Goal: Task Accomplishment & Management: Manage account settings

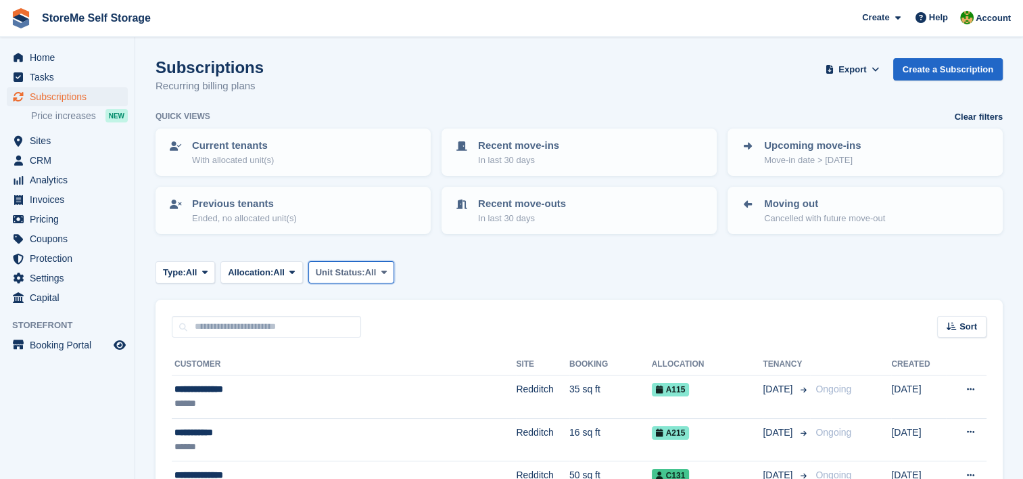
click at [338, 273] on span "Unit Status:" at bounding box center [340, 273] width 49 height 14
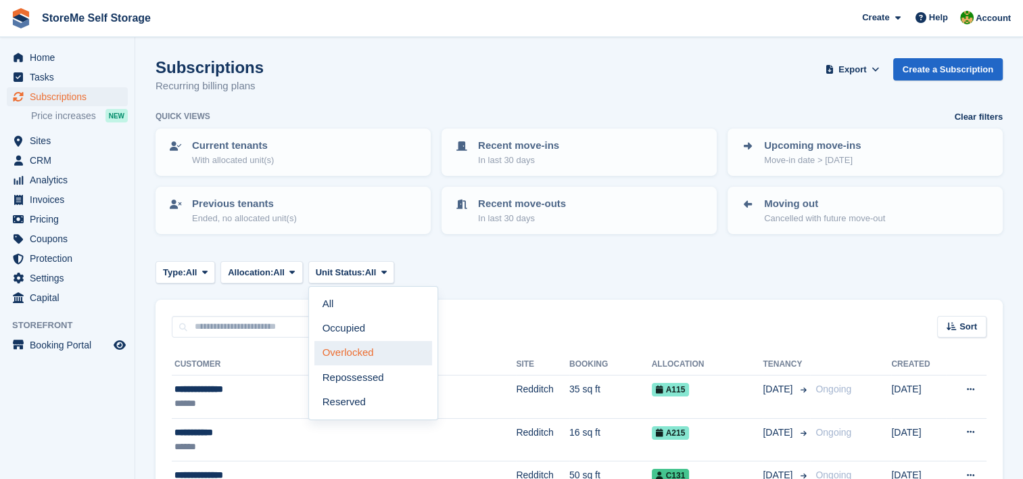
click at [362, 356] on link "Overlocked" at bounding box center [373, 353] width 118 height 24
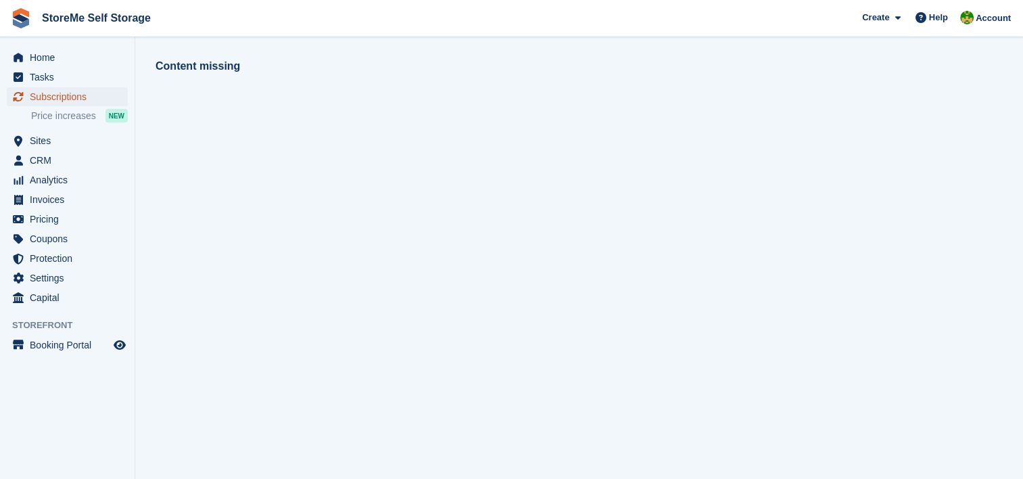
click at [71, 97] on span "Subscriptions" at bounding box center [70, 96] width 81 height 19
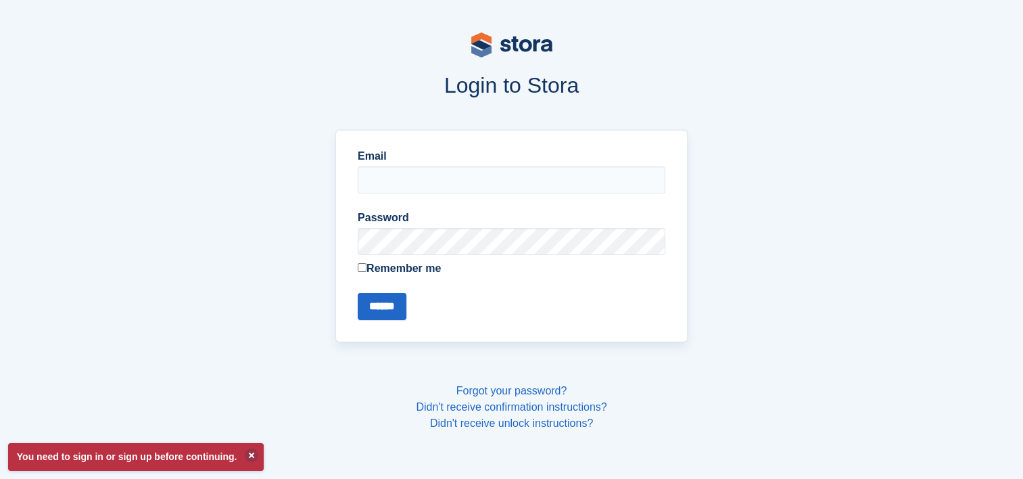
type input "**********"
click at [391, 314] on input "******" at bounding box center [382, 306] width 49 height 27
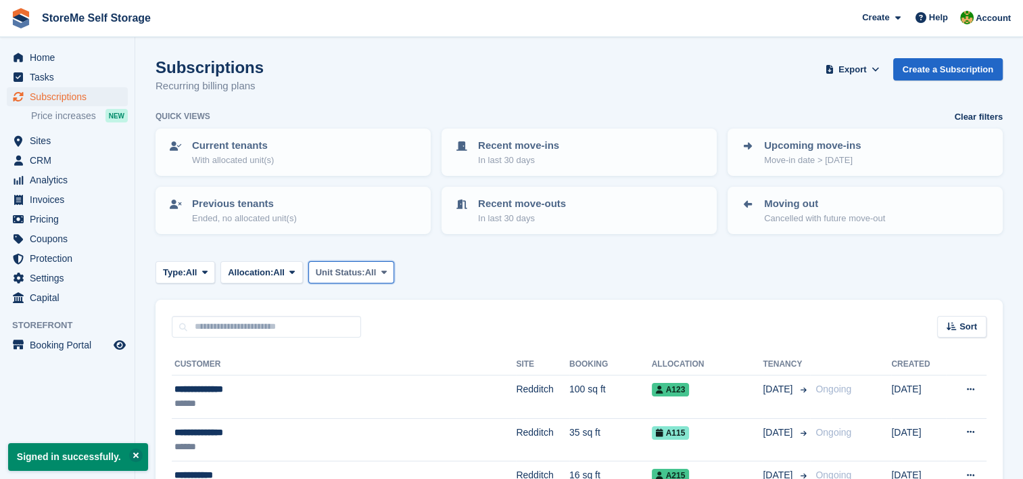
click at [365, 273] on span "Unit Status:" at bounding box center [340, 273] width 49 height 14
click at [368, 352] on link "Overlocked" at bounding box center [373, 353] width 118 height 24
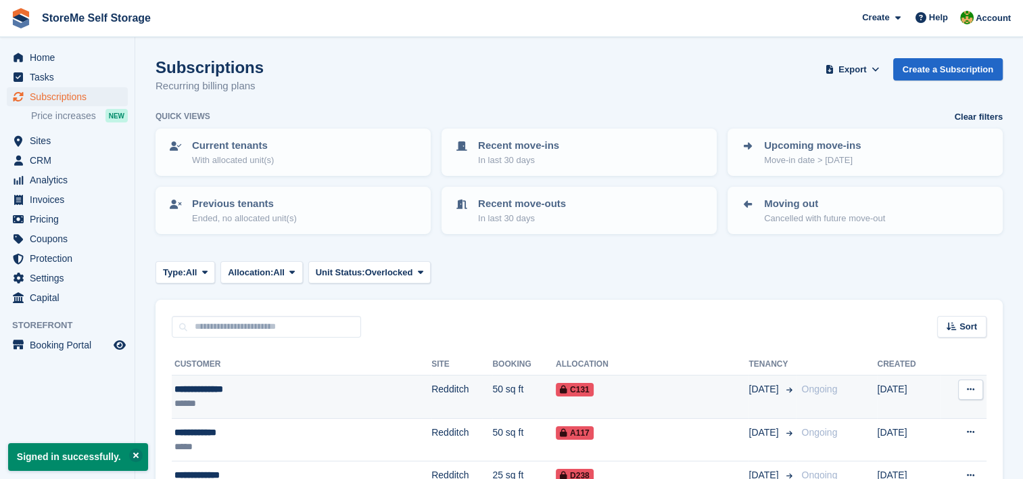
click at [492, 399] on td "50 sq ft" at bounding box center [524, 396] width 64 height 43
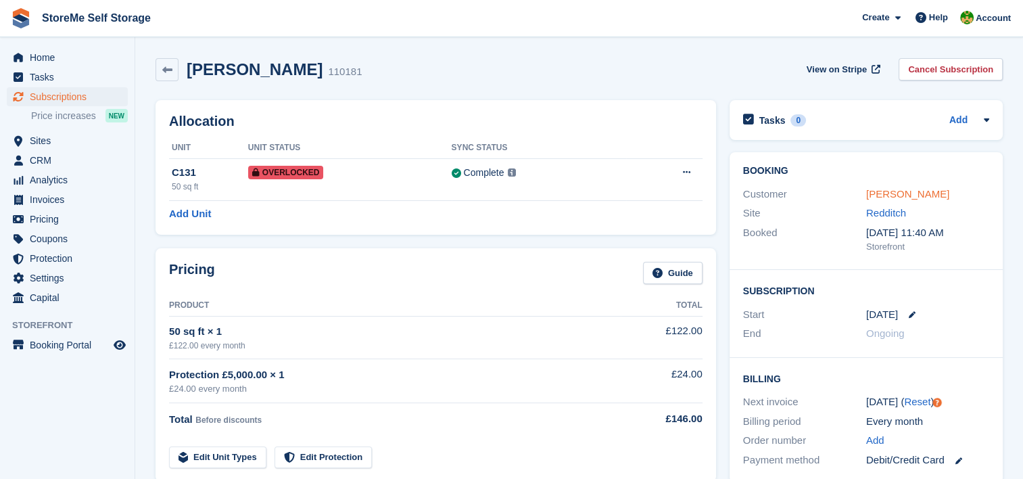
click at [906, 196] on link "Carter Haywood" at bounding box center [907, 193] width 83 height 11
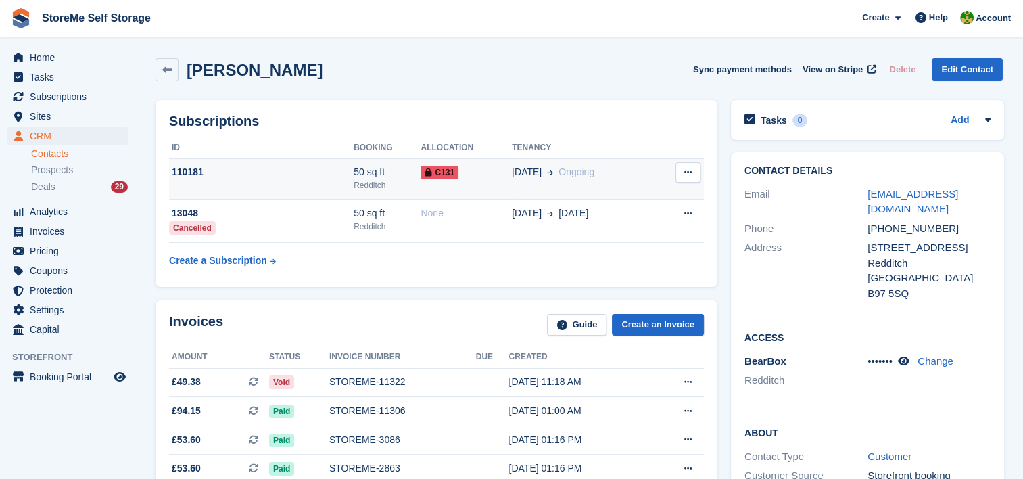
click at [297, 178] on div "110181" at bounding box center [261, 172] width 185 height 14
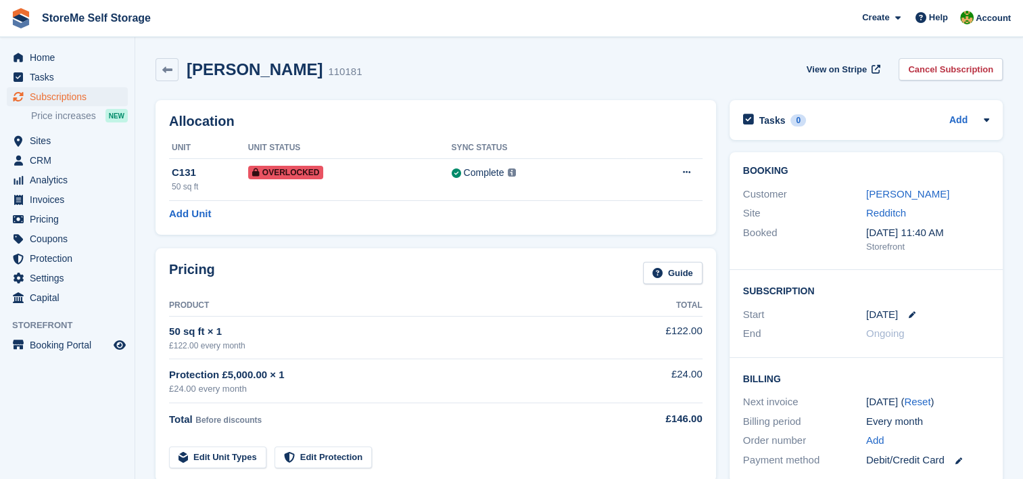
click at [685, 176] on icon at bounding box center [686, 172] width 7 height 9
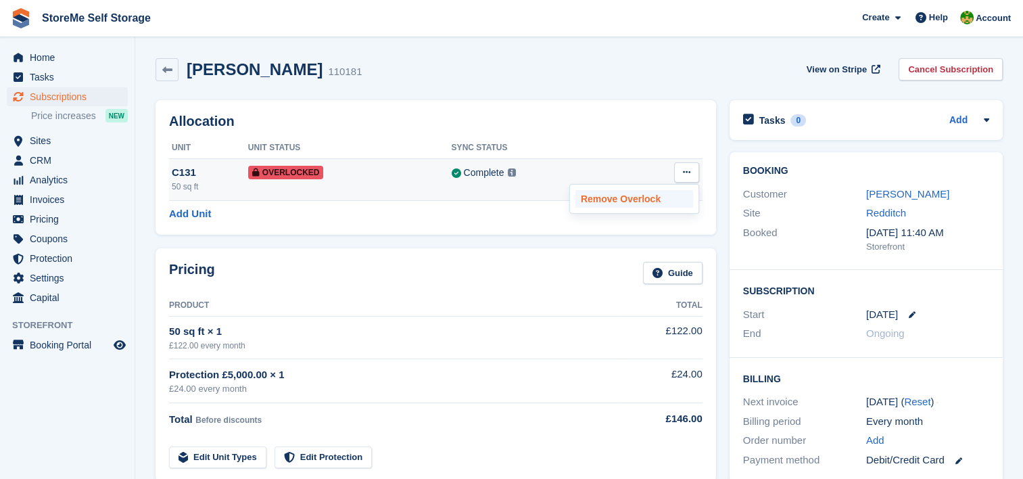
click at [610, 198] on p "Remove Overlock" at bounding box center [634, 199] width 118 height 18
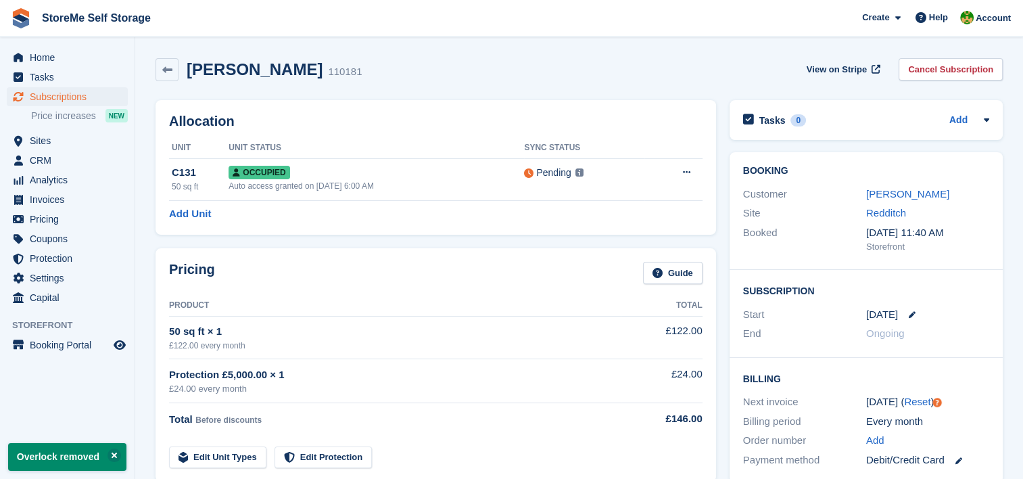
click at [902, 201] on div "Carter Haywood" at bounding box center [927, 195] width 123 height 16
click at [903, 195] on link "Carter Haywood" at bounding box center [907, 193] width 83 height 11
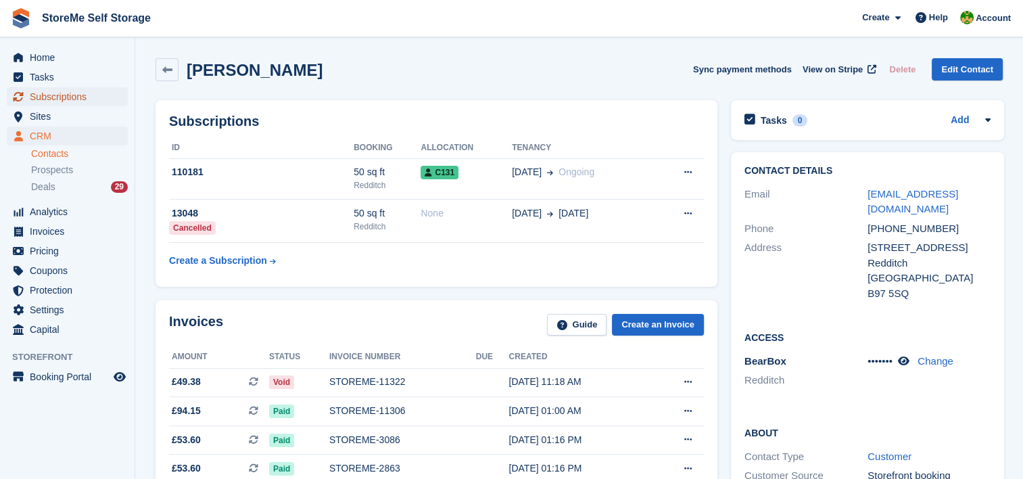
click at [65, 93] on span "Subscriptions" at bounding box center [70, 96] width 81 height 19
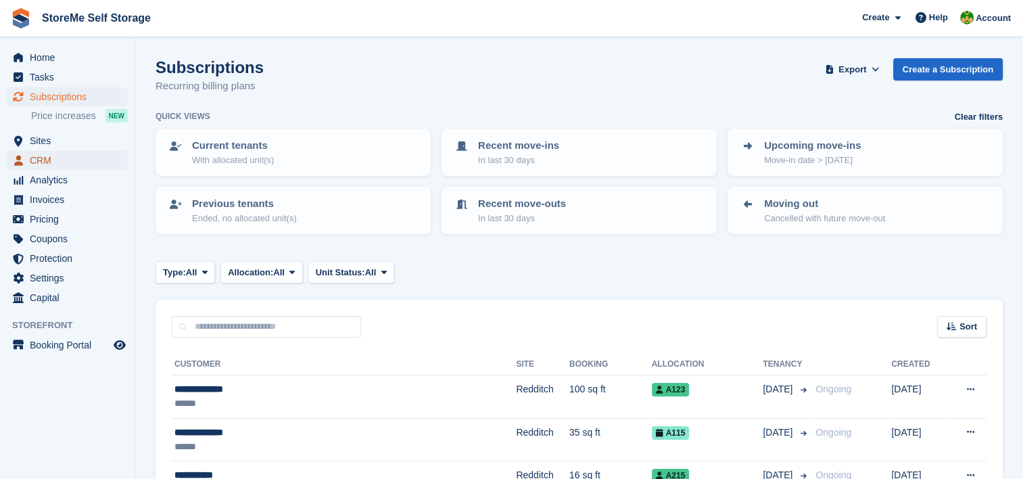
click at [65, 154] on span "CRM" at bounding box center [70, 160] width 81 height 19
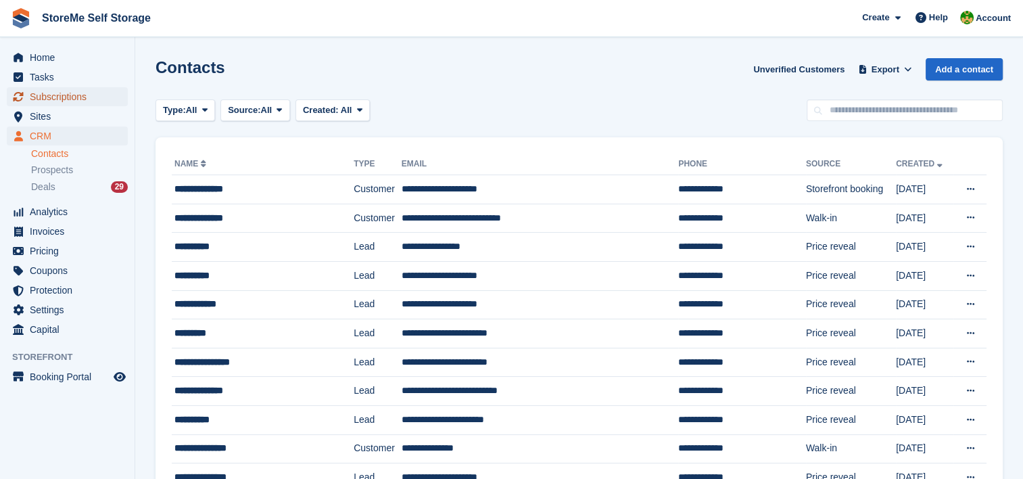
click at [59, 98] on span "Subscriptions" at bounding box center [70, 96] width 81 height 19
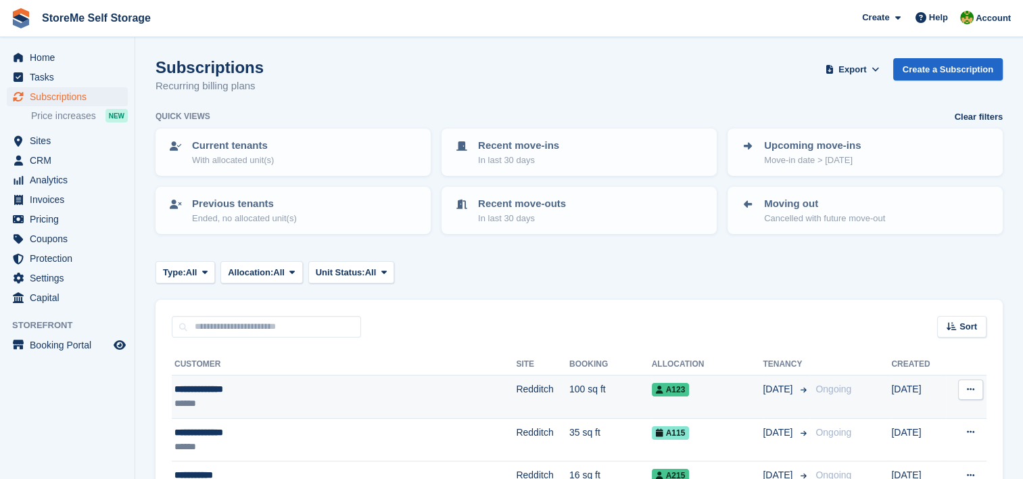
click at [393, 387] on div "**********" at bounding box center [293, 389] width 239 height 14
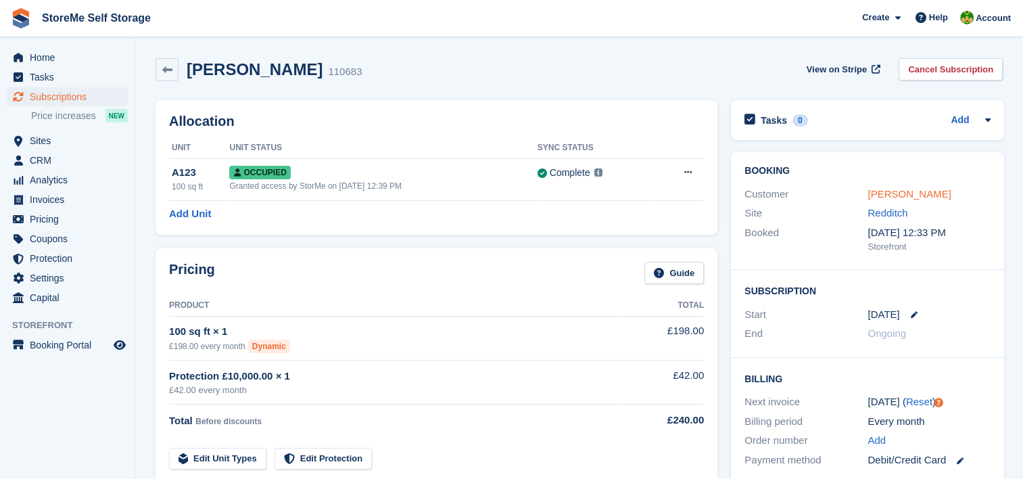
click at [900, 193] on link "Gemma Mitchell" at bounding box center [908, 193] width 83 height 11
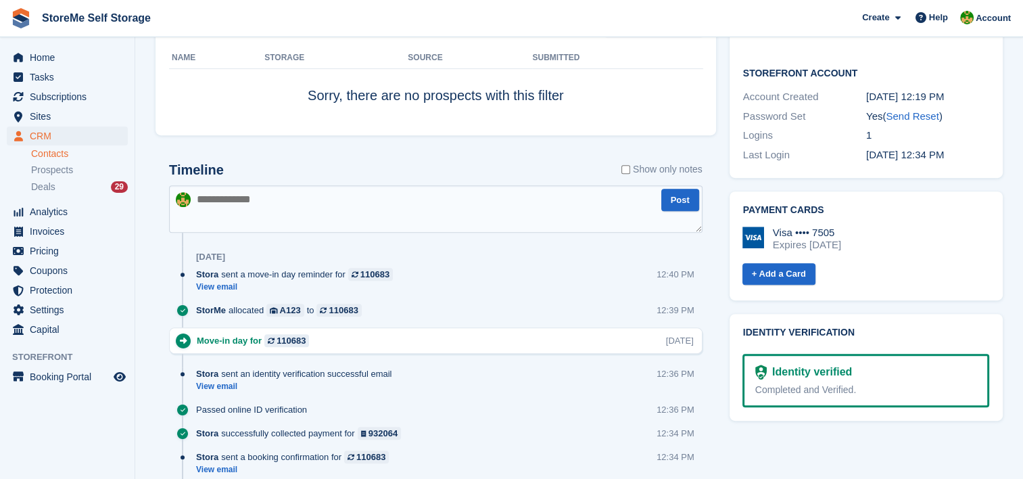
scroll to position [522, 0]
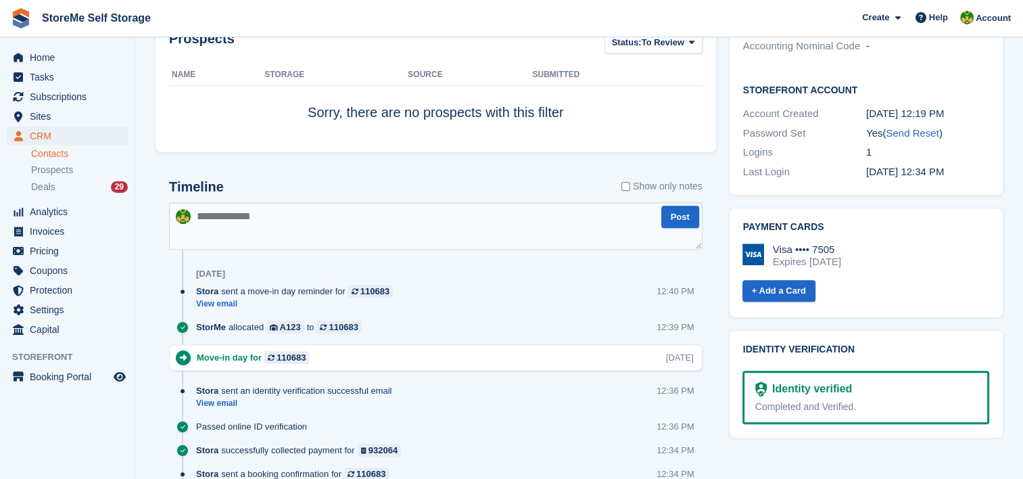
click at [389, 233] on textarea at bounding box center [435, 225] width 533 height 47
type textarea "**********"
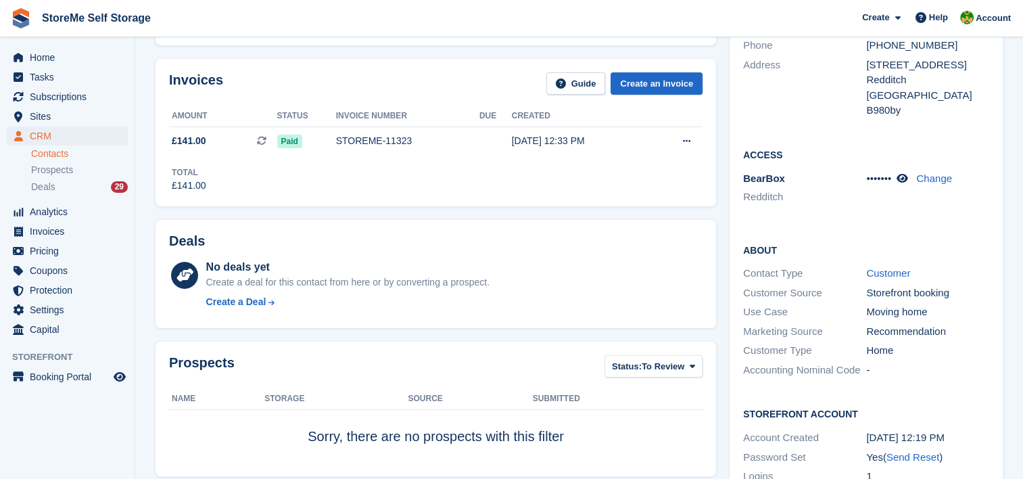
scroll to position [0, 0]
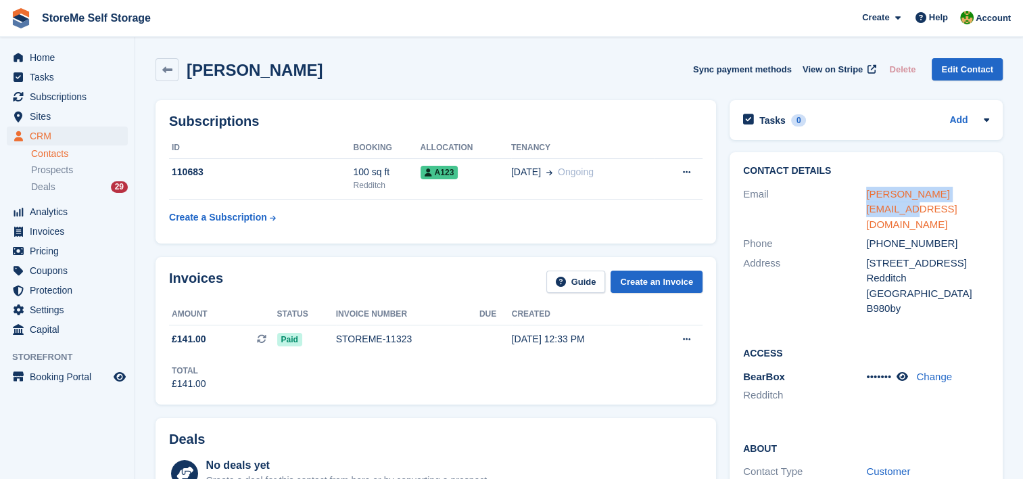
drag, startPoint x: 990, startPoint y: 195, endPoint x: 867, endPoint y: 195, distance: 122.3
click at [867, 195] on div "Contact Details Email gemma_sian@hotmail.com Phone +447387168284 Address 6 garw…" at bounding box center [865, 242] width 273 height 180
copy link "gemma_sian@hotmail.com"
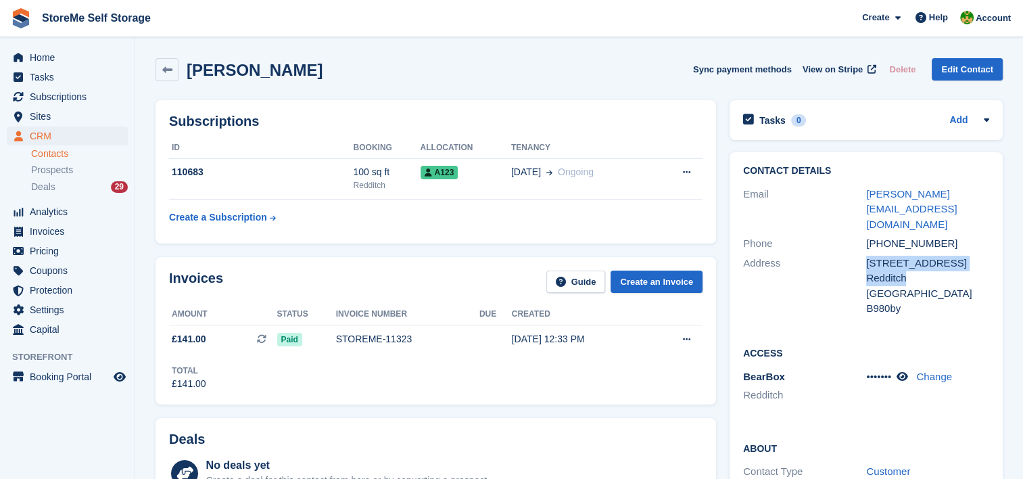
drag, startPoint x: 914, startPoint y: 243, endPoint x: 856, endPoint y: 237, distance: 57.9
click at [856, 253] on div "Address 6 garway Close Redditch United Kingdom B980by" at bounding box center [866, 285] width 246 height 65
drag, startPoint x: 856, startPoint y: 237, endPoint x: 958, endPoint y: 68, distance: 197.4
click at [958, 68] on link "Edit Contact" at bounding box center [966, 69] width 71 height 22
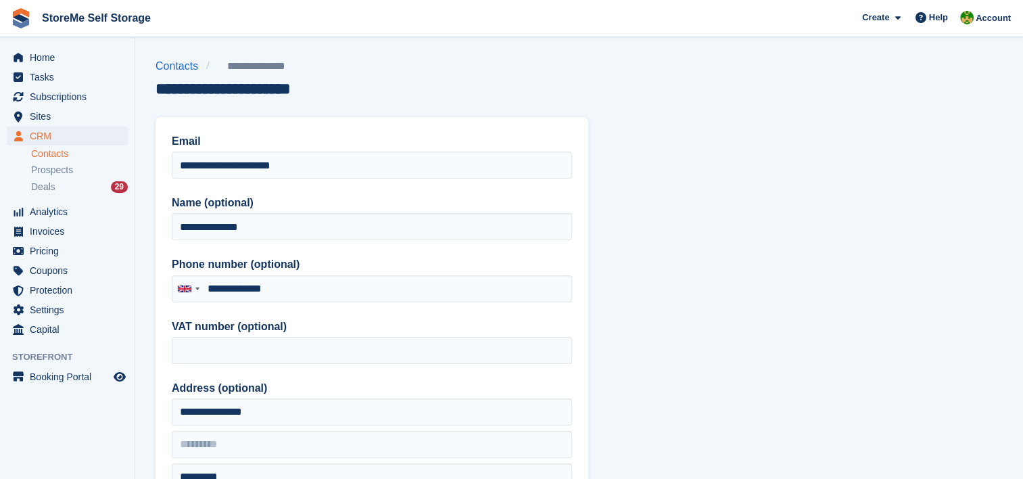
type input "**********"
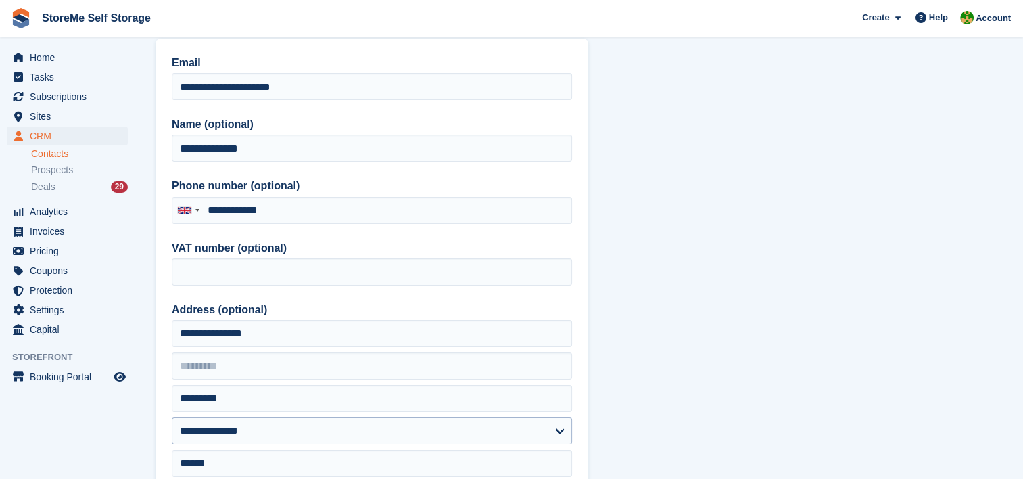
scroll to position [203, 0]
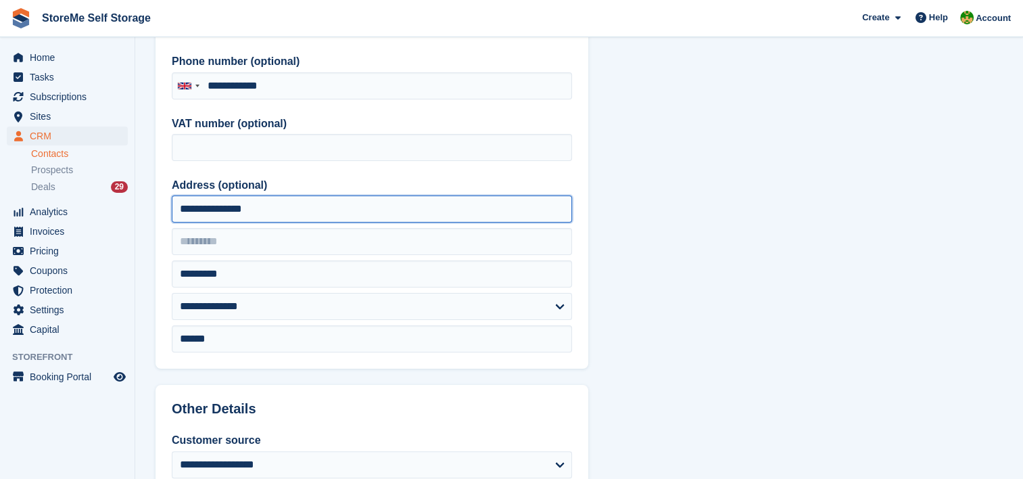
click at [196, 213] on input "**********" at bounding box center [372, 208] width 400 height 27
type input "**********"
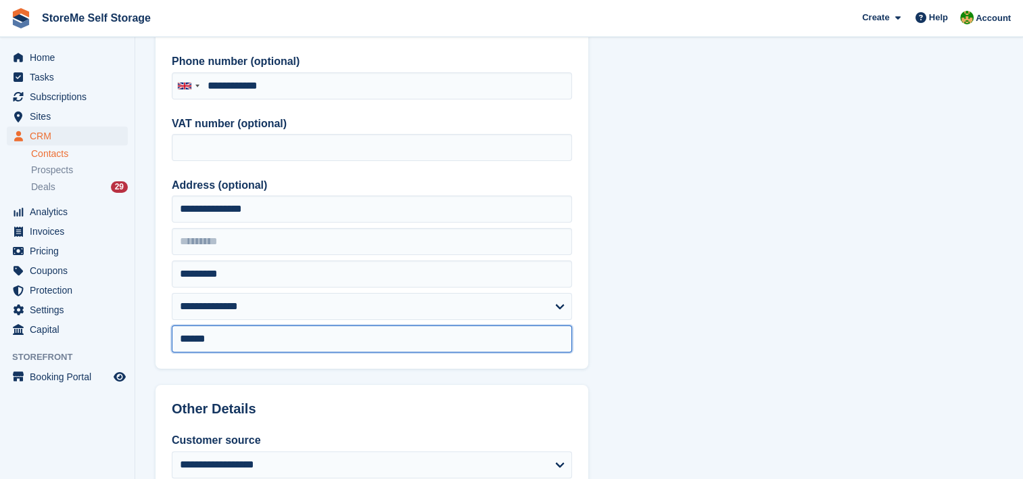
click at [197, 337] on input "******" at bounding box center [372, 338] width 400 height 27
click at [233, 339] on input "*******" at bounding box center [372, 338] width 400 height 27
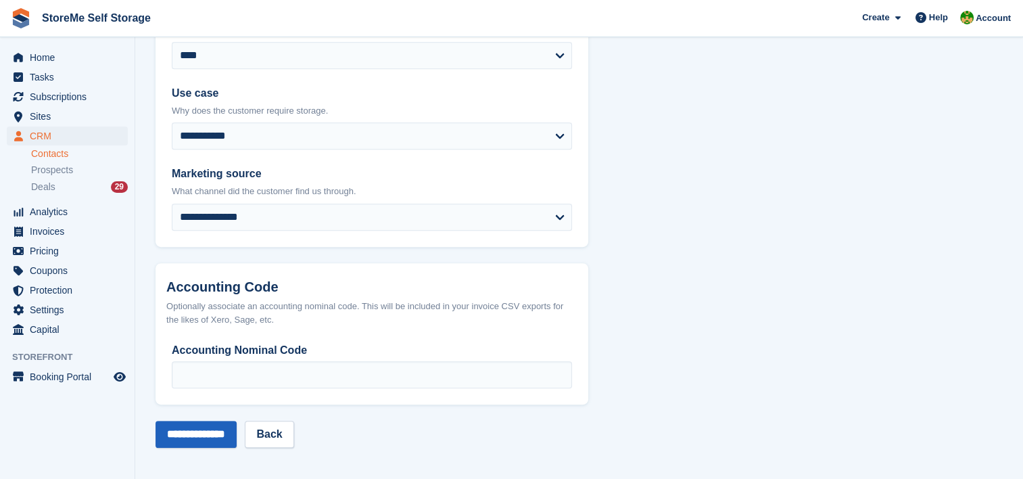
type input "*******"
click at [237, 440] on input "**********" at bounding box center [195, 433] width 81 height 27
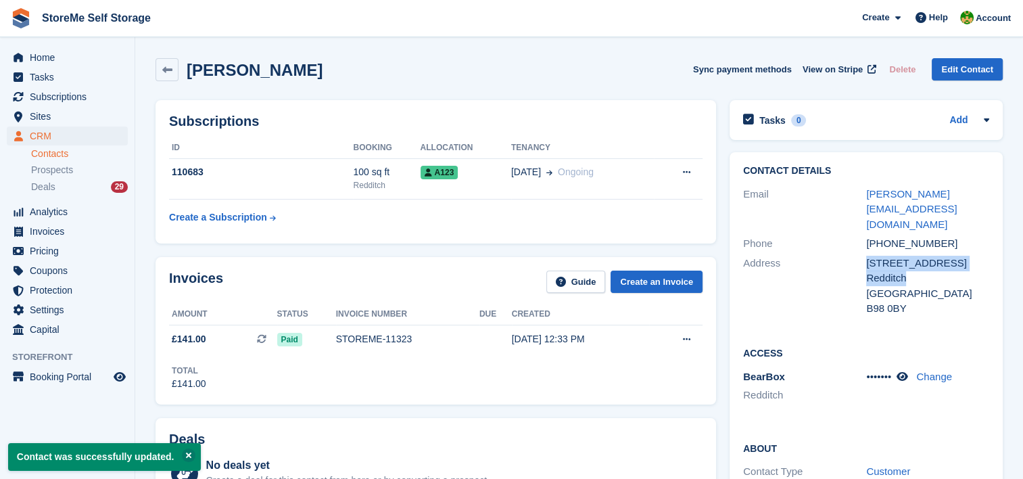
drag, startPoint x: 918, startPoint y: 243, endPoint x: 860, endPoint y: 237, distance: 57.9
click at [860, 253] on div "Address 6 Garway Close Redditch United Kingdom B98 0BY" at bounding box center [866, 285] width 246 height 65
copy div "6 Garway Close Redditch"
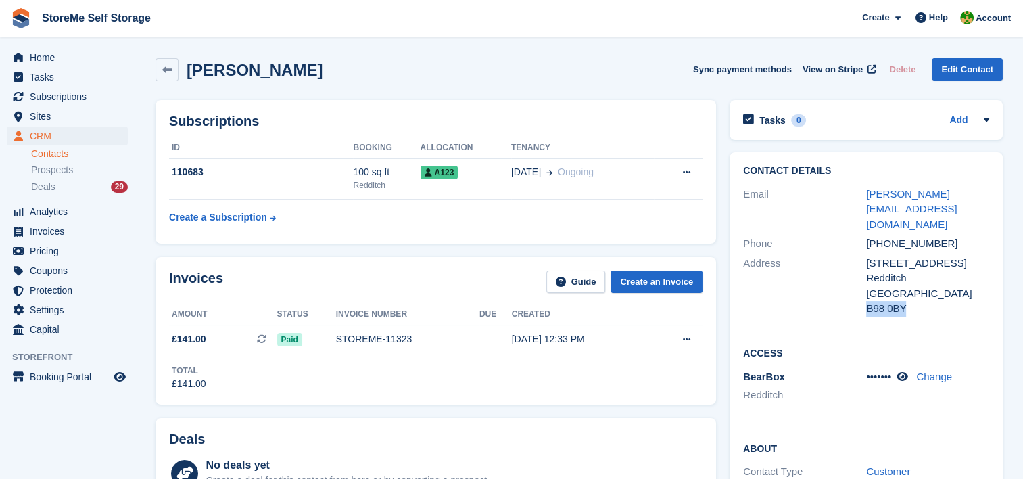
drag, startPoint x: 914, startPoint y: 280, endPoint x: 868, endPoint y: 280, distance: 46.0
click at [868, 301] on div "B98 0BY" at bounding box center [927, 309] width 123 height 16
copy div "B98 0BY"
drag, startPoint x: 950, startPoint y: 214, endPoint x: 884, endPoint y: 211, distance: 65.7
click at [884, 236] on div "+447387168284" at bounding box center [927, 244] width 123 height 16
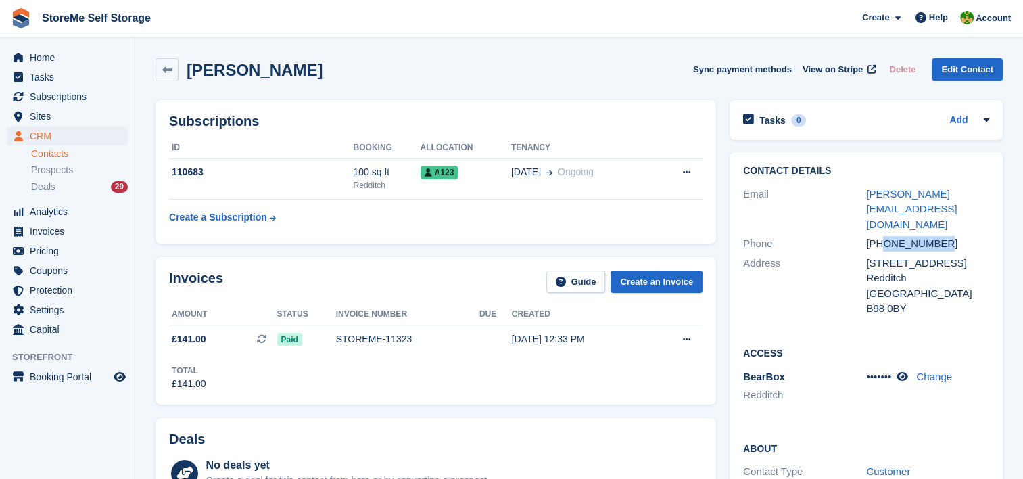
copy div "7387168284"
drag, startPoint x: 990, startPoint y: 195, endPoint x: 856, endPoint y: 186, distance: 134.8
click at [856, 186] on div "Contact Details Email gemma_sian@hotmail.com Phone +447387168284 Address 6 Garw…" at bounding box center [865, 242] width 273 height 180
copy div "gemma_sian@hotmail.com"
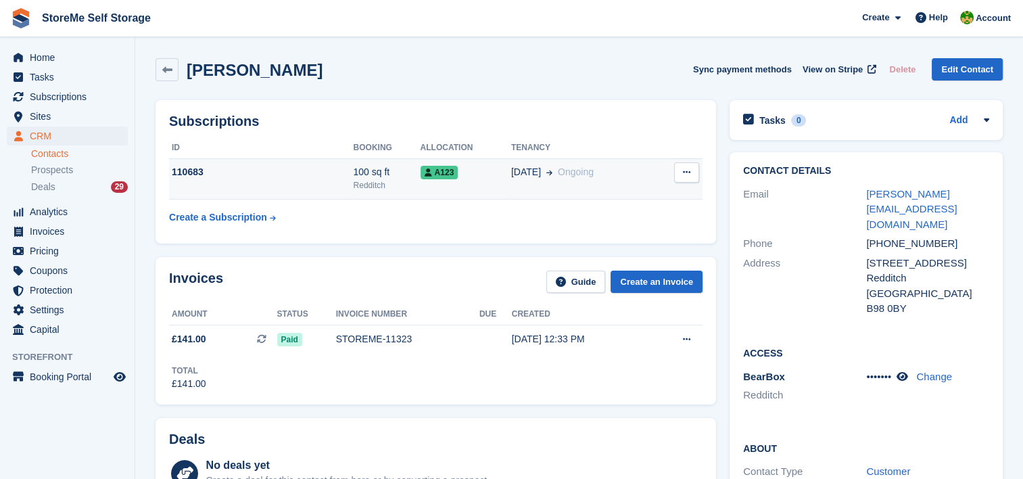
click at [331, 182] on td "110683" at bounding box center [261, 178] width 184 height 41
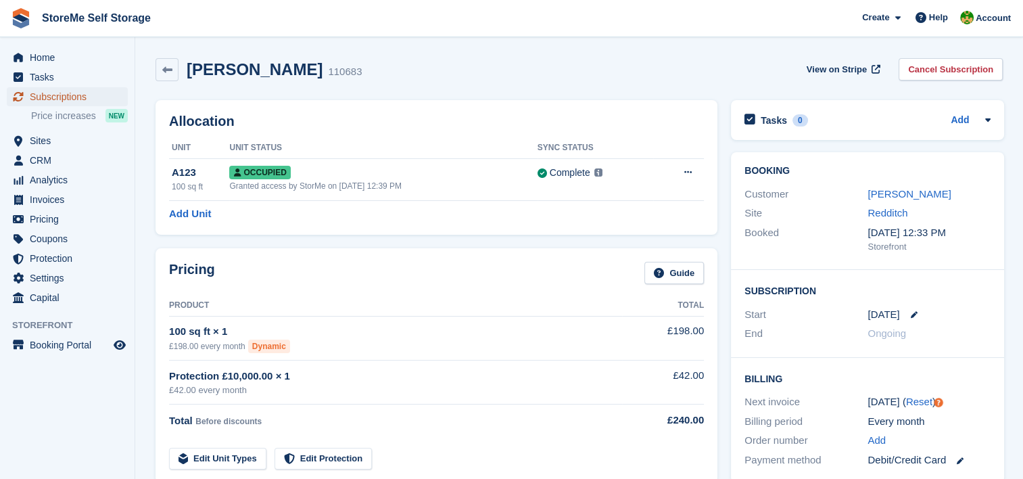
click at [85, 93] on span "Subscriptions" at bounding box center [70, 96] width 81 height 19
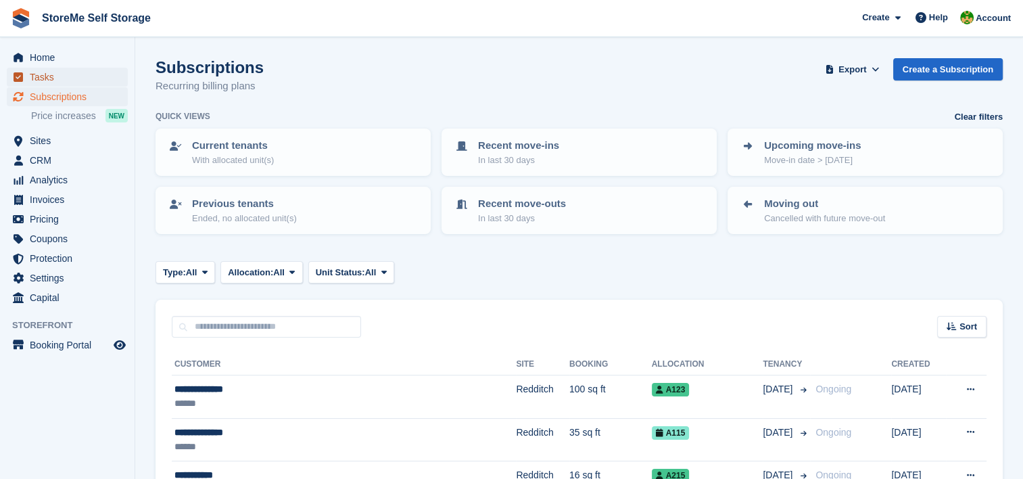
click at [68, 84] on span "Tasks" at bounding box center [70, 77] width 81 height 19
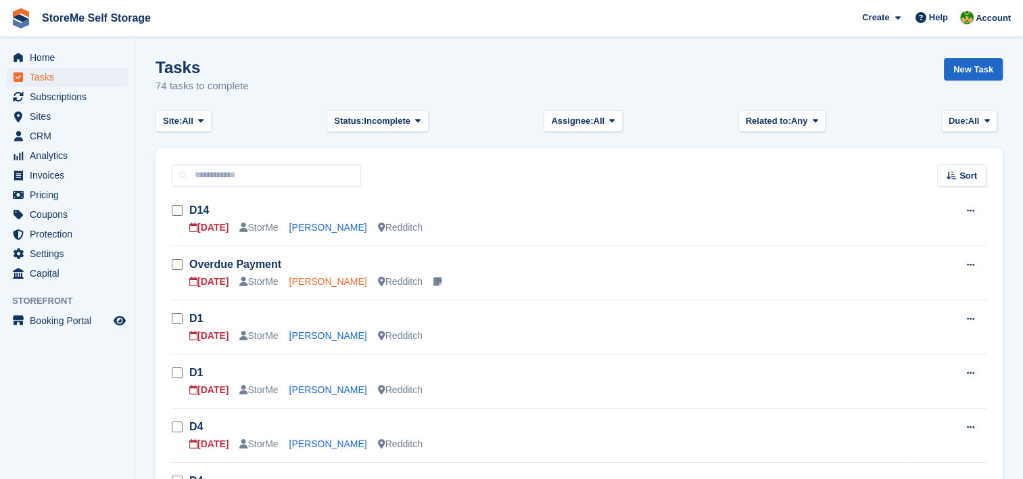
click at [341, 282] on link "[PERSON_NAME]" at bounding box center [328, 281] width 78 height 11
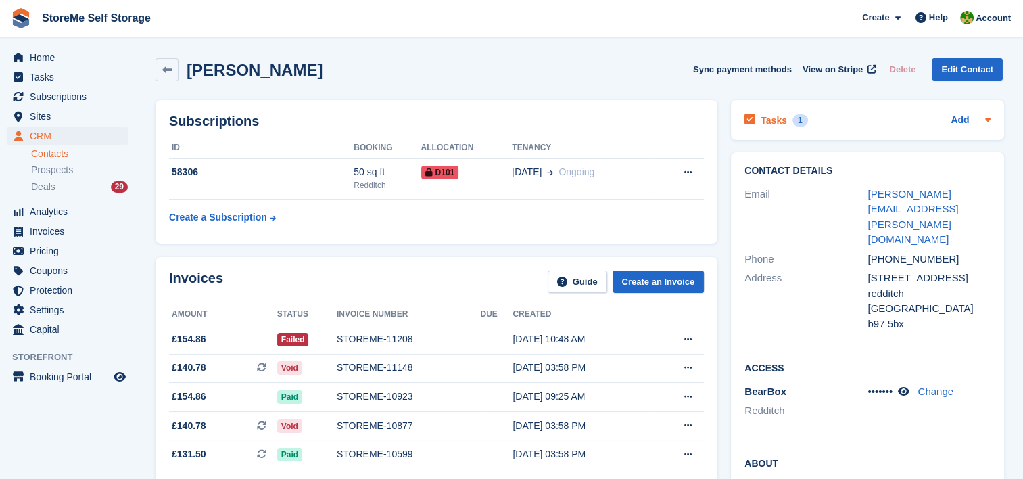
click at [776, 122] on h2 "Tasks" at bounding box center [773, 120] width 26 height 12
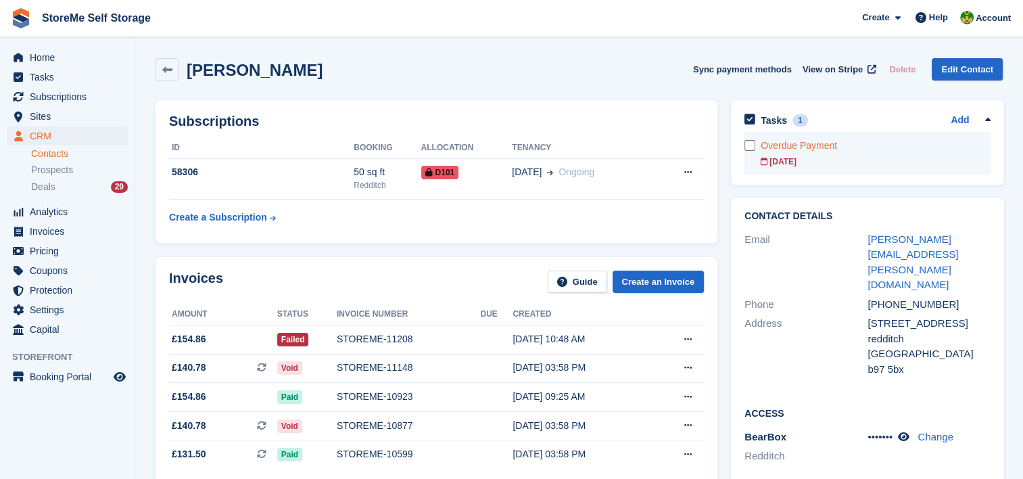
click at [793, 142] on div "Overdue Payment" at bounding box center [875, 146] width 230 height 14
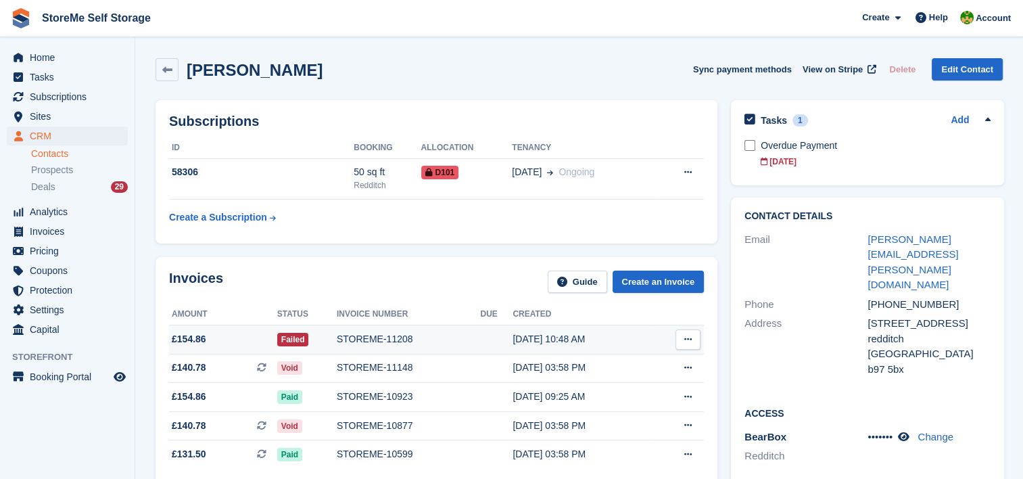
click at [381, 336] on div "STOREME-11208" at bounding box center [409, 339] width 144 height 14
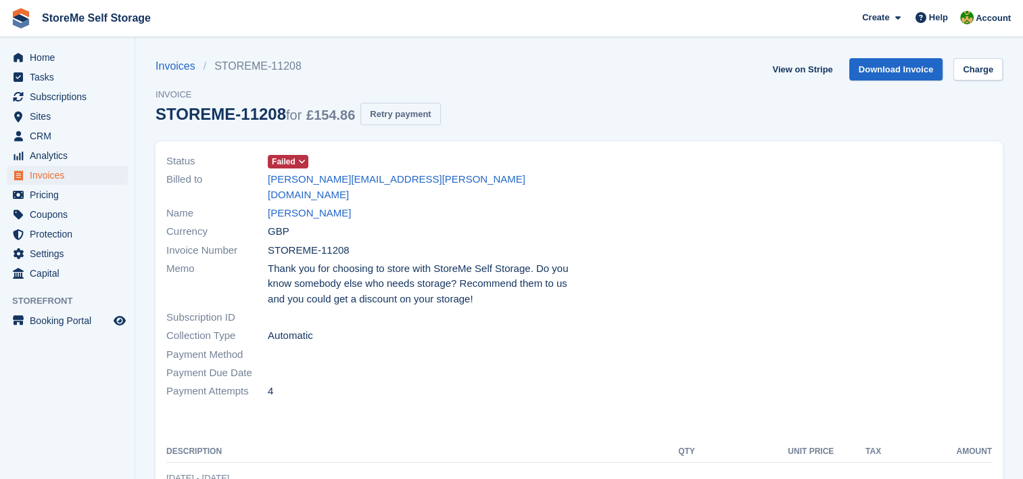
click at [397, 110] on button "Retry payment" at bounding box center [400, 114] width 80 height 22
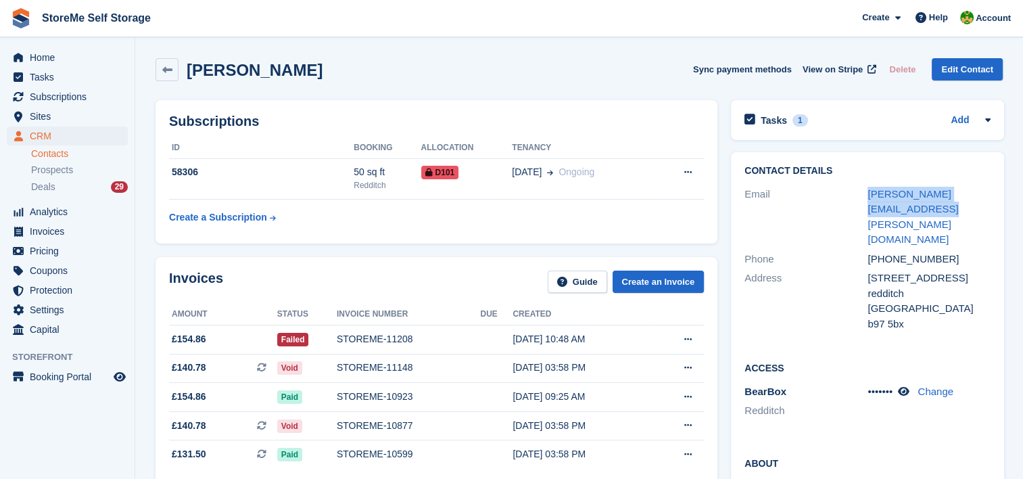
drag, startPoint x: 894, startPoint y: 207, endPoint x: 863, endPoint y: 203, distance: 31.4
click at [863, 203] on div "Email mathew.shipley@hotmail.co.uk" at bounding box center [867, 217] width 246 height 65
copy div "mathew.shipley@hotmail.co.uk"
click at [841, 75] on span "View on Stripe" at bounding box center [832, 70] width 60 height 14
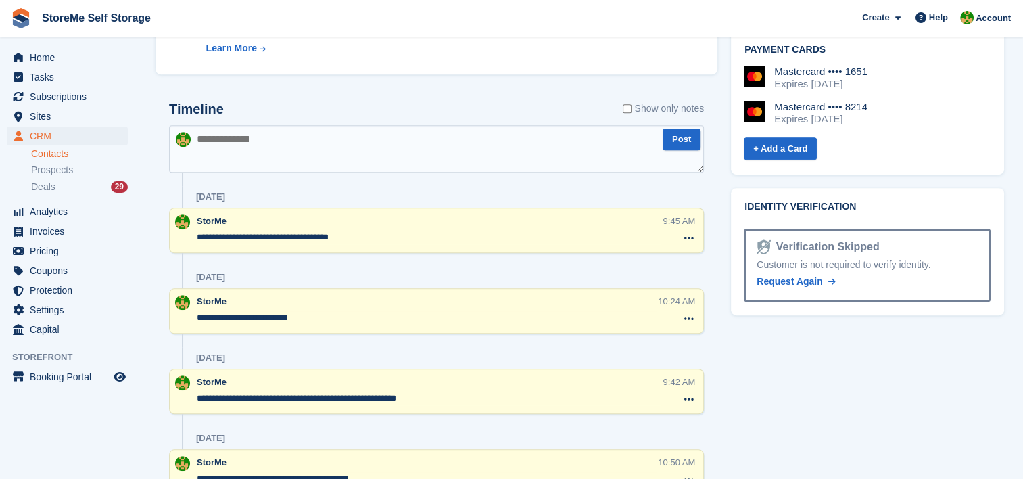
scroll to position [744, 0]
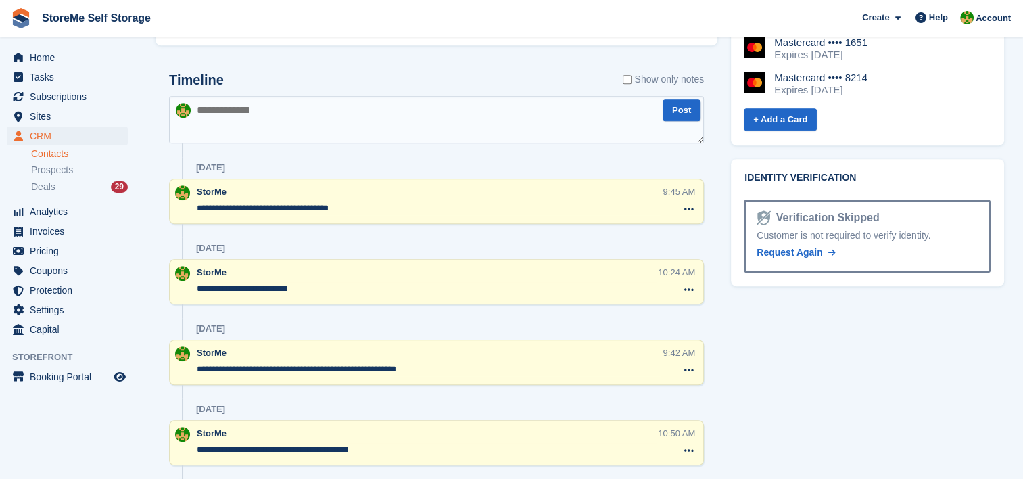
click at [322, 99] on textarea at bounding box center [436, 119] width 535 height 47
type textarea "*"
type textarea "**********"
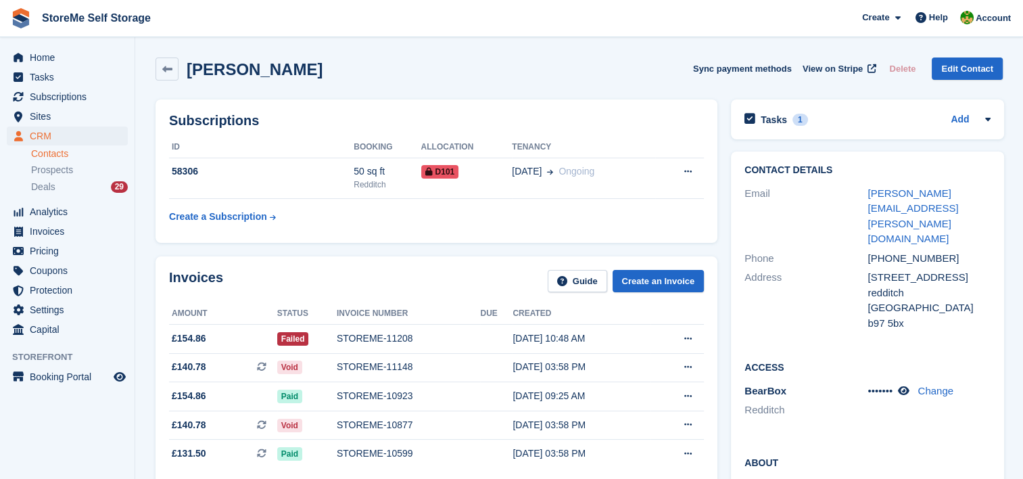
scroll to position [0, 0]
click at [776, 112] on div "Tasks 1" at bounding box center [775, 120] width 63 height 18
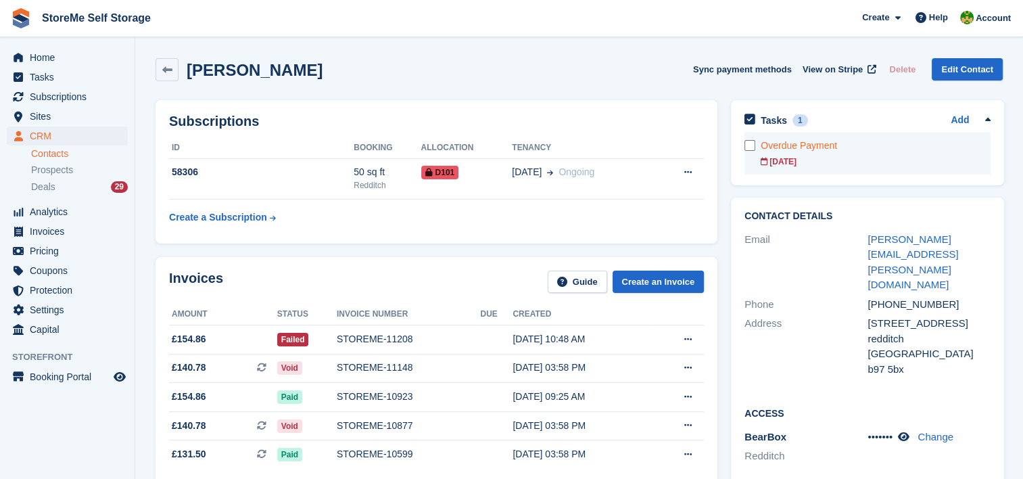
click at [787, 166] on div "29 Sep" at bounding box center [875, 161] width 230 height 12
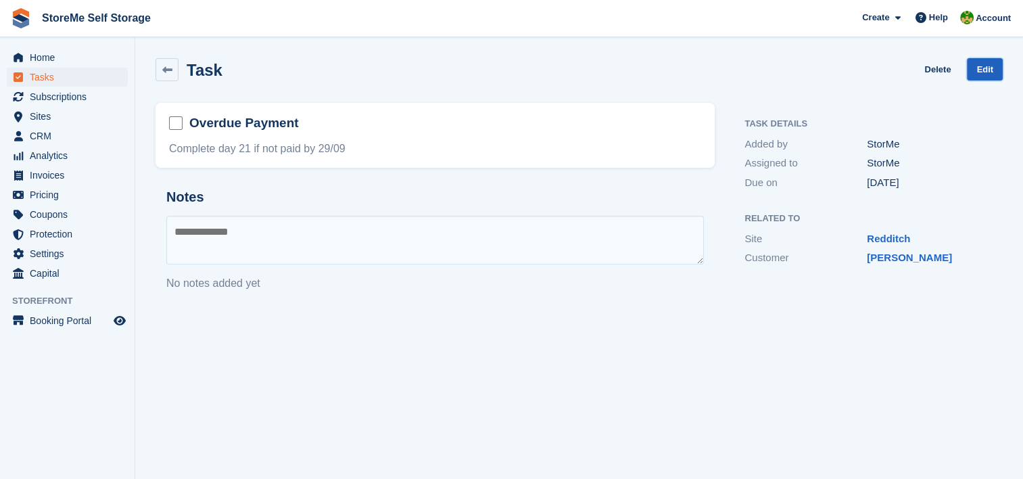
click at [992, 68] on link "Edit" at bounding box center [985, 69] width 36 height 22
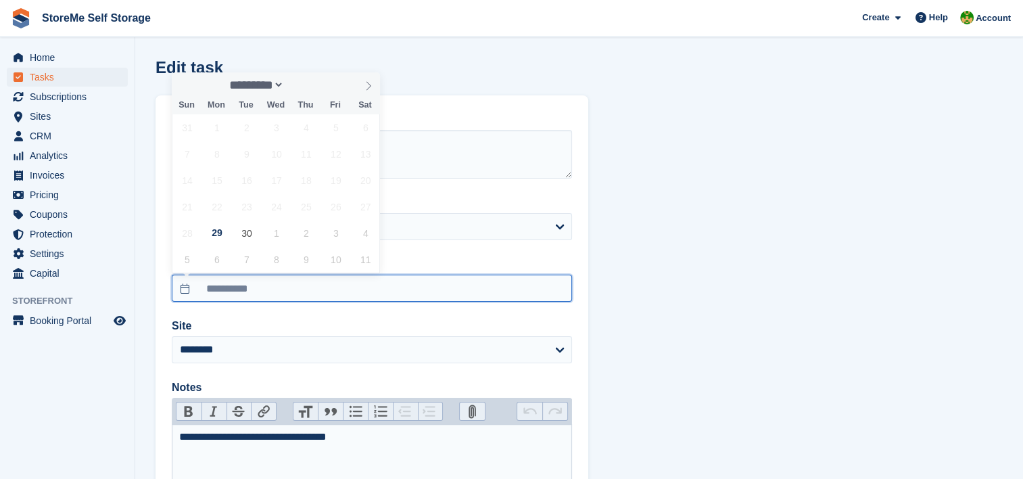
click at [254, 289] on input "**********" at bounding box center [372, 287] width 400 height 27
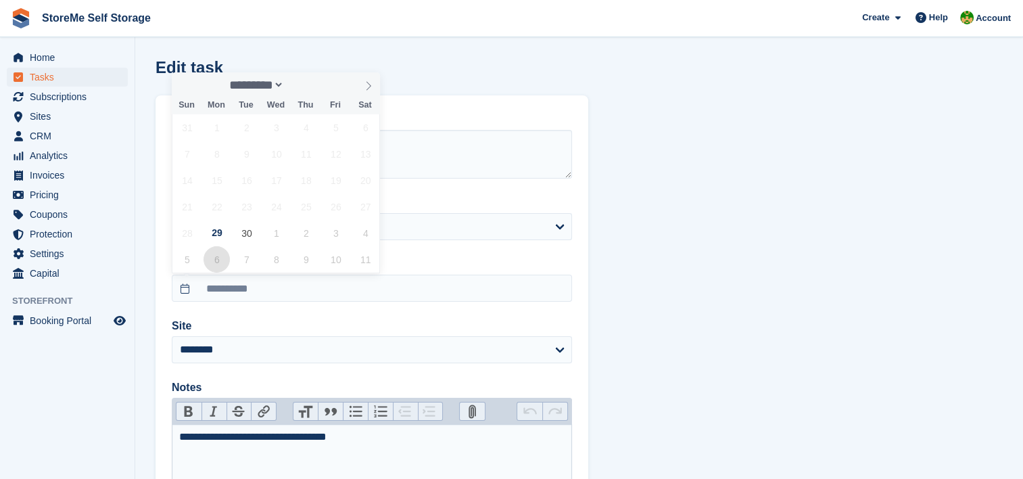
click at [214, 266] on span "6" at bounding box center [216, 259] width 26 height 26
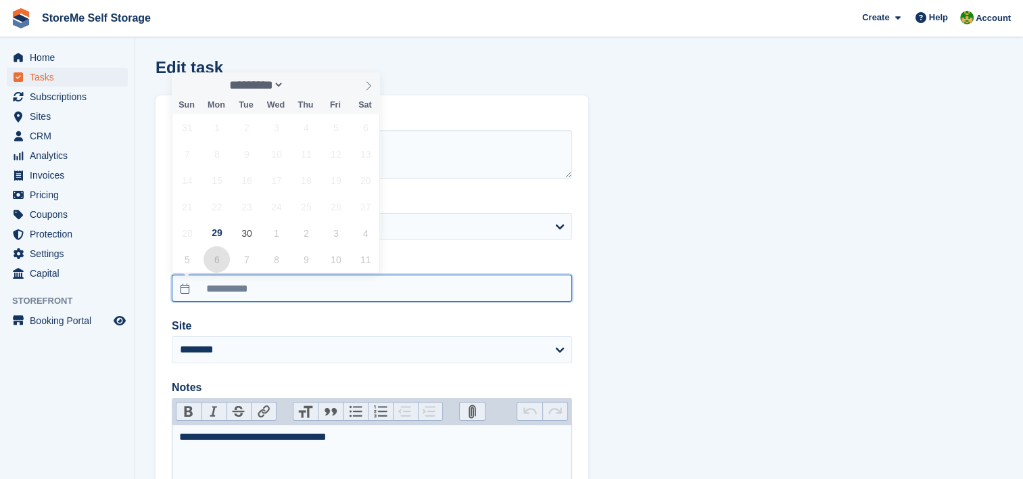
type input "**********"
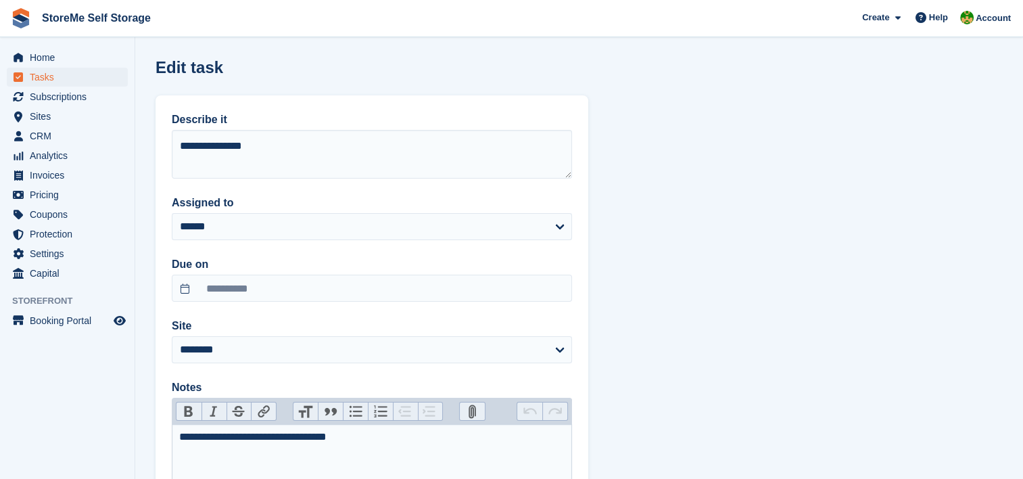
click at [257, 435] on div "**********" at bounding box center [372, 437] width 386 height 16
click at [377, 441] on div "**********" at bounding box center [372, 437] width 386 height 16
click at [179, 437] on div "**********" at bounding box center [372, 437] width 386 height 16
type trix-editor "**********"
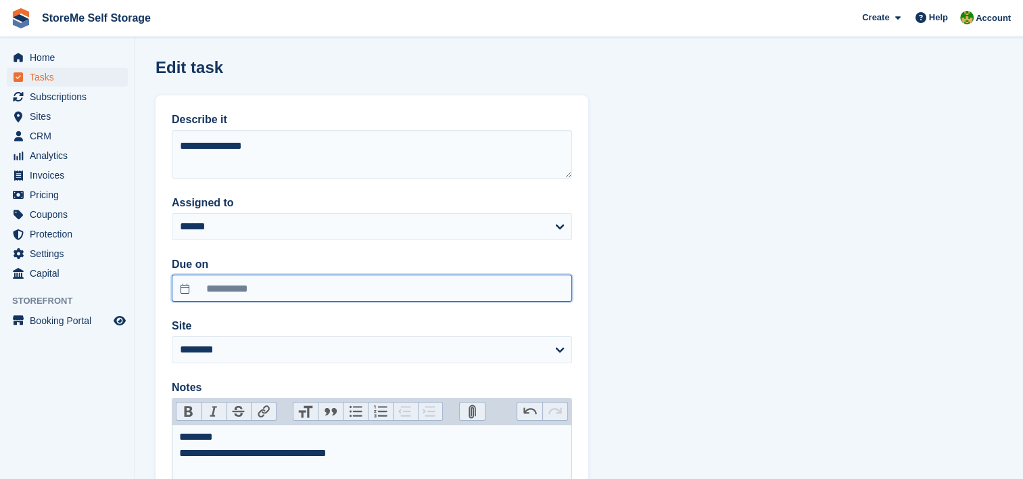
click at [241, 289] on input "**********" at bounding box center [372, 287] width 400 height 27
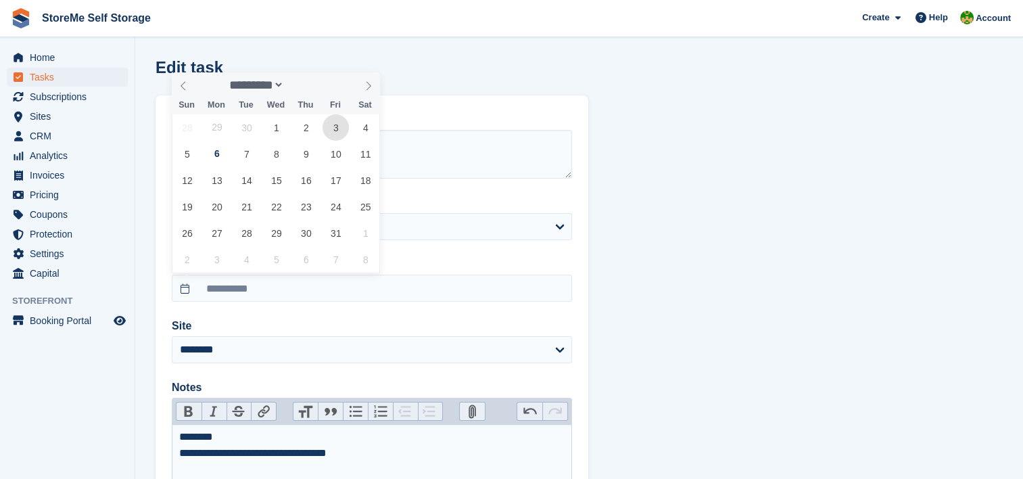
click at [333, 130] on span "3" at bounding box center [335, 127] width 26 height 26
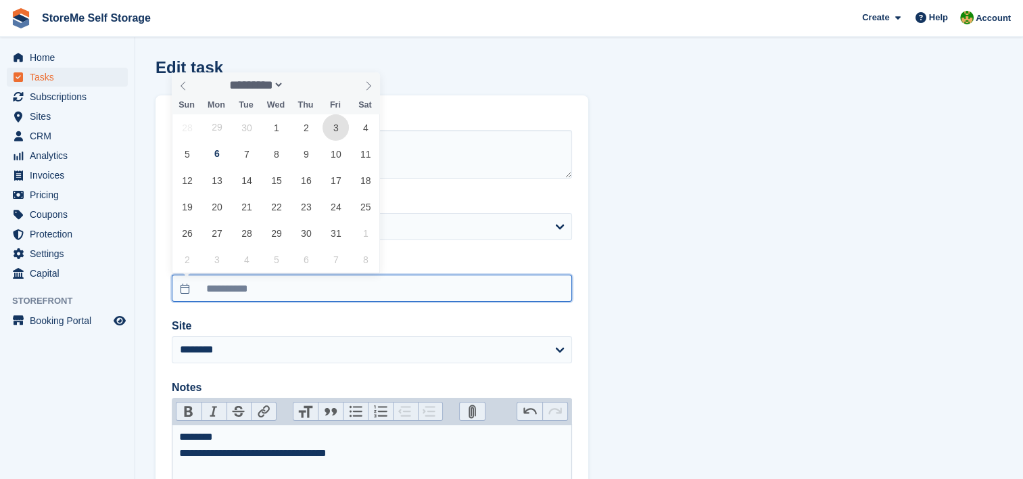
type input "**********"
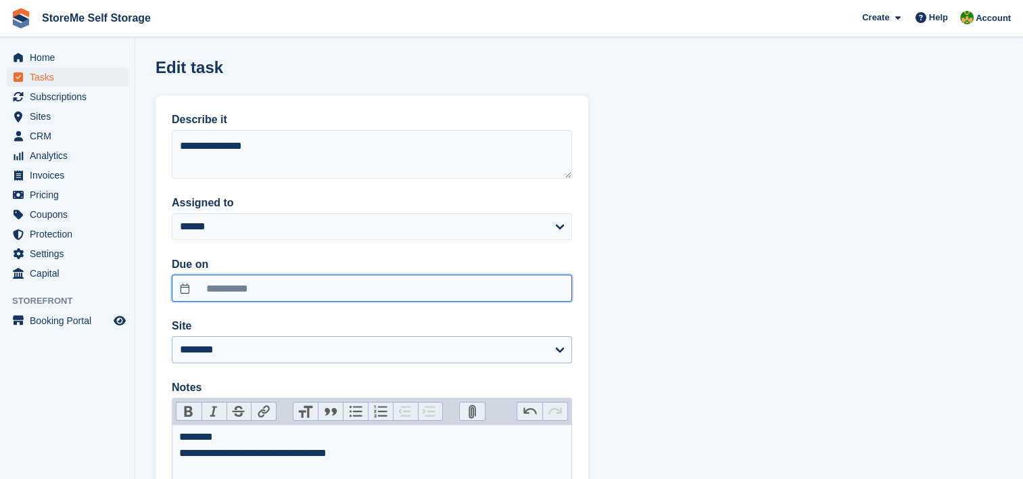
scroll to position [176, 0]
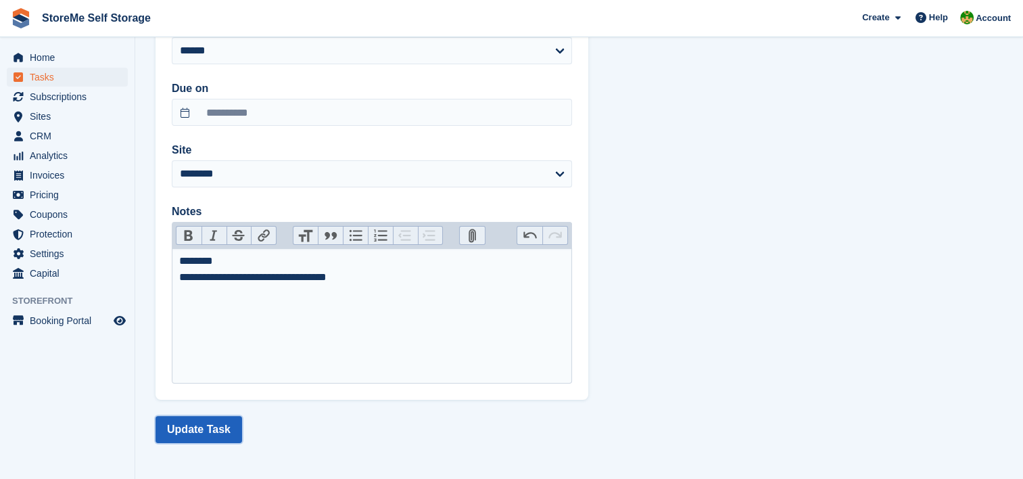
click at [208, 431] on button "Update Task" at bounding box center [198, 429] width 87 height 27
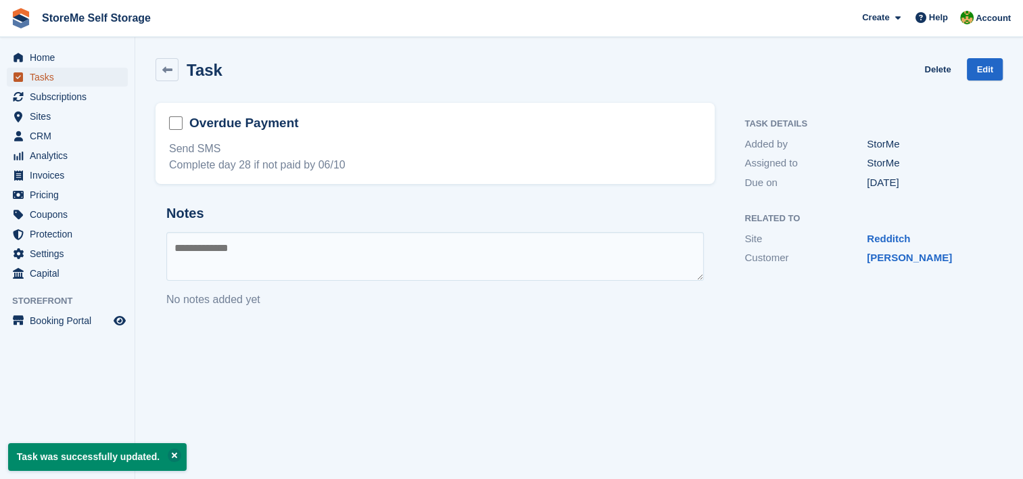
click at [32, 79] on span "Tasks" at bounding box center [70, 77] width 81 height 19
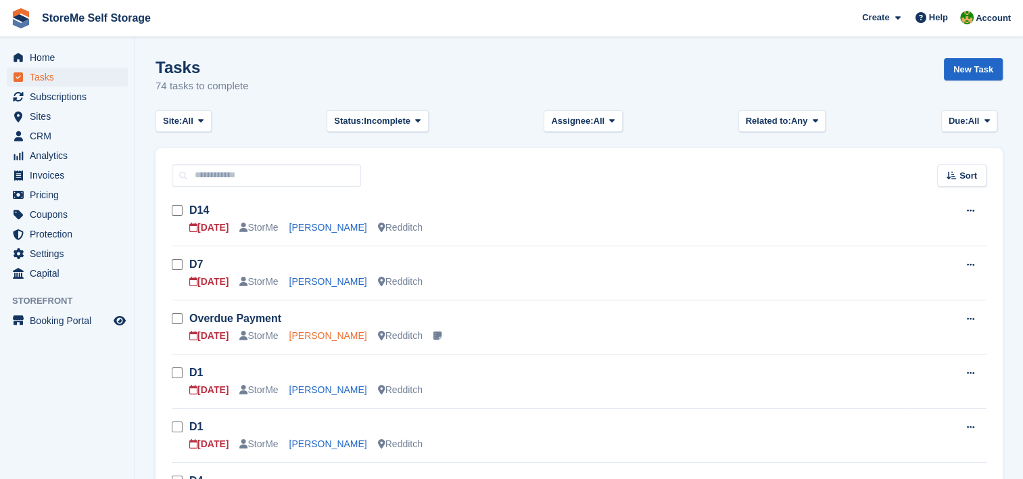
click at [333, 330] on link "Thomas Gilks" at bounding box center [328, 335] width 78 height 11
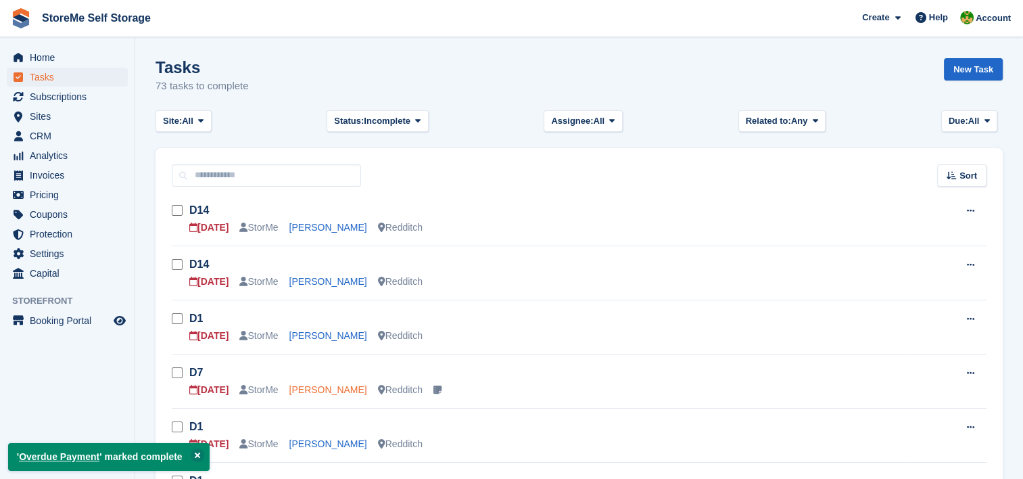
click at [322, 387] on link "[PERSON_NAME]" at bounding box center [328, 389] width 78 height 11
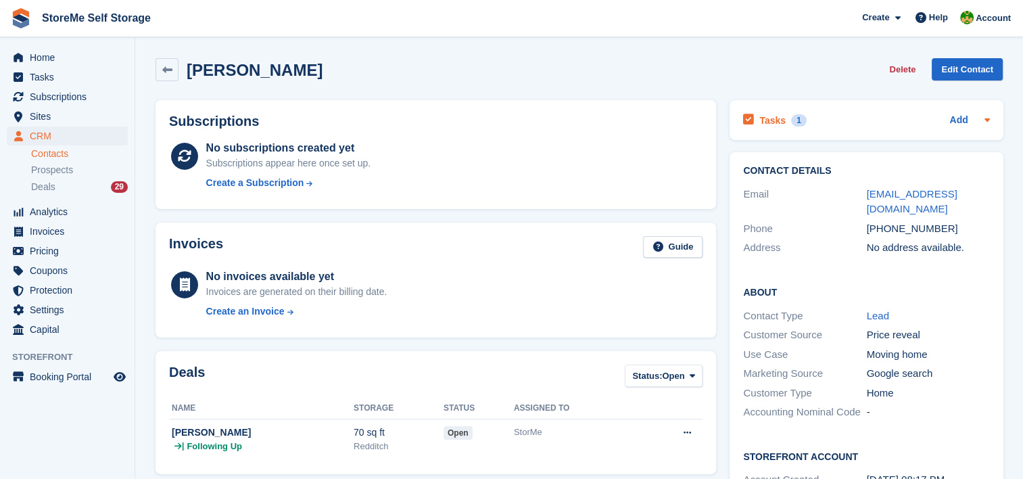
click at [778, 117] on h2 "Tasks" at bounding box center [772, 120] width 26 height 12
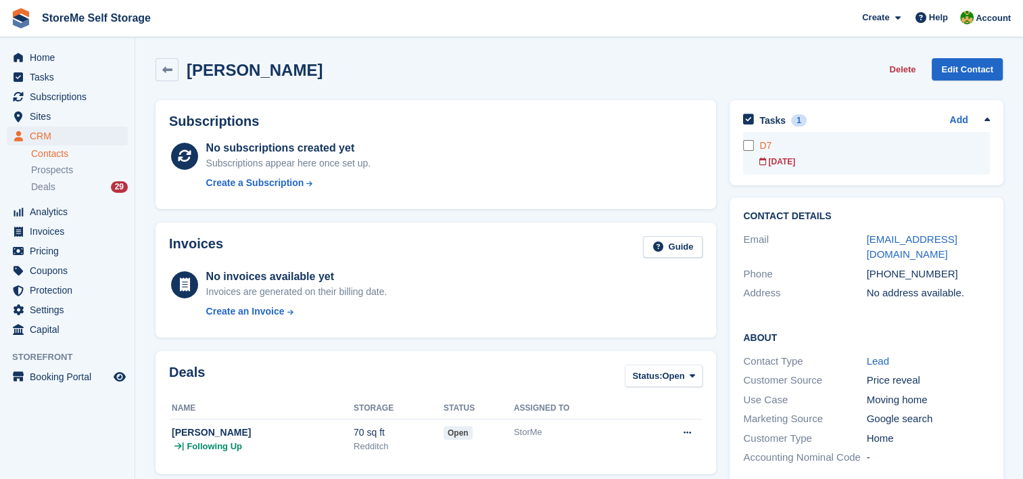
click at [776, 153] on link "D7 29 Sep" at bounding box center [874, 153] width 230 height 43
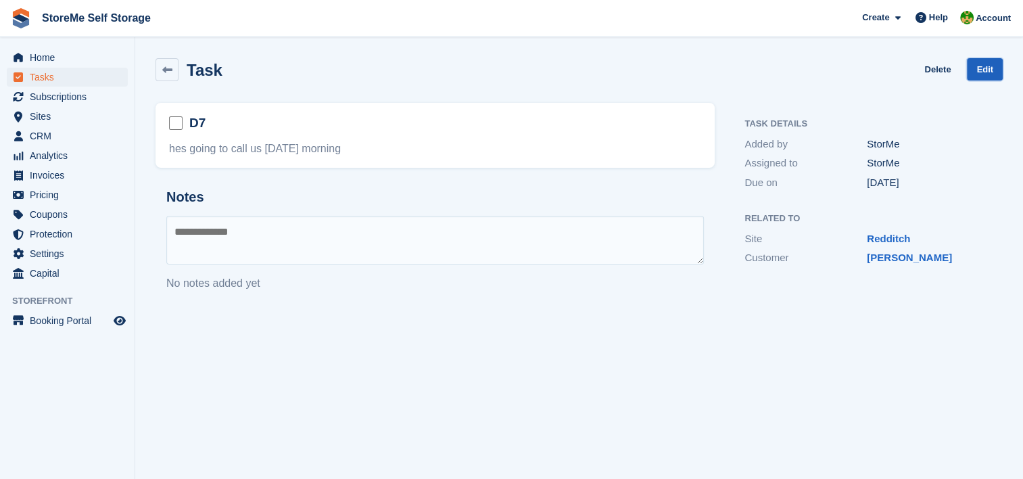
click at [983, 59] on link "Edit" at bounding box center [985, 69] width 36 height 22
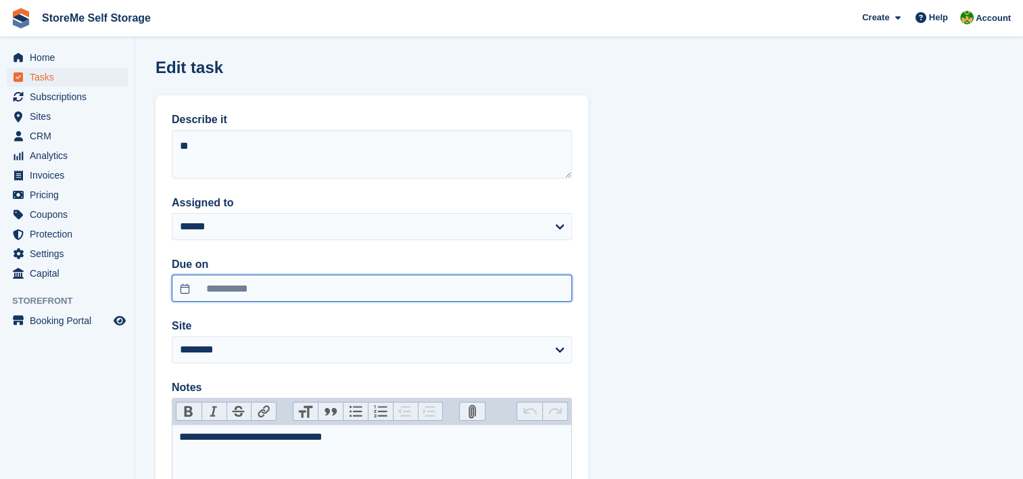
click at [245, 286] on input "**********" at bounding box center [372, 287] width 400 height 27
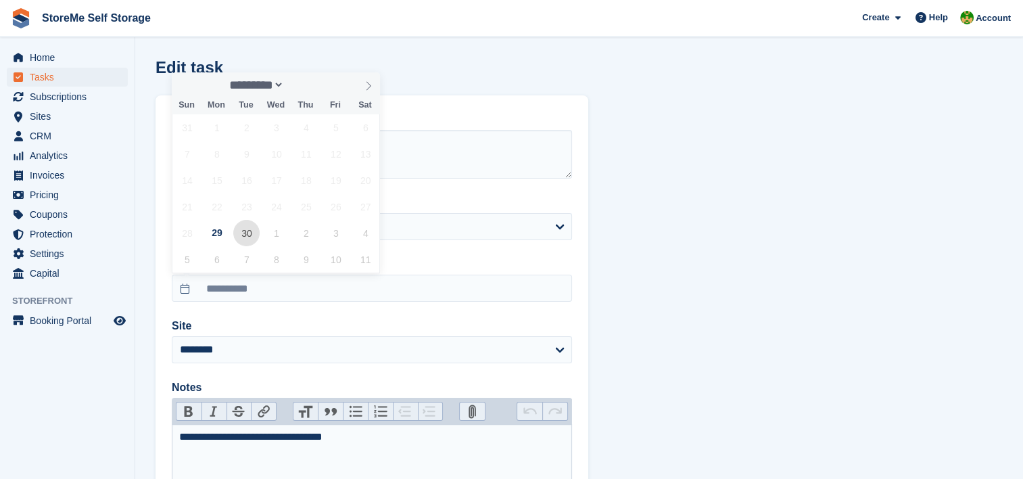
click at [247, 241] on span "30" at bounding box center [246, 233] width 26 height 26
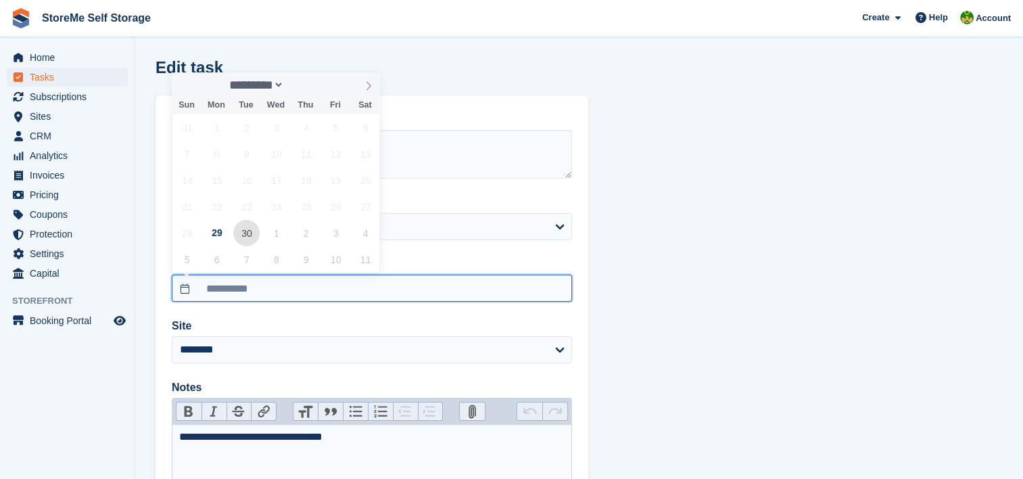
type input "**********"
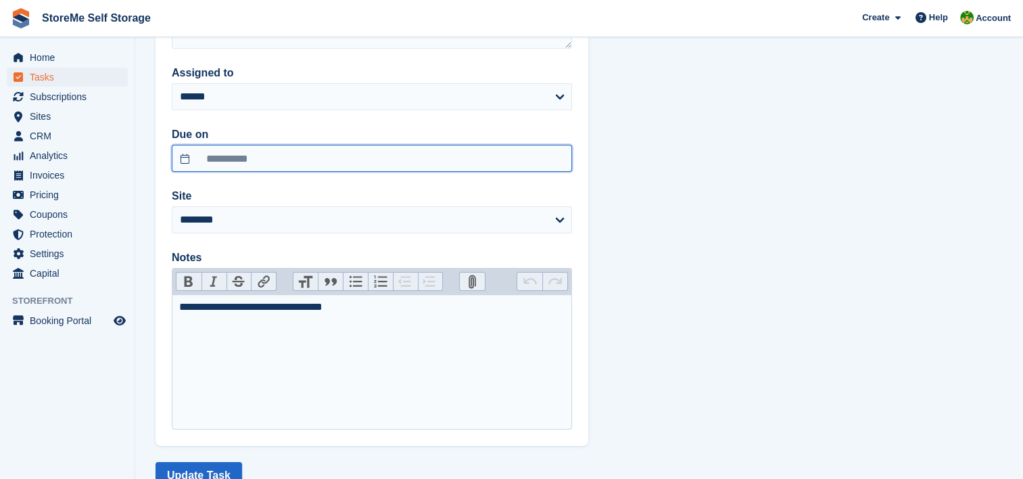
scroll to position [176, 0]
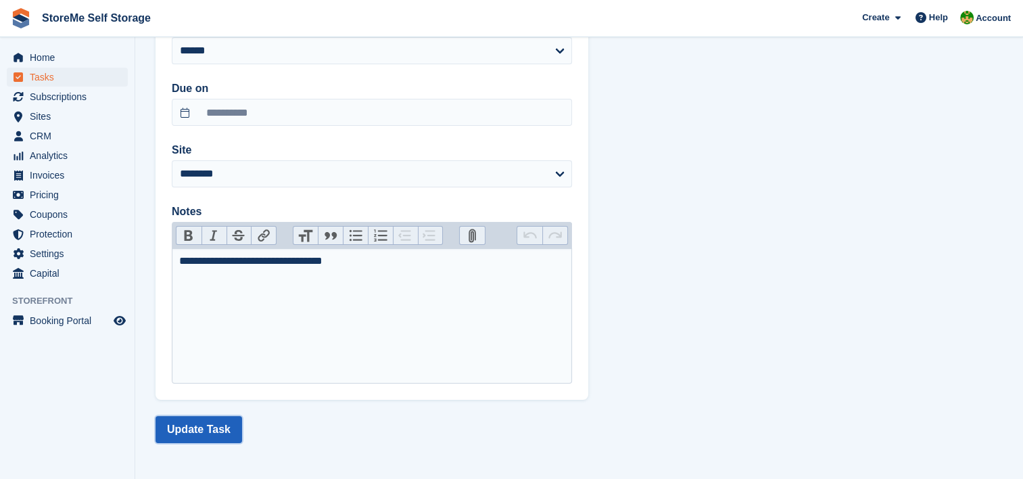
click at [204, 433] on button "Update Task" at bounding box center [198, 429] width 87 height 27
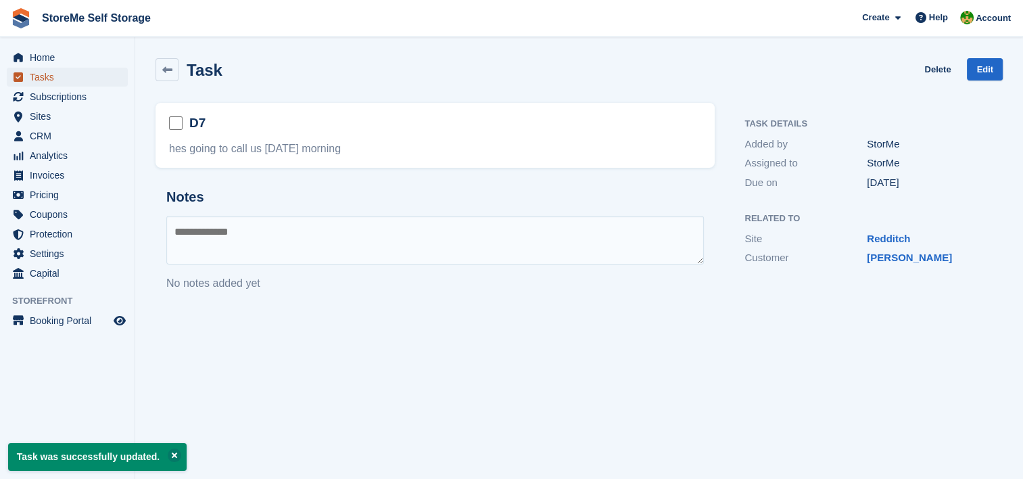
click at [40, 76] on span "Tasks" at bounding box center [70, 77] width 81 height 19
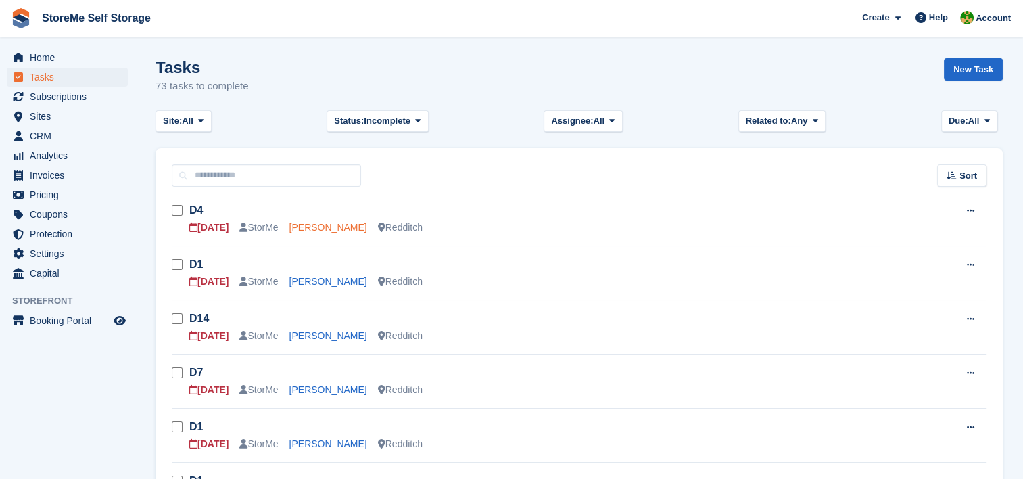
click at [316, 226] on link "[PERSON_NAME]" at bounding box center [328, 227] width 78 height 11
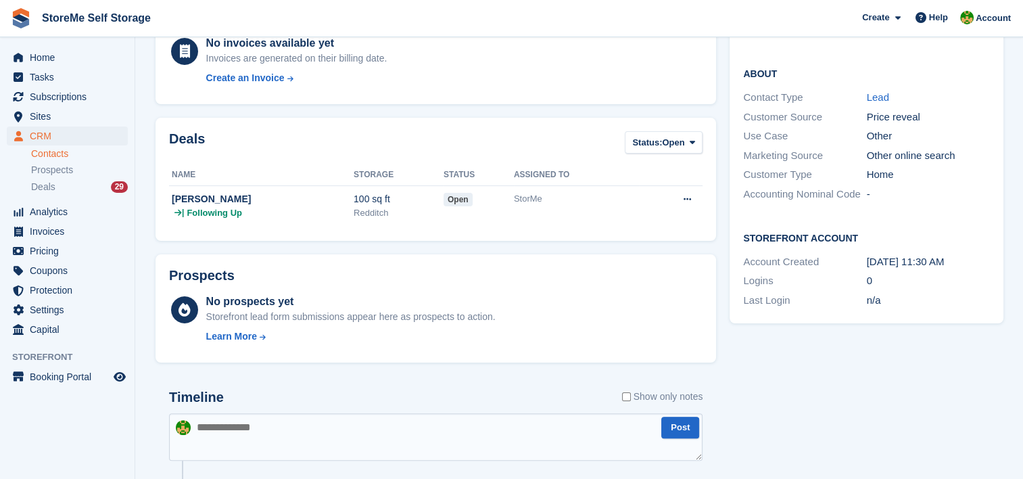
scroll to position [338, 0]
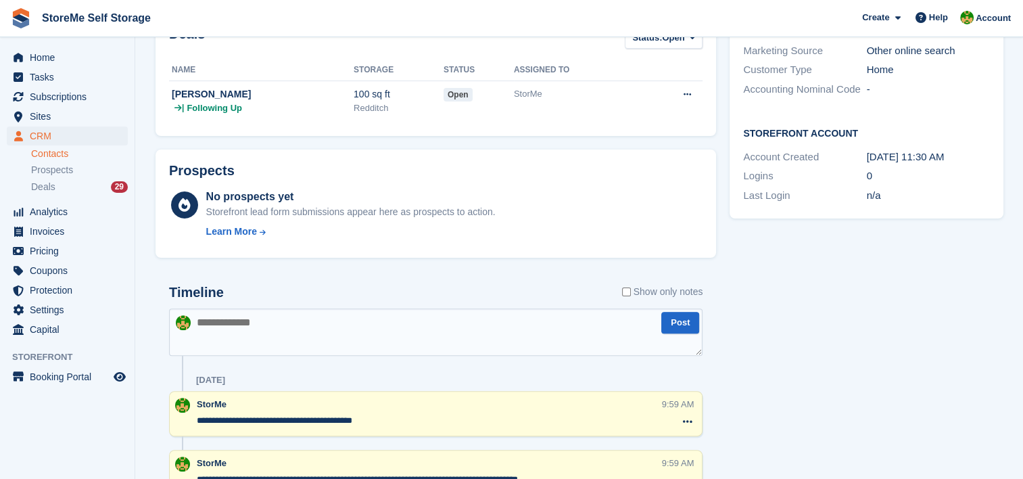
click at [316, 337] on textarea at bounding box center [435, 331] width 533 height 47
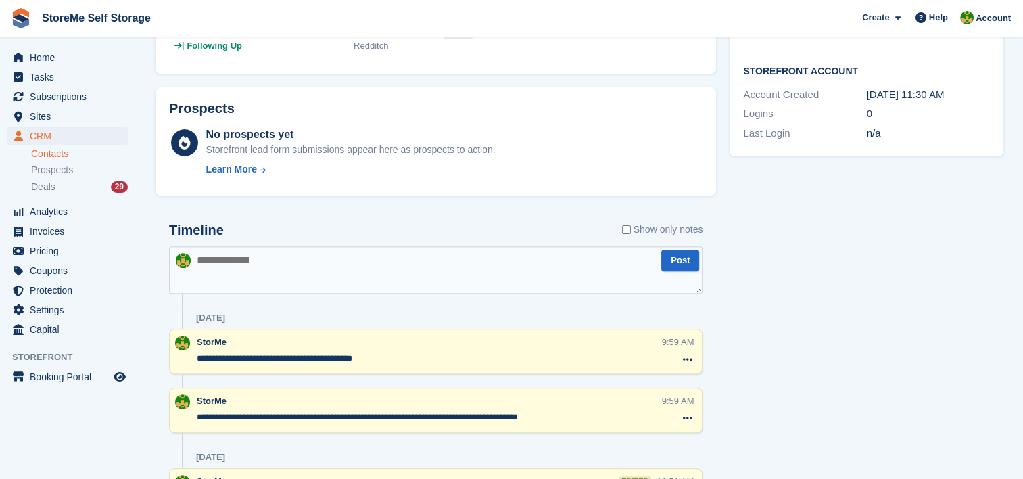
scroll to position [473, 0]
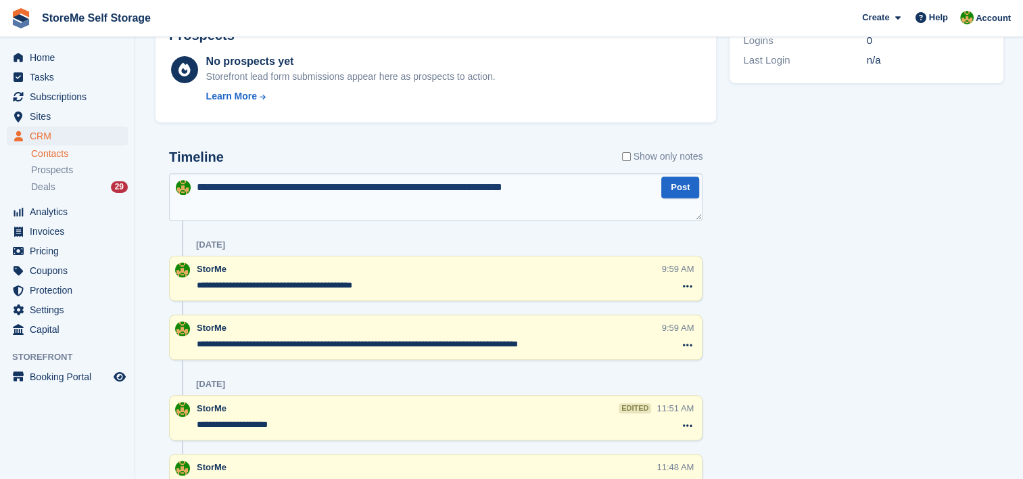
type textarea "**********"
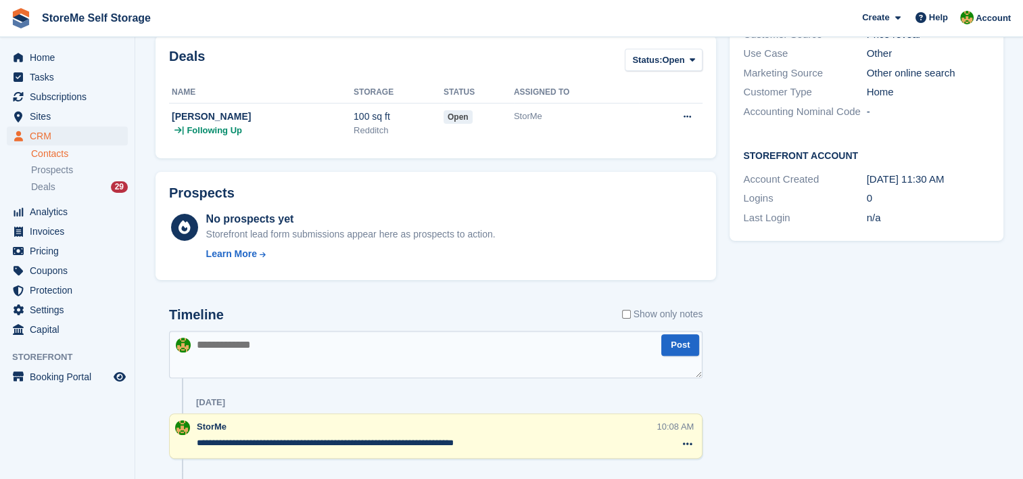
scroll to position [0, 0]
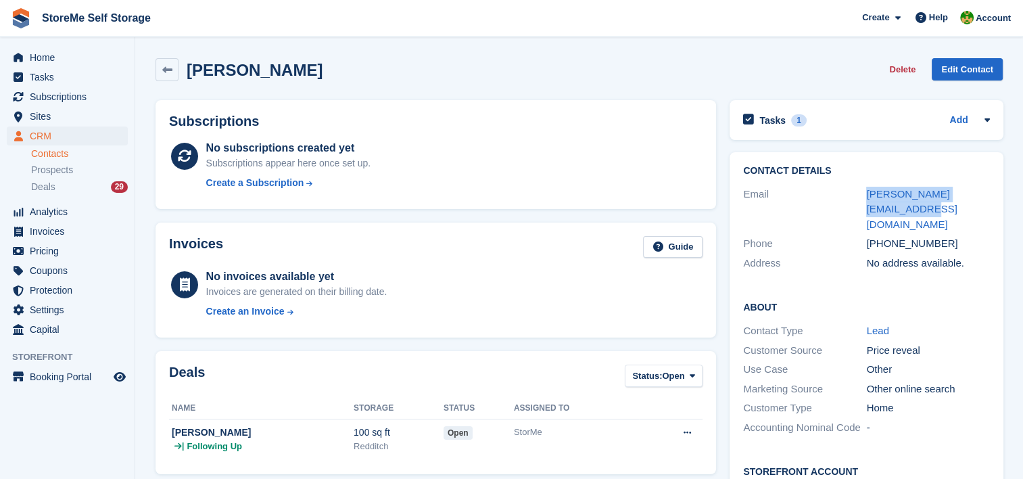
drag, startPoint x: 880, startPoint y: 204, endPoint x: 863, endPoint y: 196, distance: 19.4
click at [863, 196] on div "Email sam@samwisestrategy.co.uk" at bounding box center [866, 210] width 246 height 50
copy div "sam@samwisestrategy.co.uk"
click at [773, 122] on h2 "Tasks" at bounding box center [772, 120] width 26 height 12
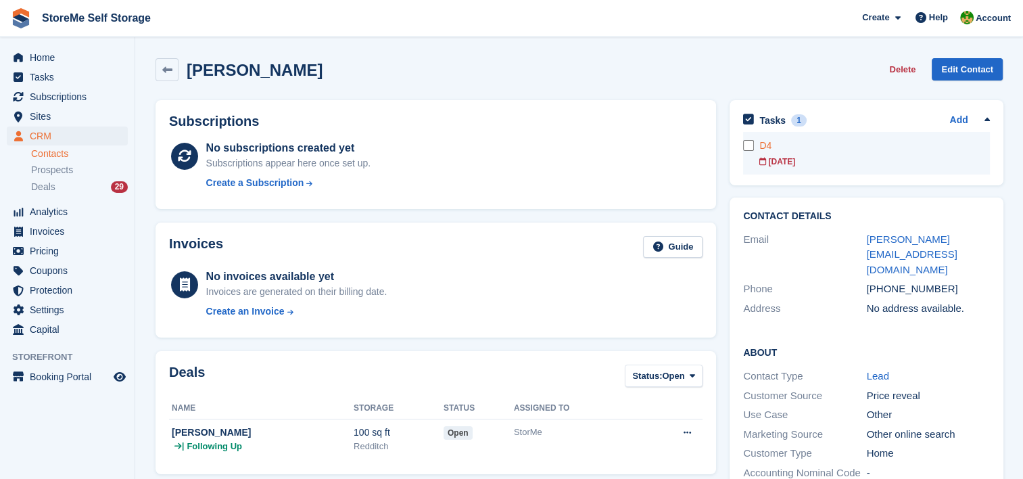
click at [769, 149] on div "D4" at bounding box center [874, 146] width 230 height 14
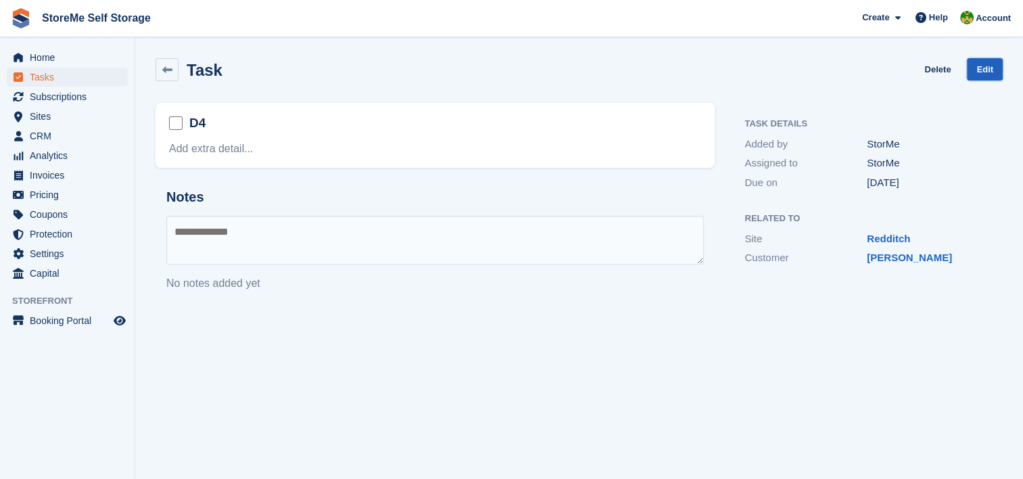
click at [987, 68] on link "Edit" at bounding box center [985, 69] width 36 height 22
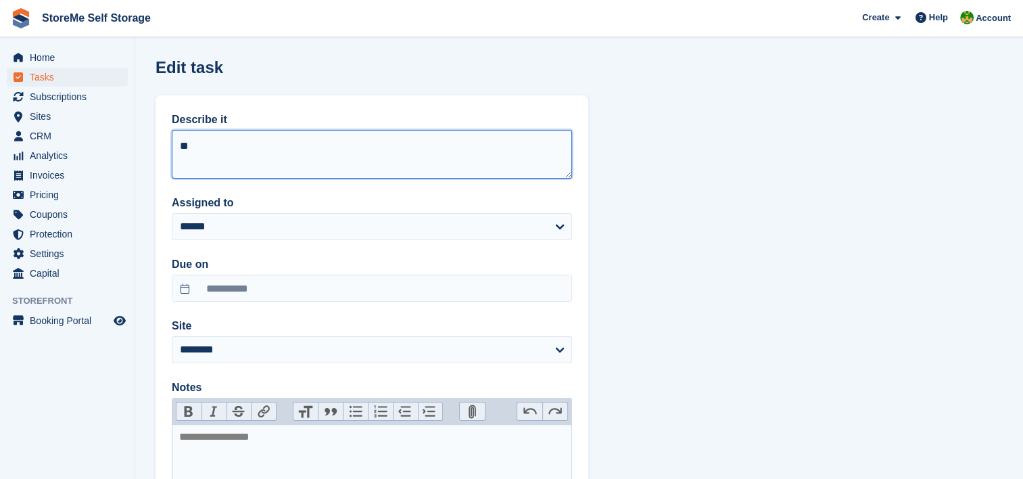
click at [317, 151] on textarea "**" at bounding box center [372, 154] width 400 height 49
type textarea "**"
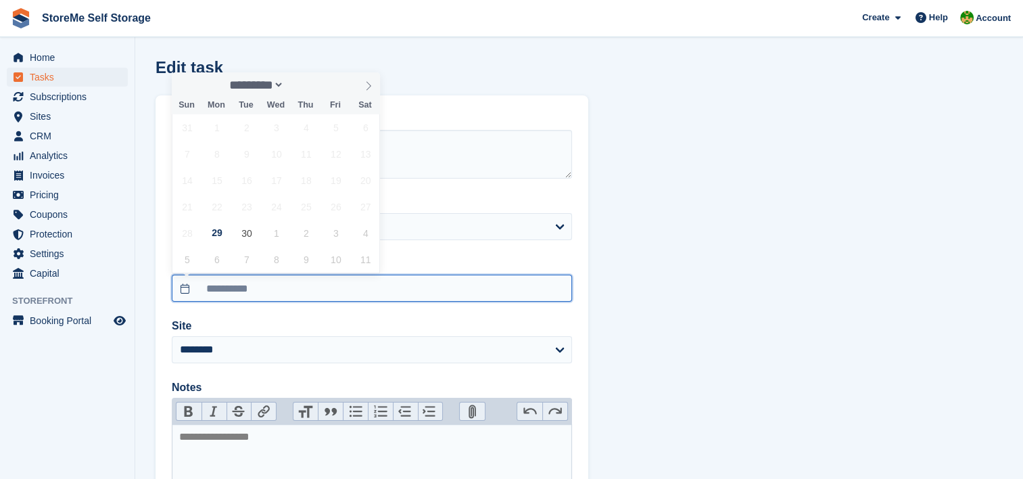
click at [297, 288] on input "**********" at bounding box center [372, 287] width 400 height 27
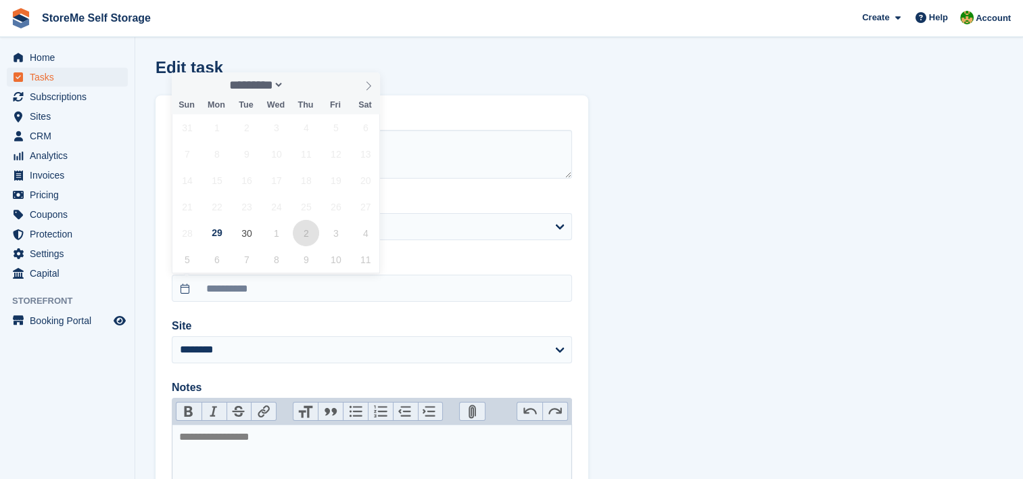
click at [299, 237] on span "2" at bounding box center [306, 233] width 26 height 26
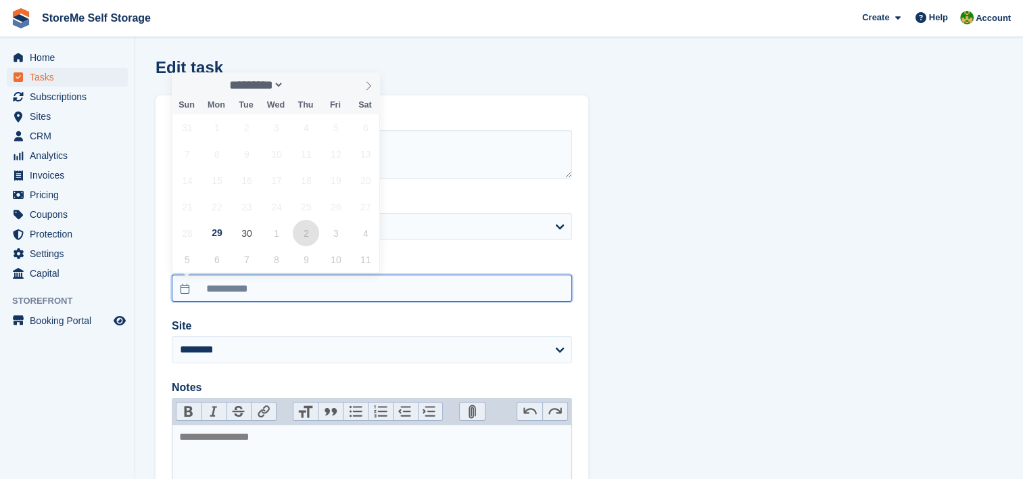
type input "**********"
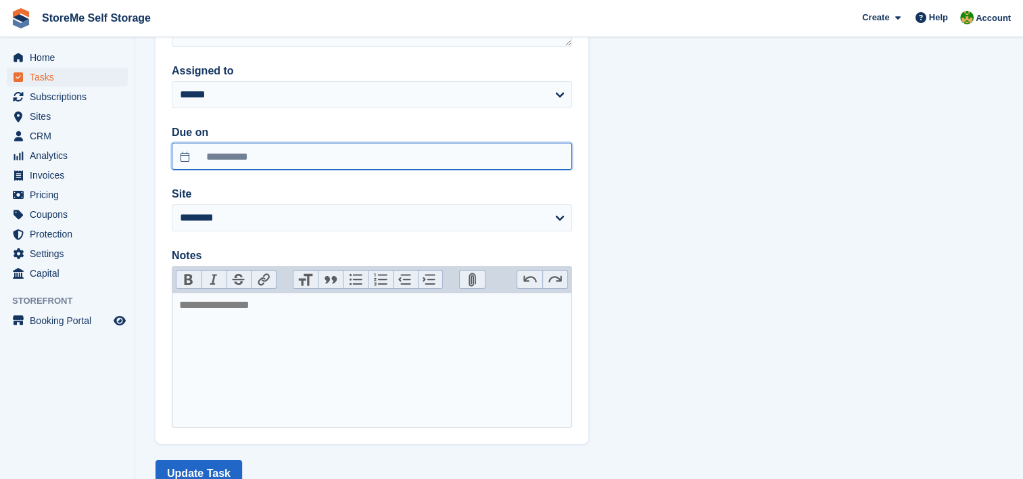
scroll to position [176, 0]
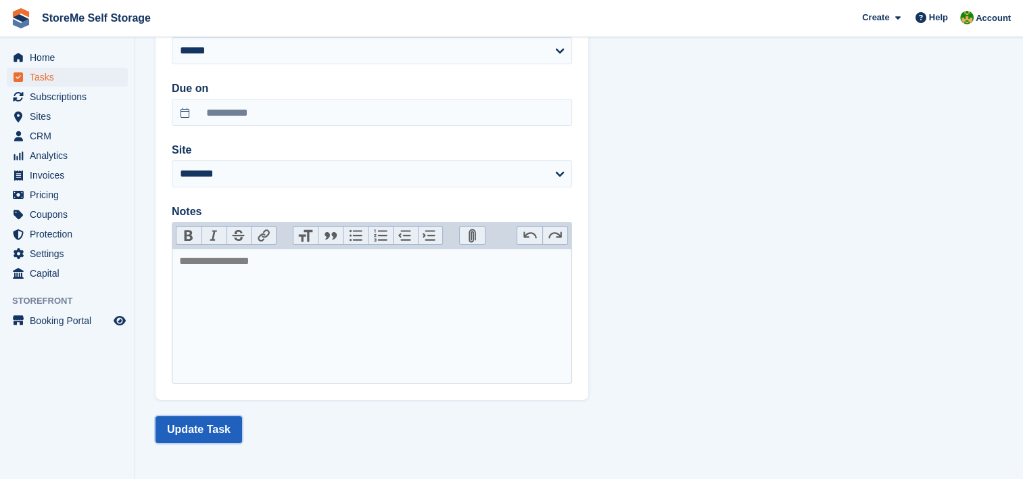
click at [218, 424] on button "Update Task" at bounding box center [198, 429] width 87 height 27
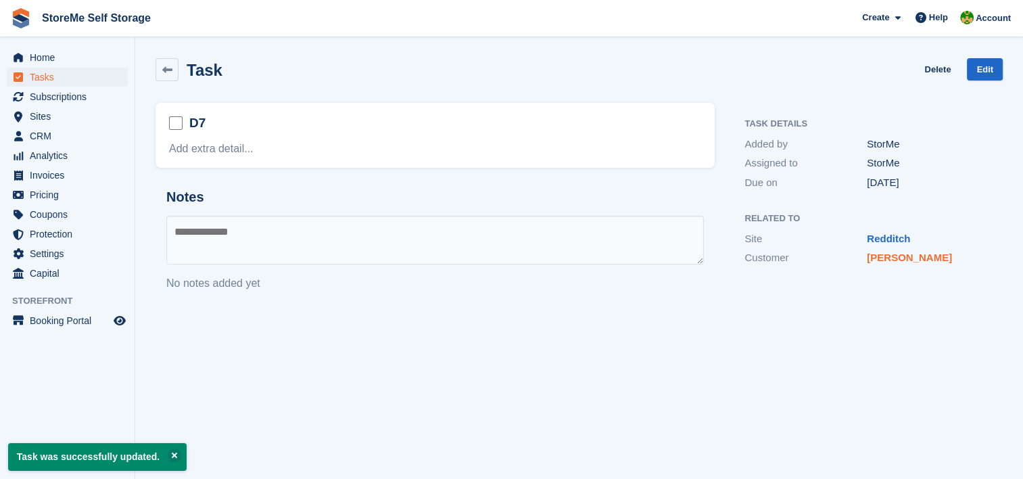
click at [871, 261] on link "[PERSON_NAME]" at bounding box center [909, 256] width 85 height 11
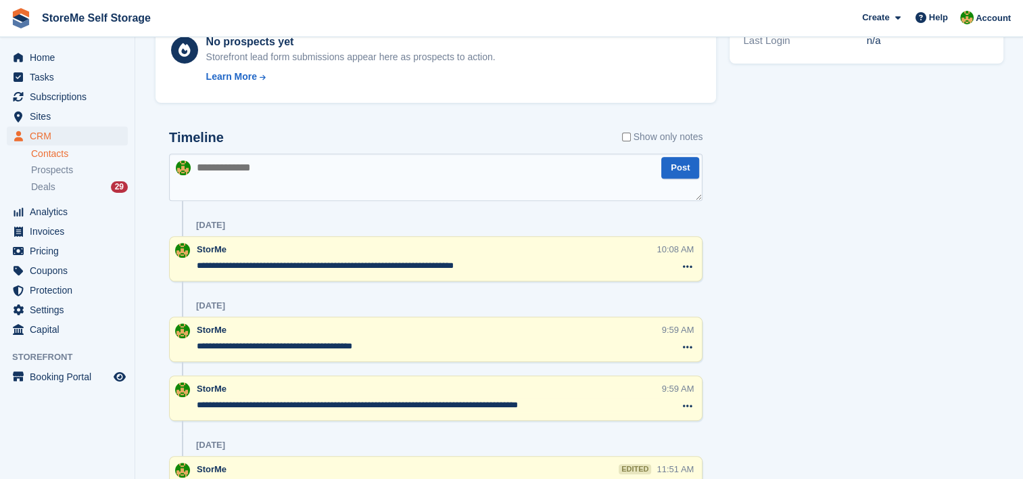
scroll to position [406, 0]
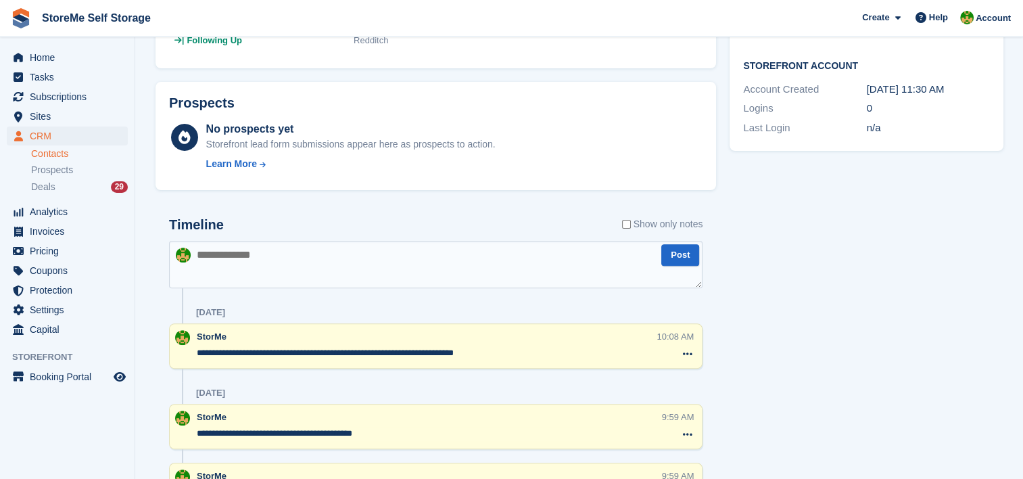
click at [337, 254] on textarea at bounding box center [435, 264] width 533 height 47
type textarea "**********"
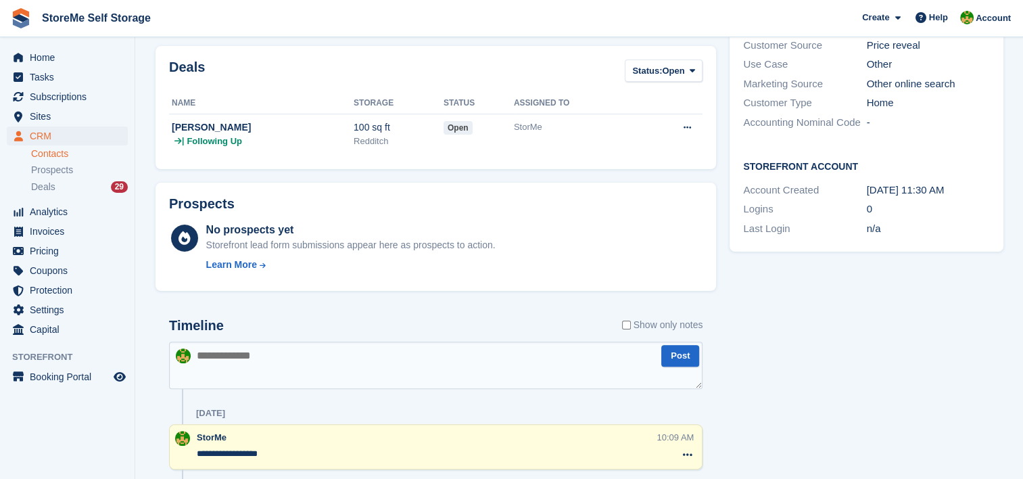
scroll to position [0, 0]
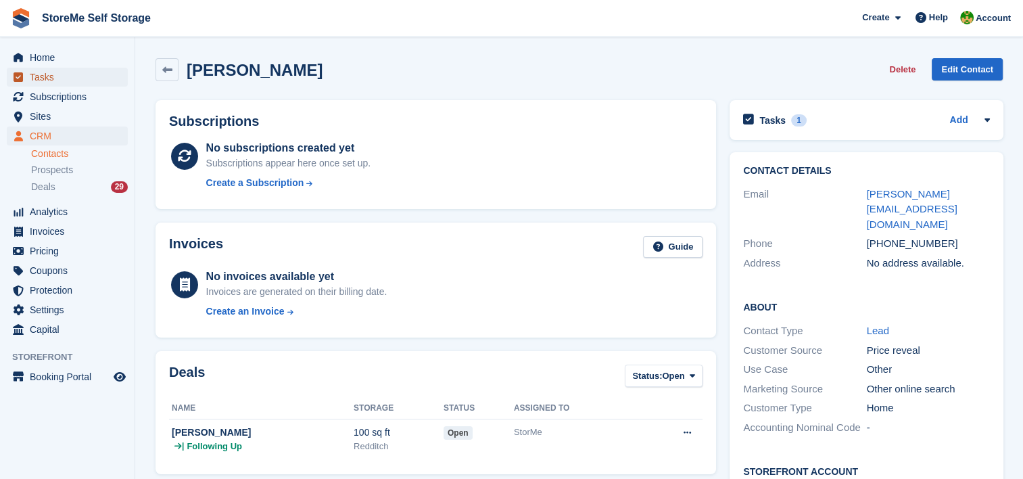
click at [54, 70] on span "Tasks" at bounding box center [70, 77] width 81 height 19
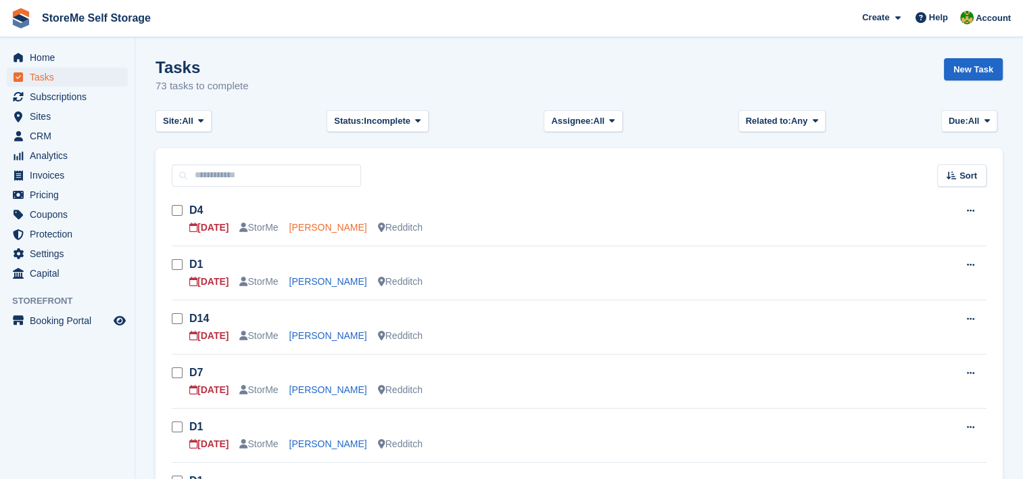
click at [327, 227] on link "[PERSON_NAME]" at bounding box center [328, 227] width 78 height 11
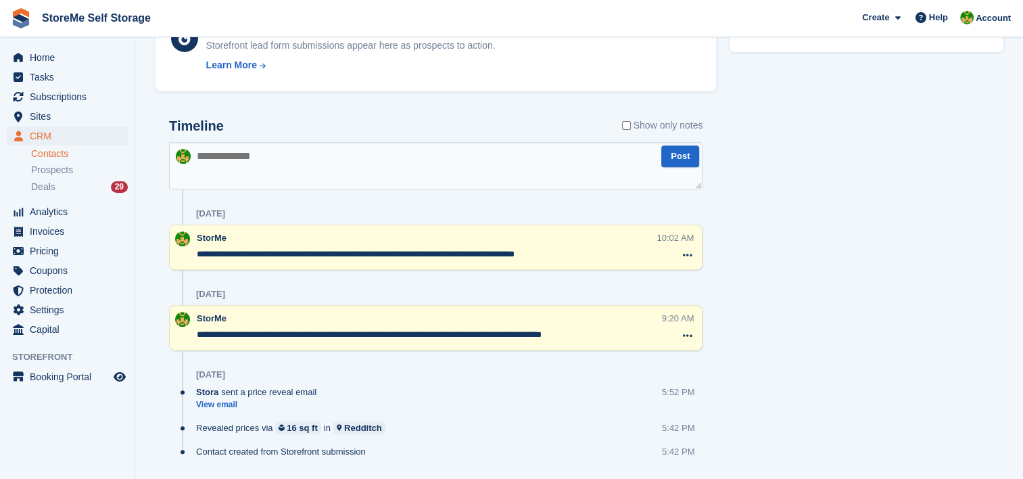
scroll to position [541, 0]
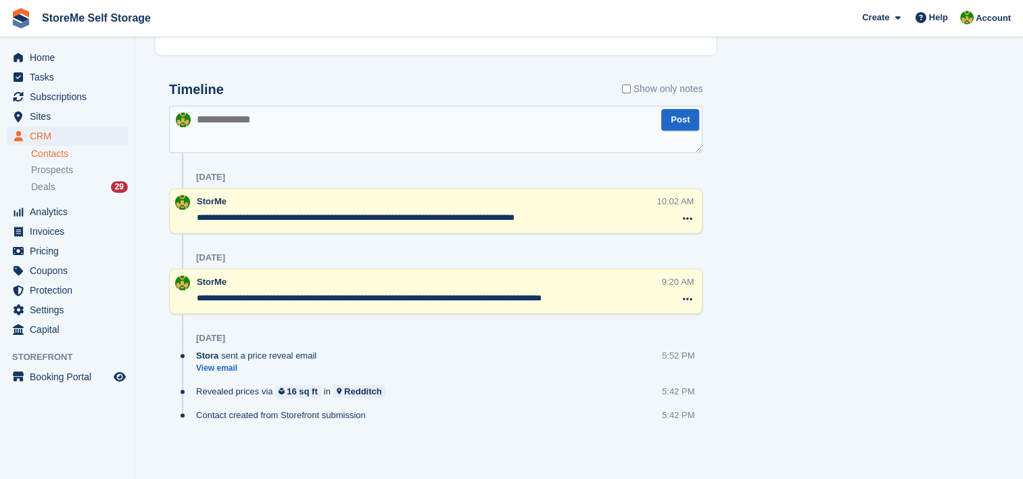
click at [414, 135] on textarea at bounding box center [435, 128] width 533 height 47
type textarea "**********"
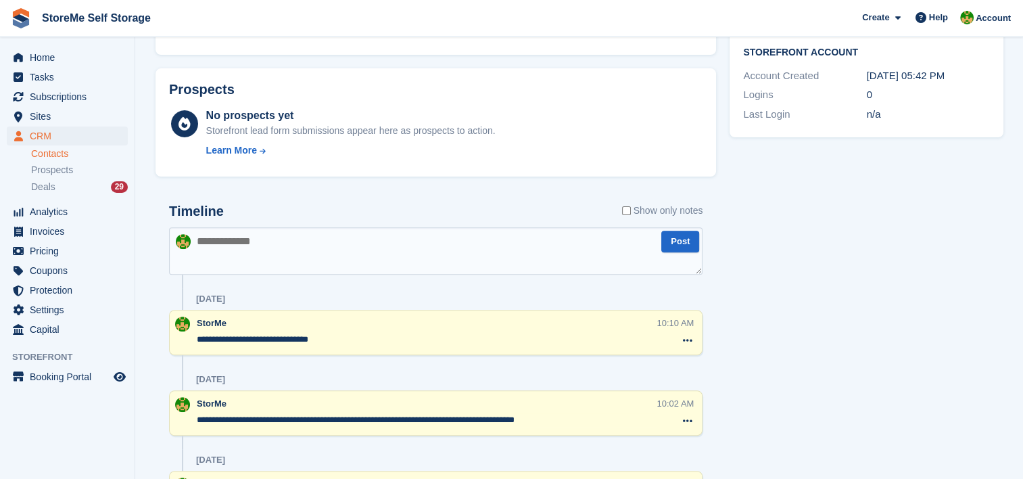
scroll to position [0, 0]
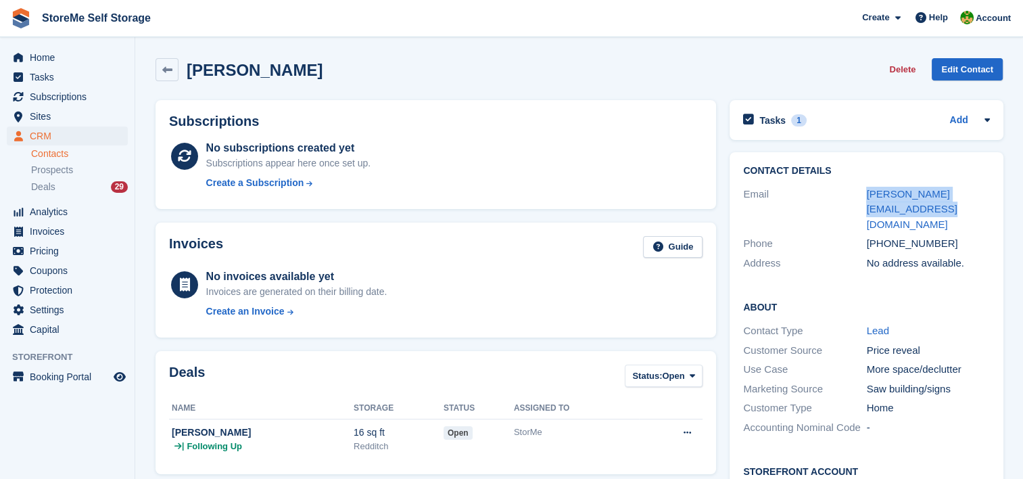
drag, startPoint x: 904, startPoint y: 208, endPoint x: 859, endPoint y: 197, distance: 46.6
click at [859, 197] on div "Email matthew.simons2910@gmail.com" at bounding box center [866, 210] width 246 height 50
copy div "matthew.simons2910@gmail.com"
click at [773, 130] on div "Tasks 1 Add D4 29 Sep" at bounding box center [865, 120] width 273 height 40
click at [777, 122] on h2 "Tasks" at bounding box center [772, 120] width 26 height 12
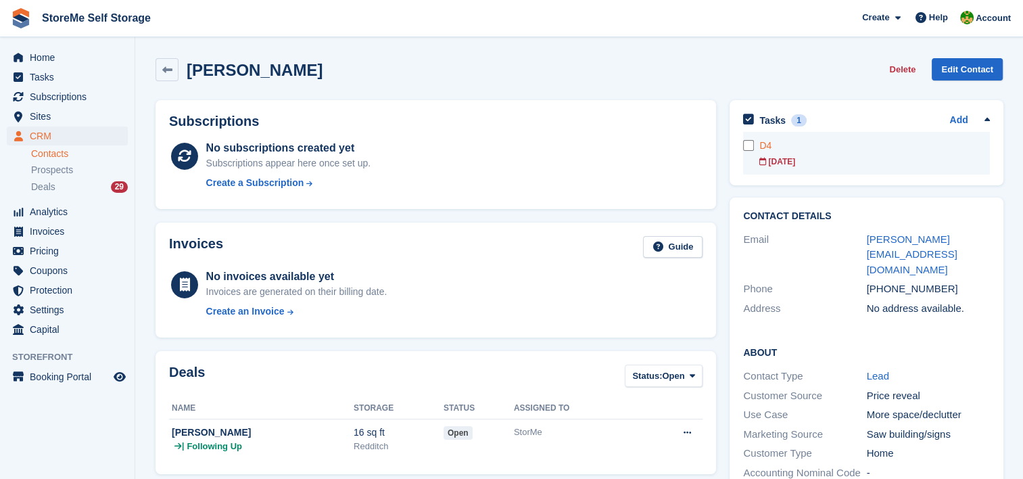
click at [785, 160] on div "[DATE]" at bounding box center [874, 161] width 230 height 12
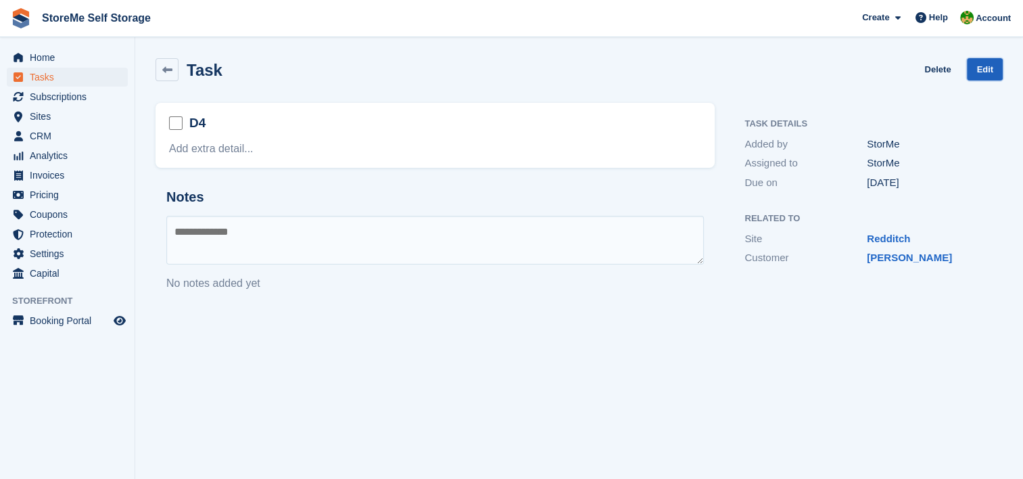
click at [986, 65] on link "Edit" at bounding box center [985, 69] width 36 height 22
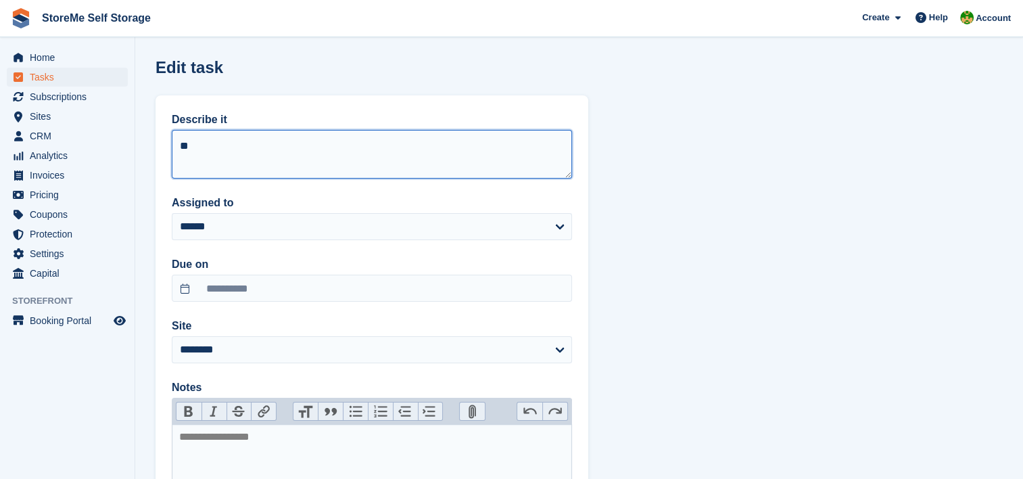
click at [468, 152] on textarea "**" at bounding box center [372, 154] width 400 height 49
type textarea "**"
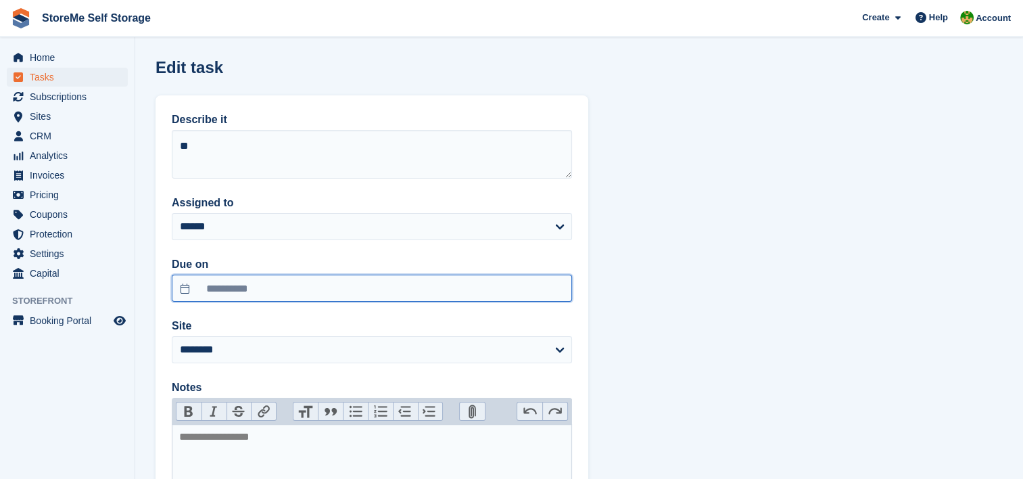
click at [258, 278] on input "**********" at bounding box center [372, 287] width 400 height 27
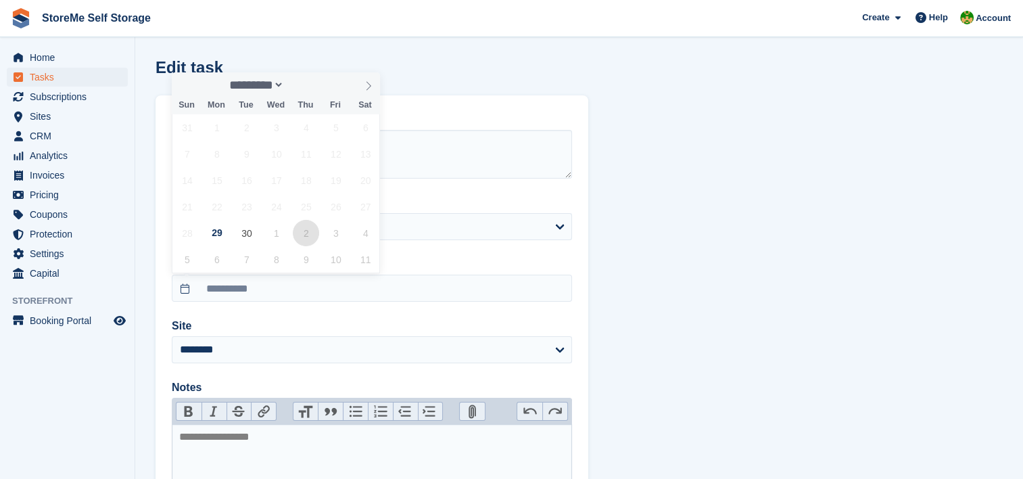
click at [303, 234] on span "2" at bounding box center [306, 233] width 26 height 26
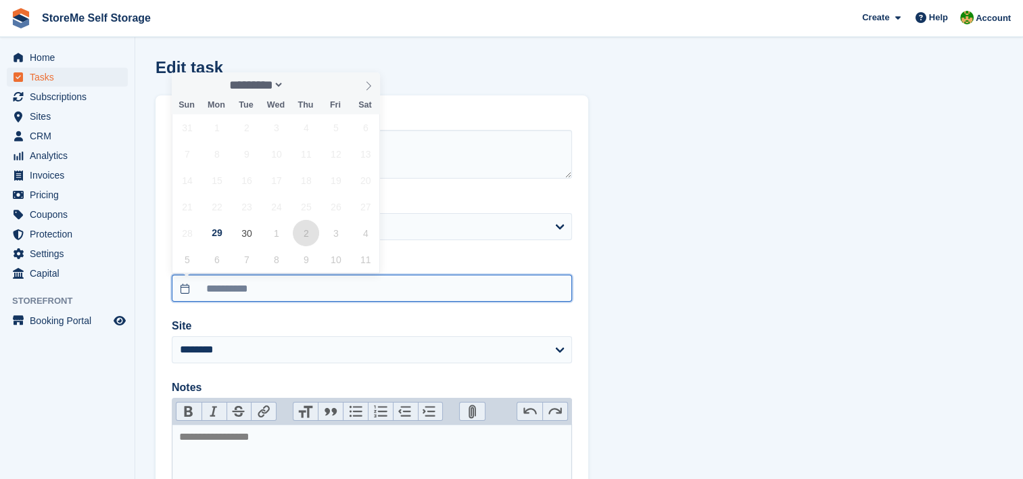
type input "**********"
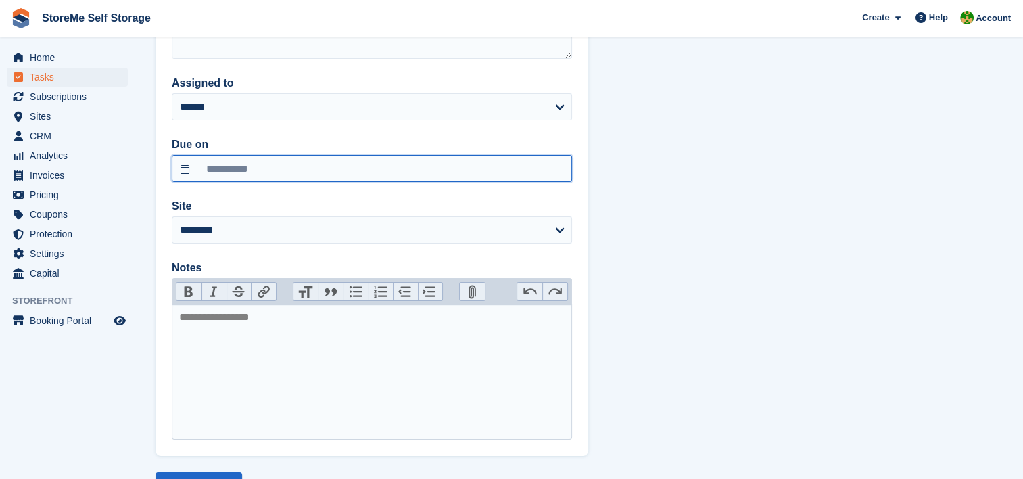
scroll to position [176, 0]
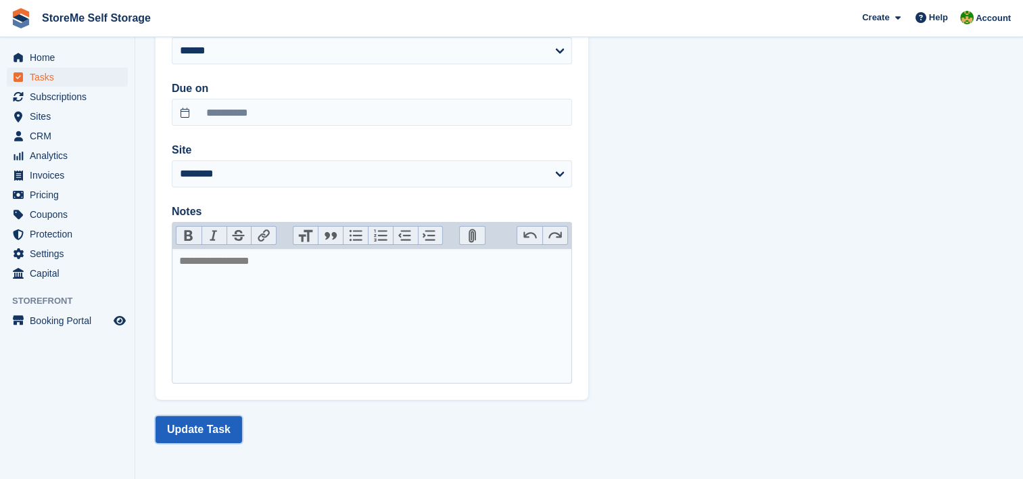
click at [215, 426] on button "Update Task" at bounding box center [198, 429] width 87 height 27
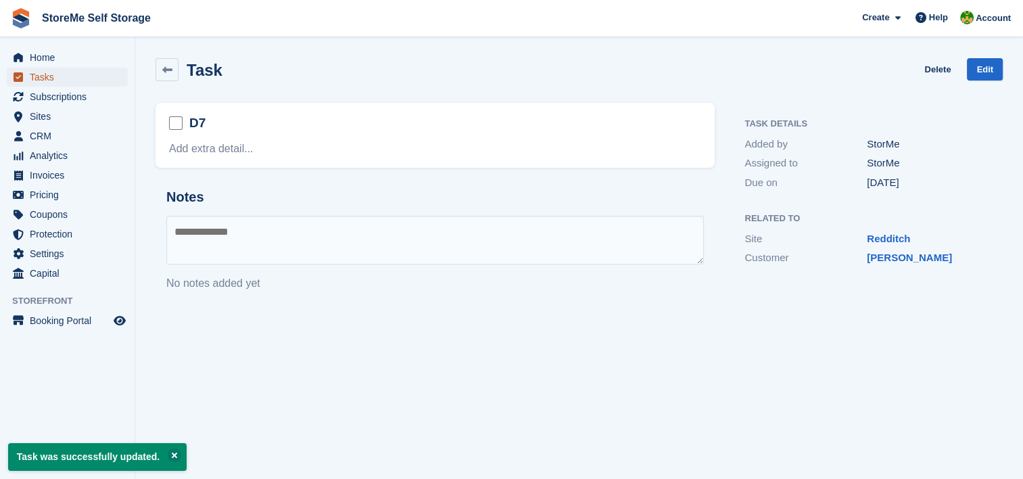
click at [41, 68] on span "Tasks" at bounding box center [70, 77] width 81 height 19
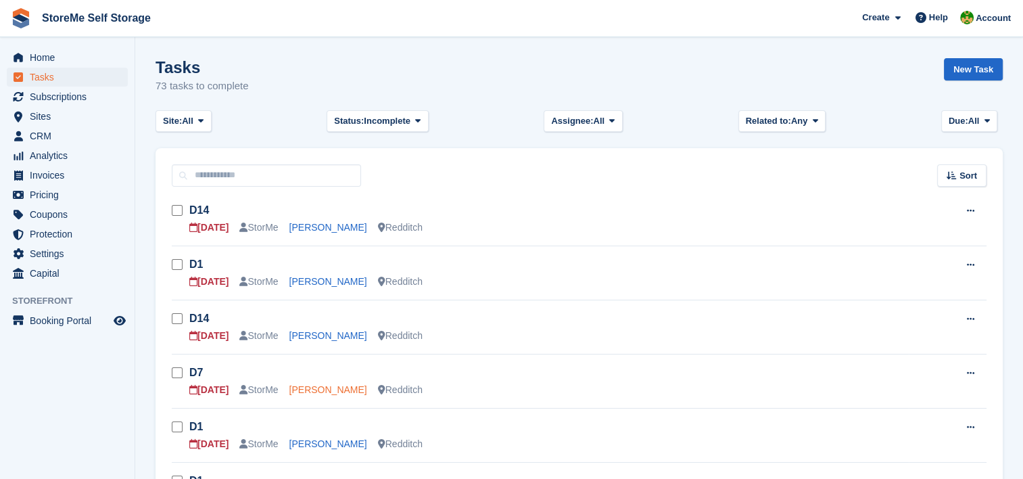
click at [325, 391] on link "[PERSON_NAME]" at bounding box center [328, 389] width 78 height 11
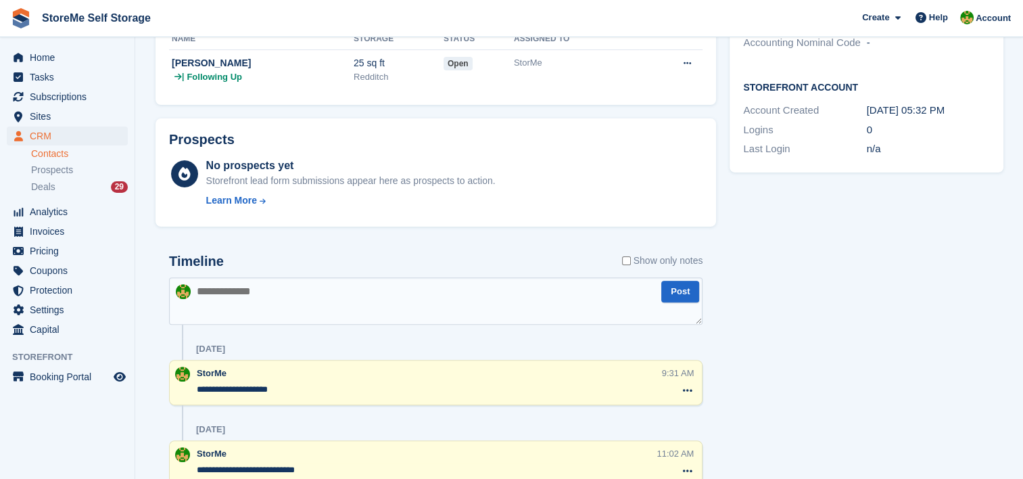
scroll to position [406, 0]
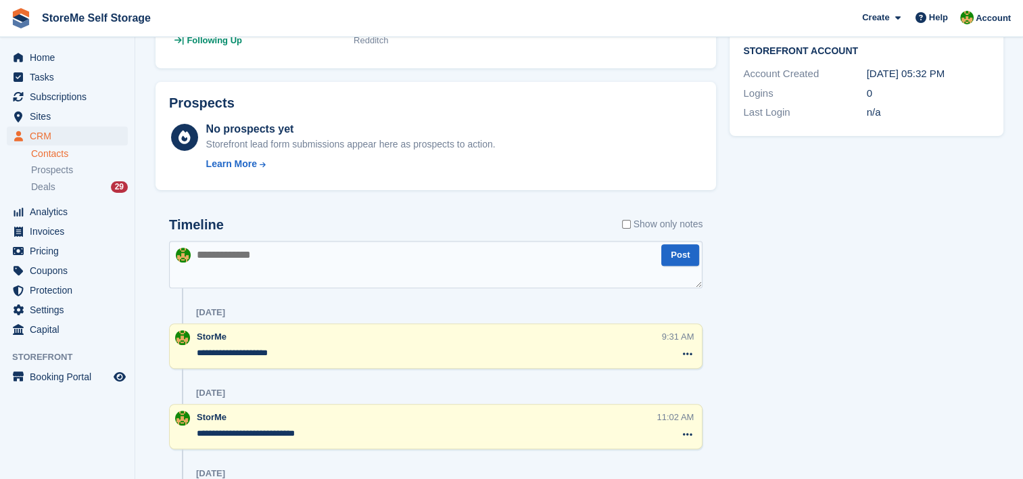
click at [752, 286] on div "Tasks 1 Add D7 29 Sep Contact Details Email stewpot1980@gmail.com Phone - 0" at bounding box center [866, 226] width 287 height 1077
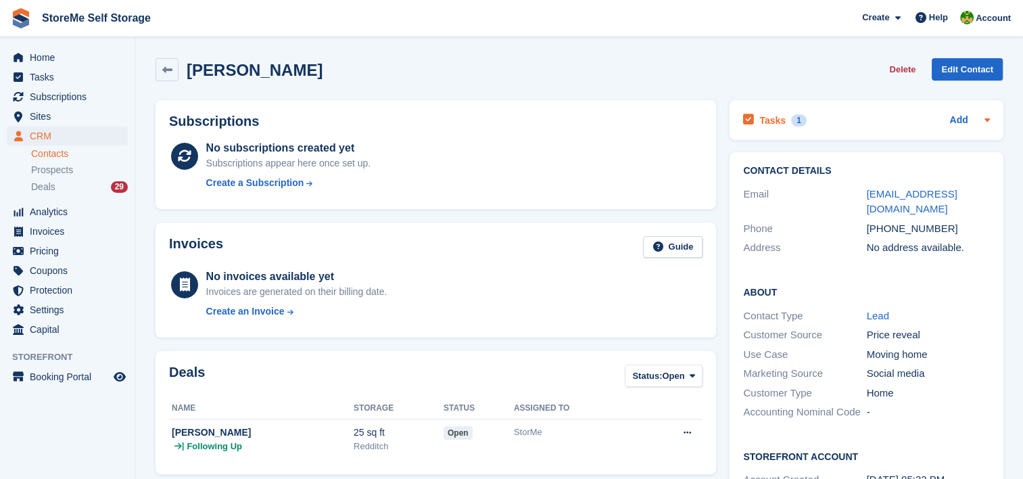
click at [792, 118] on div "1" at bounding box center [799, 120] width 16 height 12
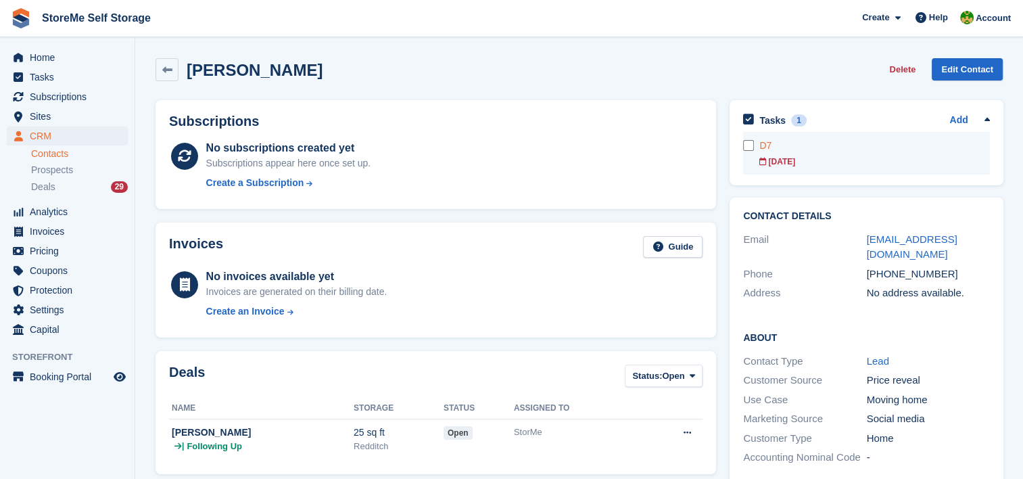
click at [800, 160] on div "[DATE]" at bounding box center [874, 161] width 230 height 12
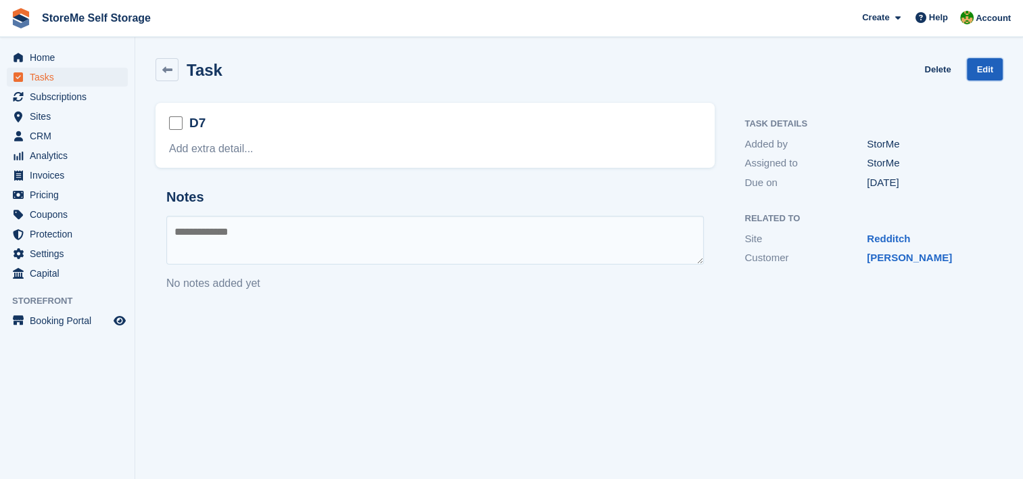
click at [982, 69] on link "Edit" at bounding box center [985, 69] width 36 height 22
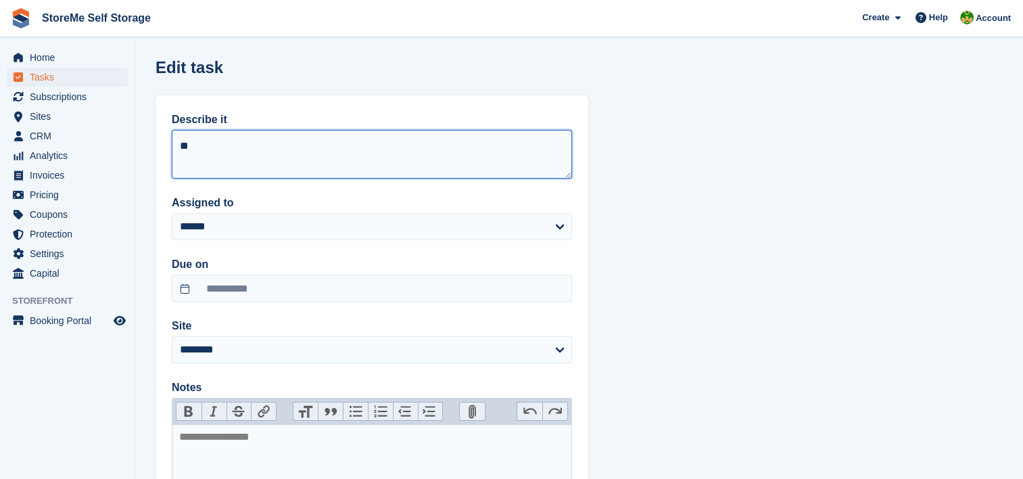
click at [281, 149] on textarea "**" at bounding box center [372, 154] width 400 height 49
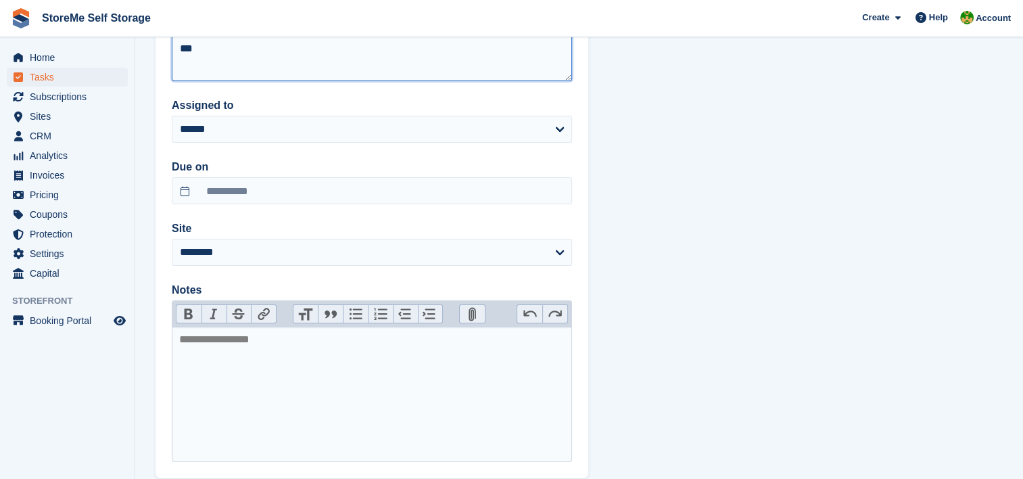
scroll to position [176, 0]
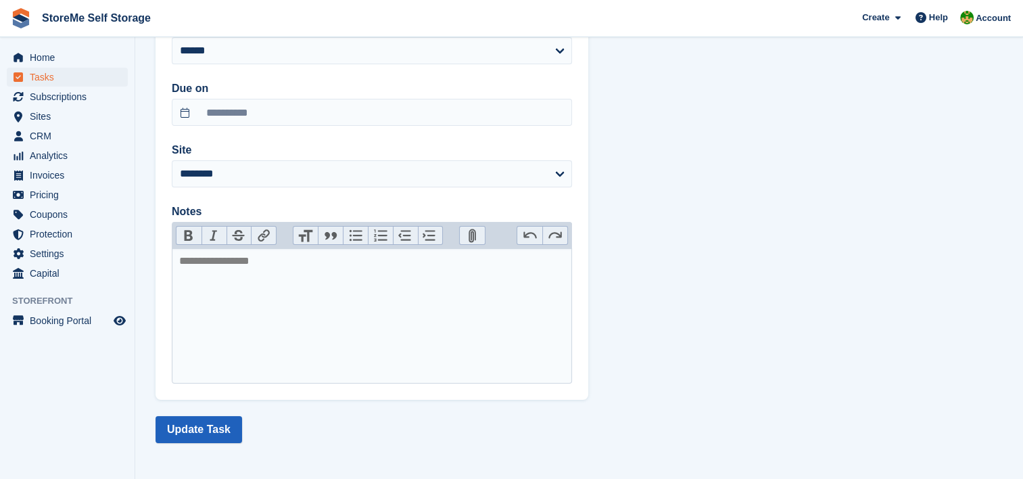
type textarea "***"
click at [203, 424] on button "Update Task" at bounding box center [198, 429] width 87 height 27
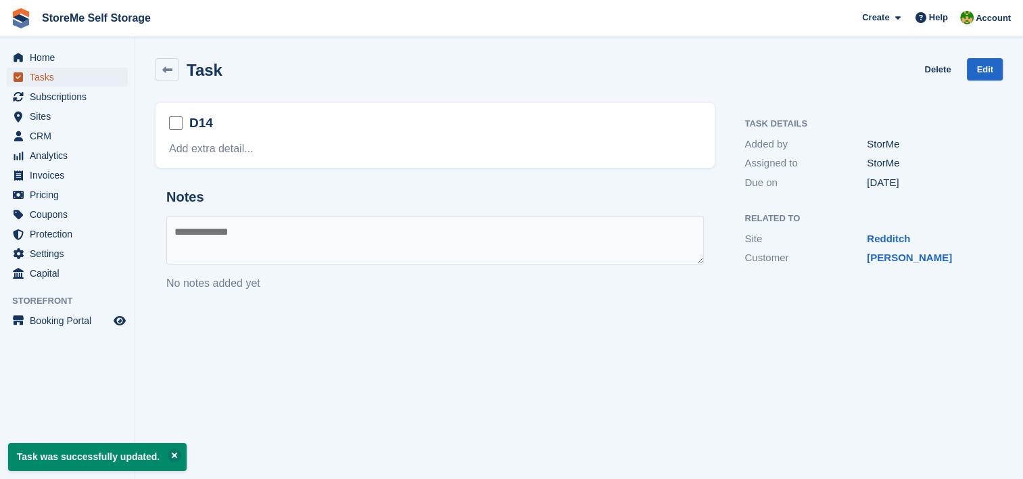
click at [44, 80] on span "Tasks" at bounding box center [70, 77] width 81 height 19
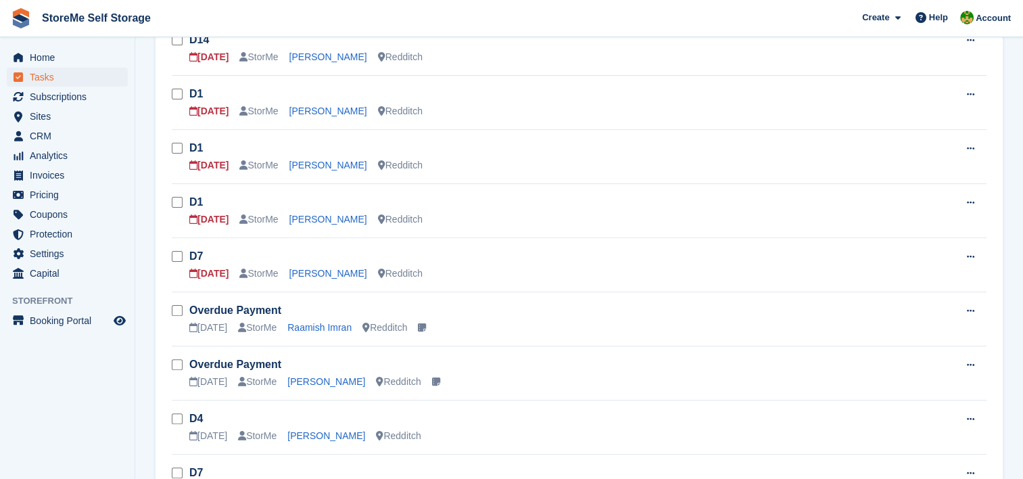
scroll to position [338, 0]
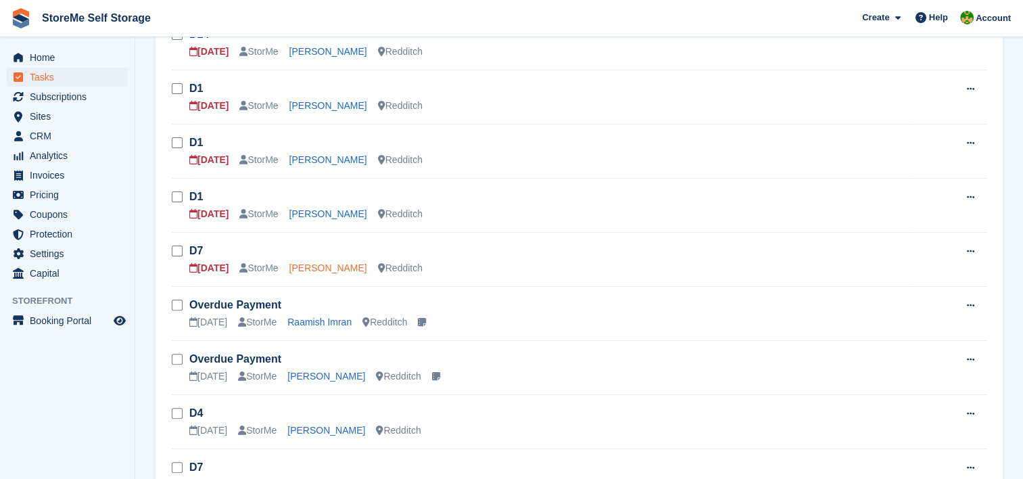
click at [313, 262] on link "[PERSON_NAME]" at bounding box center [328, 267] width 78 height 11
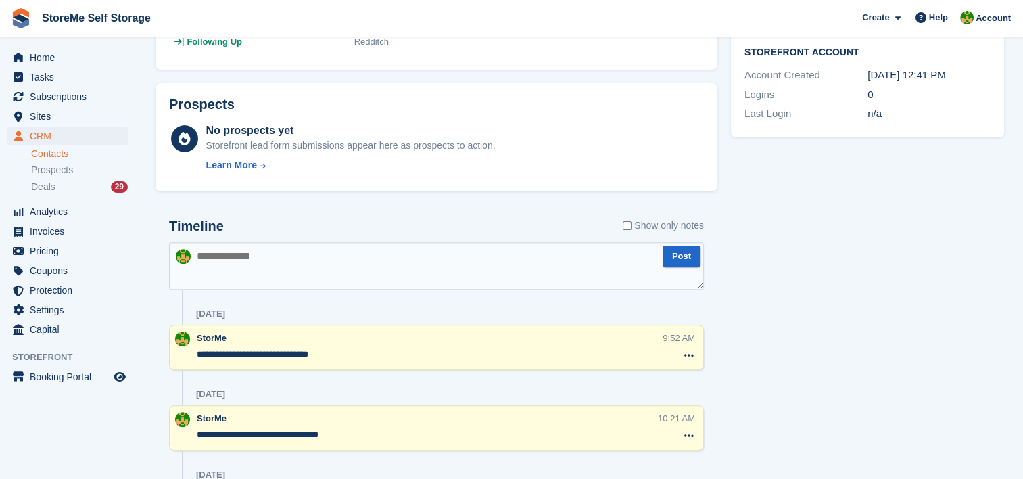
scroll to position [406, 0]
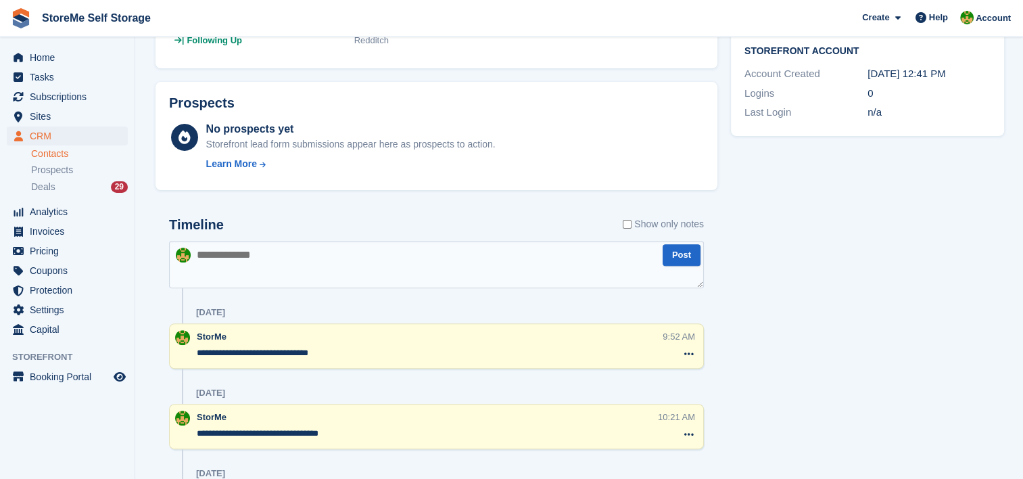
click at [759, 343] on div "Tasks 1 Add D7 29 Sep Contact Details Email cierandixon@hotmail.co.uk Phone" at bounding box center [867, 182] width 287 height 988
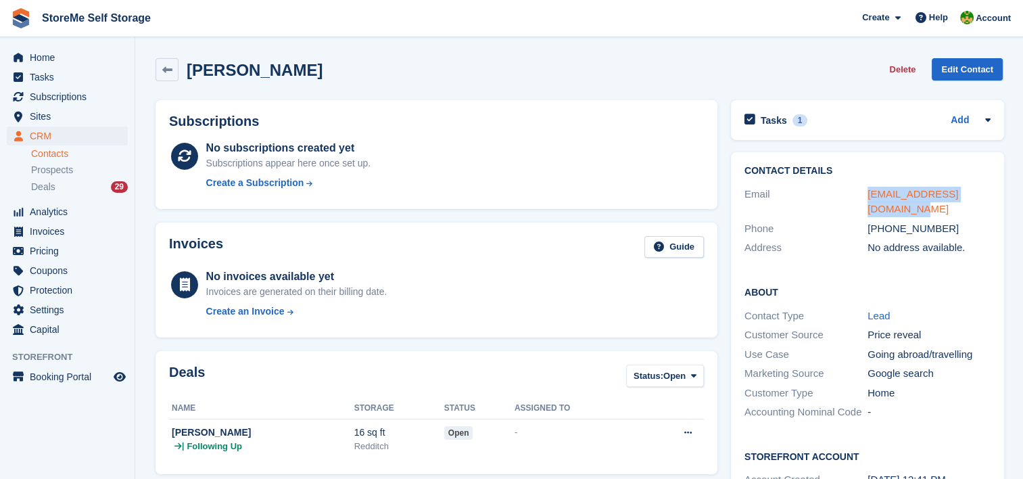
drag, startPoint x: 995, startPoint y: 192, endPoint x: 865, endPoint y: 187, distance: 129.9
click at [865, 187] on div "Contact Details Email cierandixon@hotmail.co.uk Phone +447305435634 Address No …" at bounding box center [867, 211] width 273 height 119
copy link "cierandixon@hotmail.co.uk"
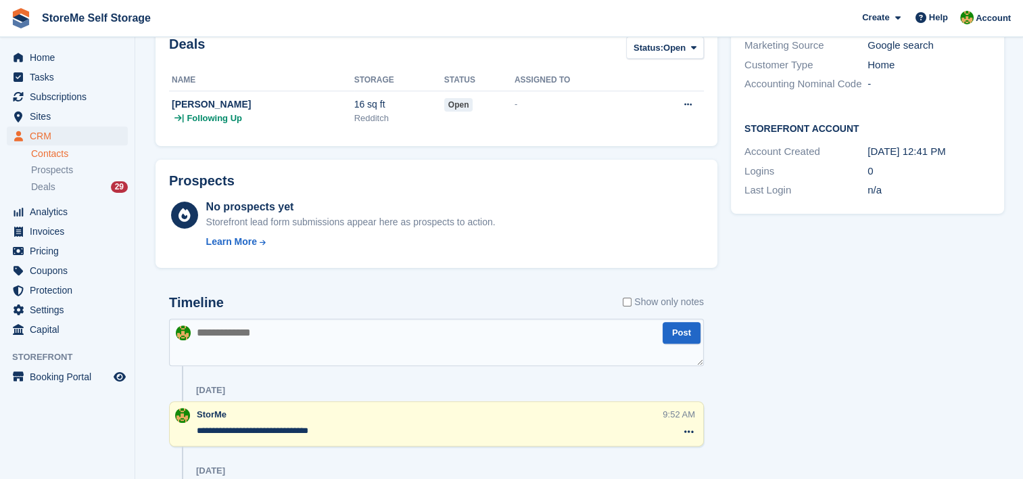
scroll to position [406, 0]
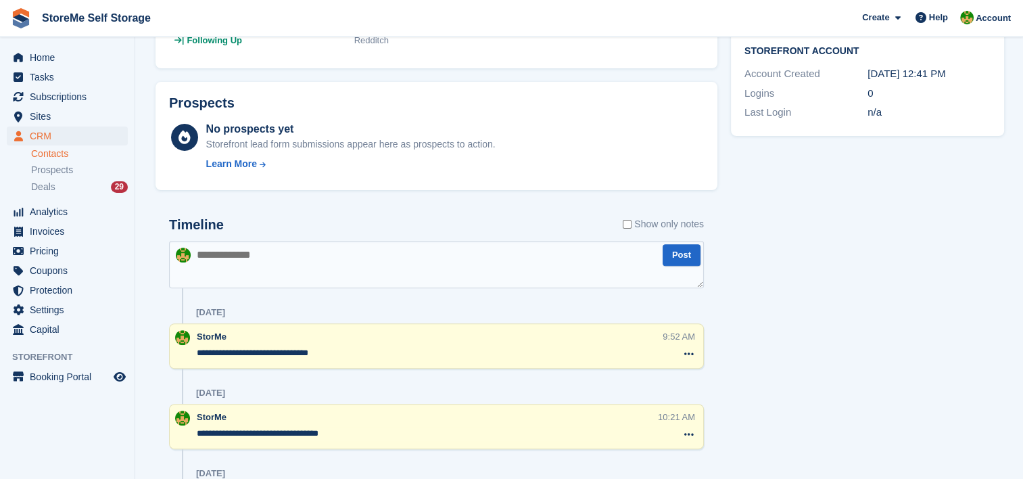
click at [468, 268] on textarea at bounding box center [436, 264] width 535 height 47
type textarea "**********"
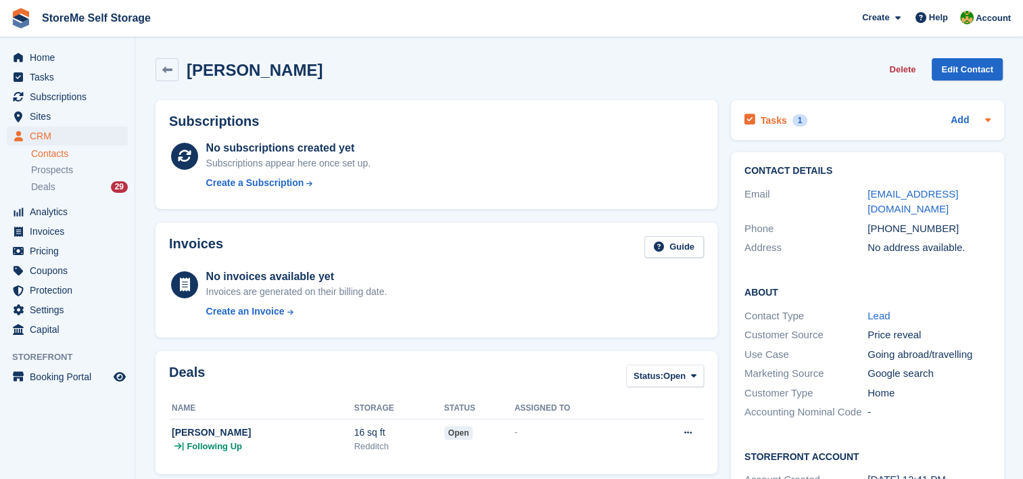
click at [778, 122] on h2 "Tasks" at bounding box center [773, 120] width 26 height 12
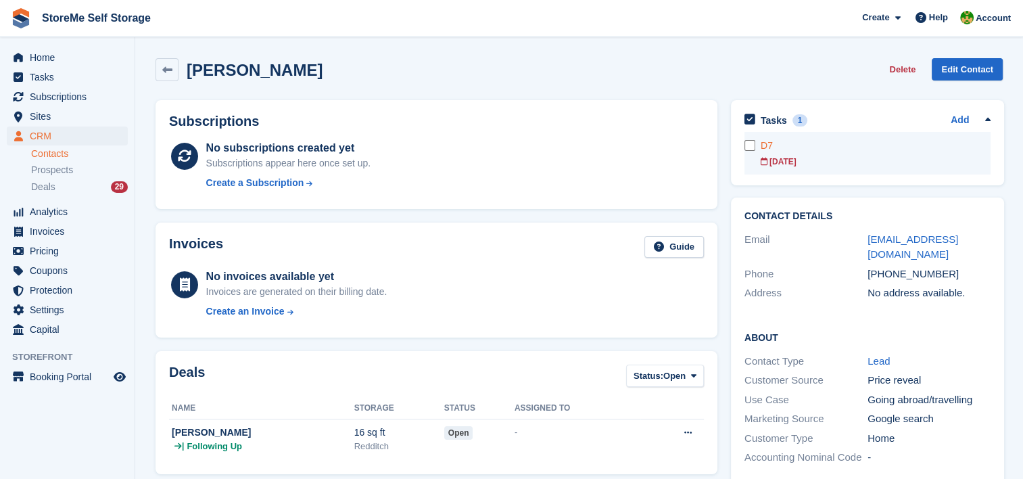
click at [785, 149] on div "D7" at bounding box center [875, 146] width 230 height 14
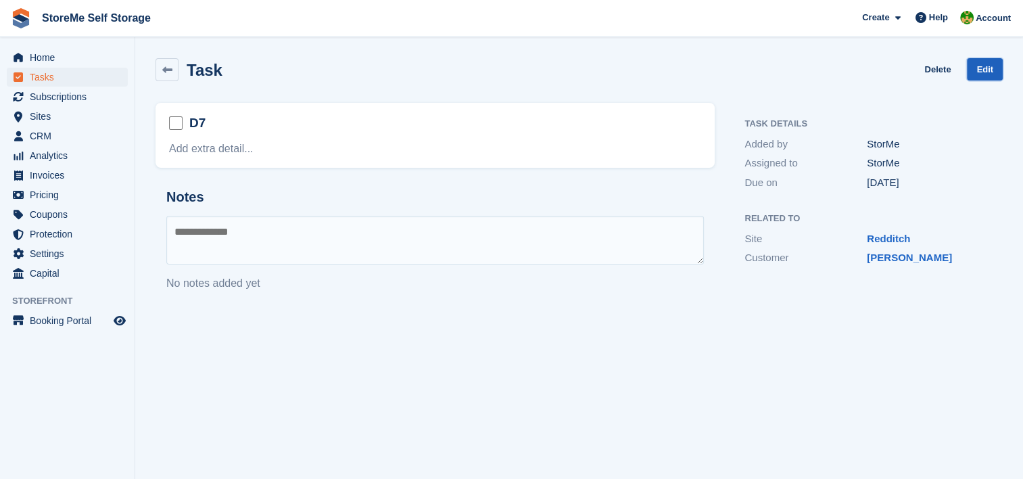
click at [992, 70] on link "Edit" at bounding box center [985, 69] width 36 height 22
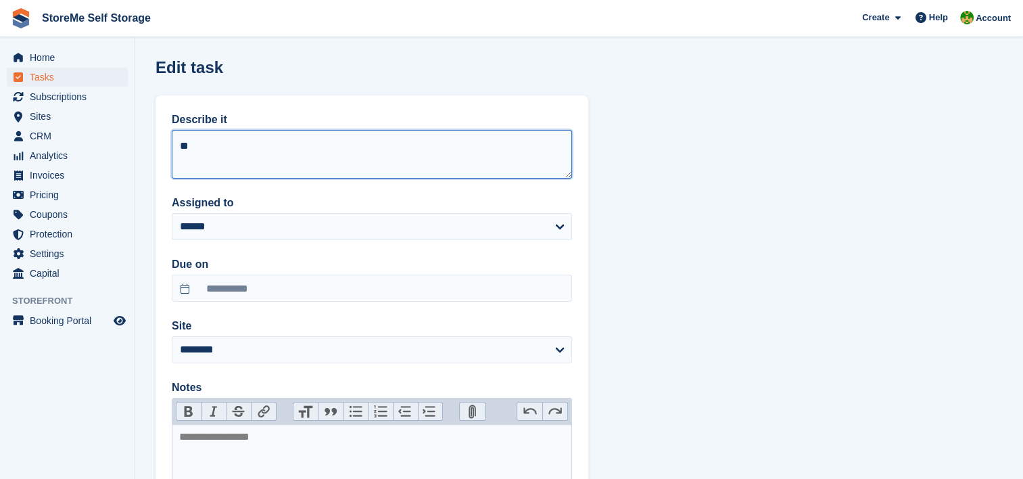
click at [564, 153] on textarea "**" at bounding box center [372, 154] width 400 height 49
type textarea "***"
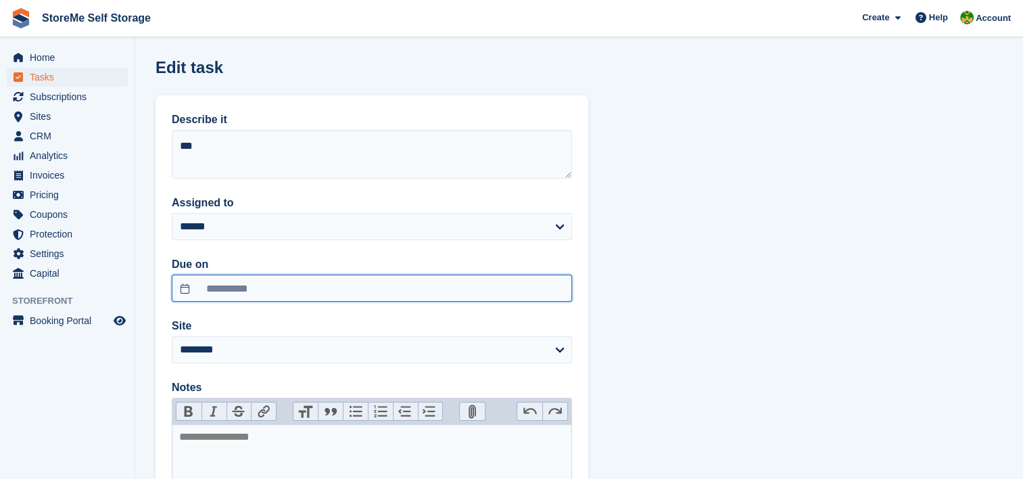
click at [289, 282] on input "**********" at bounding box center [372, 287] width 400 height 27
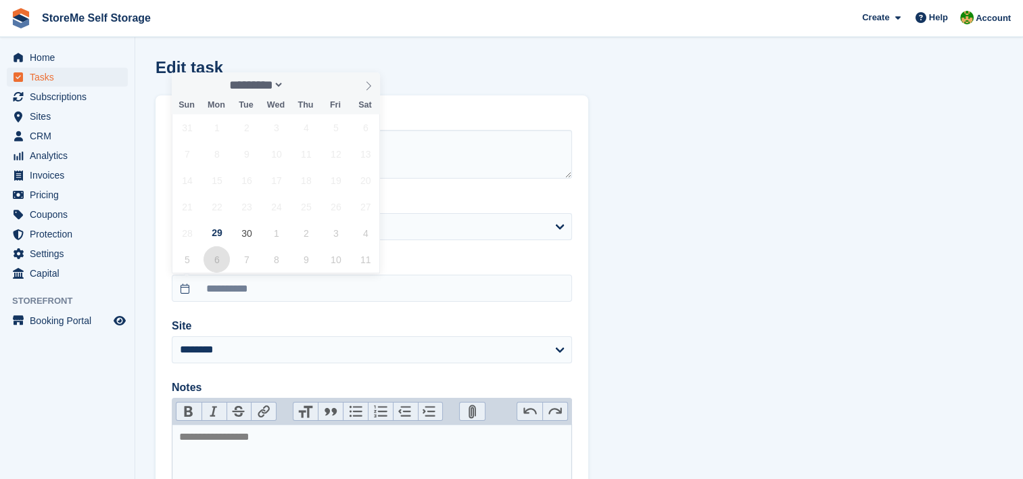
click at [222, 257] on span "6" at bounding box center [216, 259] width 26 height 26
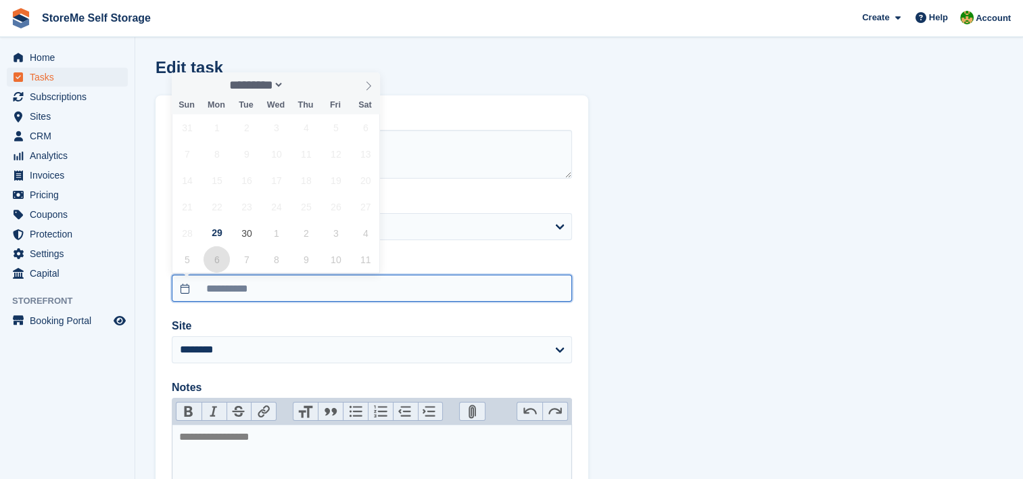
type input "**********"
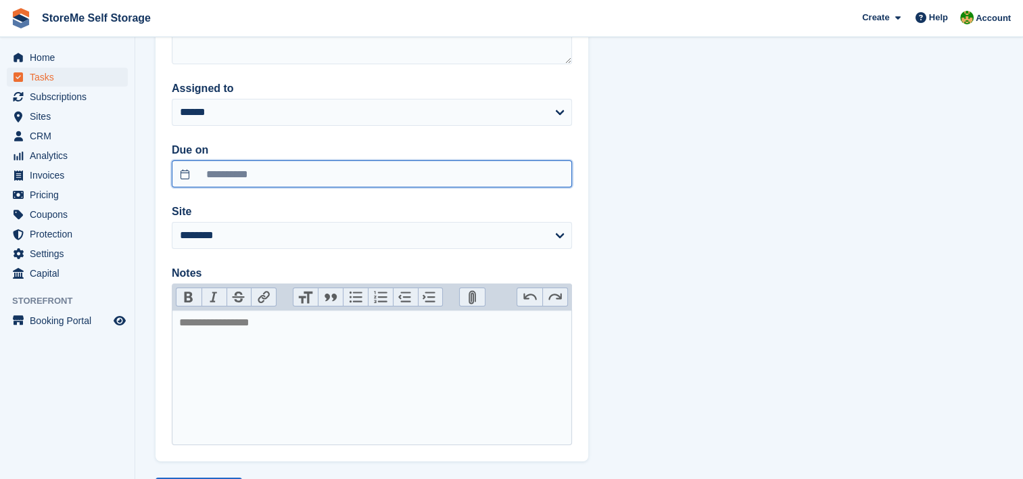
scroll to position [176, 0]
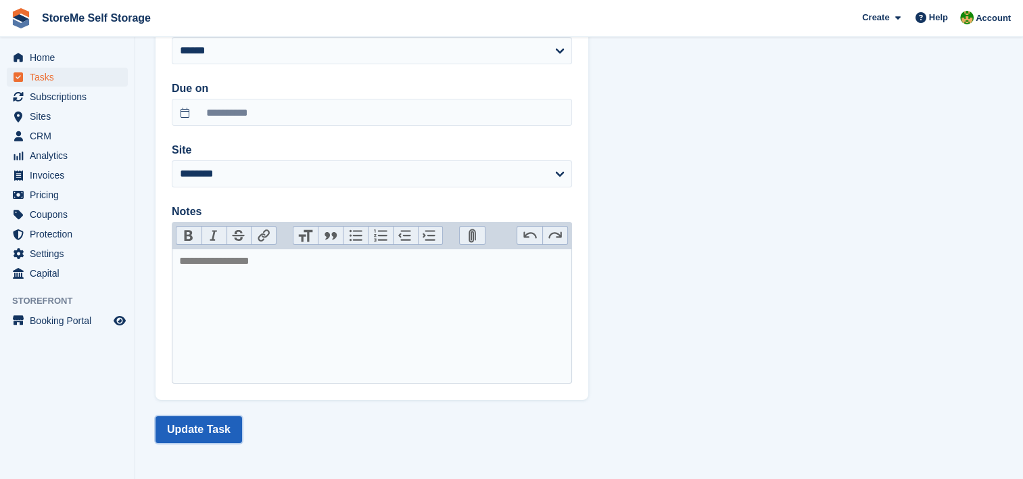
click at [203, 421] on button "Update Task" at bounding box center [198, 429] width 87 height 27
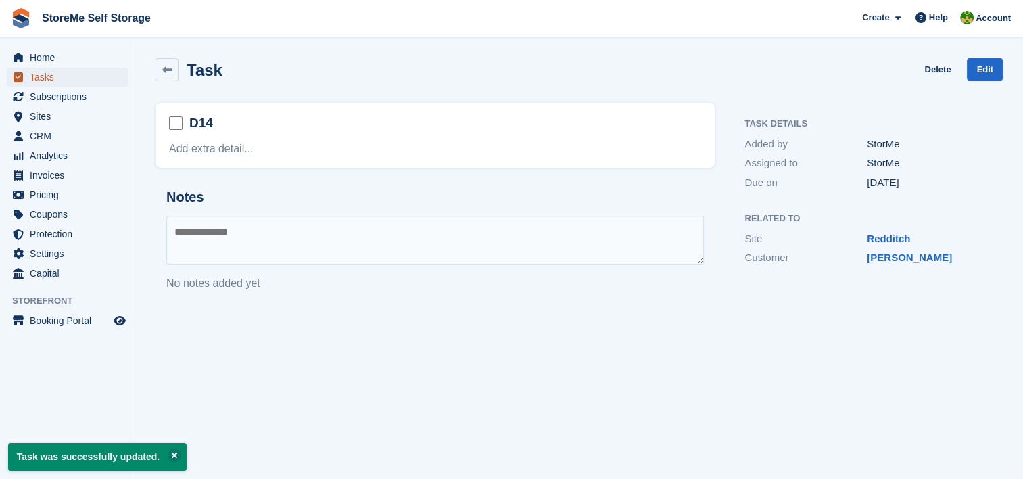
click at [48, 83] on span "Tasks" at bounding box center [70, 77] width 81 height 19
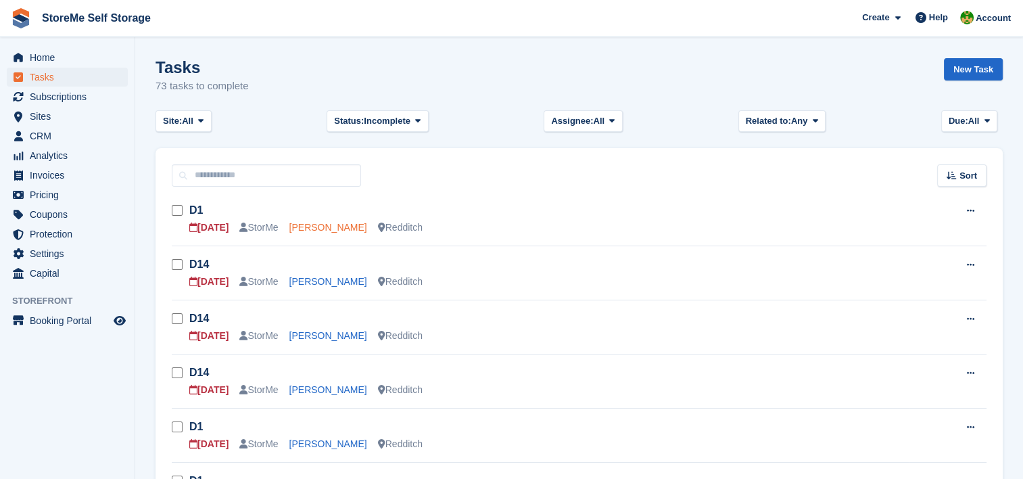
click at [315, 228] on link "David Weston" at bounding box center [328, 227] width 78 height 11
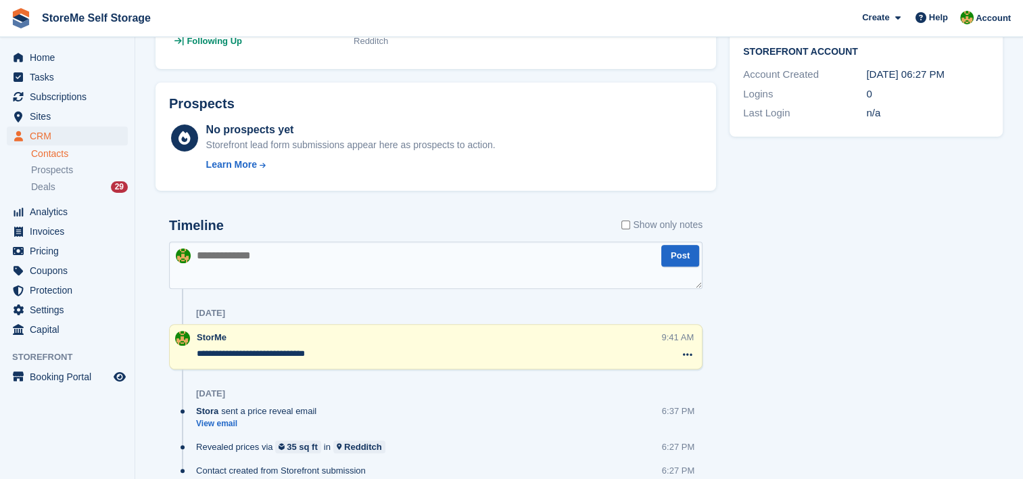
scroll to position [406, 0]
click at [406, 264] on textarea at bounding box center [435, 264] width 533 height 47
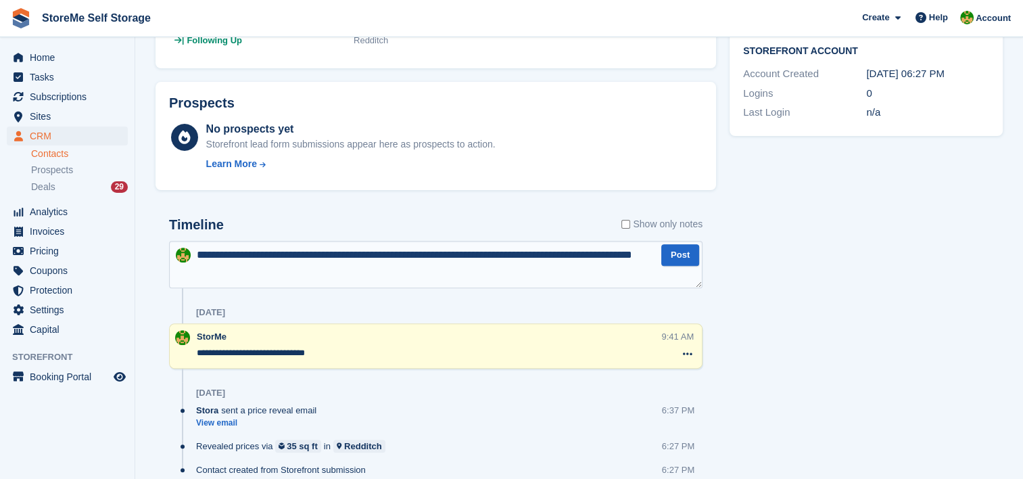
type textarea "**********"
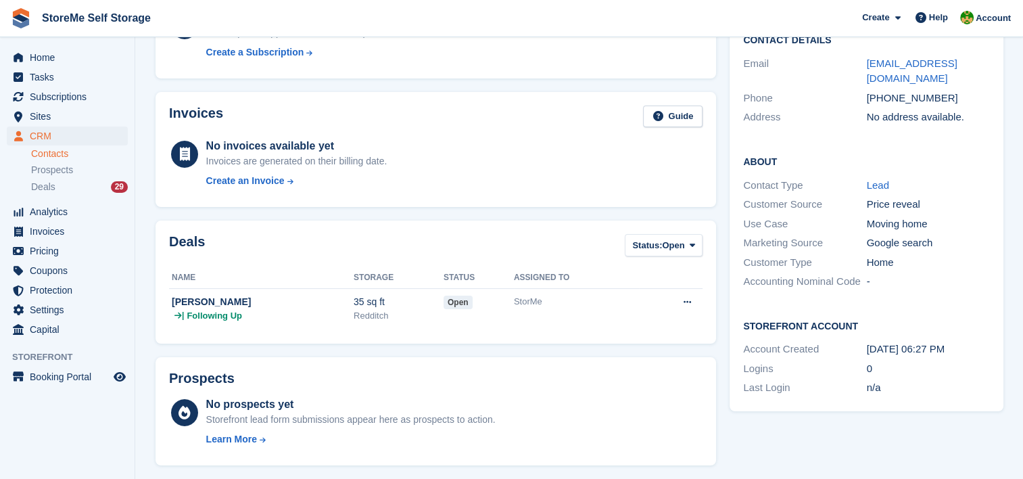
scroll to position [0, 0]
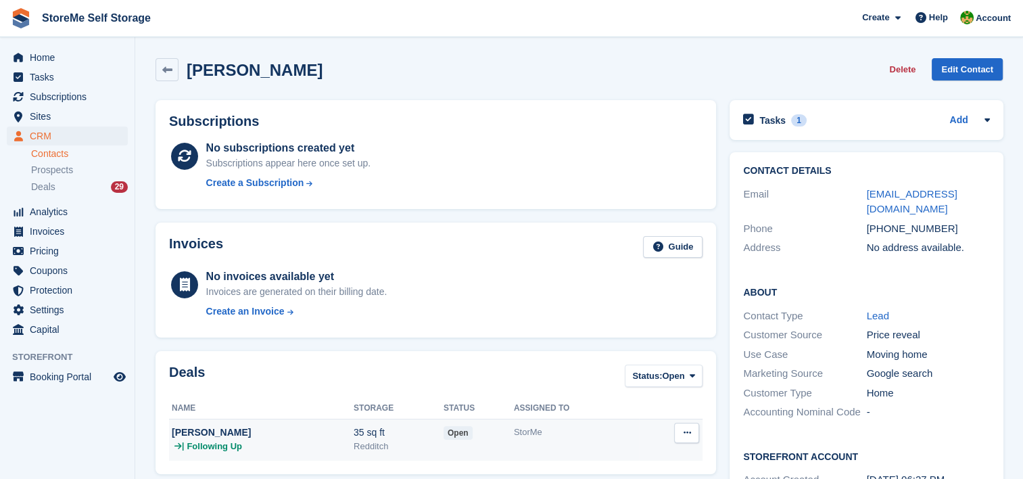
click at [523, 426] on div "StorMe" at bounding box center [576, 432] width 125 height 14
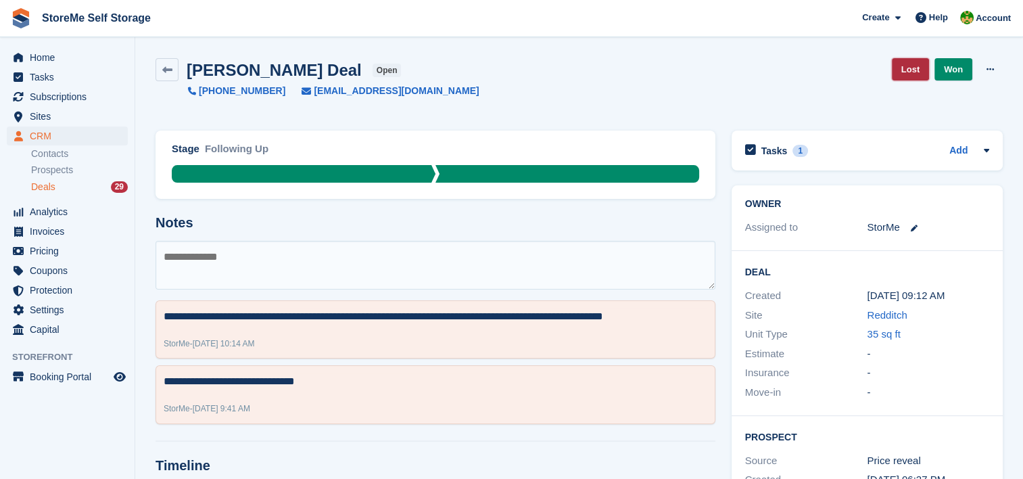
click at [917, 70] on link "Lost" at bounding box center [910, 69] width 37 height 22
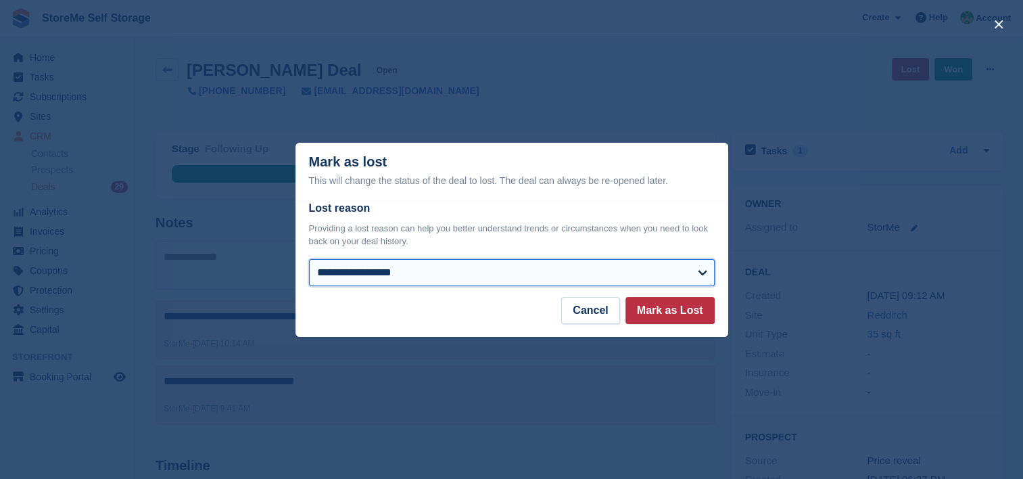
click at [440, 274] on select "**********" at bounding box center [512, 272] width 406 height 27
select select "**********"
click at [309, 260] on select "**********" at bounding box center [512, 272] width 406 height 27
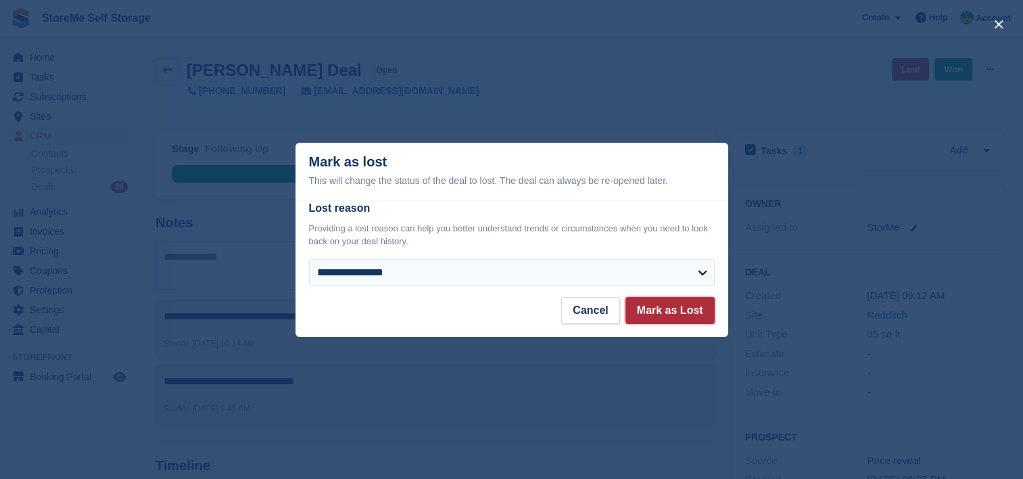
click at [671, 311] on button "Mark as Lost" at bounding box center [669, 310] width 89 height 27
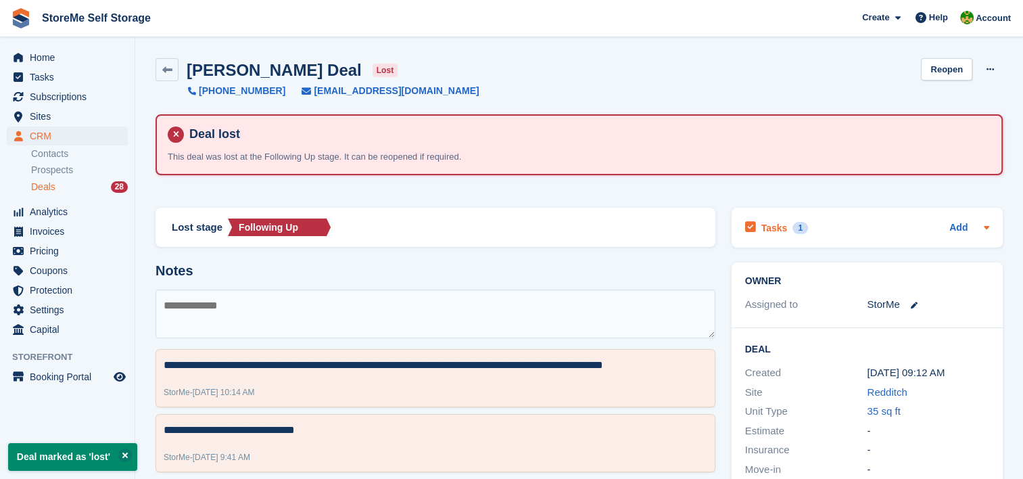
click at [776, 228] on h2 "Tasks" at bounding box center [774, 228] width 26 height 12
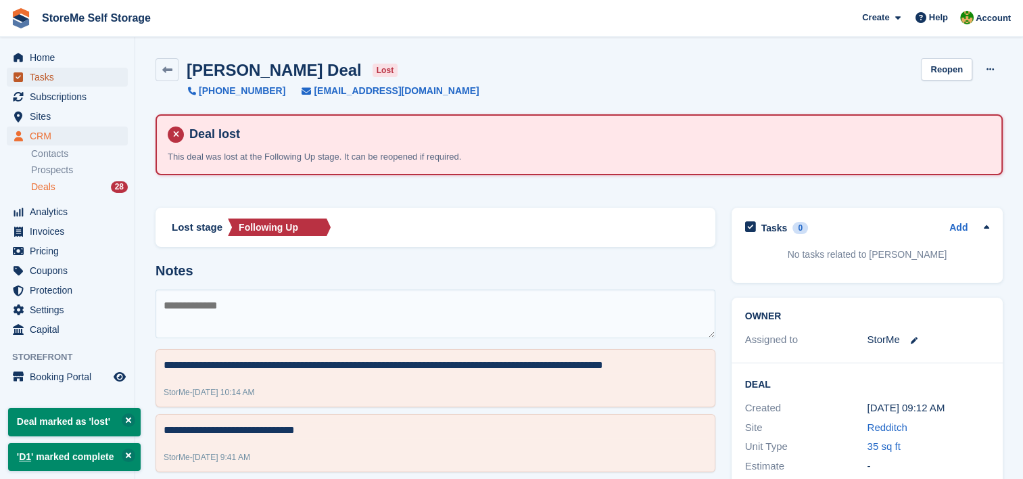
click at [41, 79] on span "Tasks" at bounding box center [70, 77] width 81 height 19
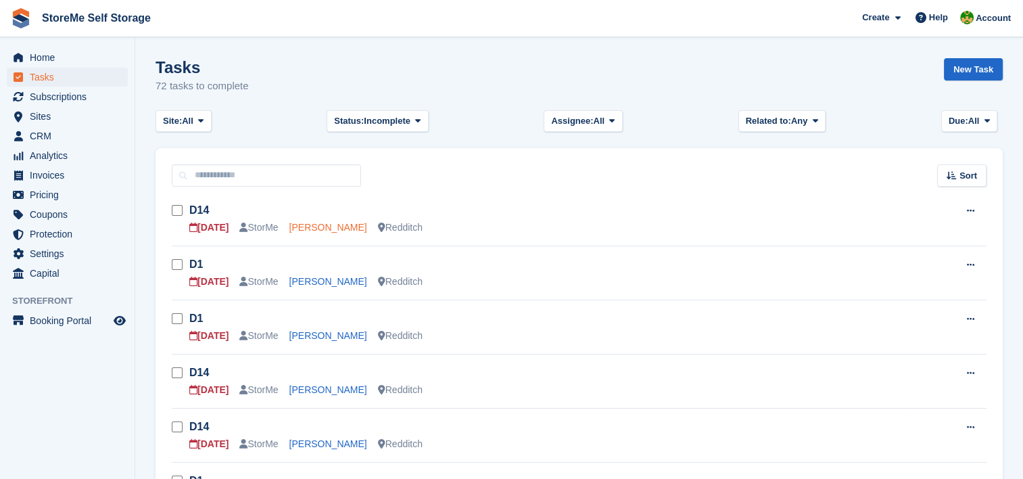
click at [326, 226] on link "Cheryl Hough" at bounding box center [328, 227] width 78 height 11
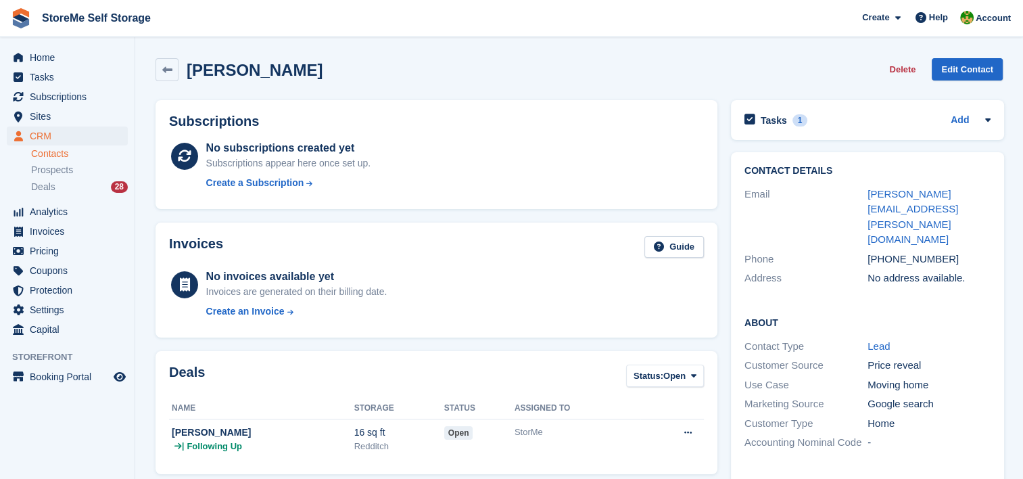
click at [606, 70] on div "Cheryl Hough Delete Edit Contact" at bounding box center [578, 69] width 847 height 23
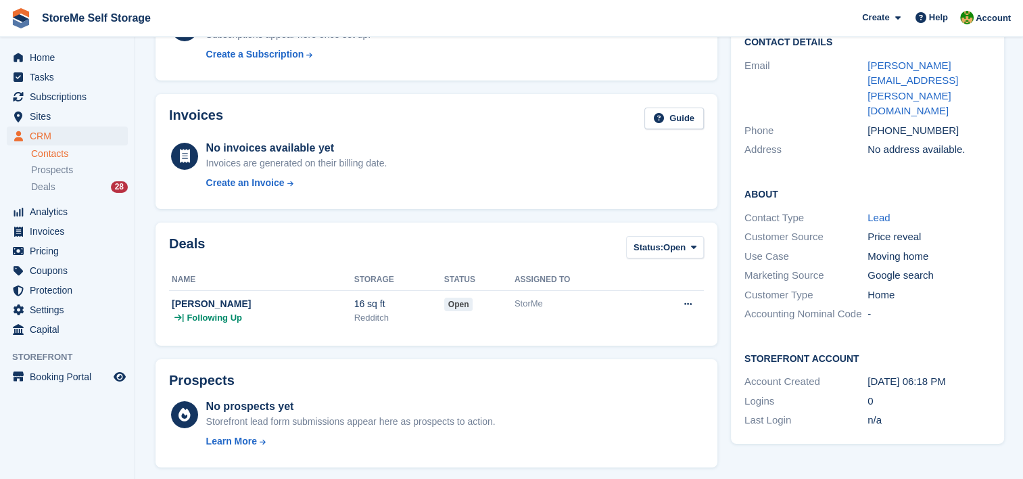
scroll to position [541, 0]
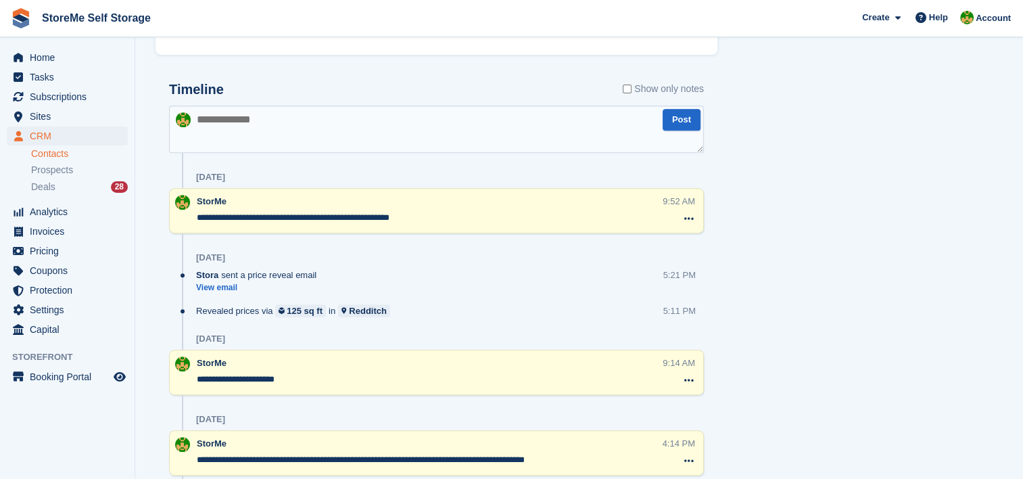
click at [355, 120] on textarea at bounding box center [436, 128] width 535 height 47
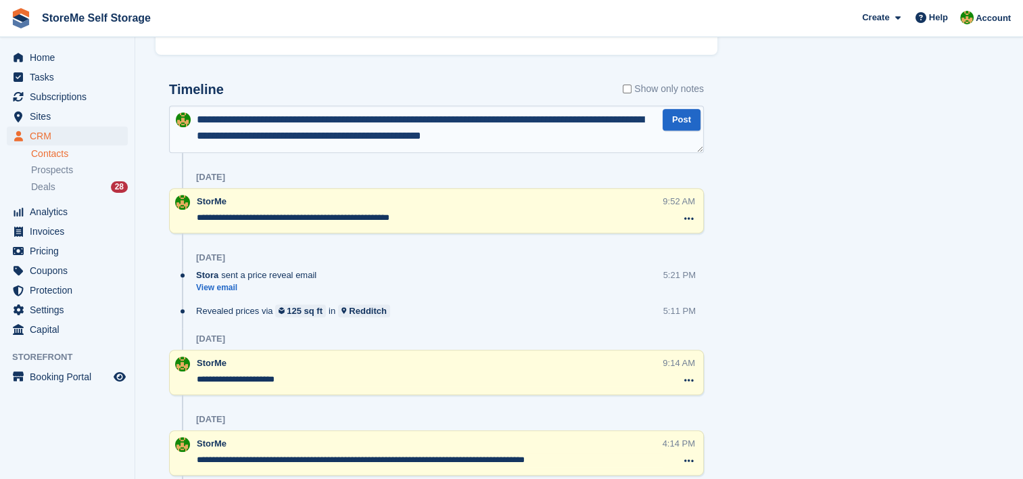
type textarea "**********"
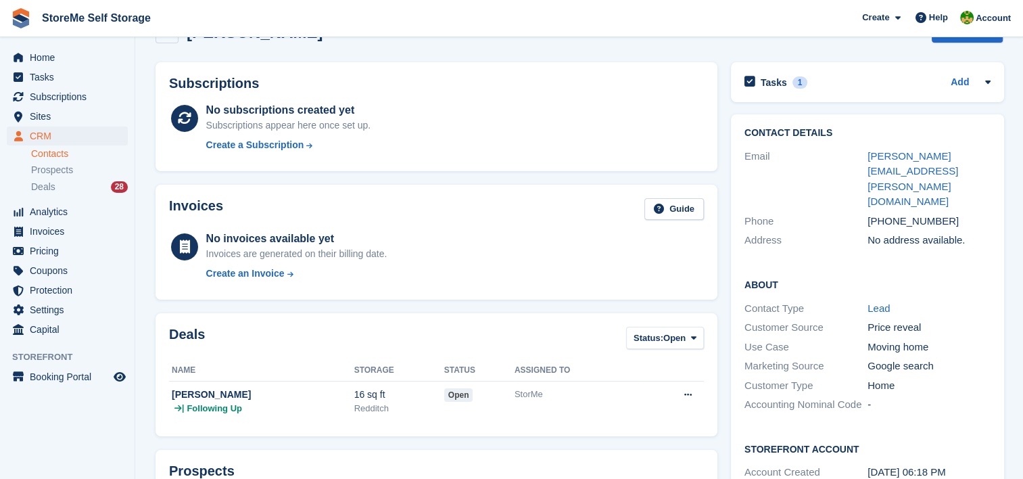
scroll to position [0, 0]
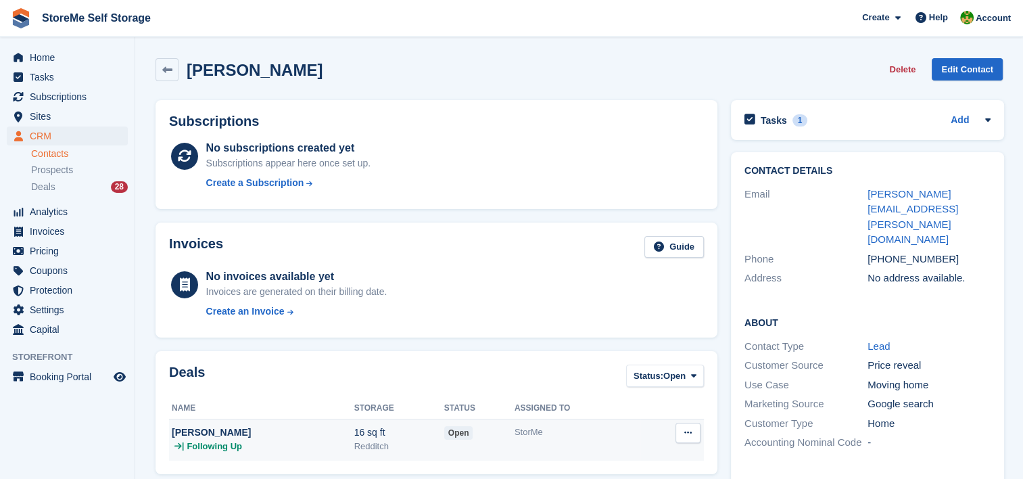
click at [546, 450] on td "StorMe" at bounding box center [577, 439] width 126 height 42
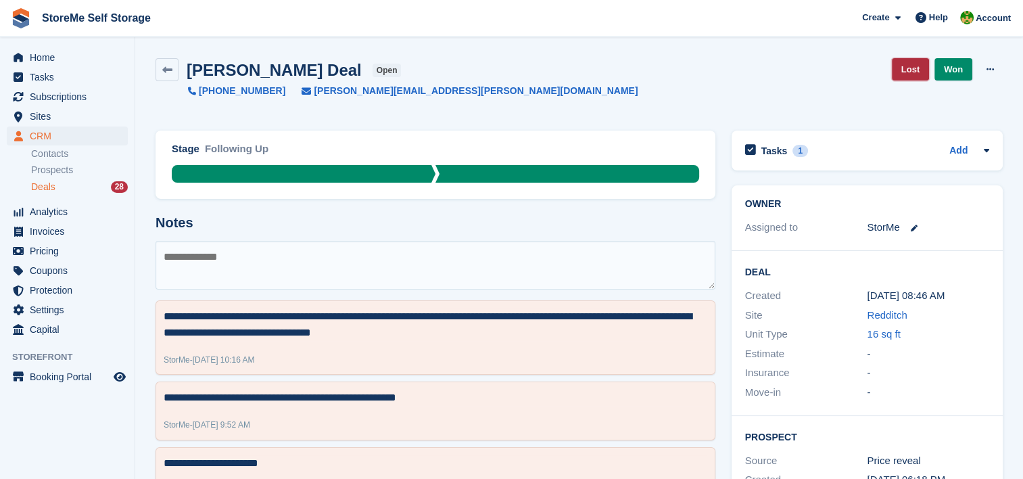
click at [911, 68] on link "Lost" at bounding box center [910, 69] width 37 height 22
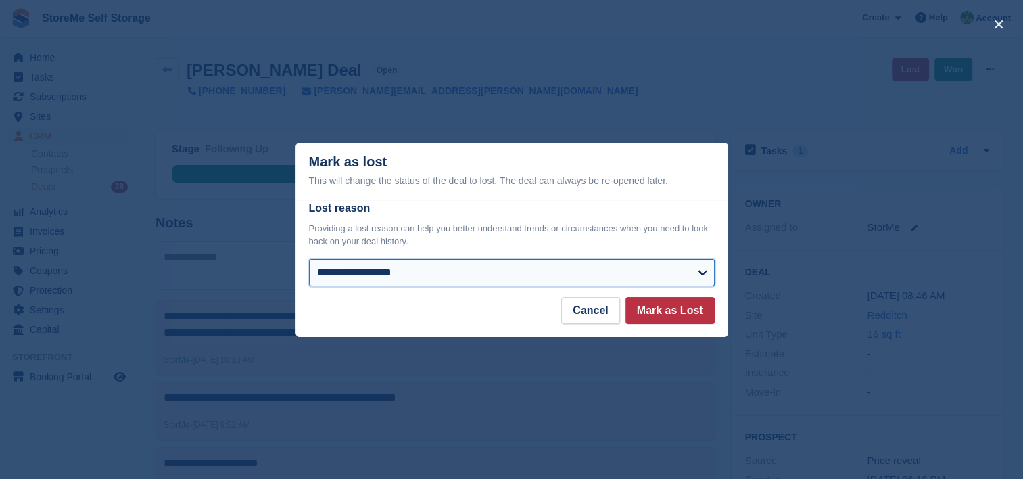
click at [387, 274] on select "**********" at bounding box center [512, 272] width 406 height 27
select select "**********"
click at [309, 260] on select "**********" at bounding box center [512, 272] width 406 height 27
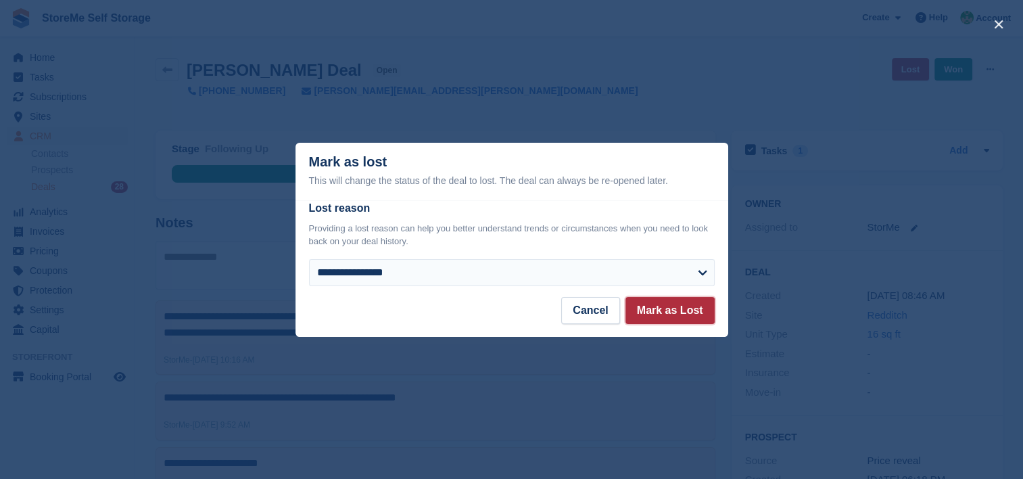
click at [673, 311] on button "Mark as Lost" at bounding box center [669, 310] width 89 height 27
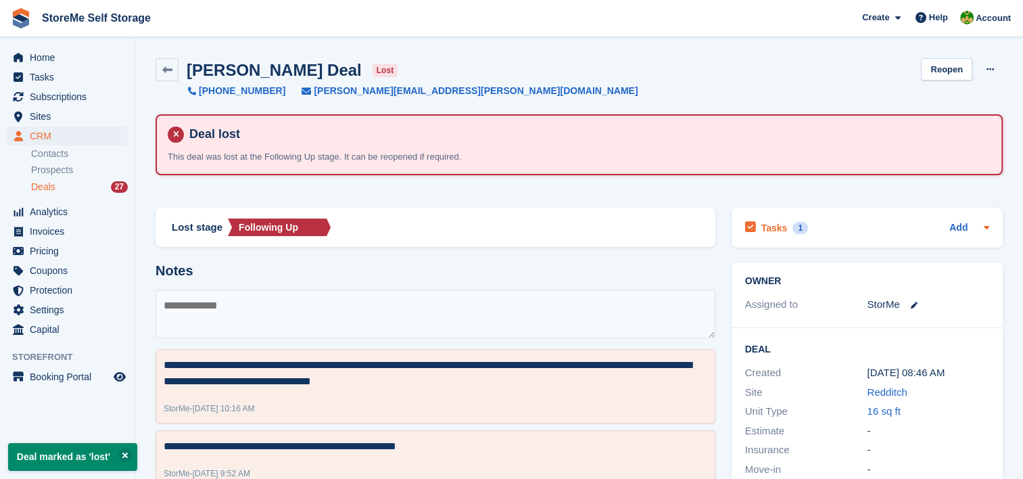
click at [776, 222] on h2 "Tasks" at bounding box center [774, 228] width 26 height 12
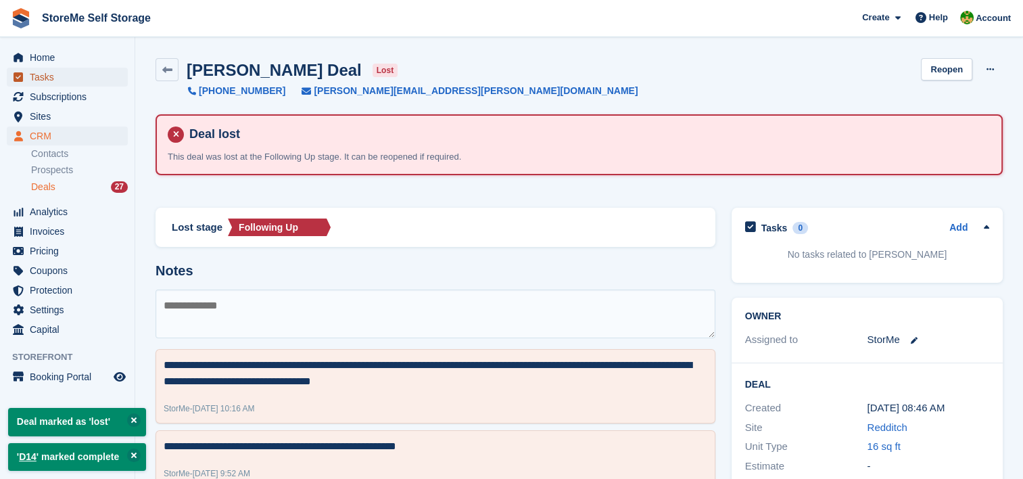
click at [48, 80] on span "Tasks" at bounding box center [70, 77] width 81 height 19
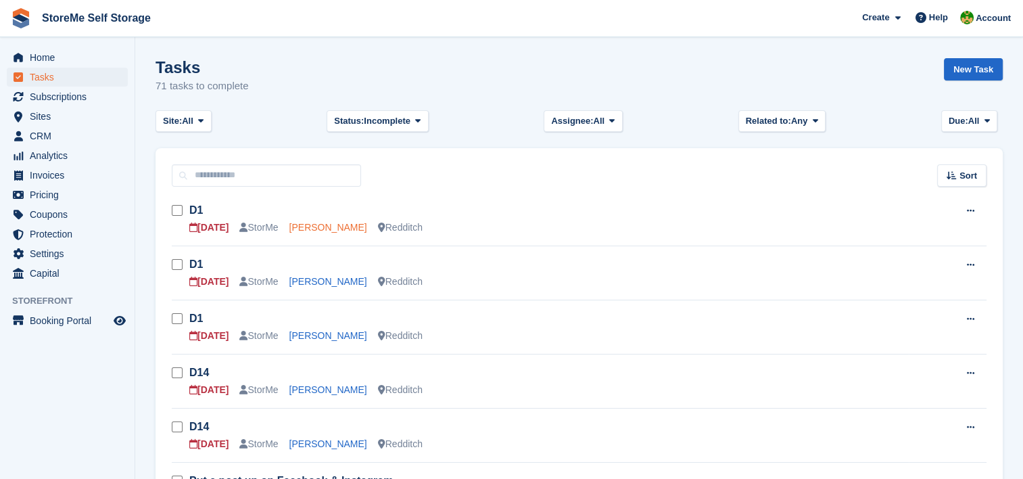
click at [307, 225] on link "[PERSON_NAME]" at bounding box center [328, 227] width 78 height 11
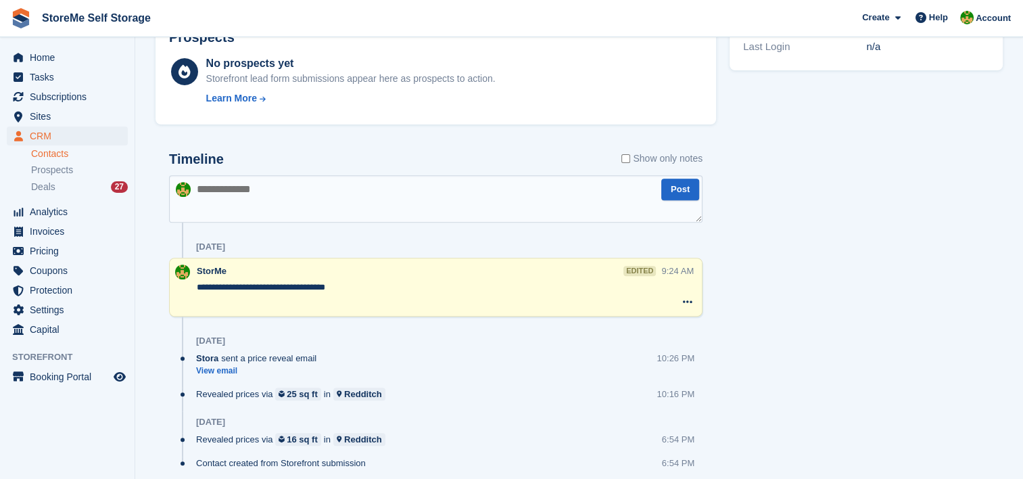
scroll to position [473, 0]
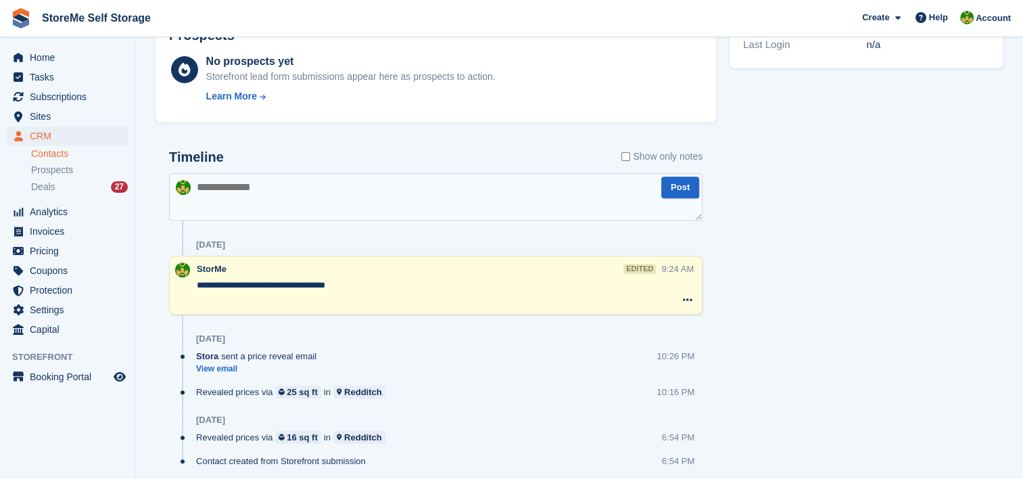
click at [266, 189] on textarea at bounding box center [435, 196] width 533 height 47
type textarea "**********"
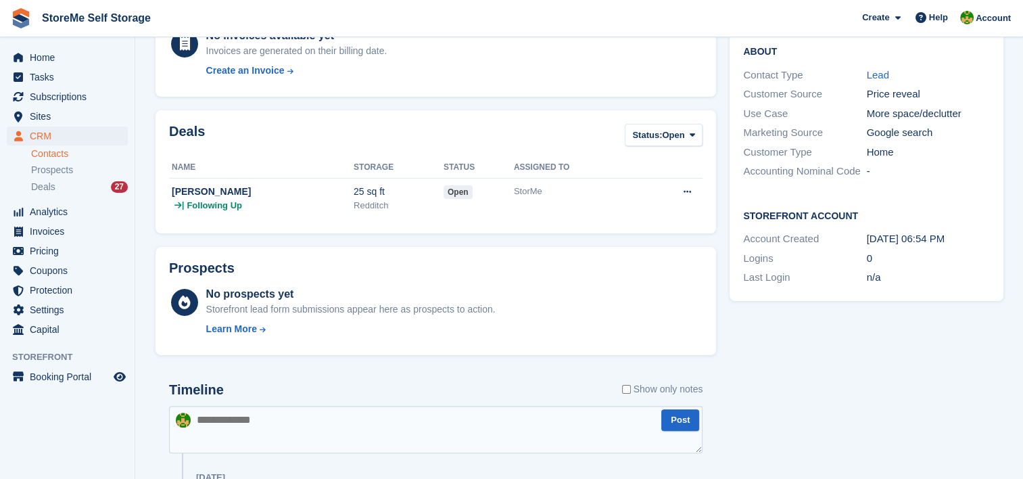
scroll to position [0, 0]
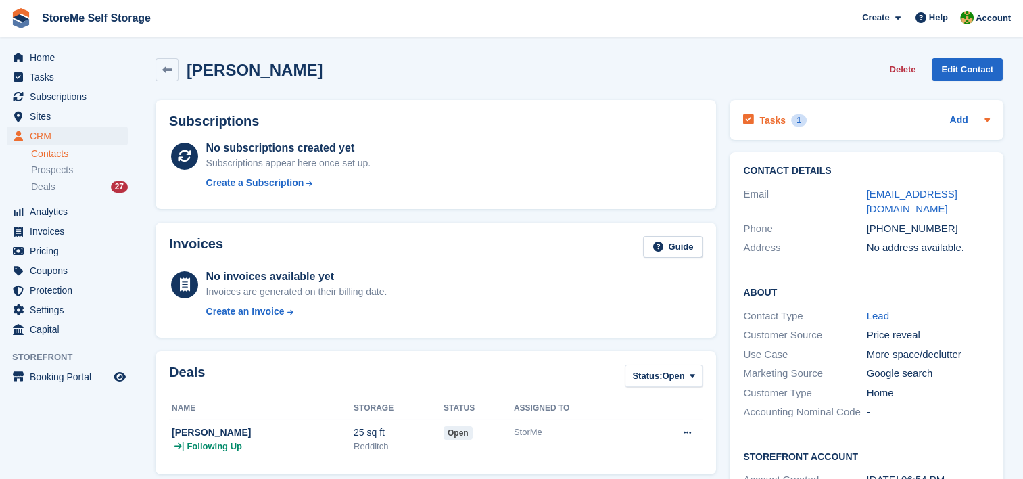
click at [772, 124] on h2 "Tasks" at bounding box center [772, 120] width 26 height 12
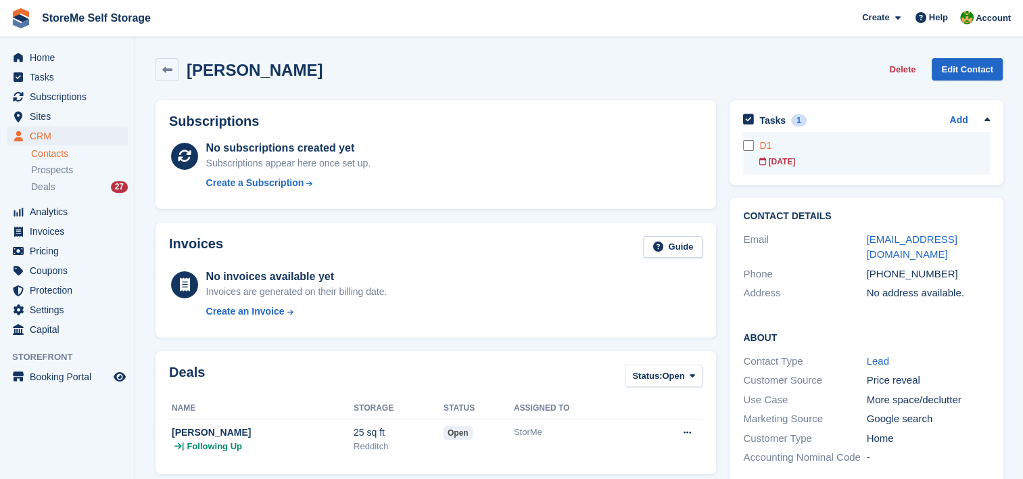
click at [783, 149] on div "D1" at bounding box center [874, 146] width 230 height 14
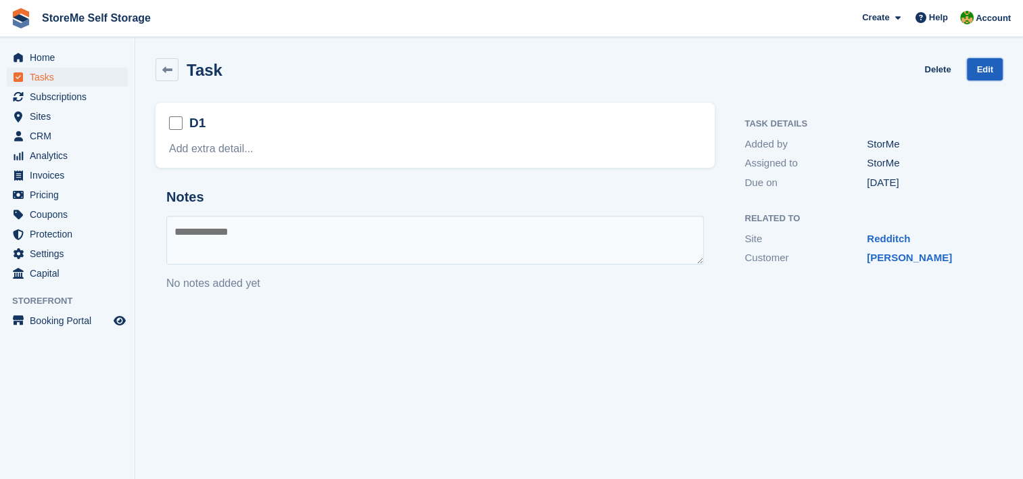
click at [982, 69] on link "Edit" at bounding box center [985, 69] width 36 height 22
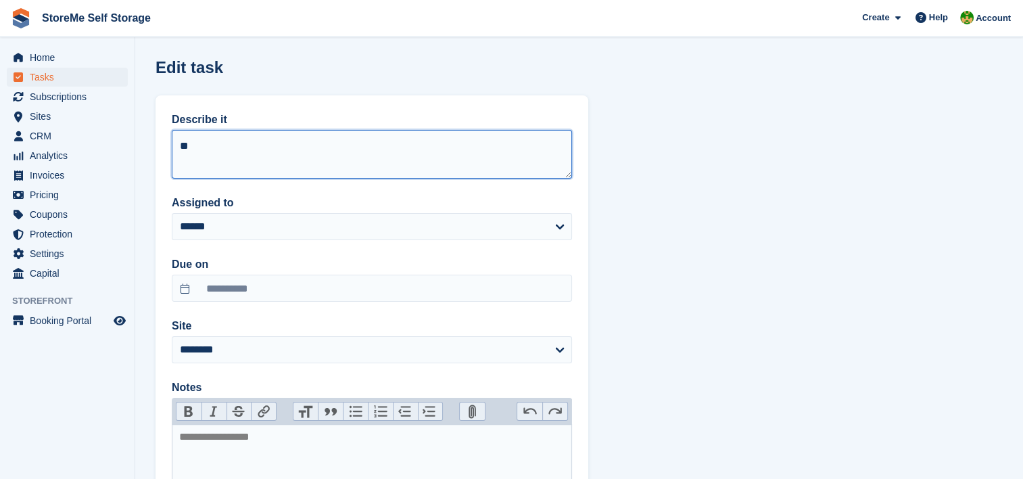
click at [344, 142] on textarea "**" at bounding box center [372, 154] width 400 height 49
type textarea "**"
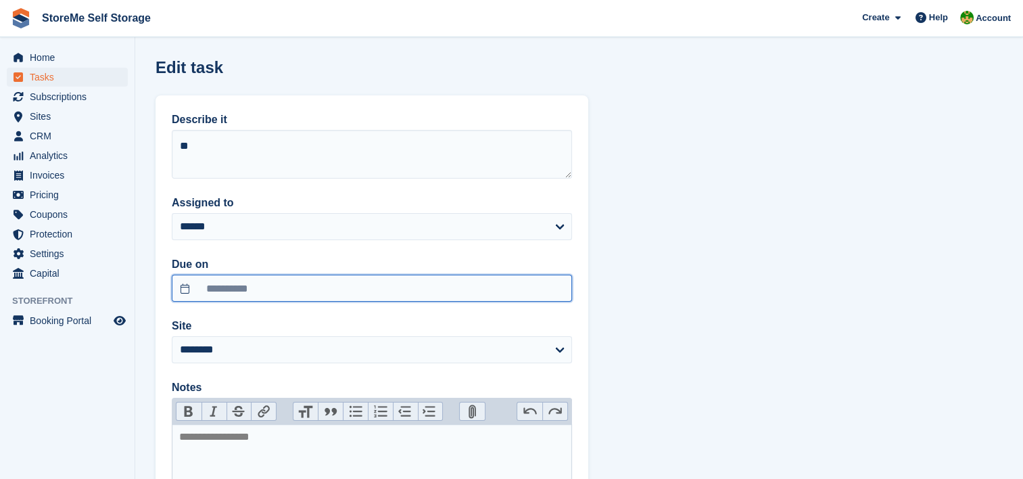
click at [284, 293] on input "**********" at bounding box center [372, 287] width 400 height 27
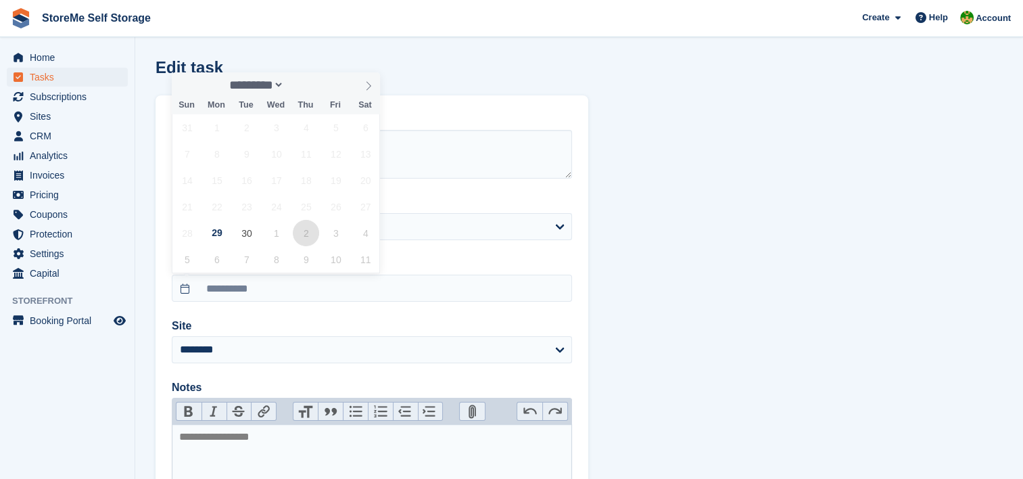
click at [304, 240] on span "2" at bounding box center [306, 233] width 26 height 26
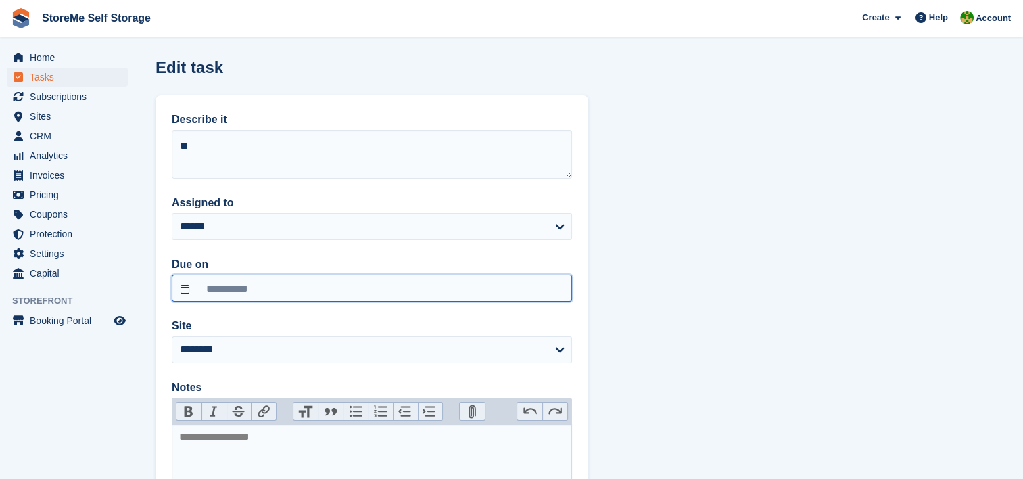
type input "**********"
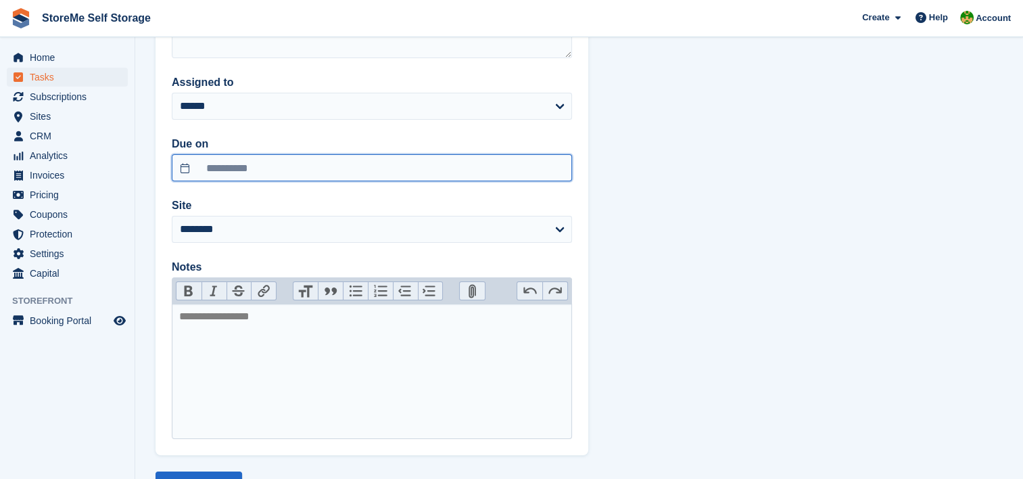
scroll to position [176, 0]
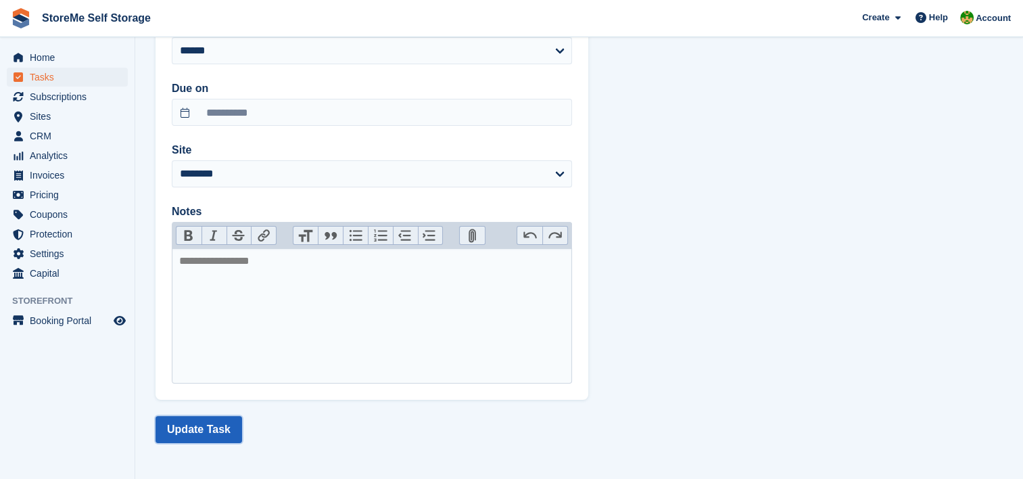
click at [208, 429] on button "Update Task" at bounding box center [198, 429] width 87 height 27
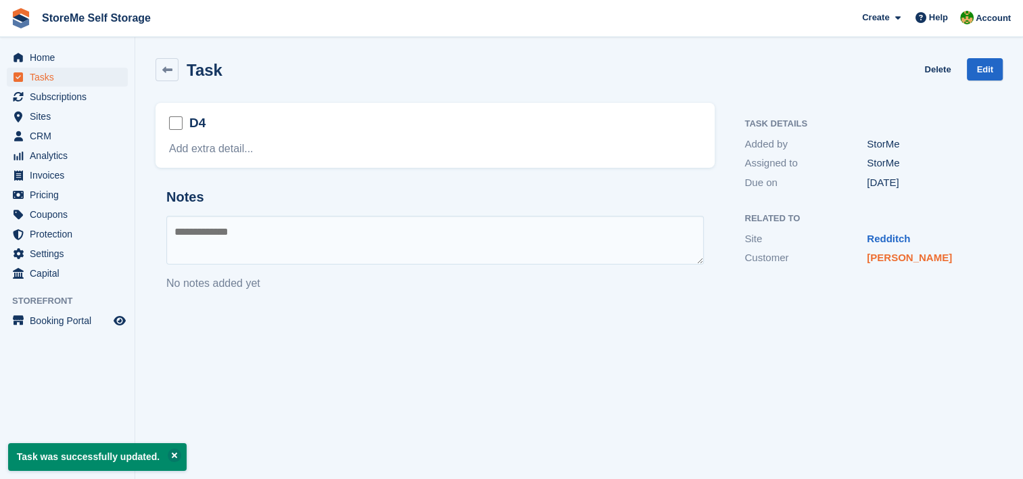
click at [879, 259] on link "[PERSON_NAME]" at bounding box center [909, 256] width 85 height 11
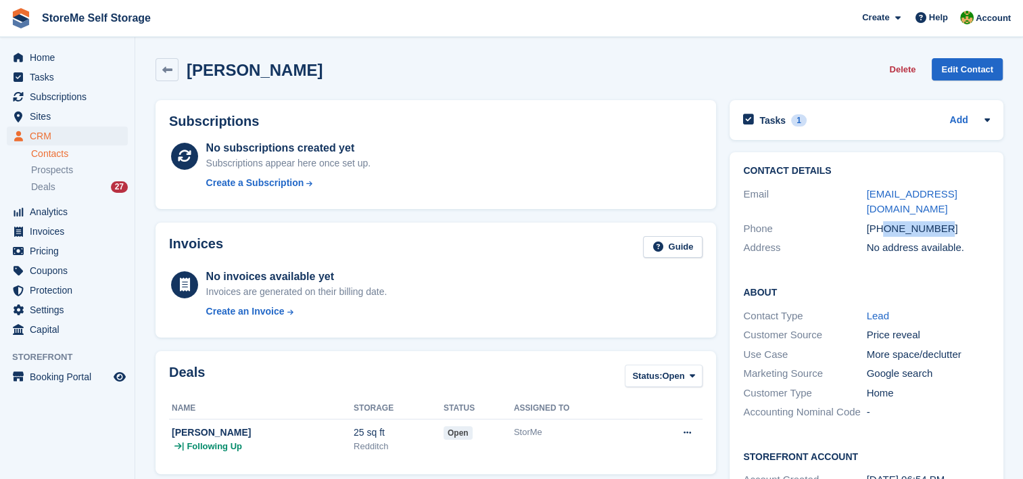
drag, startPoint x: 946, startPoint y: 213, endPoint x: 882, endPoint y: 206, distance: 64.6
click at [882, 221] on div "[PHONE_NUMBER]" at bounding box center [927, 229] width 123 height 16
copy div "7944831244"
click at [51, 76] on span "Tasks" at bounding box center [70, 77] width 81 height 19
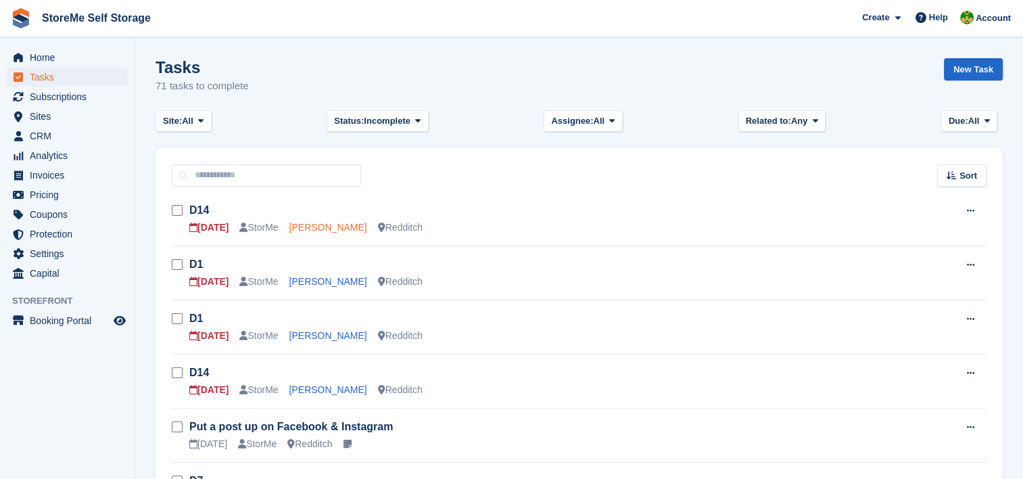
click at [327, 224] on link "[PERSON_NAME]" at bounding box center [328, 227] width 78 height 11
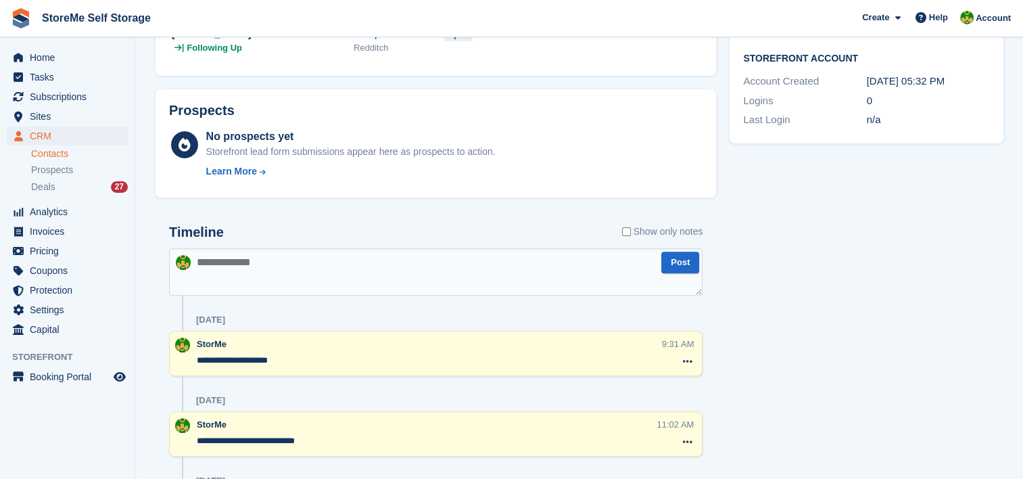
scroll to position [406, 0]
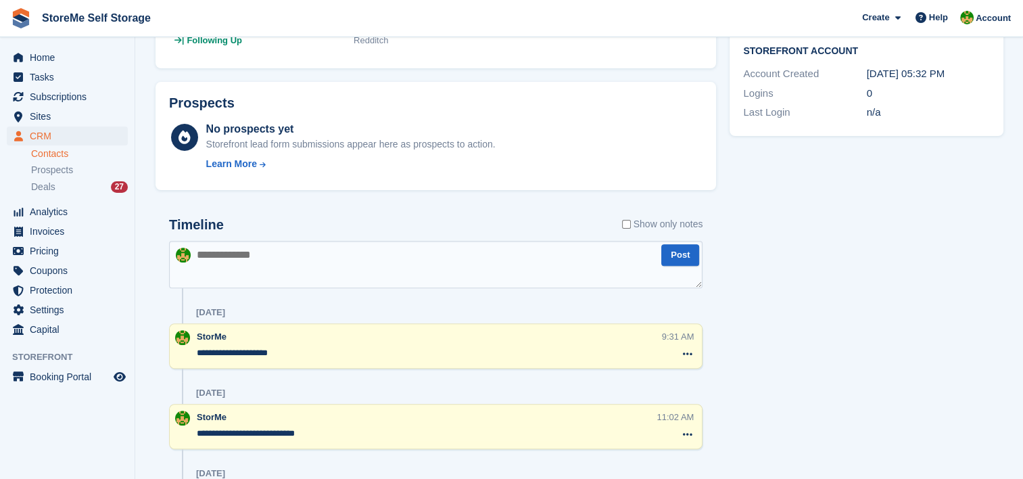
click at [283, 254] on textarea at bounding box center [435, 264] width 533 height 47
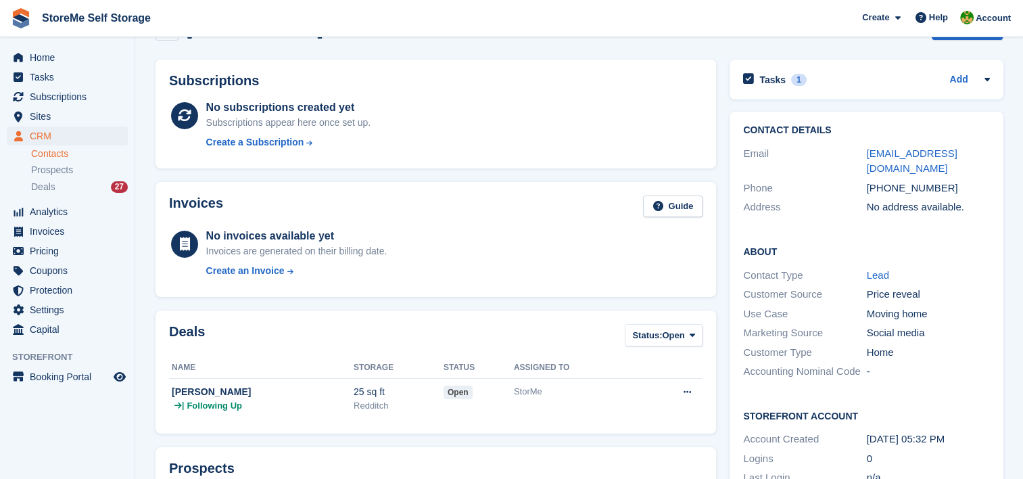
scroll to position [0, 0]
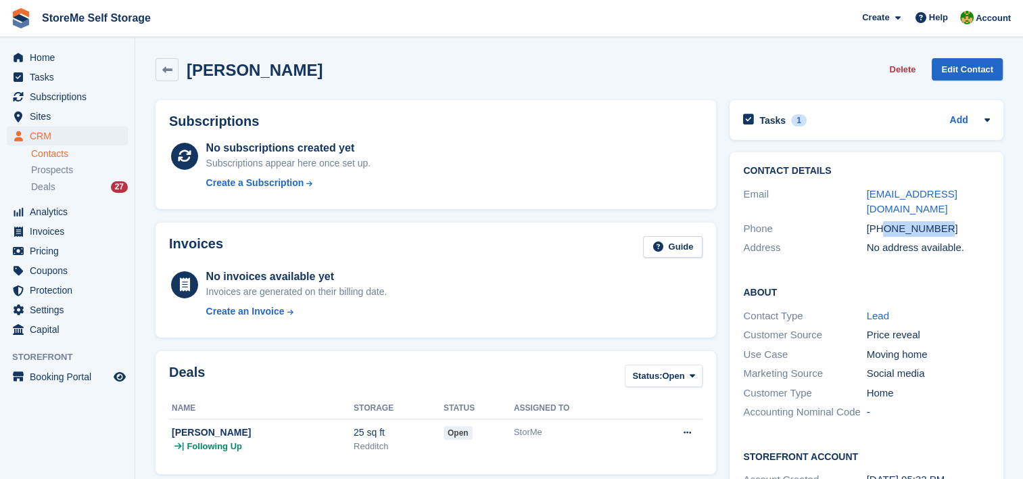
drag, startPoint x: 945, startPoint y: 213, endPoint x: 884, endPoint y: 214, distance: 60.8
click at [884, 221] on div "[PHONE_NUMBER]" at bounding box center [927, 229] width 123 height 16
copy div "7713999640"
drag, startPoint x: 985, startPoint y: 192, endPoint x: 860, endPoint y: 192, distance: 125.0
click at [860, 192] on div "Email [EMAIL_ADDRESS][DOMAIN_NAME]" at bounding box center [866, 202] width 246 height 34
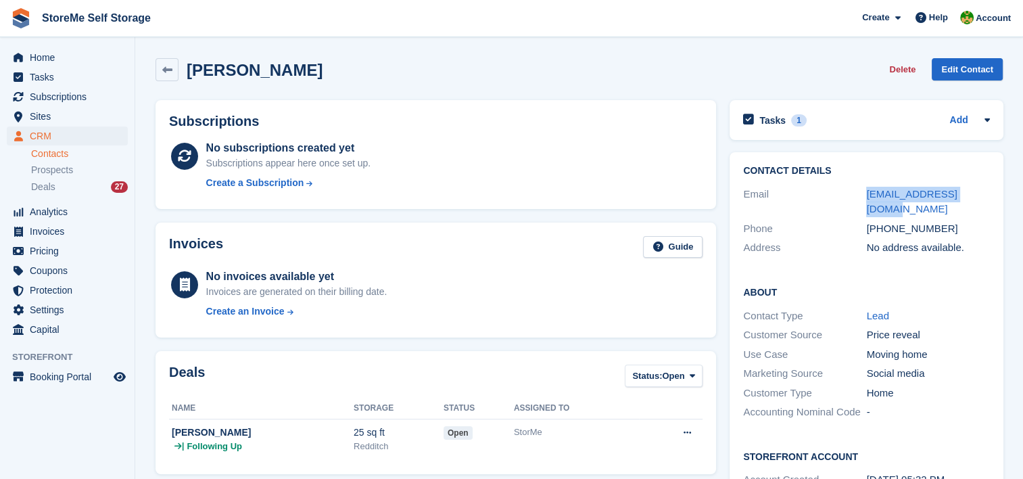
copy div "[EMAIL_ADDRESS][DOMAIN_NAME]"
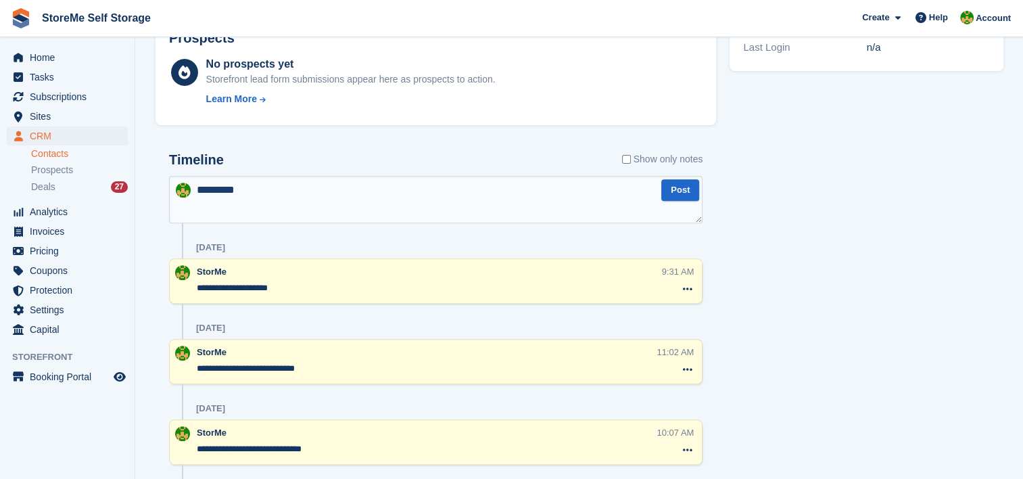
scroll to position [473, 0]
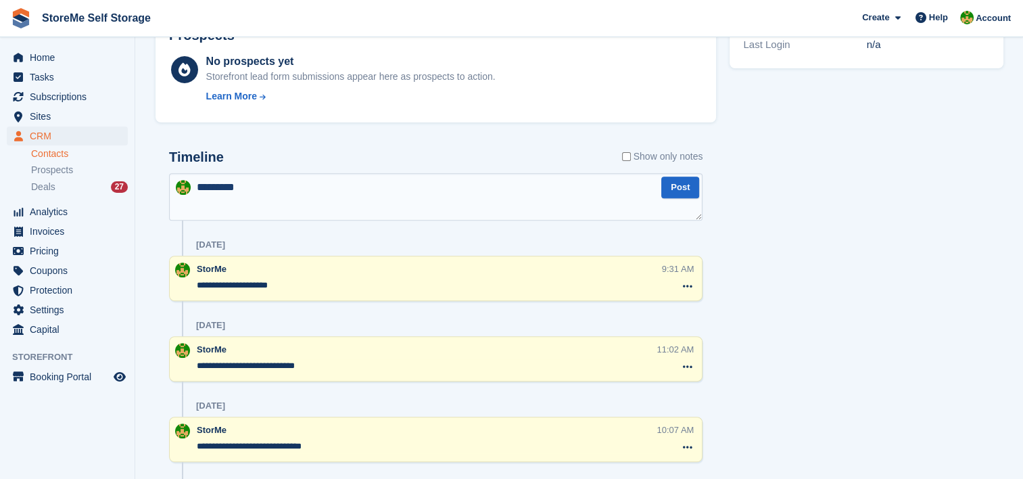
click at [452, 199] on textarea "********" at bounding box center [435, 196] width 533 height 47
type textarea "**********"
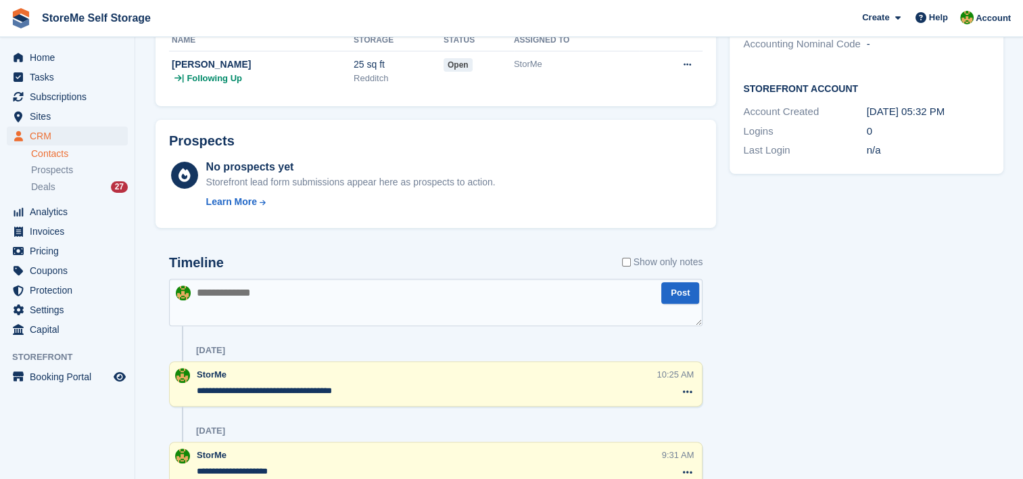
scroll to position [0, 0]
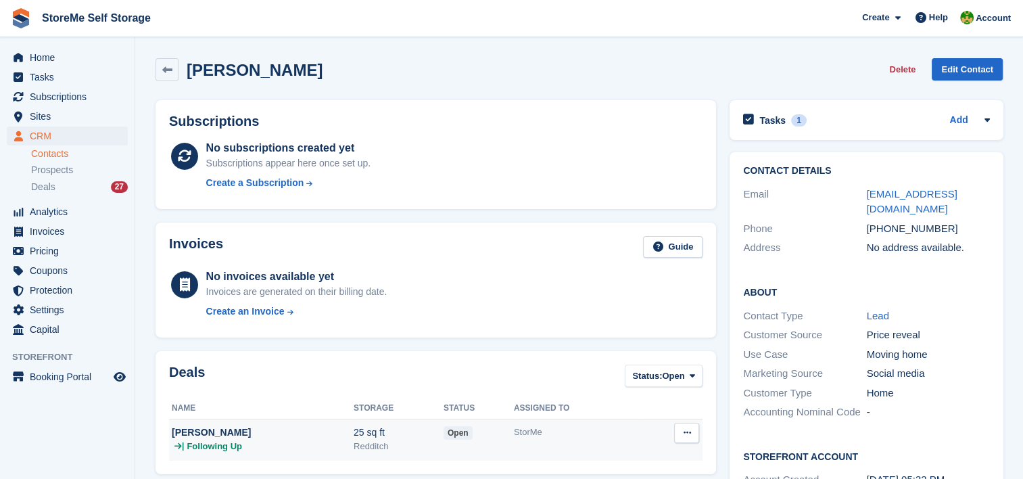
click at [515, 435] on div "StorMe" at bounding box center [576, 432] width 125 height 14
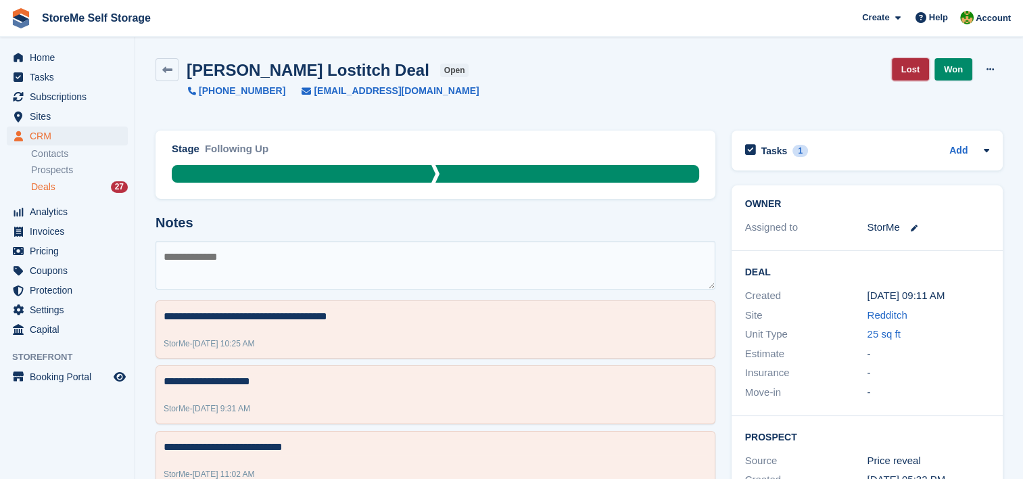
click at [912, 68] on link "Lost" at bounding box center [910, 69] width 37 height 22
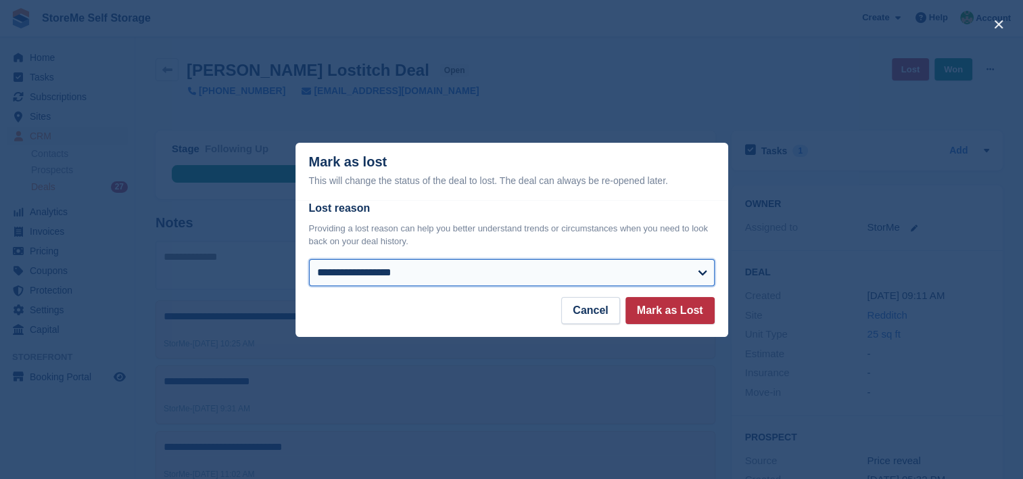
click at [498, 270] on select "**********" at bounding box center [512, 272] width 406 height 27
select select "**********"
click at [309, 260] on select "**********" at bounding box center [512, 272] width 406 height 27
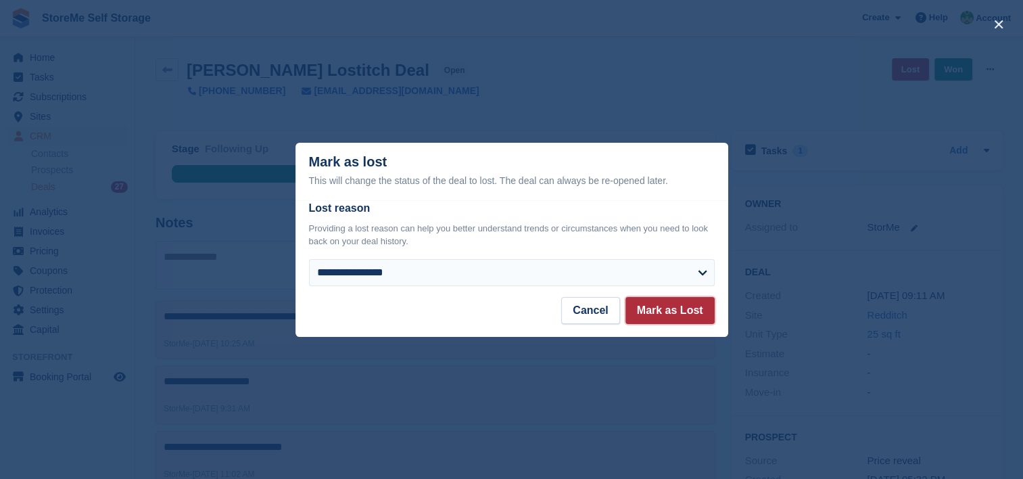
click at [676, 314] on button "Mark as Lost" at bounding box center [669, 310] width 89 height 27
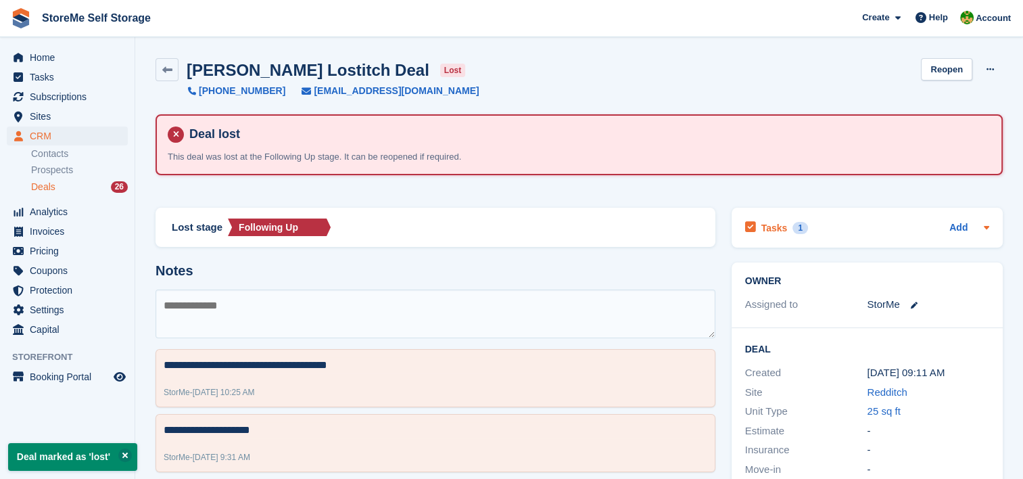
click at [779, 232] on h2 "Tasks" at bounding box center [774, 228] width 26 height 12
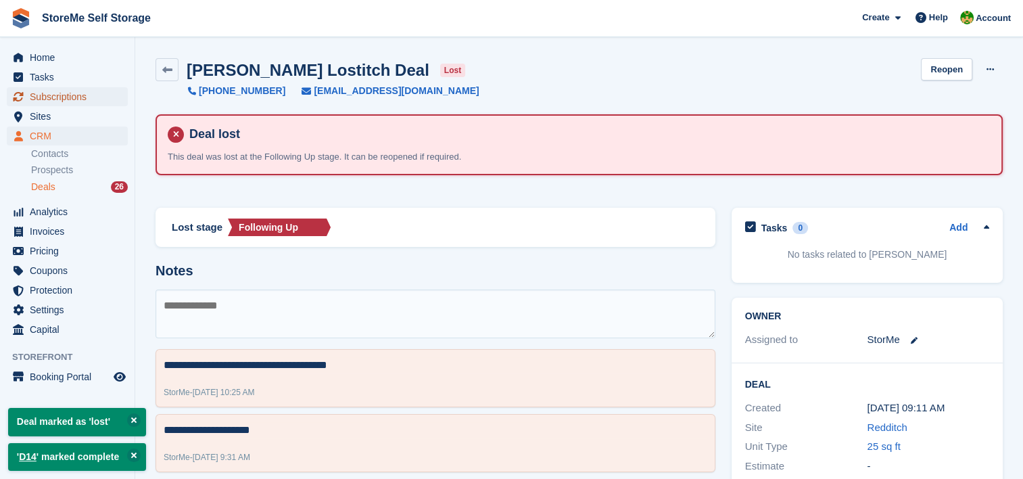
click at [62, 98] on span "Subscriptions" at bounding box center [70, 96] width 81 height 19
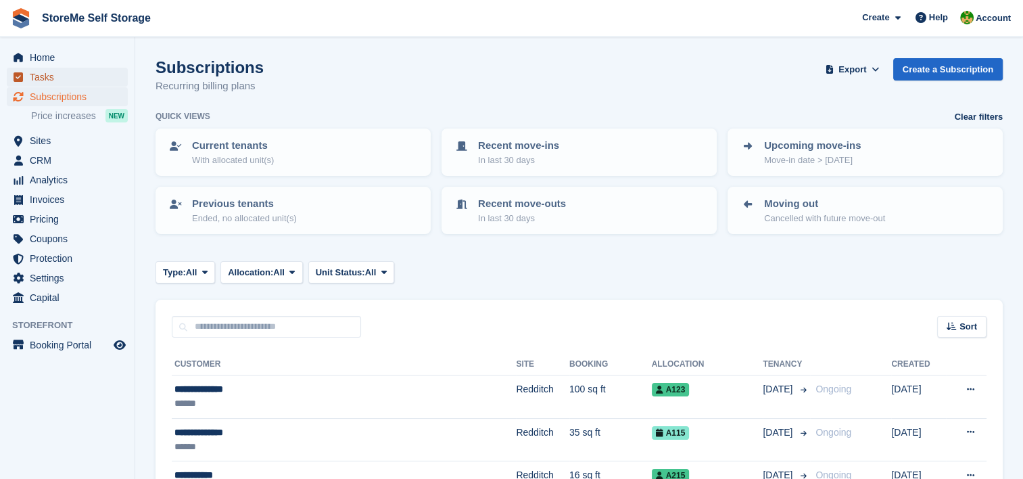
click at [38, 83] on span "Tasks" at bounding box center [70, 77] width 81 height 19
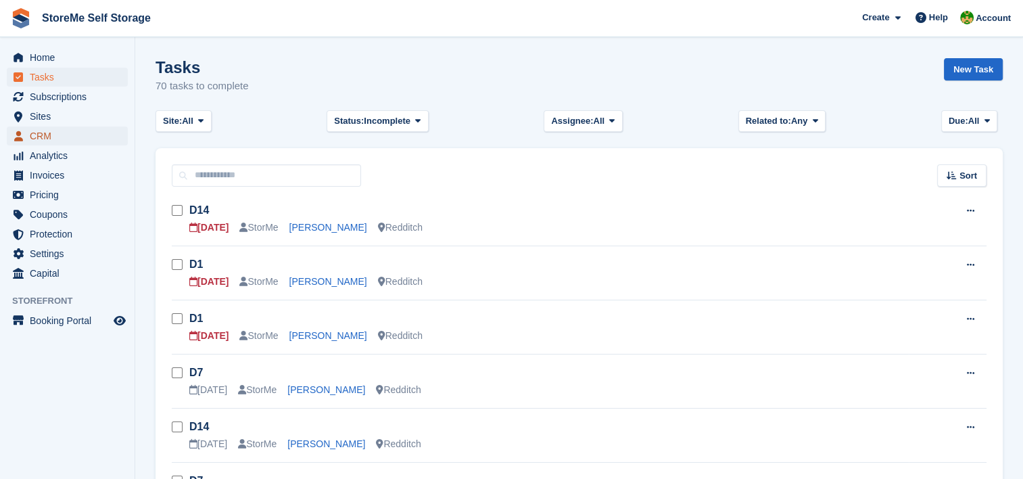
click at [57, 132] on span "CRM" at bounding box center [70, 135] width 81 height 19
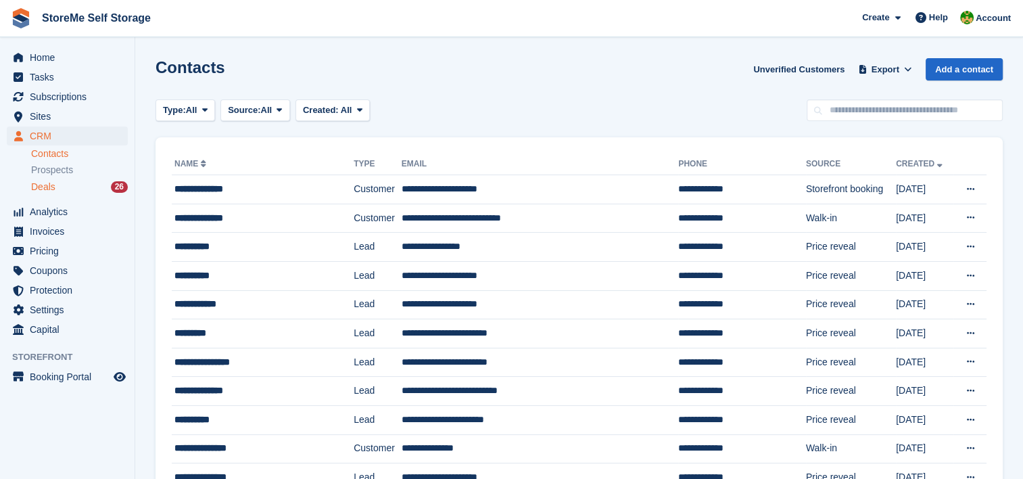
click at [46, 187] on span "Deals" at bounding box center [43, 186] width 24 height 13
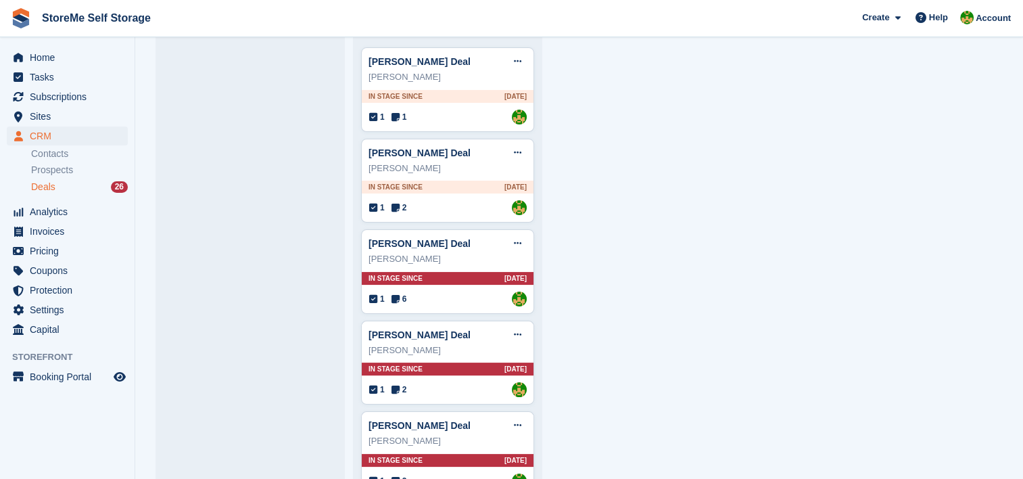
scroll to position [203, 0]
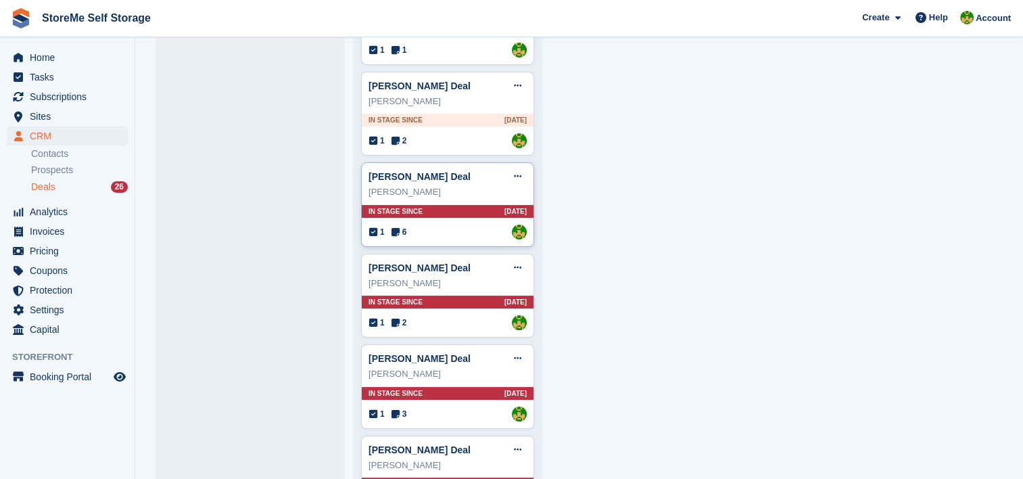
click at [489, 235] on div "1 6 Assigned to StorMe" at bounding box center [447, 231] width 157 height 15
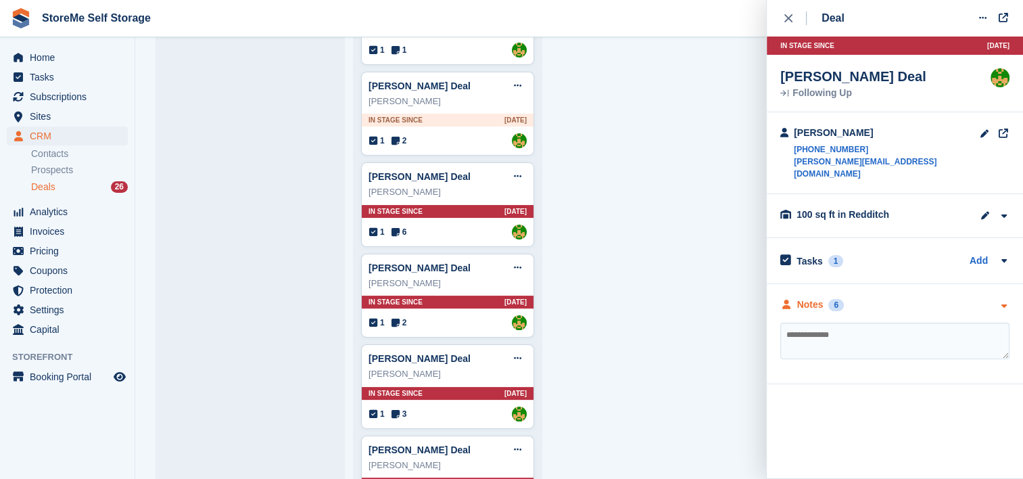
click at [807, 297] on div "Notes" at bounding box center [810, 304] width 26 height 14
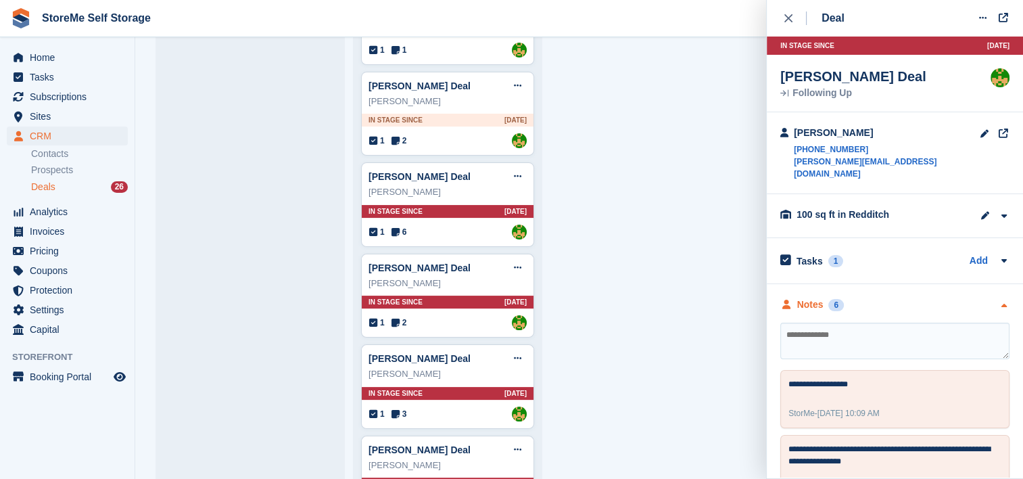
click at [807, 297] on div "Notes" at bounding box center [810, 304] width 26 height 14
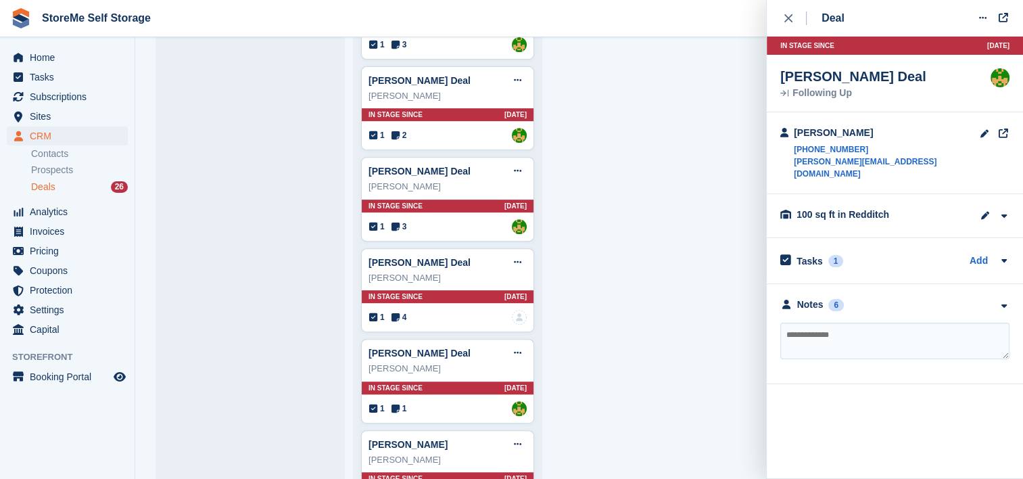
scroll to position [608, 0]
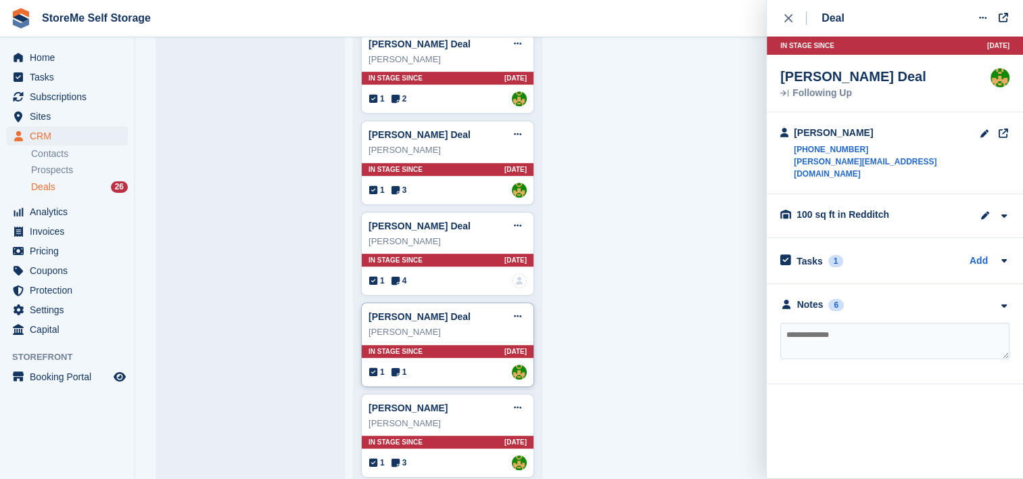
click at [474, 354] on div "In stage since [DATE]" at bounding box center [448, 351] width 172 height 13
click at [806, 255] on h2 "Tasks" at bounding box center [809, 261] width 26 height 12
click at [810, 298] on div "Notes" at bounding box center [810, 304] width 26 height 14
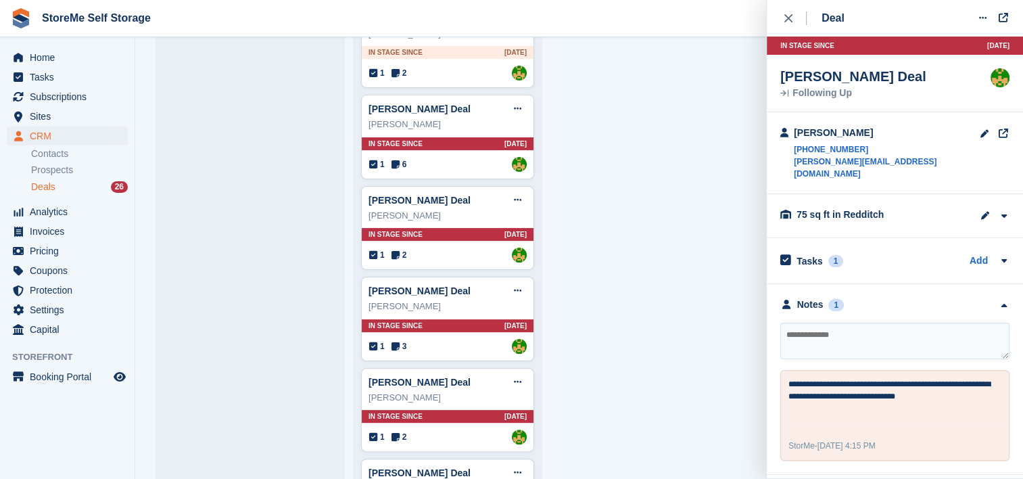
scroll to position [270, 0]
click at [399, 105] on link "[PERSON_NAME] Deal" at bounding box center [419, 108] width 102 height 11
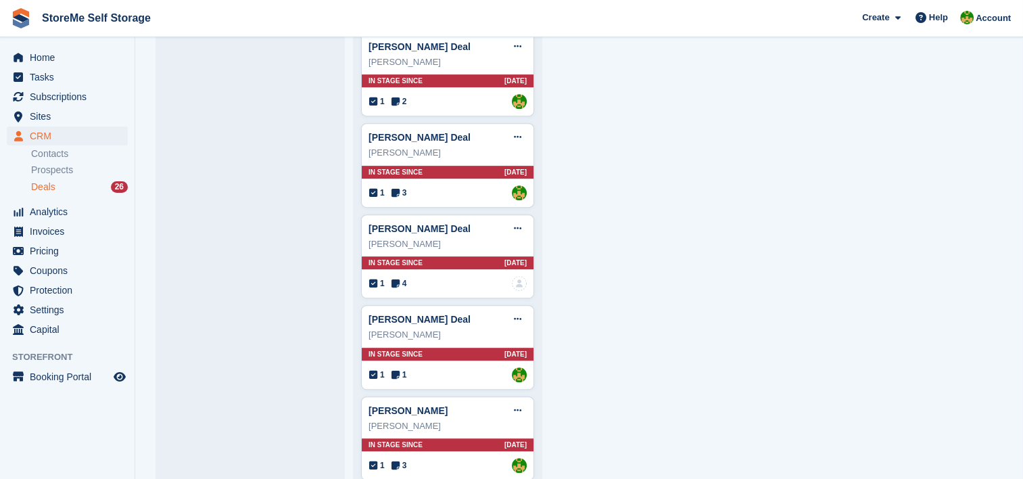
scroll to position [608, 0]
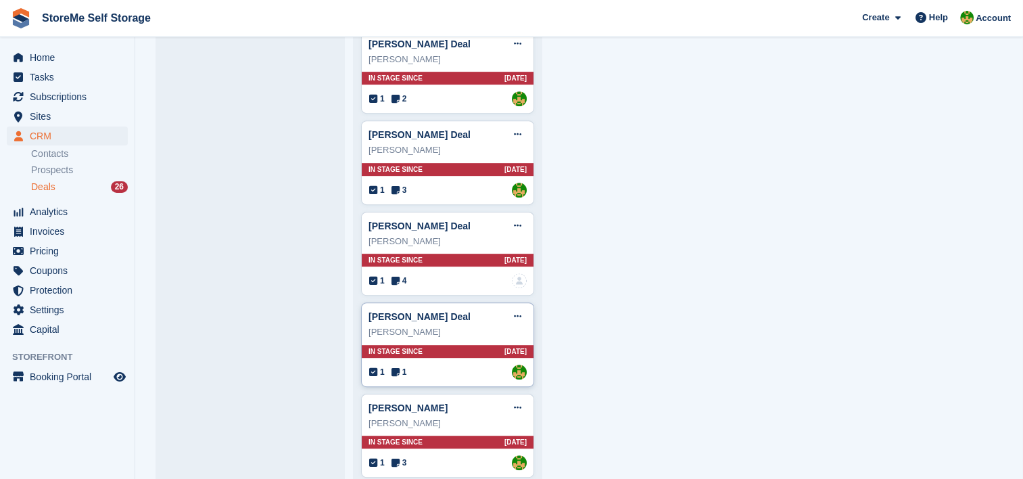
click at [465, 364] on div "1 1 Assigned to StorMe" at bounding box center [447, 371] width 157 height 15
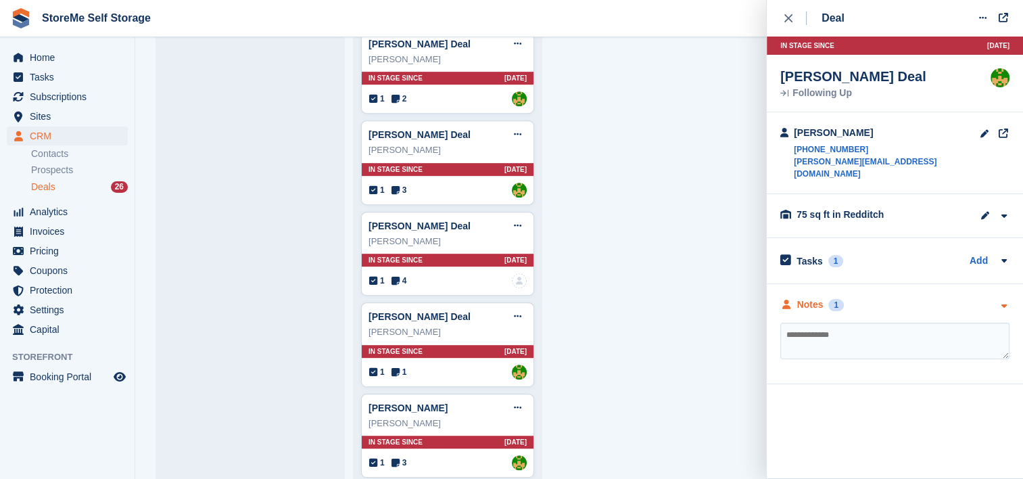
click at [805, 297] on div "Notes" at bounding box center [810, 304] width 26 height 14
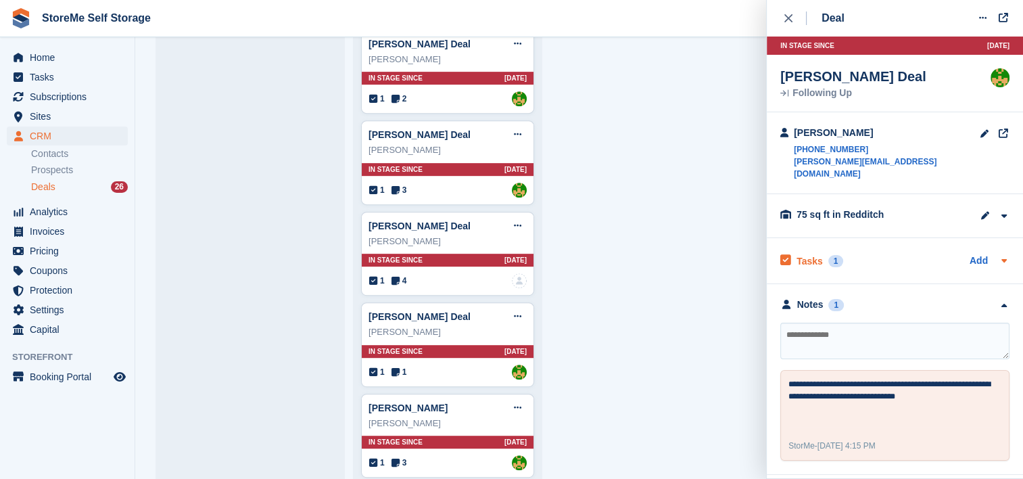
click at [819, 251] on div "Tasks 1" at bounding box center [811, 260] width 63 height 18
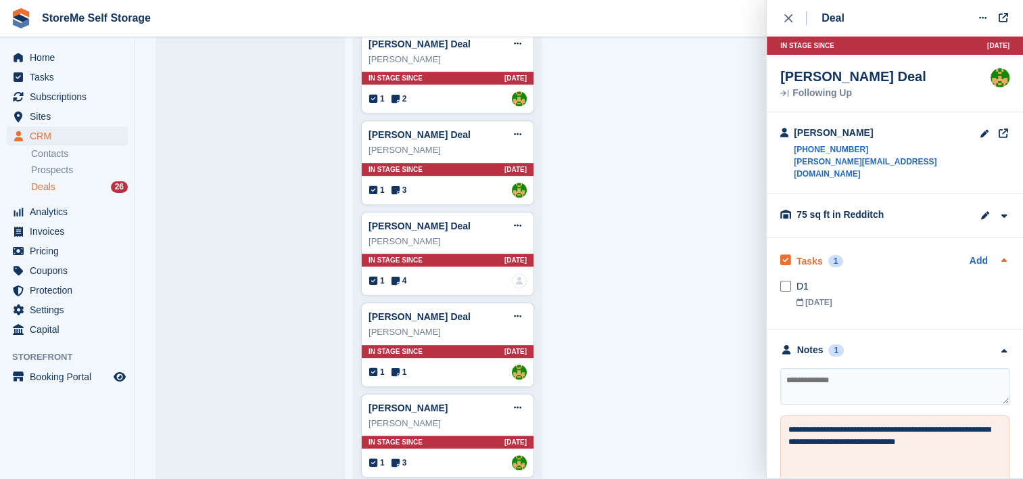
click at [806, 255] on h2 "Tasks" at bounding box center [809, 261] width 26 height 12
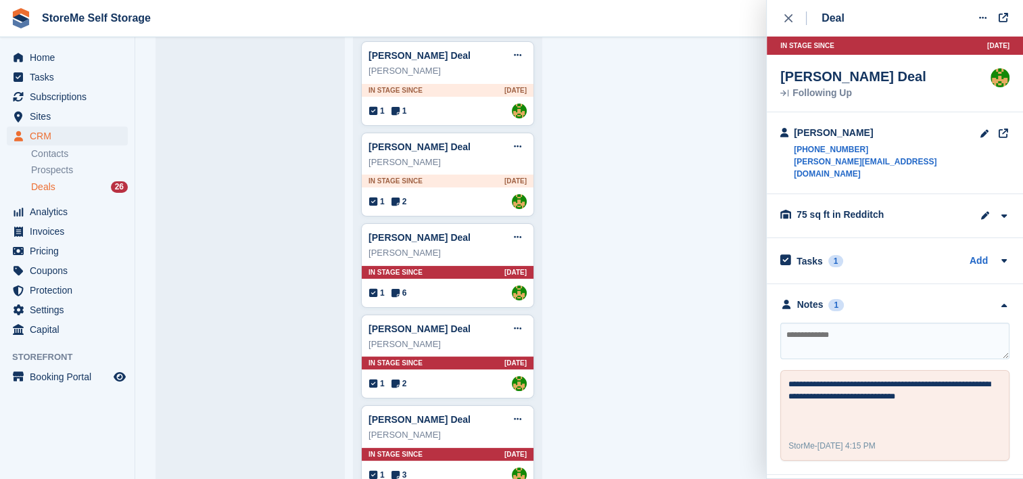
scroll to position [135, 0]
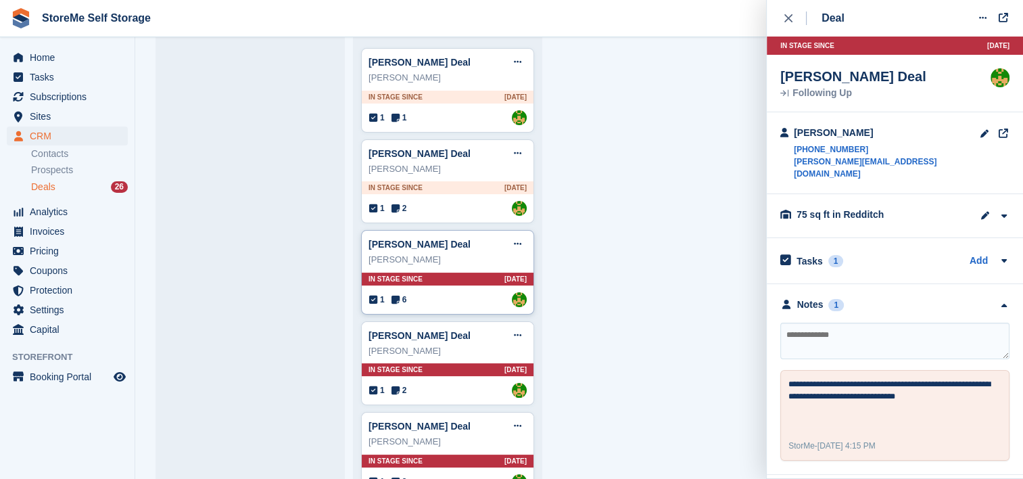
click at [468, 274] on div "In stage since [DATE]" at bounding box center [448, 278] width 172 height 13
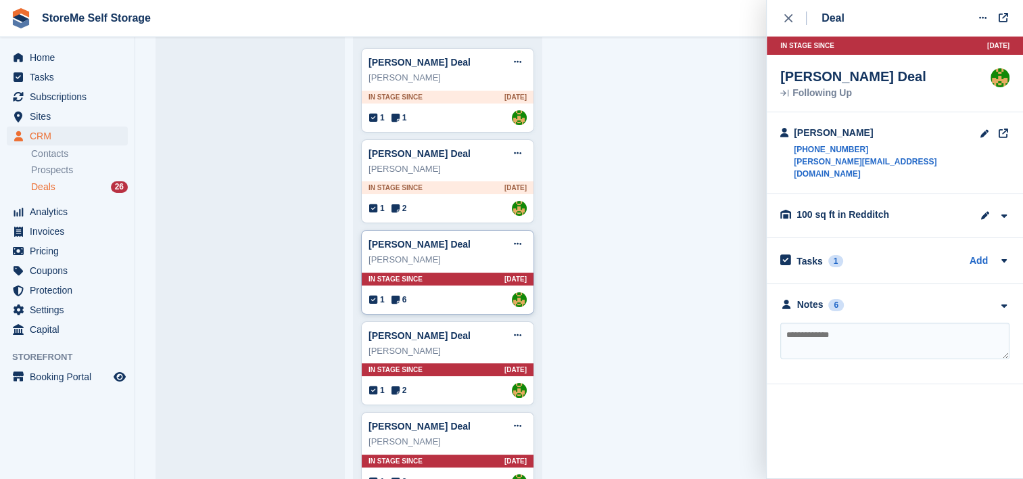
click at [456, 274] on div "In stage since [DATE]" at bounding box center [448, 278] width 172 height 13
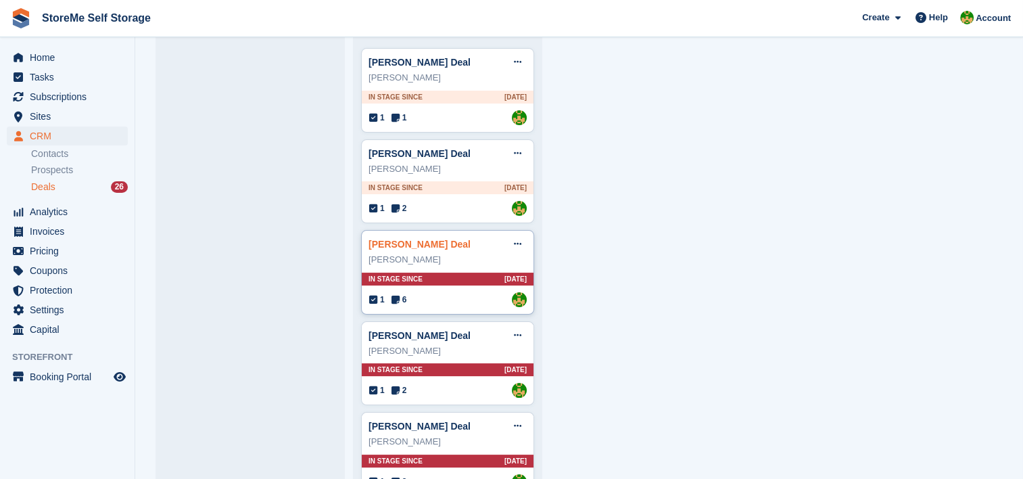
click at [422, 241] on link "[PERSON_NAME] Deal" at bounding box center [419, 244] width 102 height 11
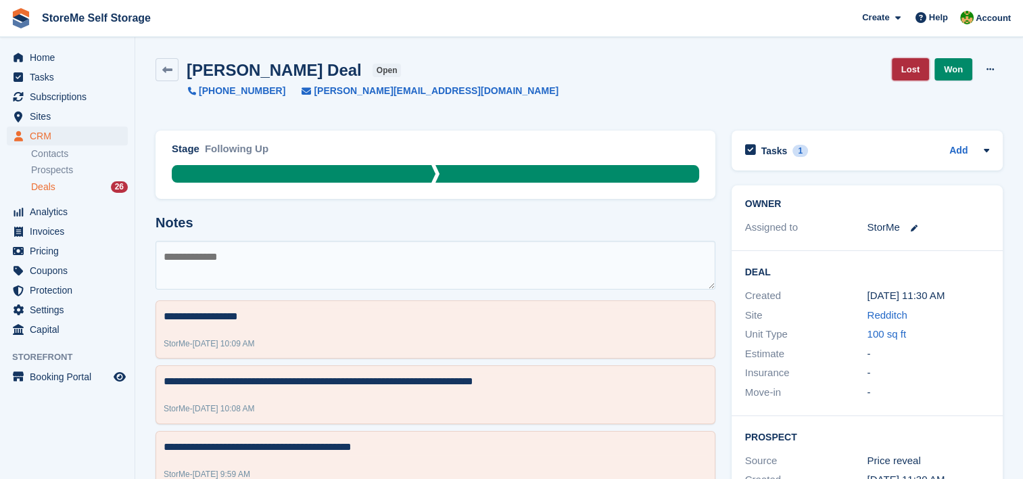
click at [913, 70] on link "Lost" at bounding box center [910, 69] width 37 height 22
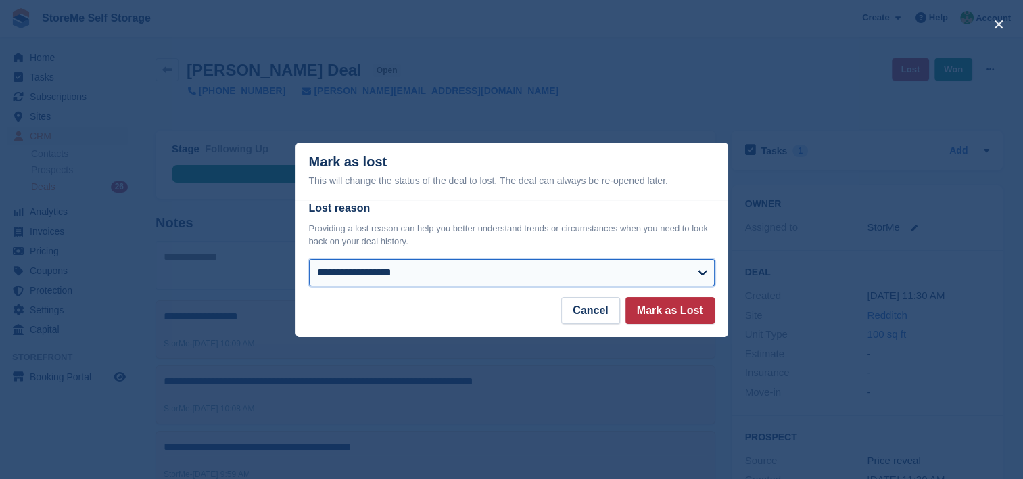
click at [377, 268] on select "**********" at bounding box center [512, 272] width 406 height 27
select select "**********"
click at [309, 260] on select "**********" at bounding box center [512, 272] width 406 height 27
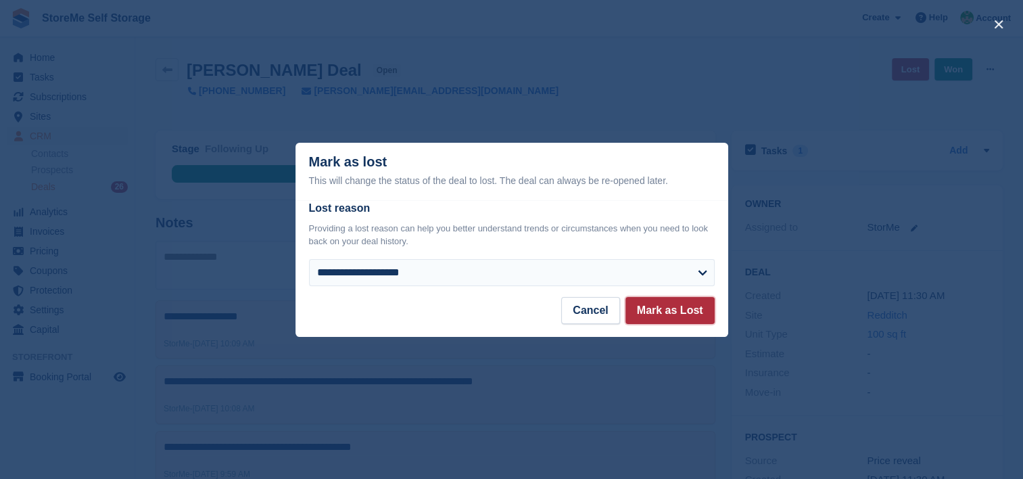
click at [662, 313] on button "Mark as Lost" at bounding box center [669, 310] width 89 height 27
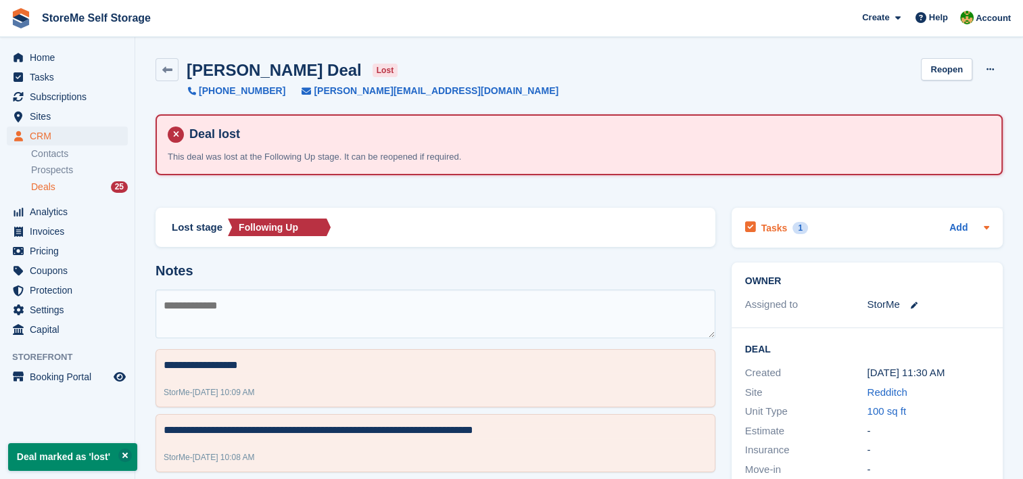
click at [766, 228] on h2 "Tasks" at bounding box center [774, 228] width 26 height 12
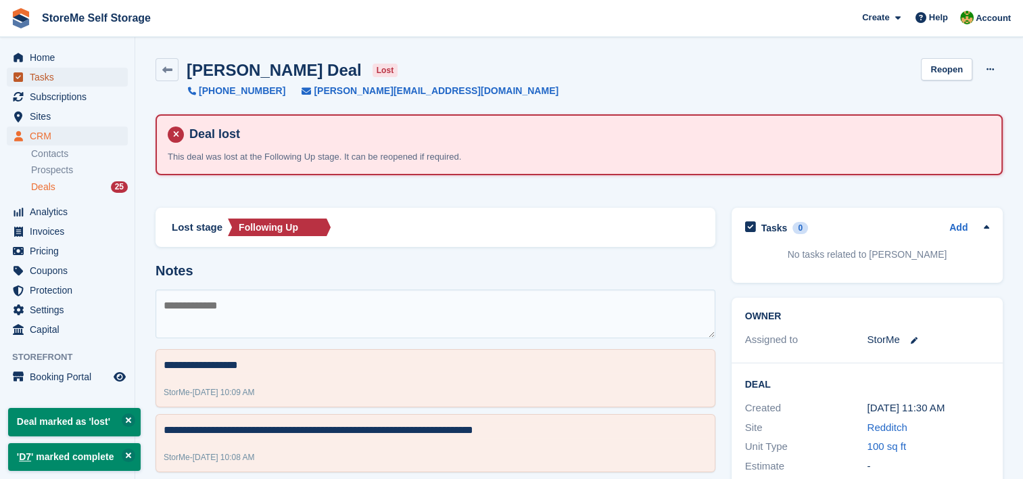
click at [47, 78] on span "Tasks" at bounding box center [70, 77] width 81 height 19
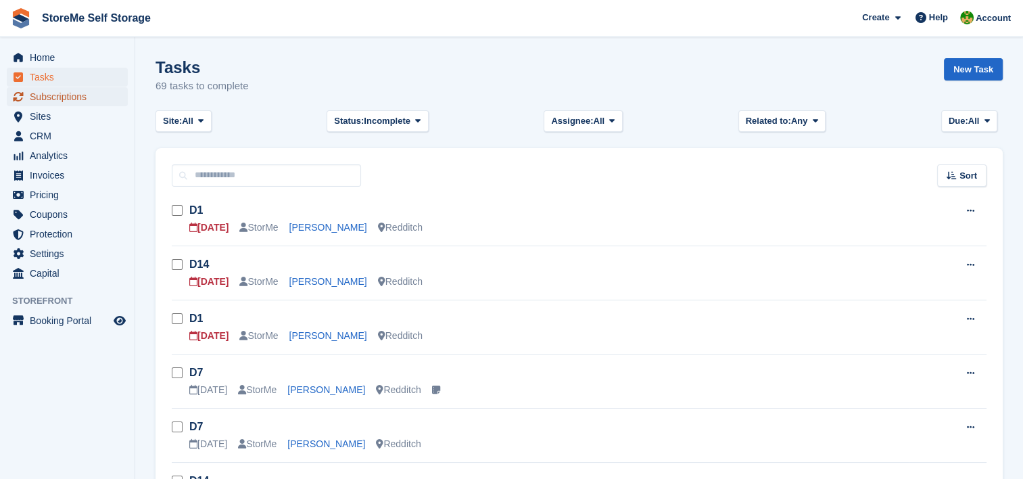
click at [78, 103] on span "Subscriptions" at bounding box center [70, 96] width 81 height 19
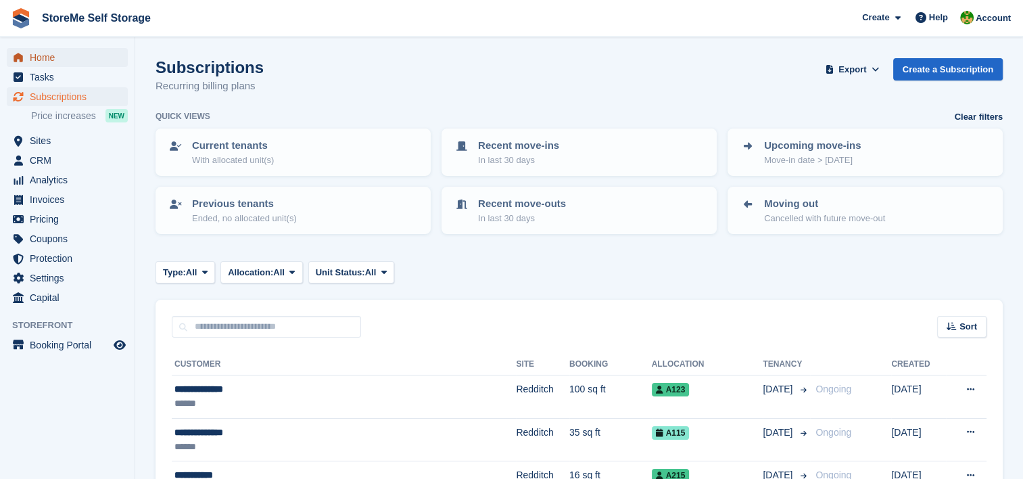
click at [35, 57] on span "Home" at bounding box center [70, 57] width 81 height 19
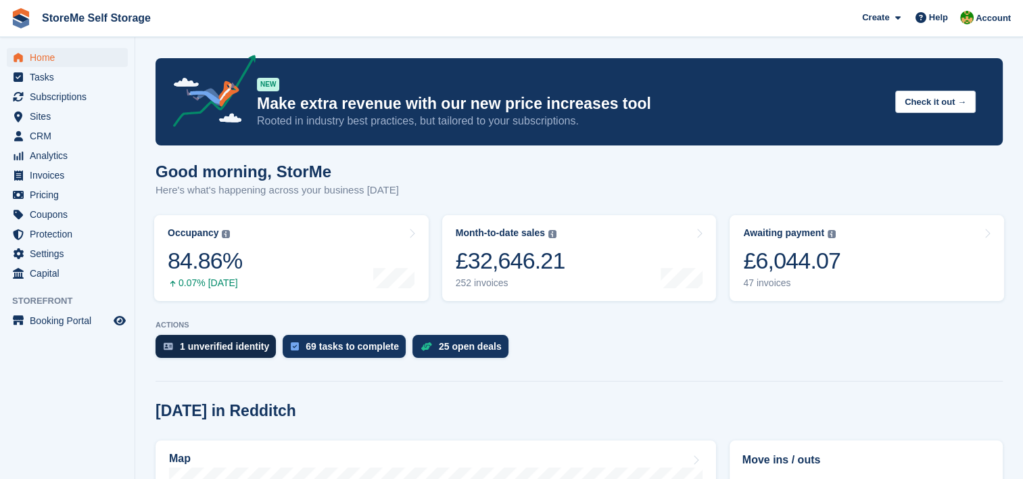
click at [199, 346] on div "1 unverified identity" at bounding box center [224, 346] width 89 height 11
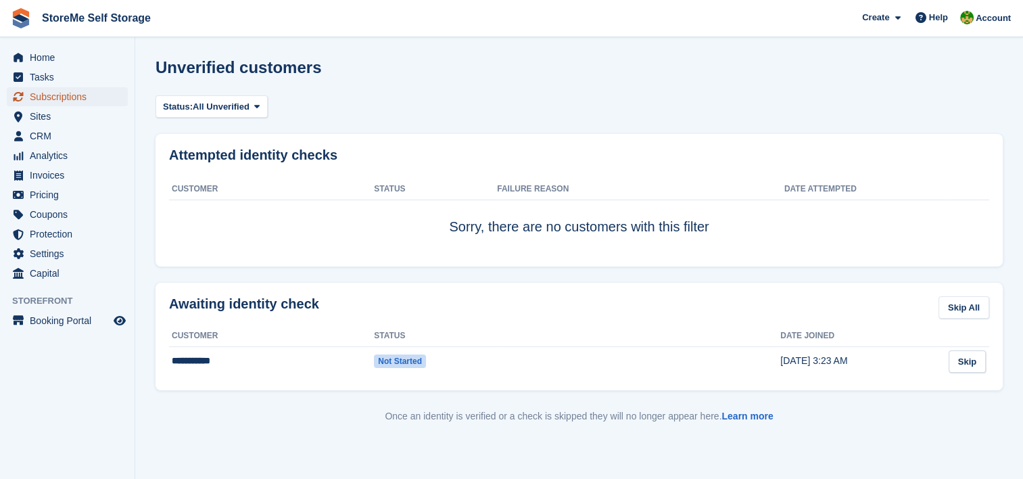
click at [83, 97] on span "Subscriptions" at bounding box center [70, 96] width 81 height 19
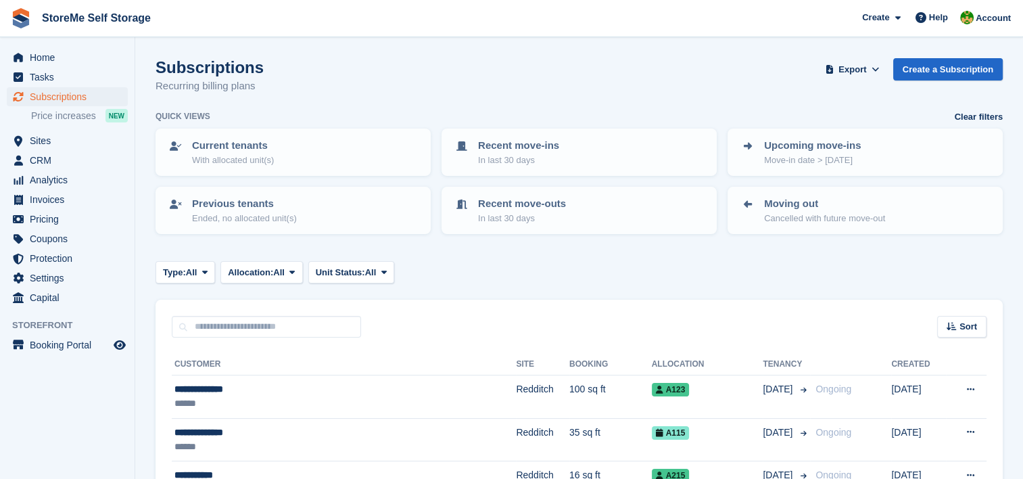
scroll to position [68, 0]
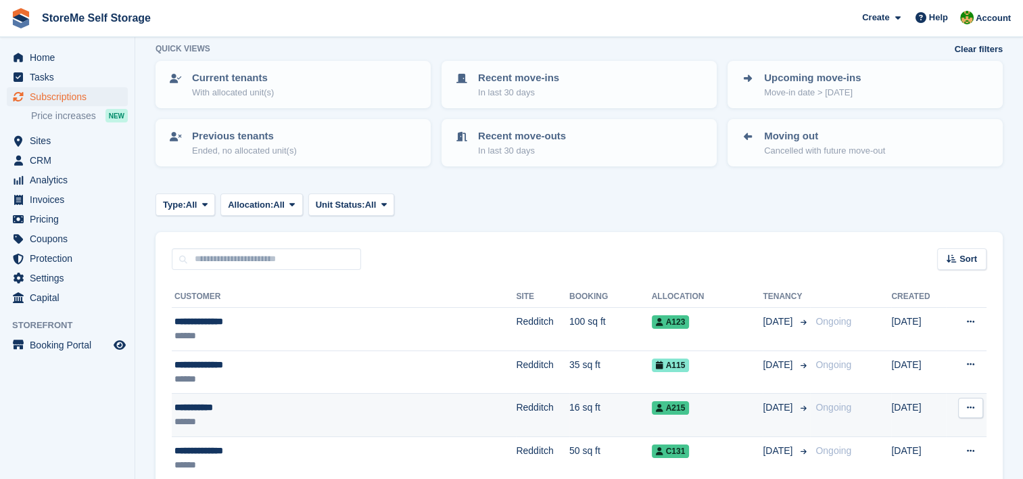
click at [569, 407] on td "16 sq ft" at bounding box center [610, 414] width 82 height 43
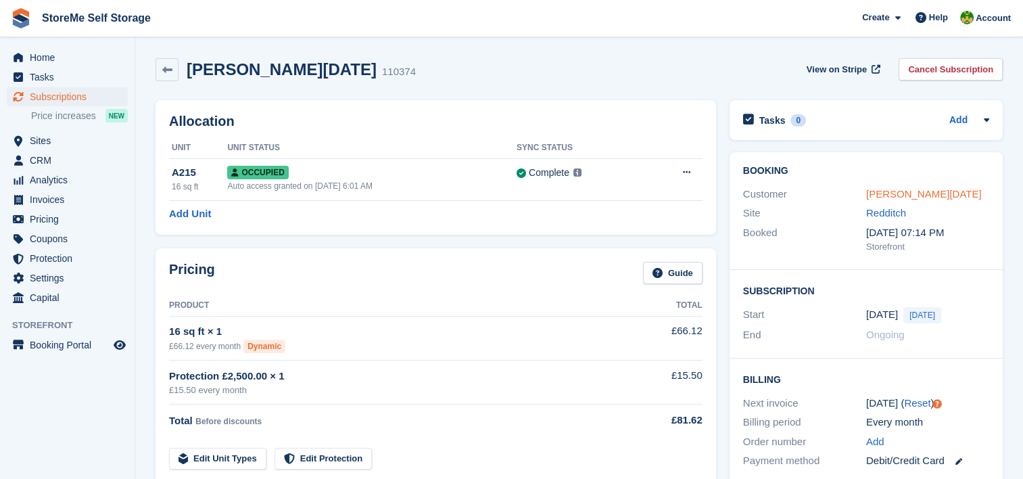
click at [871, 188] on link "Bailey Noel" at bounding box center [924, 193] width 116 height 11
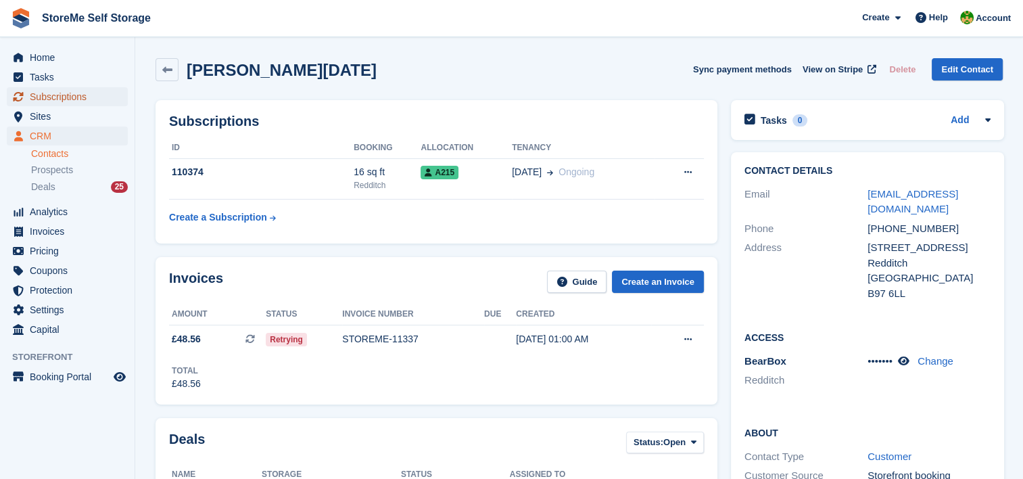
click at [63, 101] on span "Subscriptions" at bounding box center [70, 96] width 81 height 19
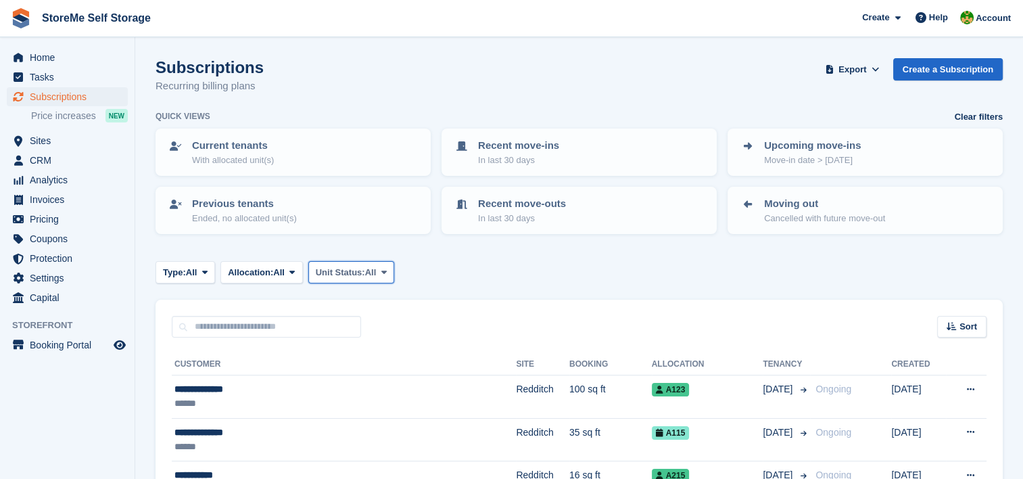
click at [372, 266] on span "All" at bounding box center [370, 273] width 11 height 14
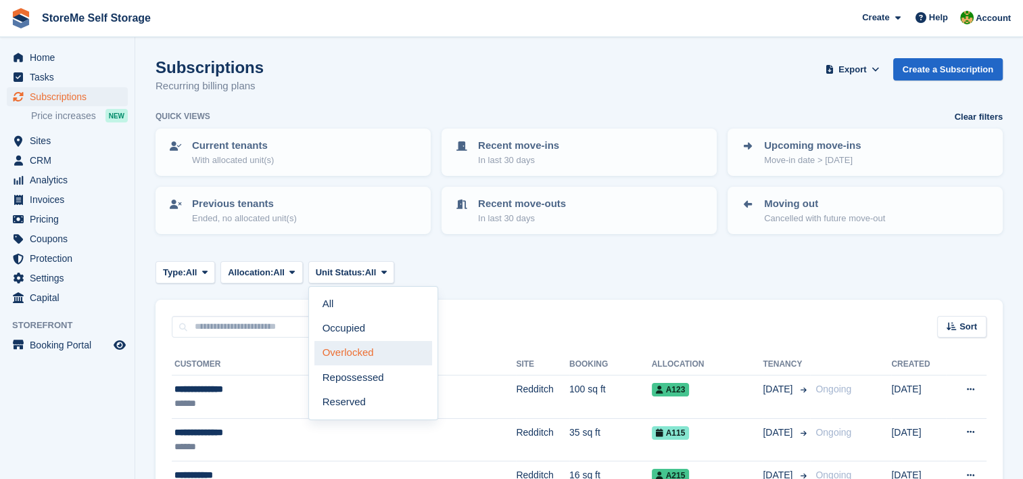
click at [380, 345] on link "Overlocked" at bounding box center [373, 353] width 118 height 24
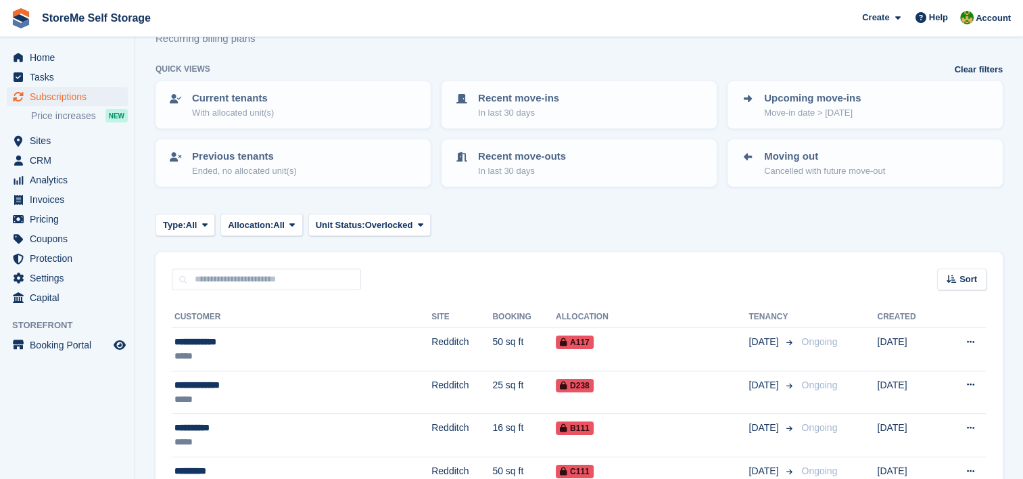
scroll to position [135, 0]
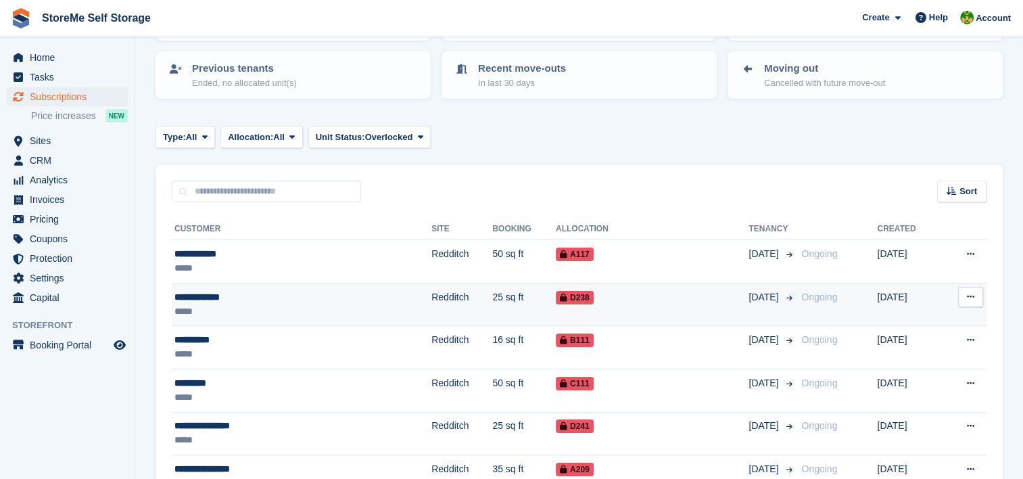
click at [556, 315] on td "D238" at bounding box center [652, 304] width 193 height 43
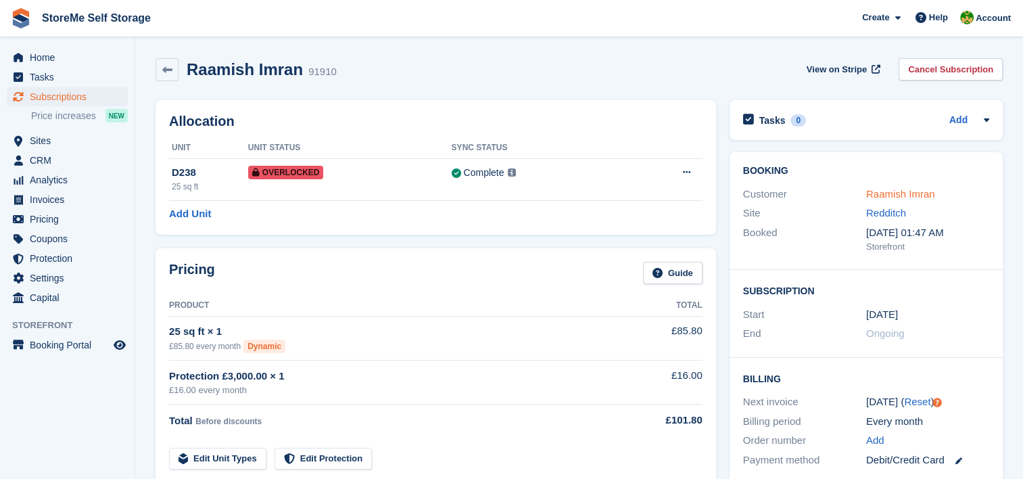
click at [890, 191] on link "Raamish Imran" at bounding box center [900, 193] width 69 height 11
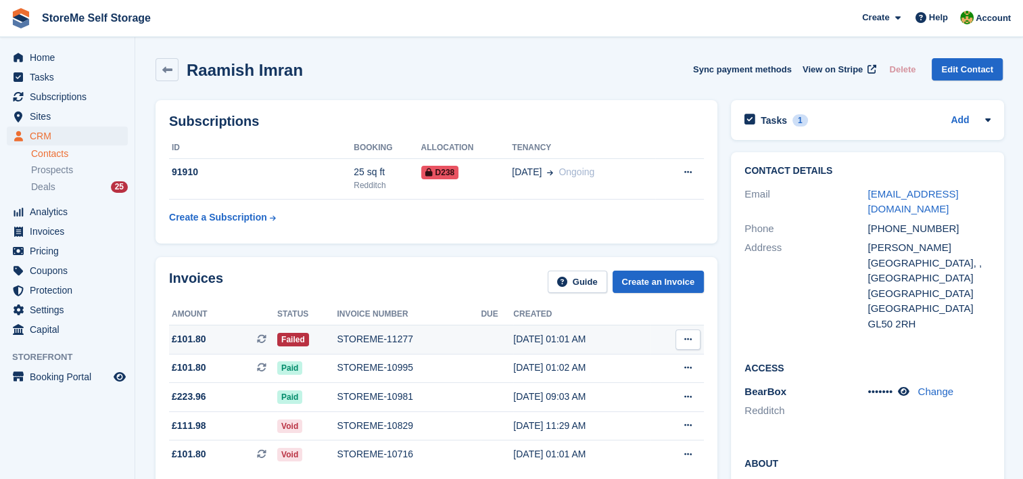
click at [407, 336] on div "STOREME-11277" at bounding box center [409, 339] width 144 height 14
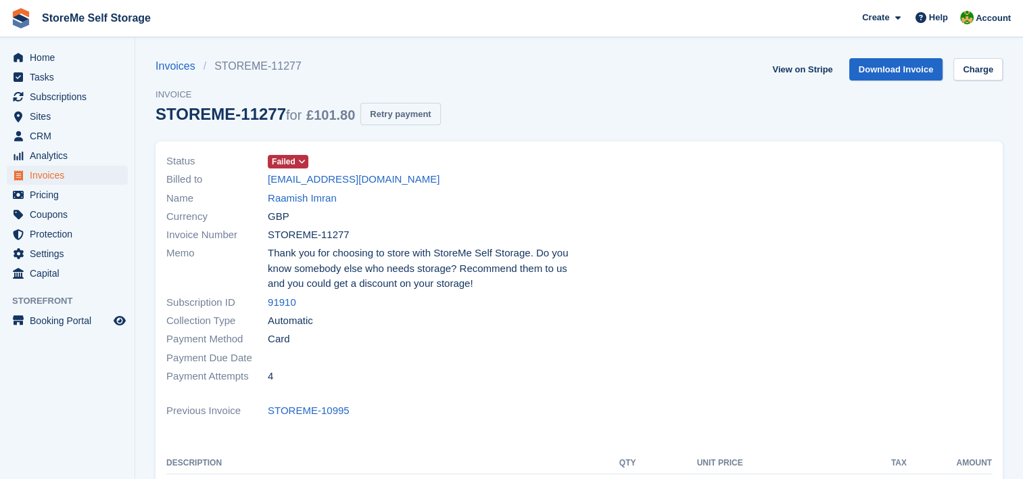
drag, startPoint x: 403, startPoint y: 114, endPoint x: 568, endPoint y: 31, distance: 184.4
click at [404, 114] on button "Retry payment" at bounding box center [400, 114] width 80 height 22
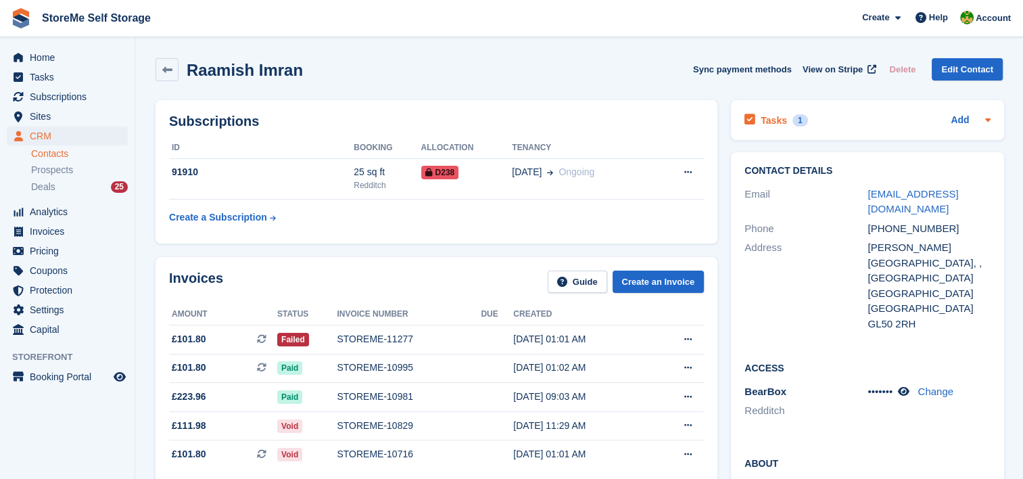
click at [775, 118] on h2 "Tasks" at bounding box center [773, 120] width 26 height 12
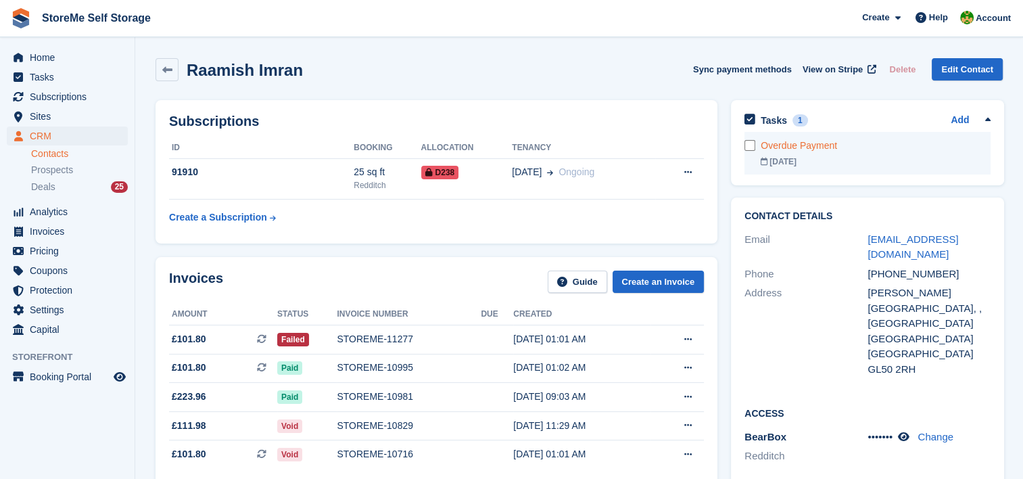
click at [785, 155] on div "[DATE]" at bounding box center [875, 161] width 230 height 12
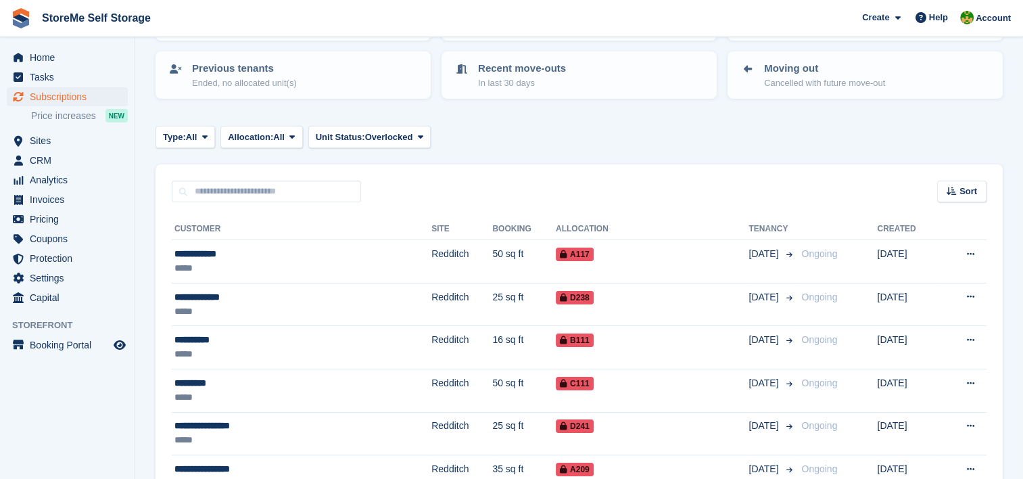
scroll to position [203, 0]
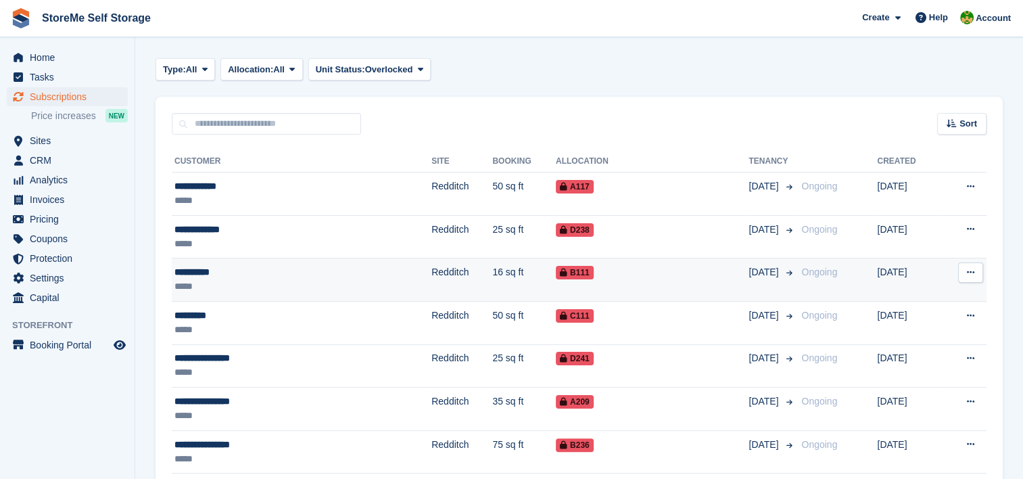
click at [492, 274] on td "16 sq ft" at bounding box center [524, 279] width 64 height 43
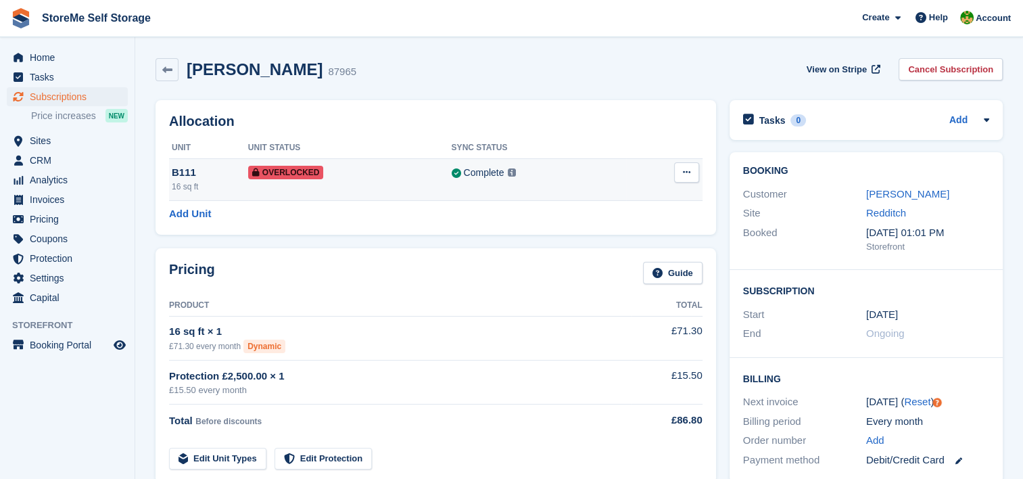
click at [685, 178] on button at bounding box center [686, 172] width 25 height 20
click at [611, 197] on p "Remove Overlock" at bounding box center [634, 199] width 118 height 18
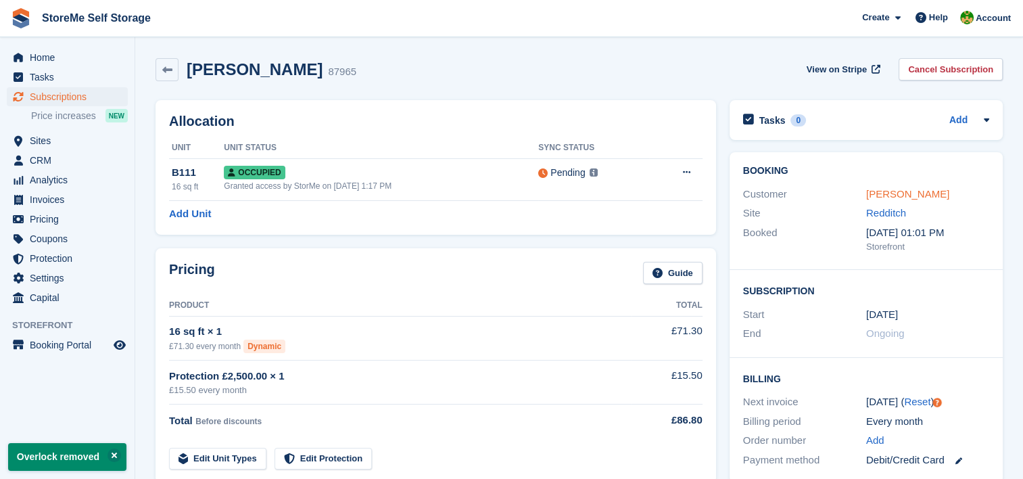
click at [900, 192] on link "[PERSON_NAME]" at bounding box center [907, 193] width 83 height 11
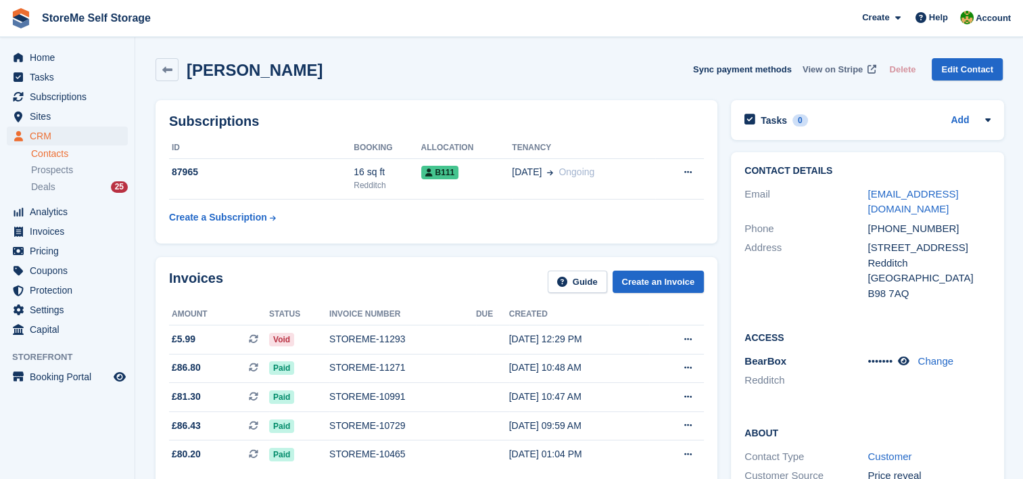
click at [831, 72] on span "View on Stripe" at bounding box center [832, 70] width 60 height 14
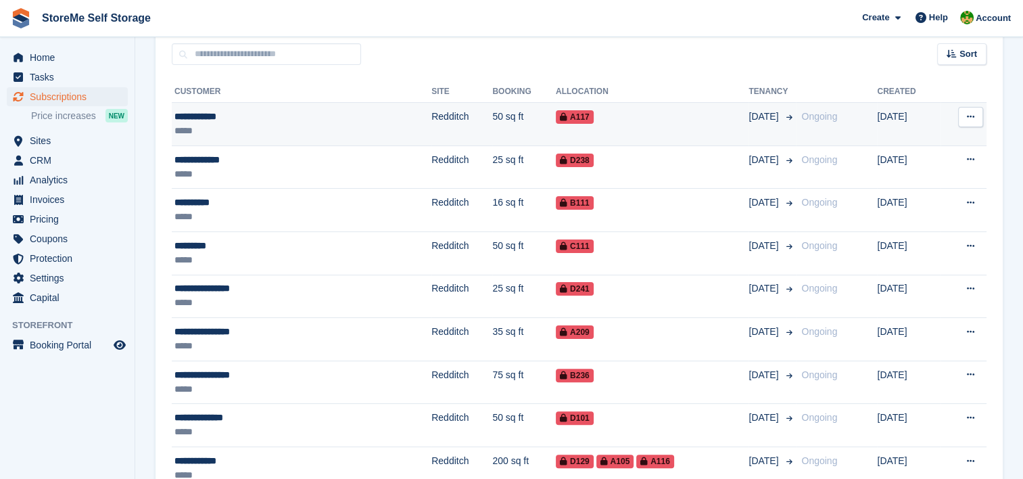
scroll to position [338, 0]
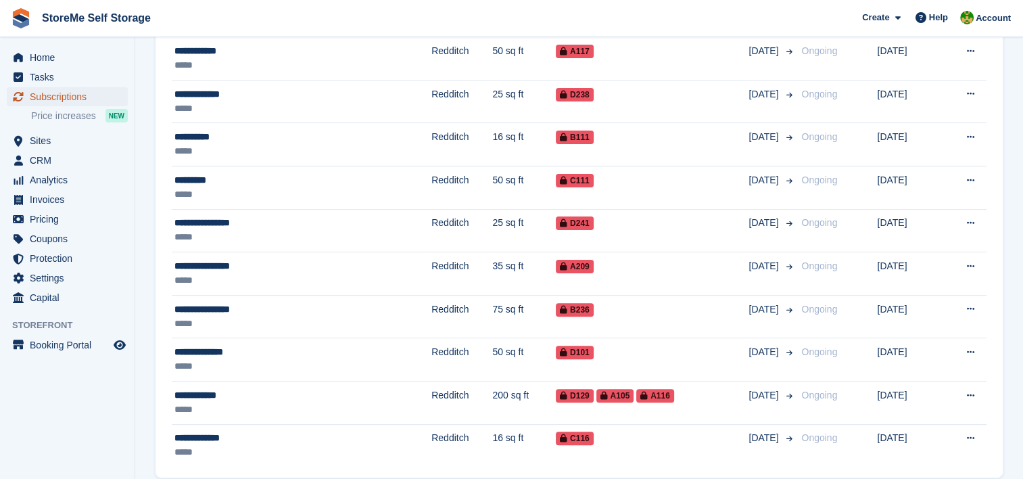
click at [59, 92] on span "Subscriptions" at bounding box center [70, 96] width 81 height 19
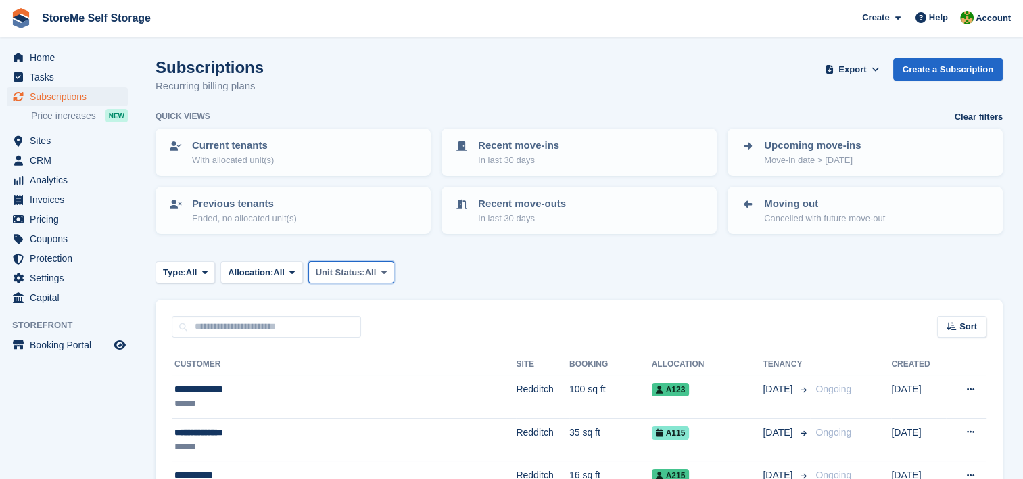
click at [341, 266] on span "Unit Status:" at bounding box center [340, 273] width 49 height 14
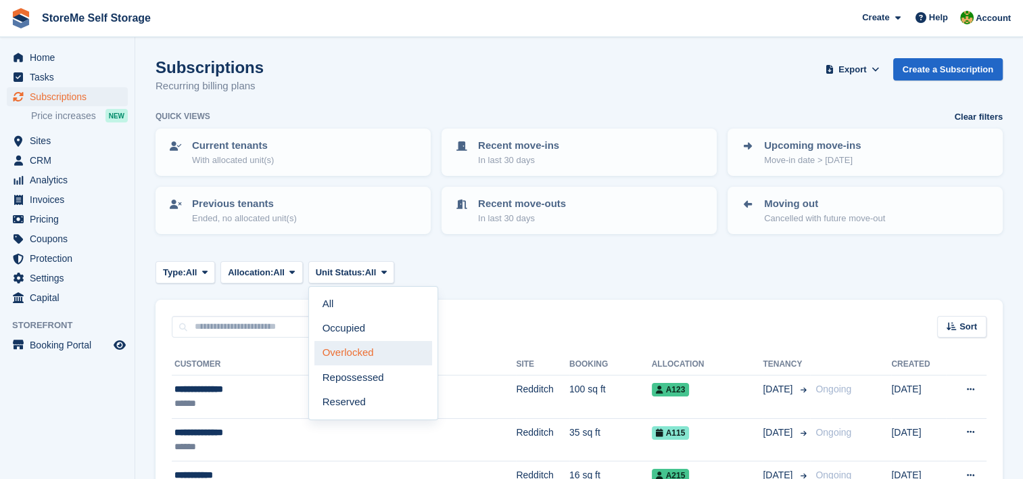
click at [345, 347] on link "Overlocked" at bounding box center [373, 353] width 118 height 24
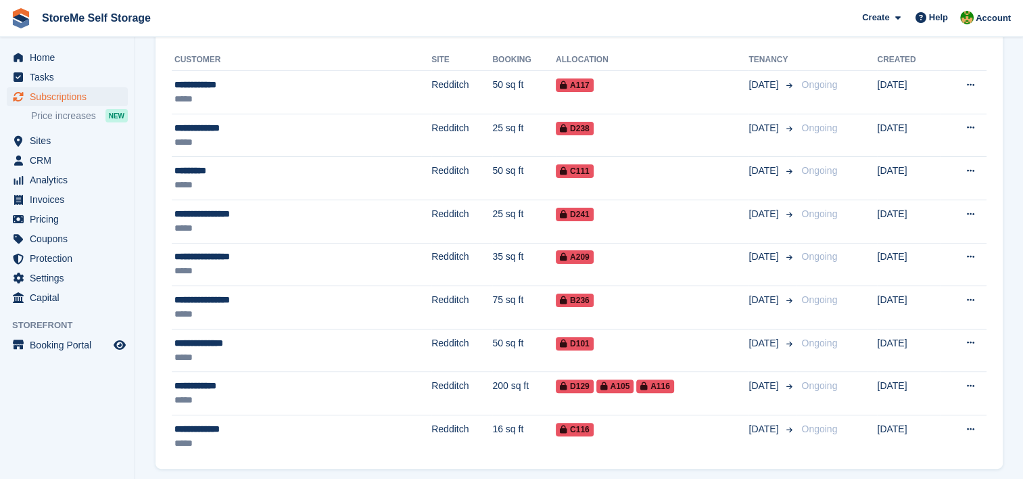
scroll to position [281, 0]
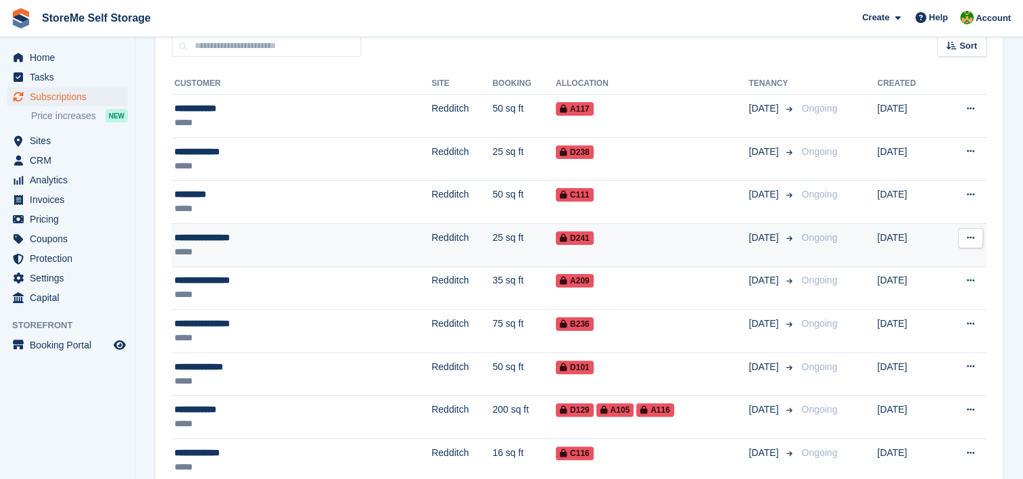
click at [492, 241] on td "25 sq ft" at bounding box center [524, 244] width 64 height 43
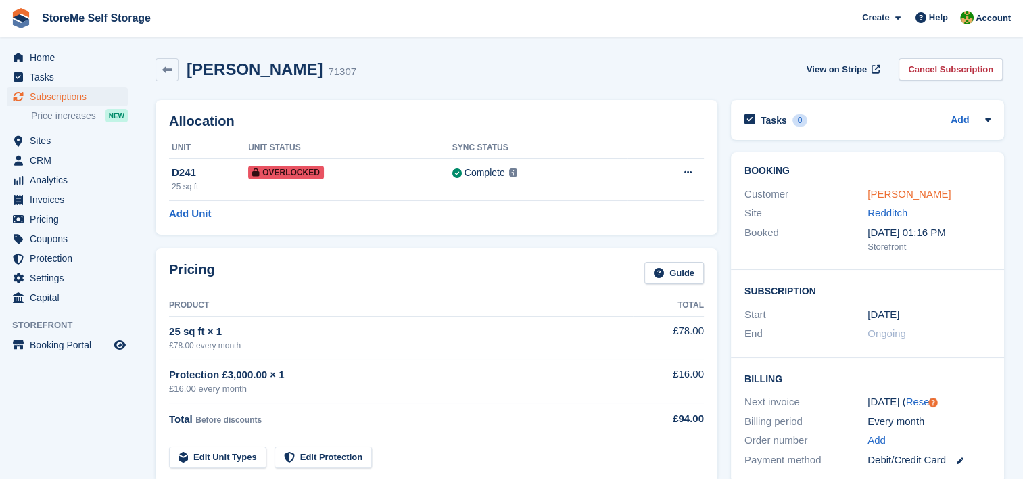
click at [877, 195] on link "[PERSON_NAME]" at bounding box center [908, 193] width 83 height 11
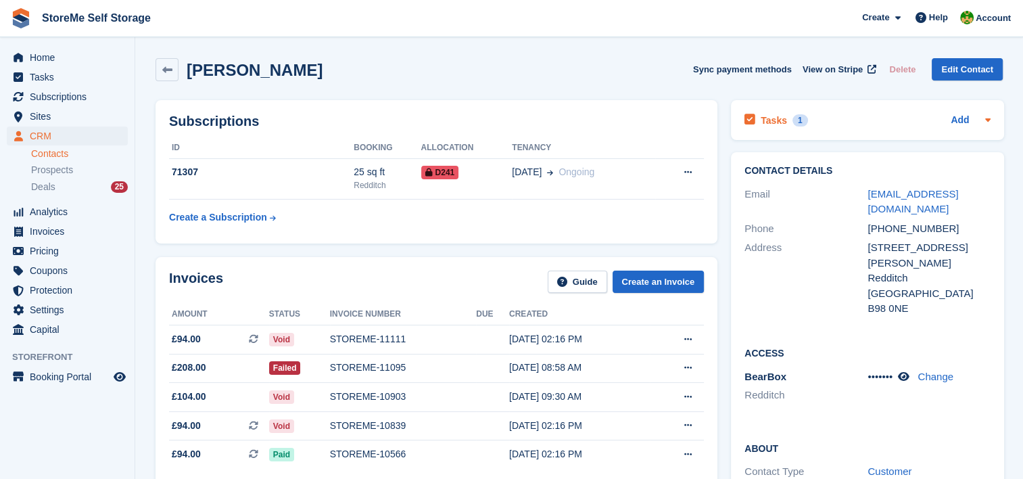
click at [773, 122] on h2 "Tasks" at bounding box center [773, 120] width 26 height 12
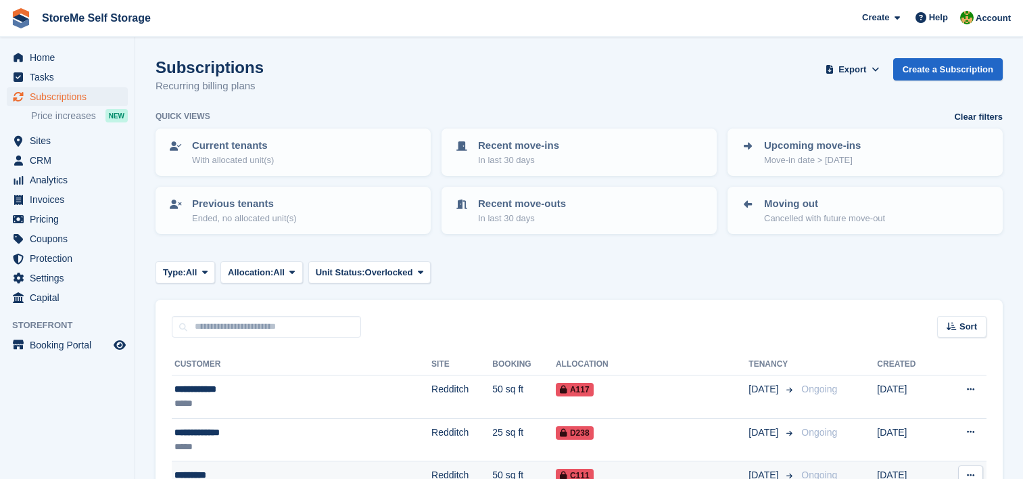
scroll to position [281, 0]
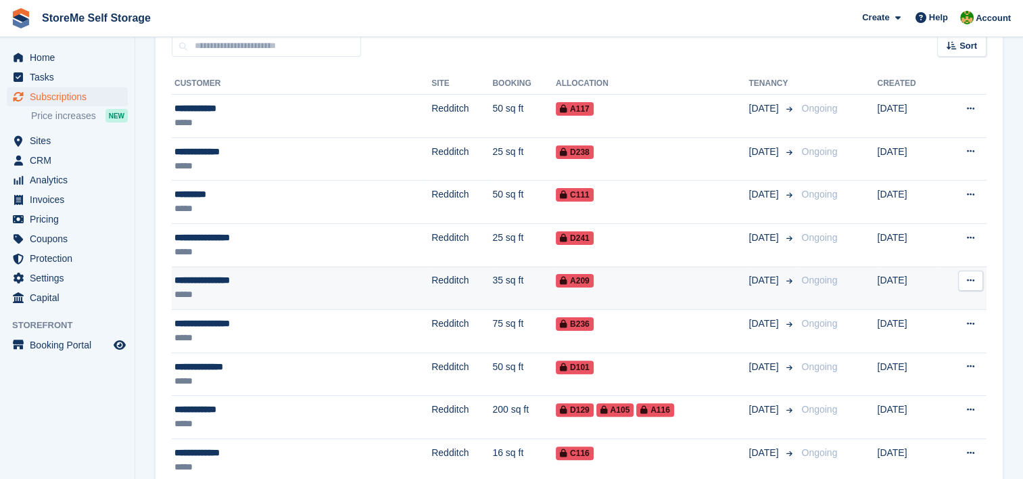
click at [431, 284] on td "Redditch" at bounding box center [461, 287] width 61 height 43
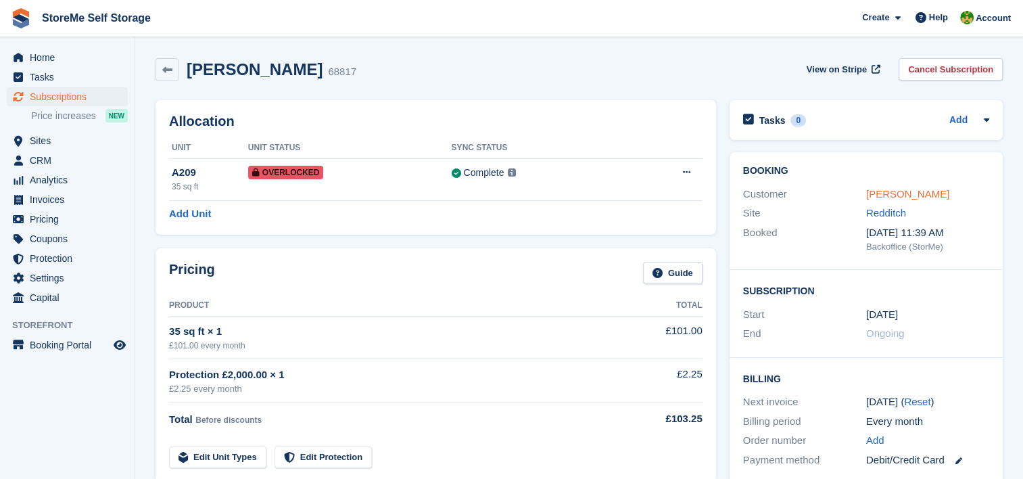
click at [884, 197] on link "[PERSON_NAME]" at bounding box center [907, 193] width 83 height 11
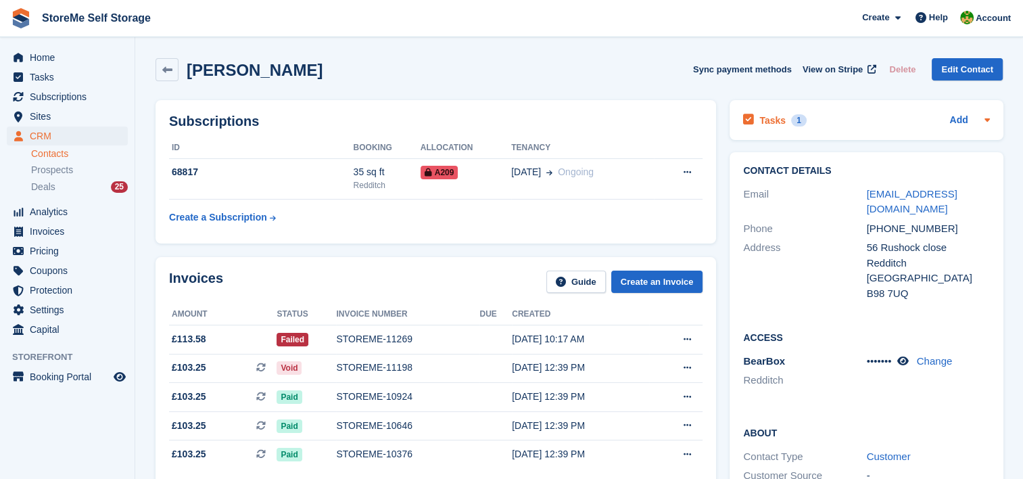
click at [779, 122] on h2 "Tasks" at bounding box center [772, 120] width 26 height 12
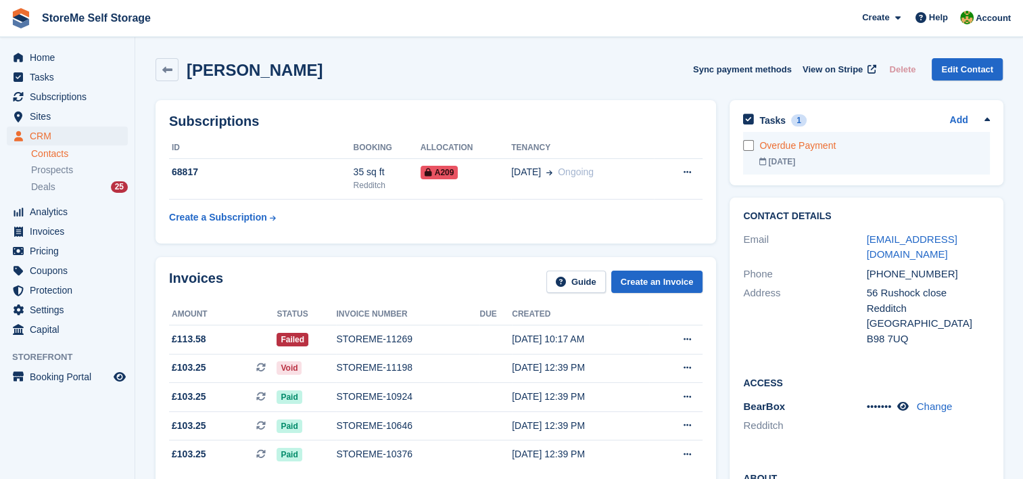
click at [787, 145] on div "Overdue Payment" at bounding box center [874, 146] width 230 height 14
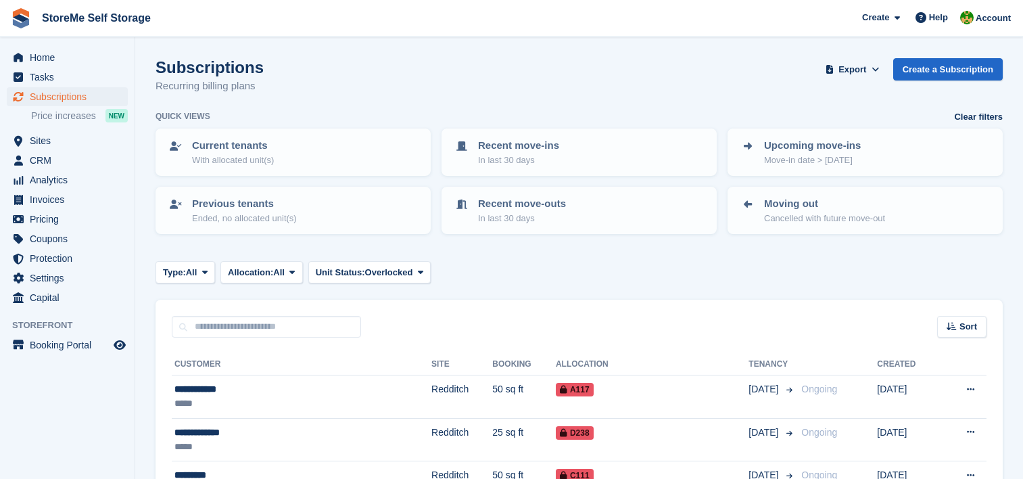
scroll to position [281, 0]
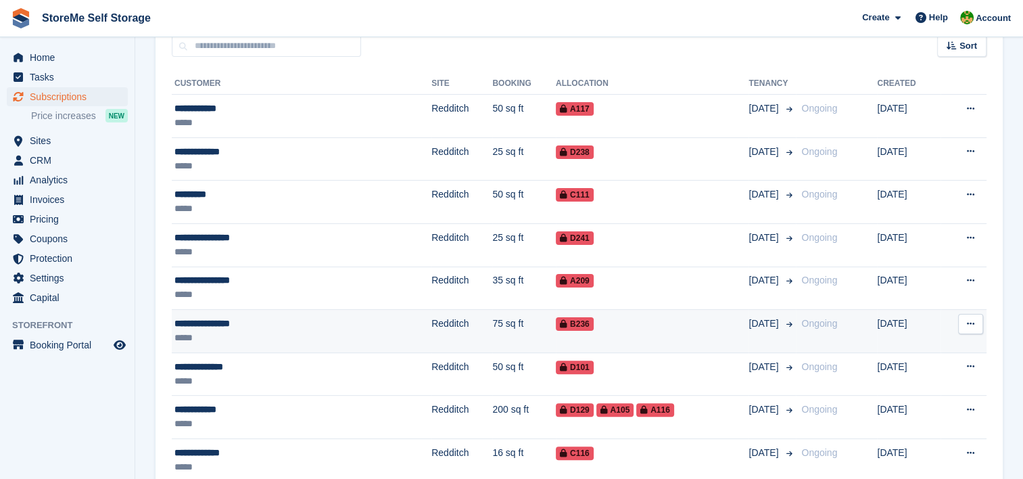
click at [492, 319] on td "75 sq ft" at bounding box center [524, 331] width 64 height 43
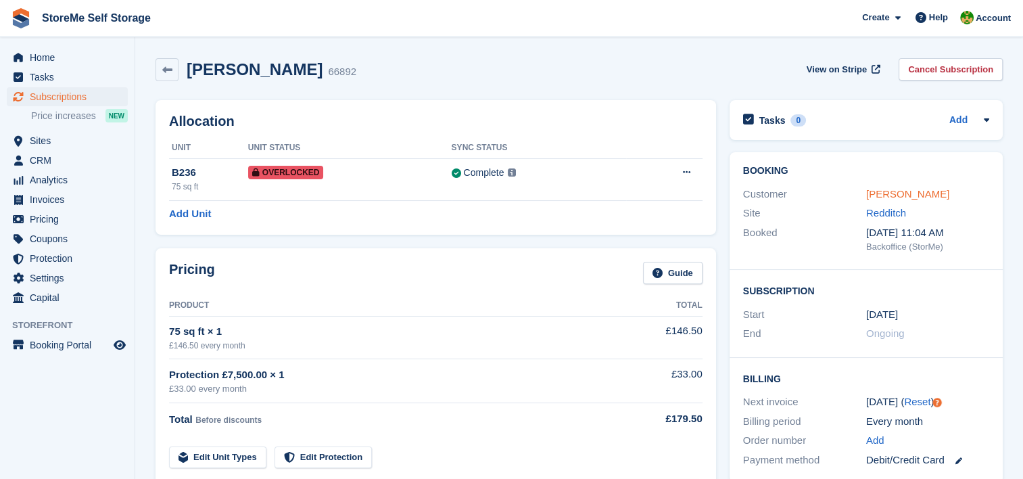
click at [909, 189] on link "Bartosz Sasorski" at bounding box center [907, 193] width 83 height 11
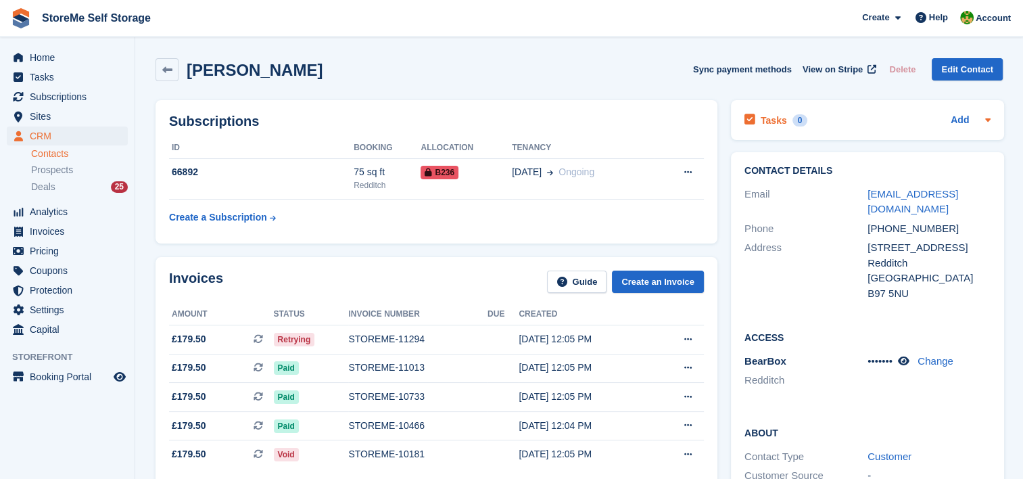
click at [781, 118] on h2 "Tasks" at bounding box center [773, 120] width 26 height 12
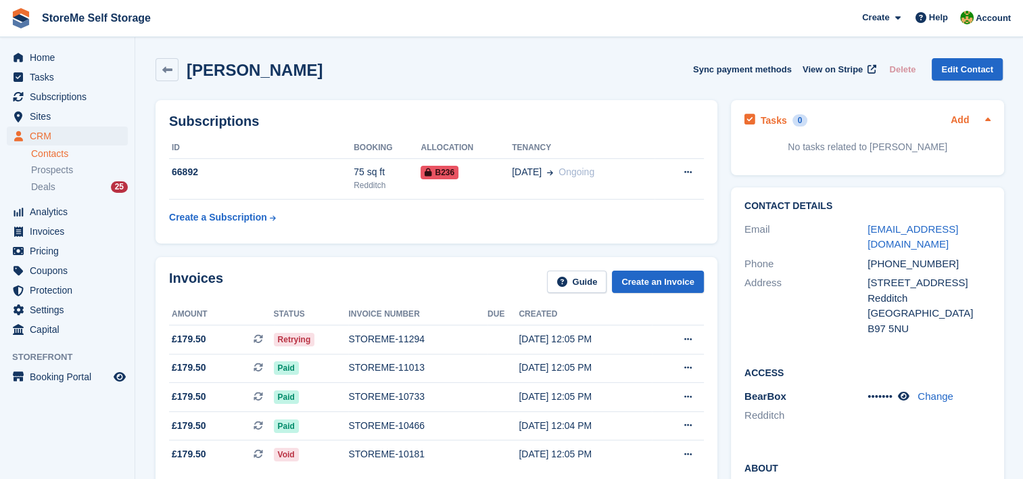
click at [964, 121] on link "Add" at bounding box center [959, 121] width 18 height 16
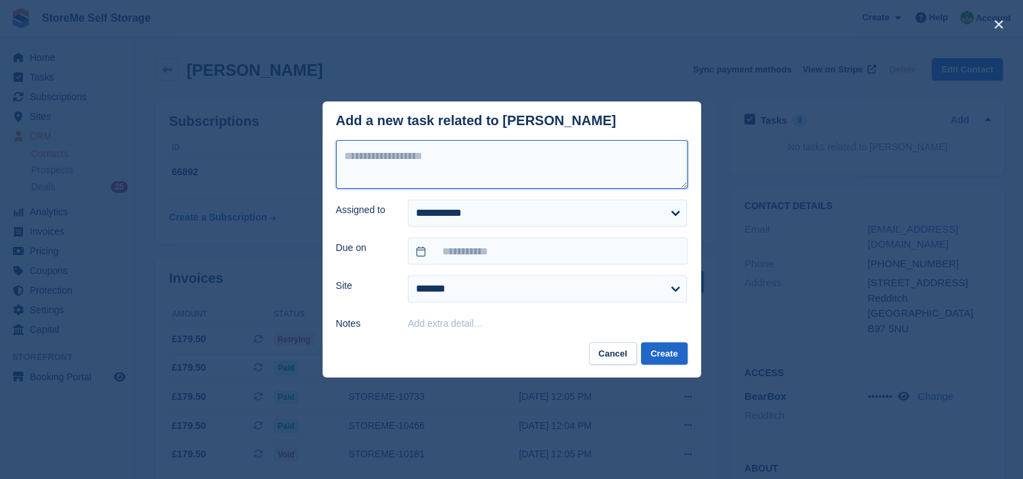
click at [402, 168] on textarea at bounding box center [511, 164] width 351 height 49
type textarea "**********"
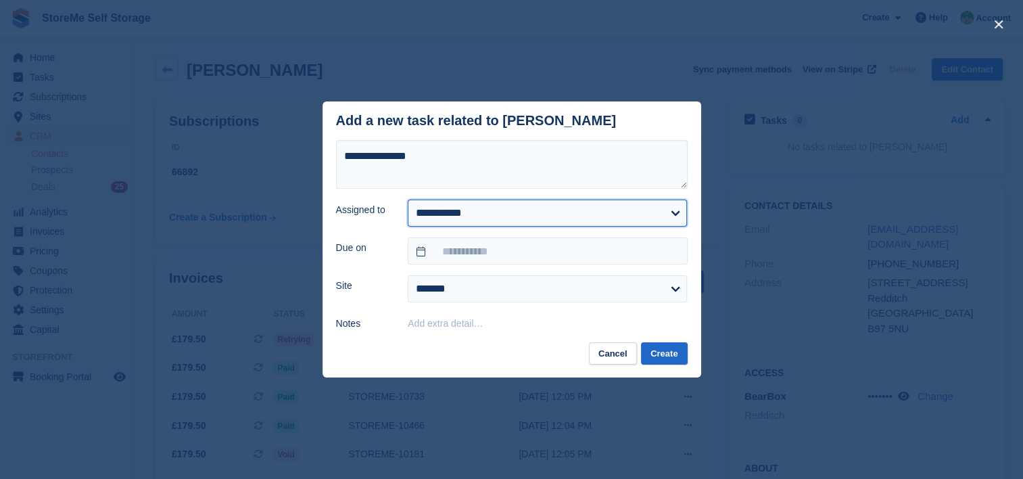
click at [491, 214] on select "**********" at bounding box center [547, 212] width 279 height 27
select select "**"
click at [408, 200] on select "**********" at bounding box center [547, 212] width 279 height 27
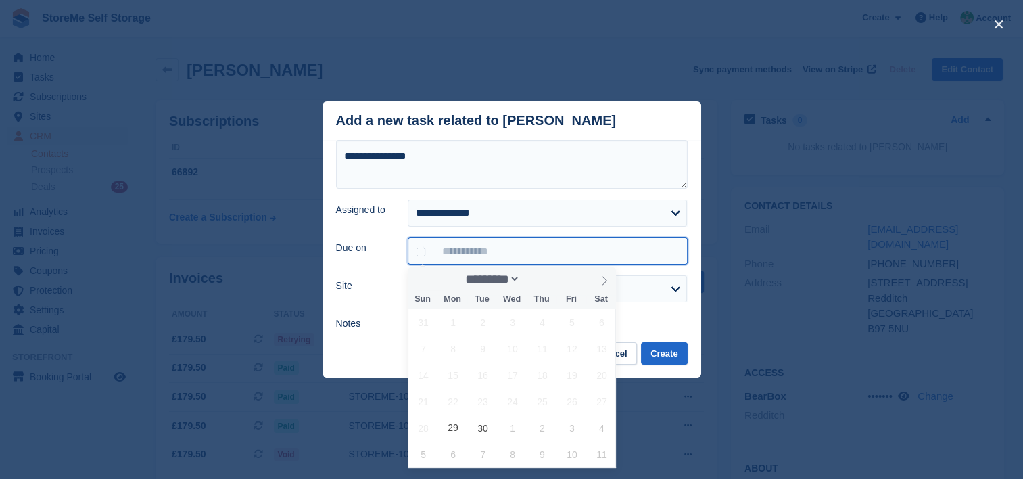
click at [466, 249] on input "text" at bounding box center [547, 250] width 279 height 27
click at [512, 427] on span "1" at bounding box center [512, 427] width 26 height 26
type input "**********"
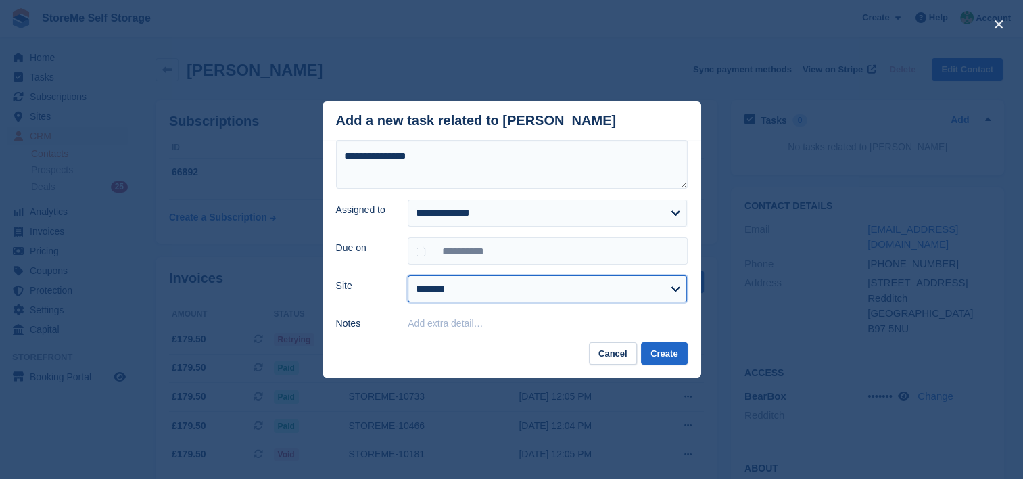
click at [435, 287] on select "******* ********" at bounding box center [547, 288] width 279 height 27
select select "**"
click at [408, 276] on select "******* ********" at bounding box center [547, 288] width 279 height 27
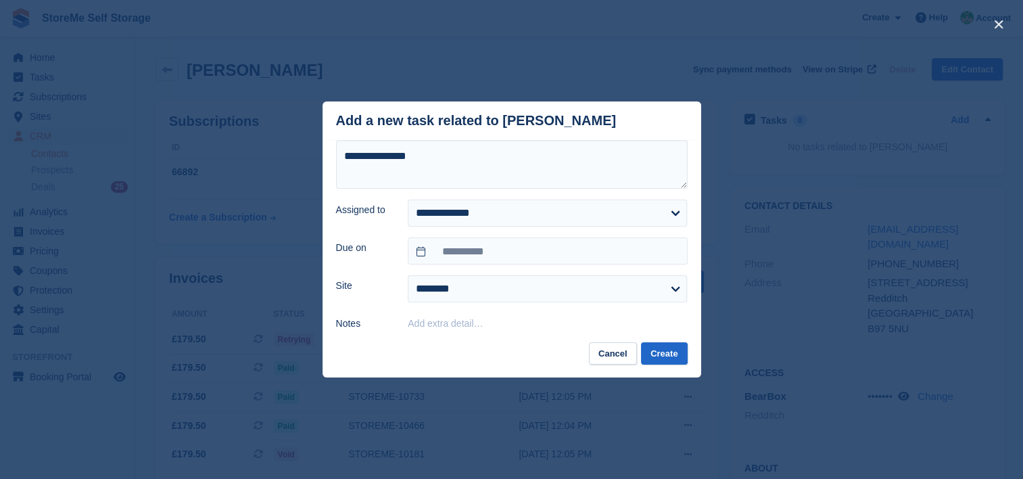
click at [425, 324] on button "Add extra detail…" at bounding box center [445, 323] width 75 height 11
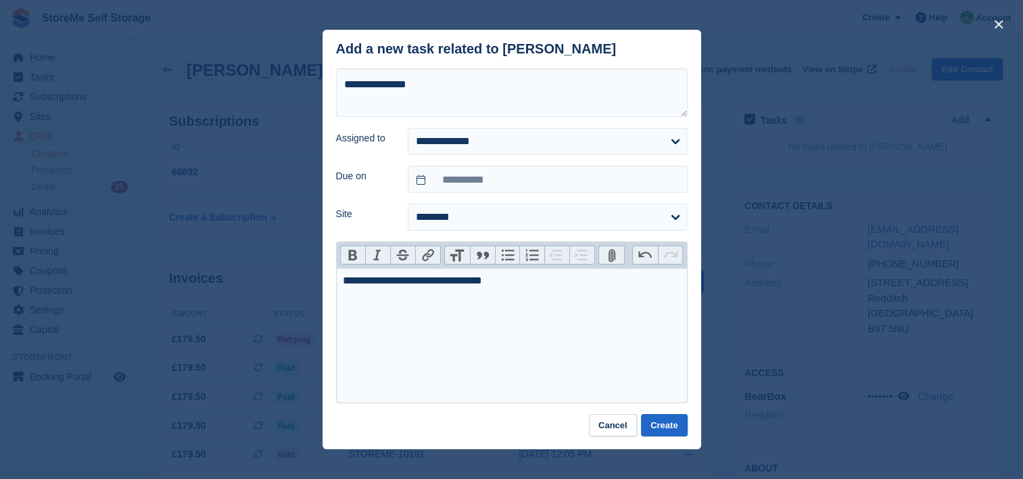
type trix-editor "**********"
click at [665, 430] on button "Create" at bounding box center [664, 425] width 46 height 22
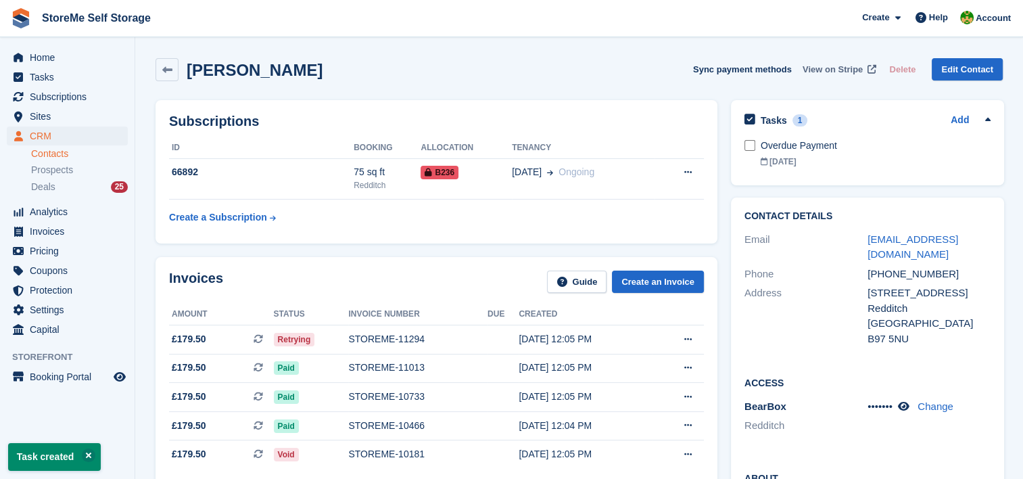
click at [844, 73] on span "View on Stripe" at bounding box center [832, 70] width 60 height 14
drag, startPoint x: 952, startPoint y: 268, endPoint x: 881, endPoint y: 265, distance: 71.1
click at [881, 265] on div "Phone +447963518191" at bounding box center [867, 274] width 246 height 20
copy div "7963518191"
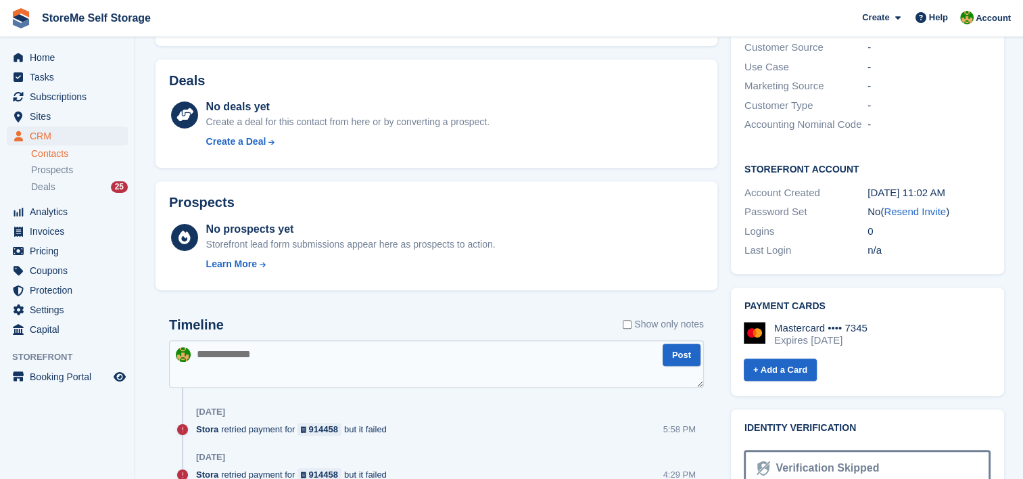
scroll to position [541, 0]
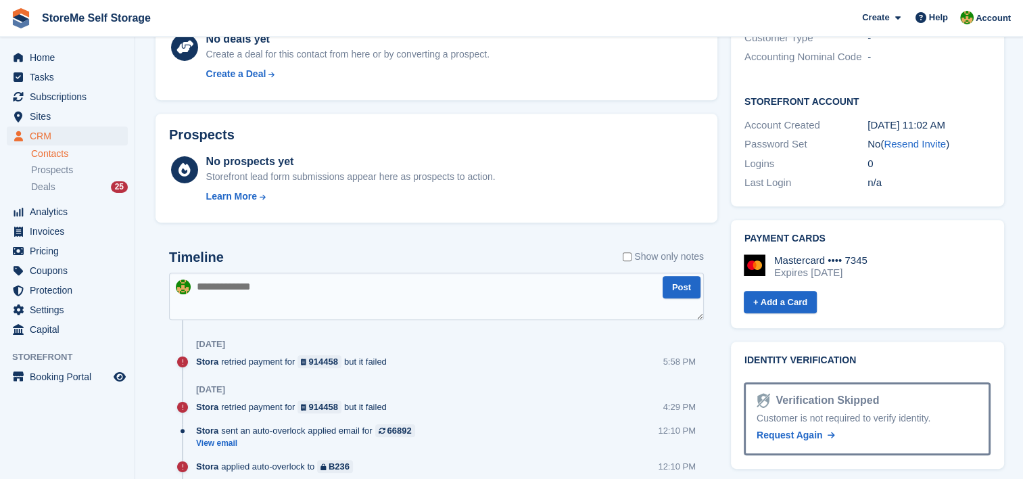
click at [335, 304] on textarea at bounding box center [436, 295] width 535 height 47
type textarea "**********"
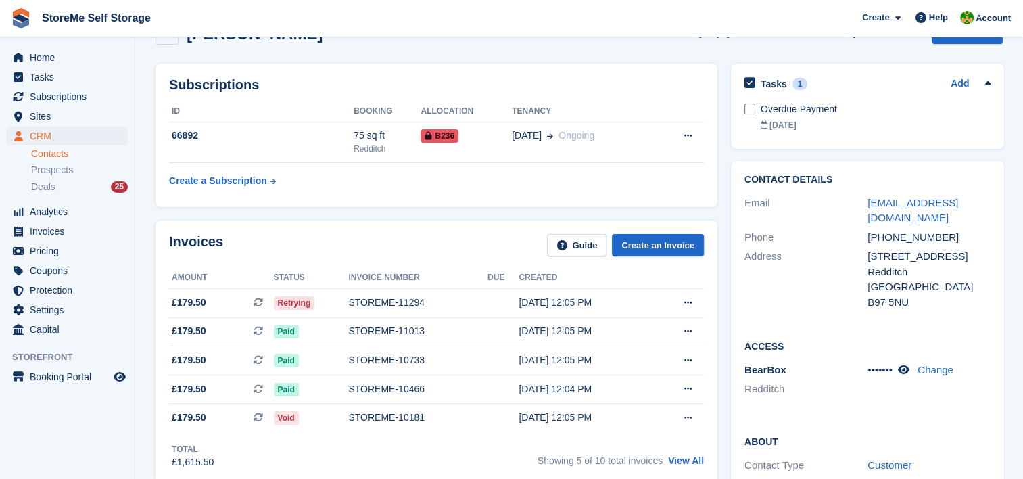
scroll to position [0, 0]
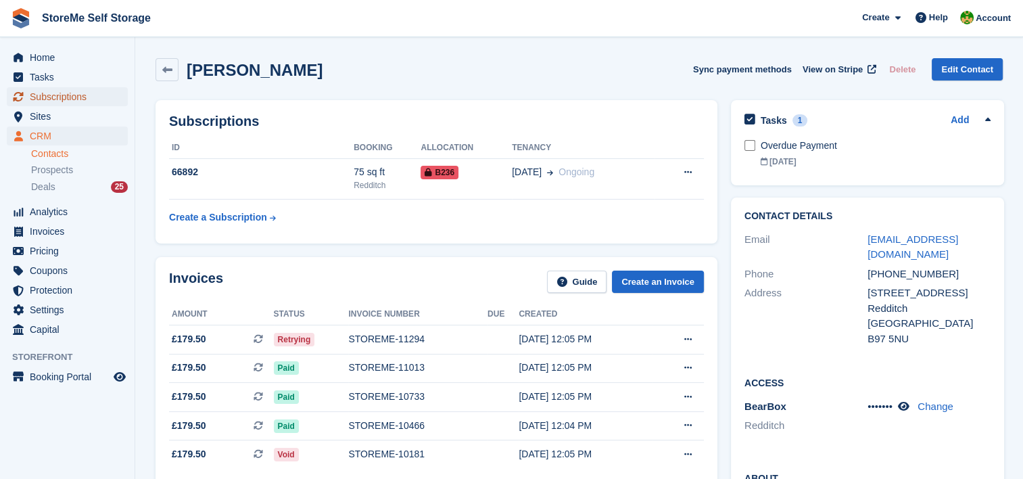
click at [53, 97] on span "Subscriptions" at bounding box center [70, 96] width 81 height 19
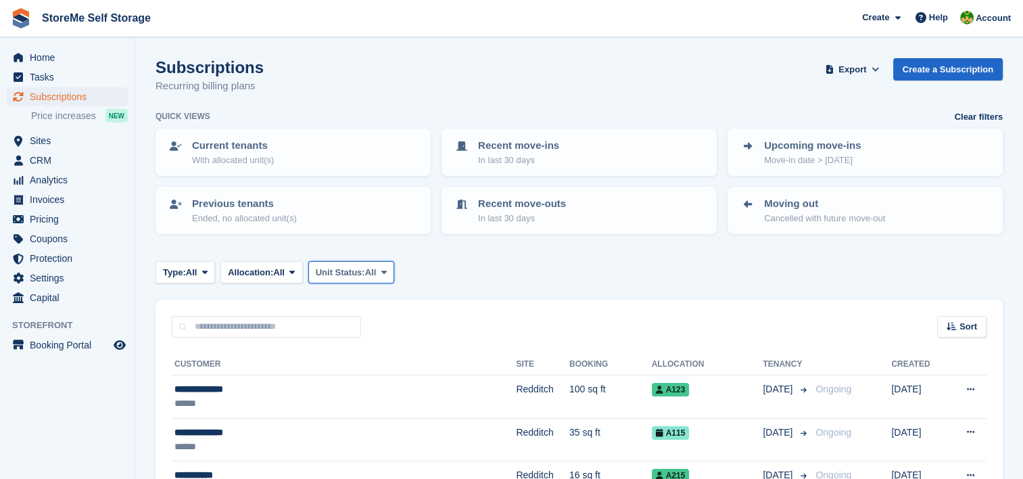
click at [372, 275] on span "All" at bounding box center [370, 273] width 11 height 14
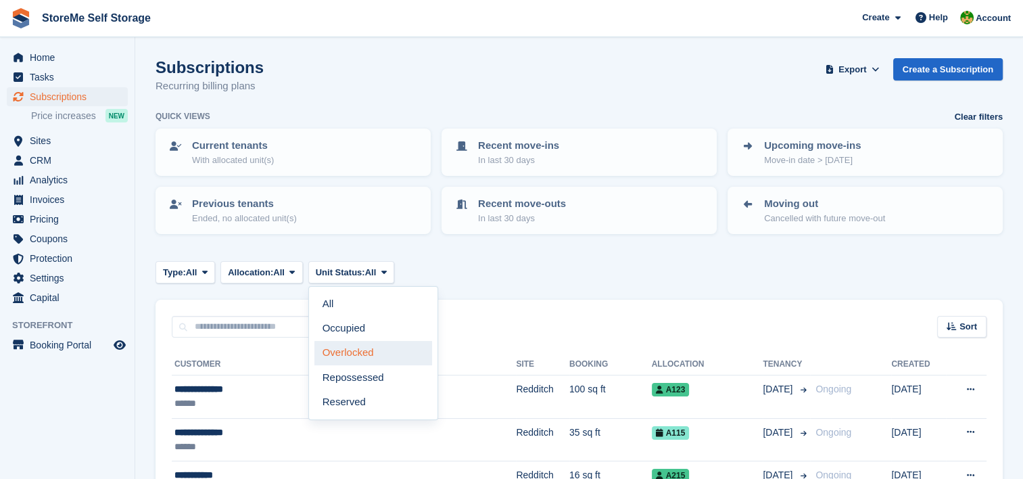
click at [358, 357] on link "Overlocked" at bounding box center [373, 353] width 118 height 24
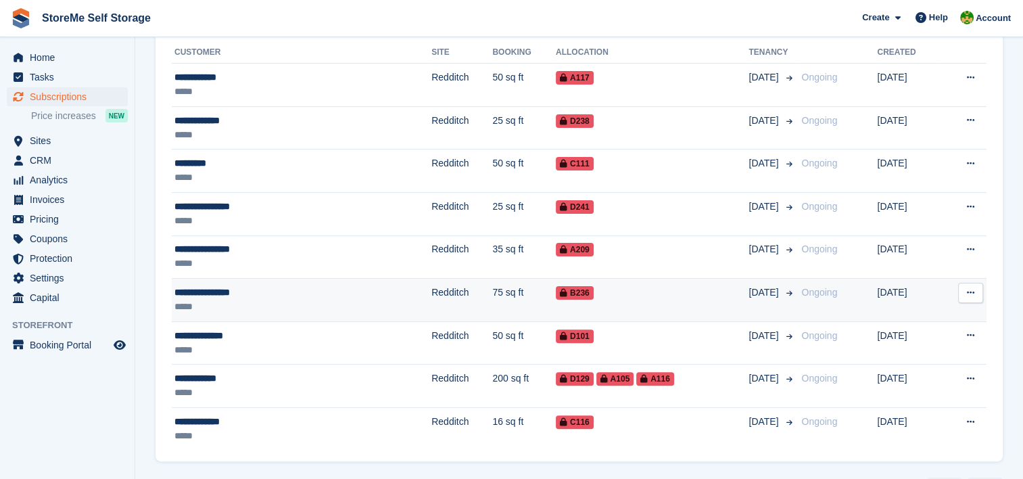
scroll to position [348, 0]
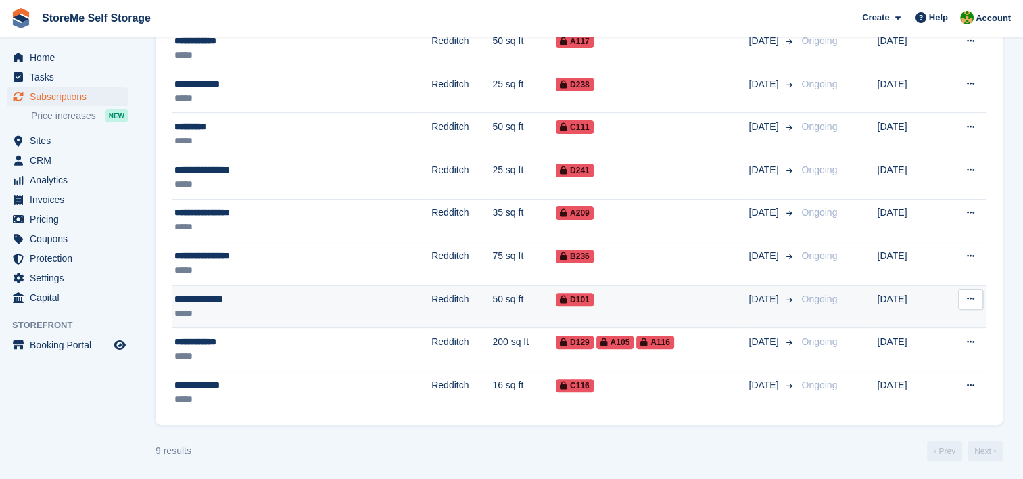
click at [431, 301] on td "Redditch" at bounding box center [461, 306] width 61 height 43
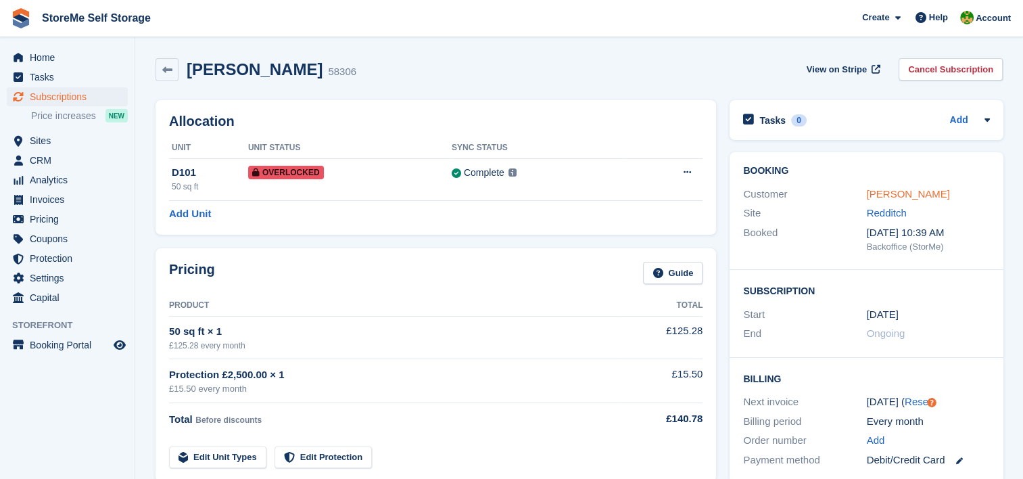
click at [888, 197] on link "Mathew Shipley" at bounding box center [907, 193] width 83 height 11
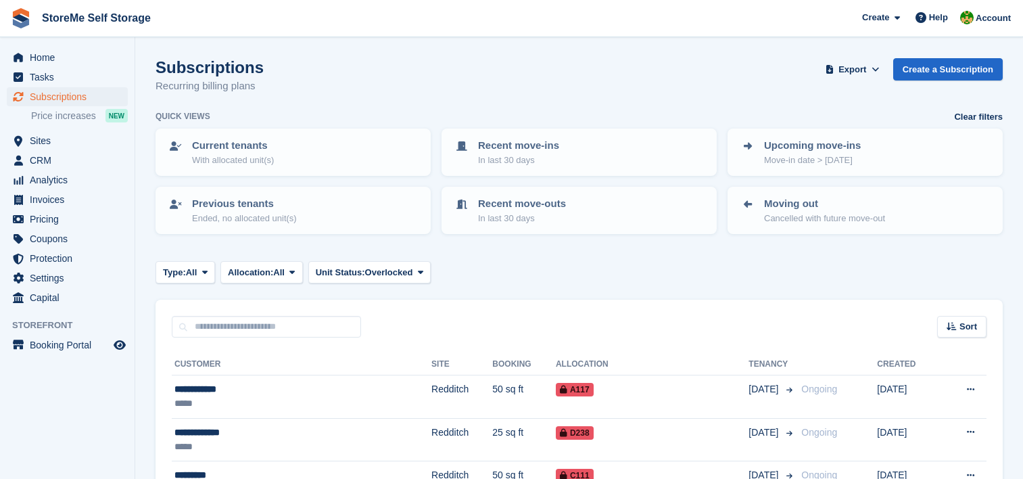
scroll to position [348, 0]
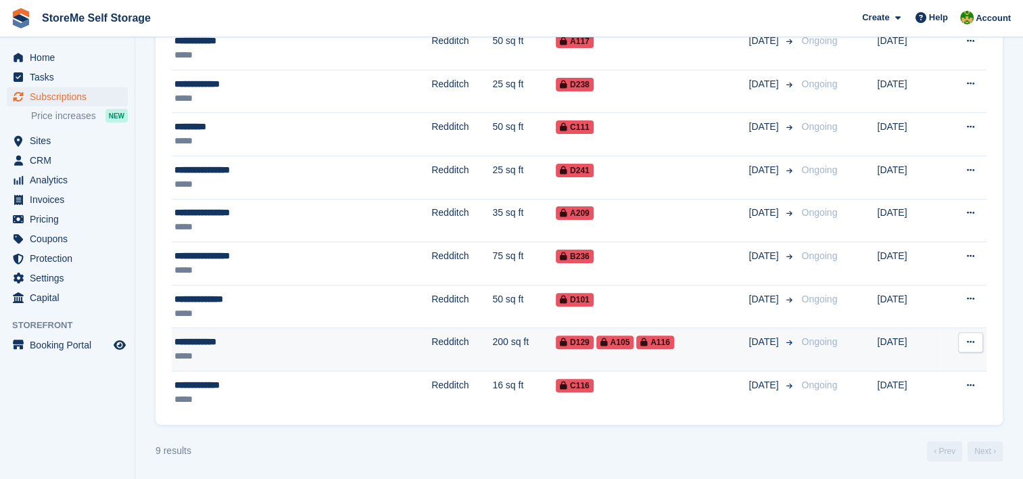
click at [492, 362] on td "200 sq ft" at bounding box center [524, 349] width 64 height 43
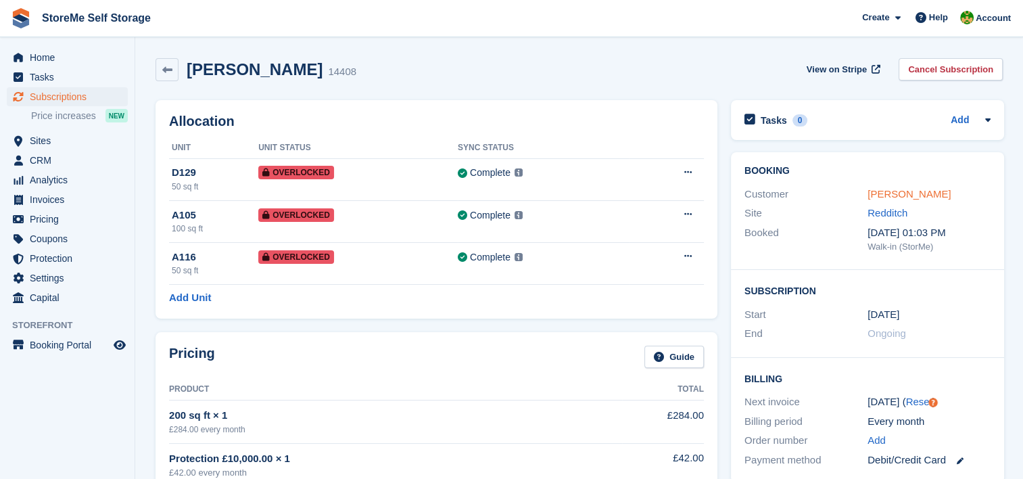
click at [900, 191] on link "[PERSON_NAME]" at bounding box center [908, 193] width 83 height 11
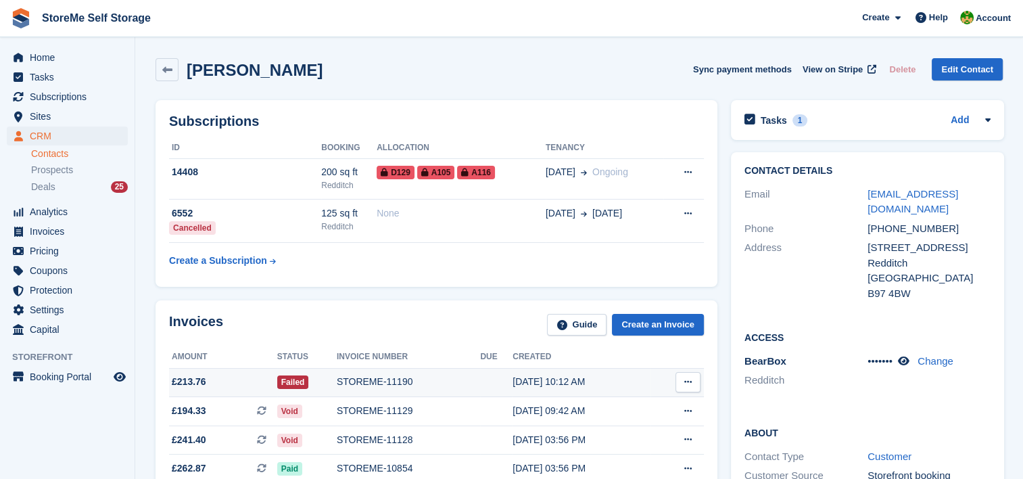
click at [368, 383] on div "STOREME-11190" at bounding box center [408, 381] width 143 height 14
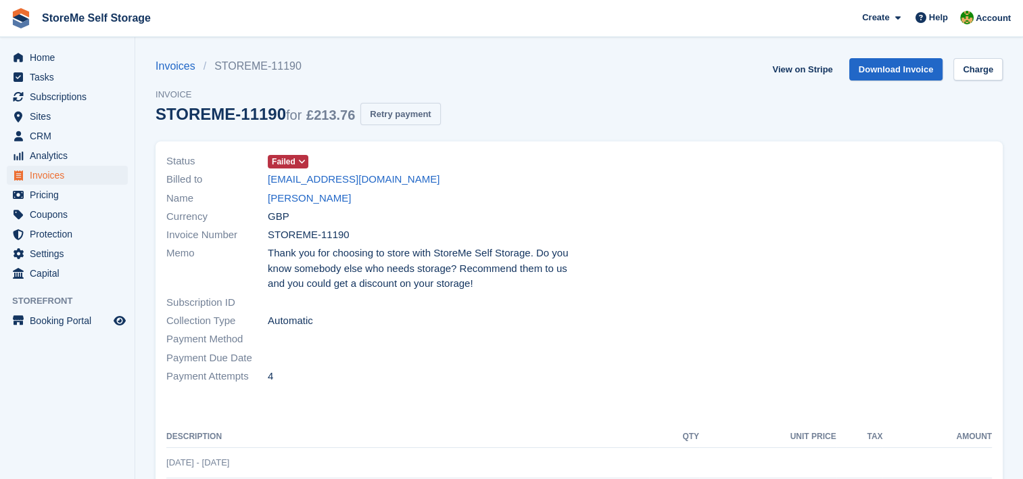
click at [383, 105] on button "Retry payment" at bounding box center [400, 114] width 80 height 22
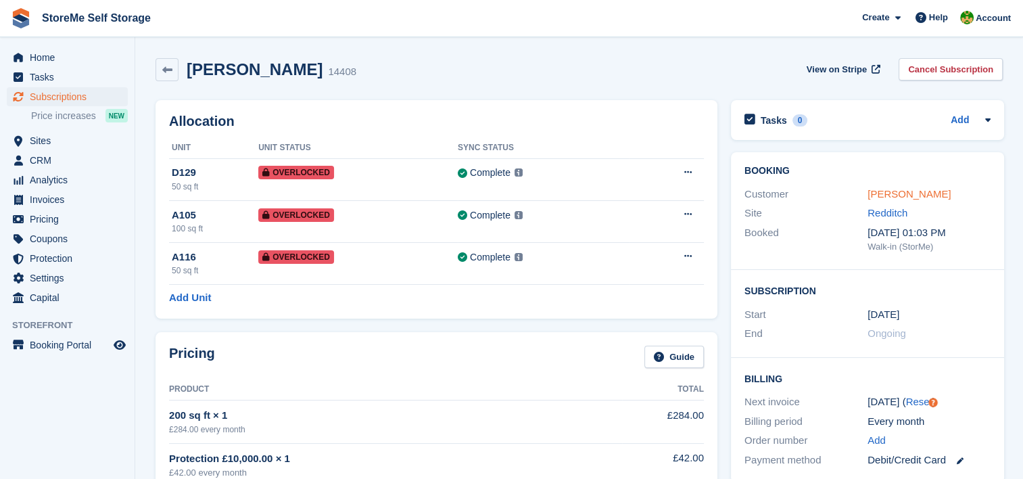
click at [887, 189] on link "[PERSON_NAME]" at bounding box center [908, 193] width 83 height 11
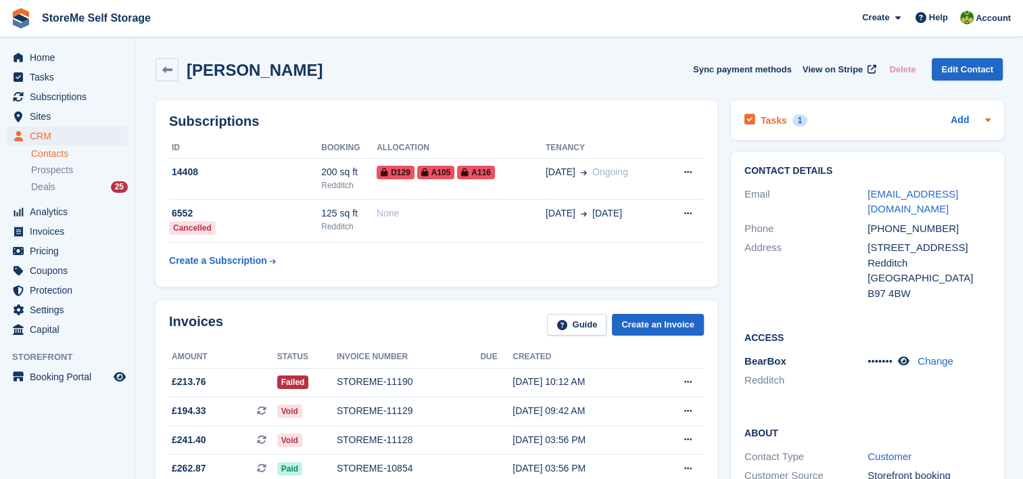
click at [763, 126] on div "Tasks 1" at bounding box center [775, 120] width 63 height 18
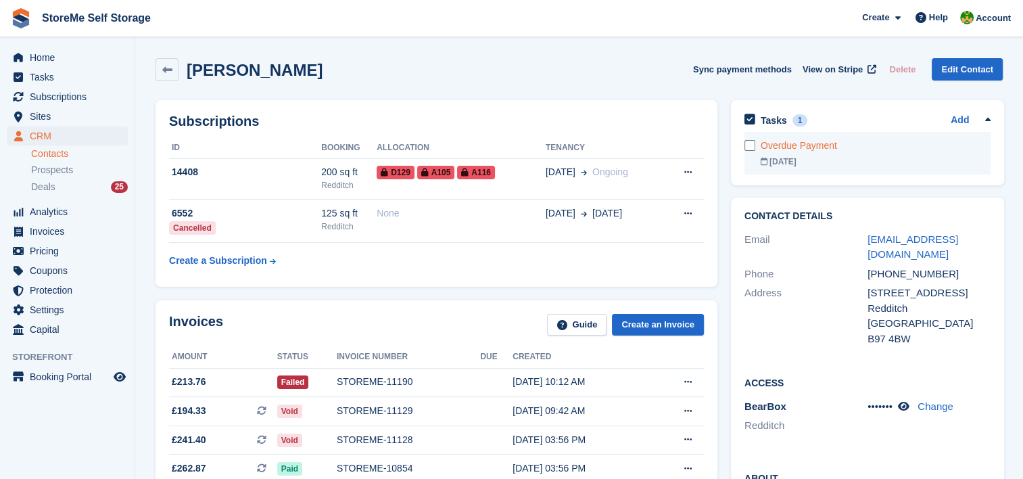
click at [805, 144] on div "Overdue Payment" at bounding box center [875, 146] width 230 height 14
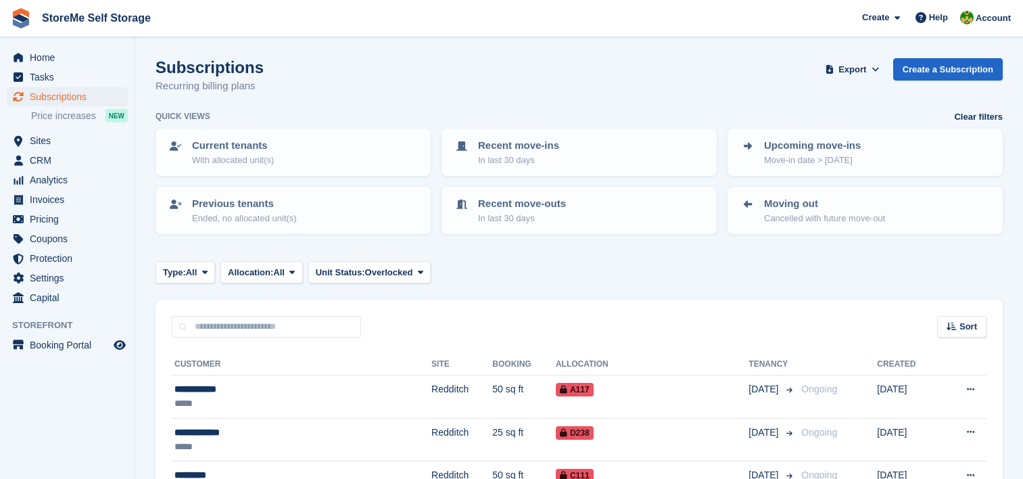
scroll to position [348, 0]
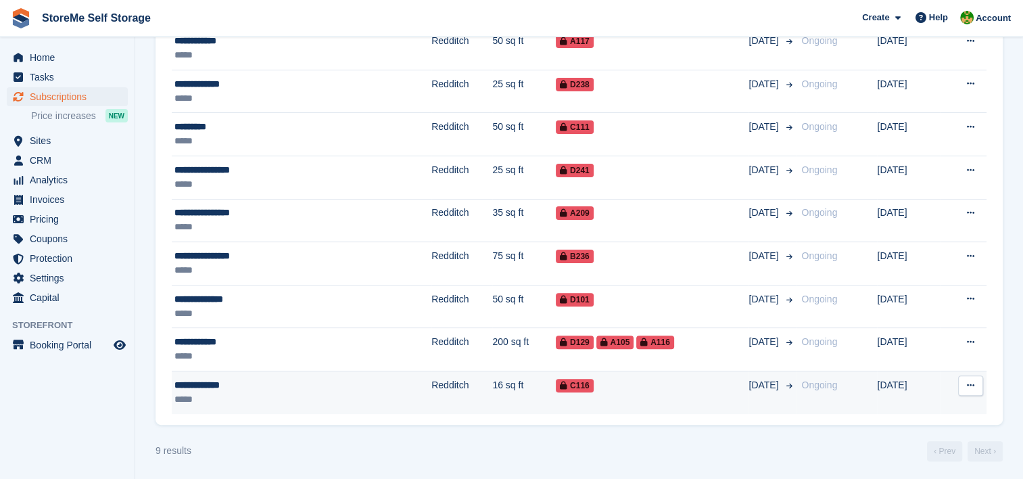
click at [492, 389] on td "16 sq ft" at bounding box center [524, 391] width 64 height 43
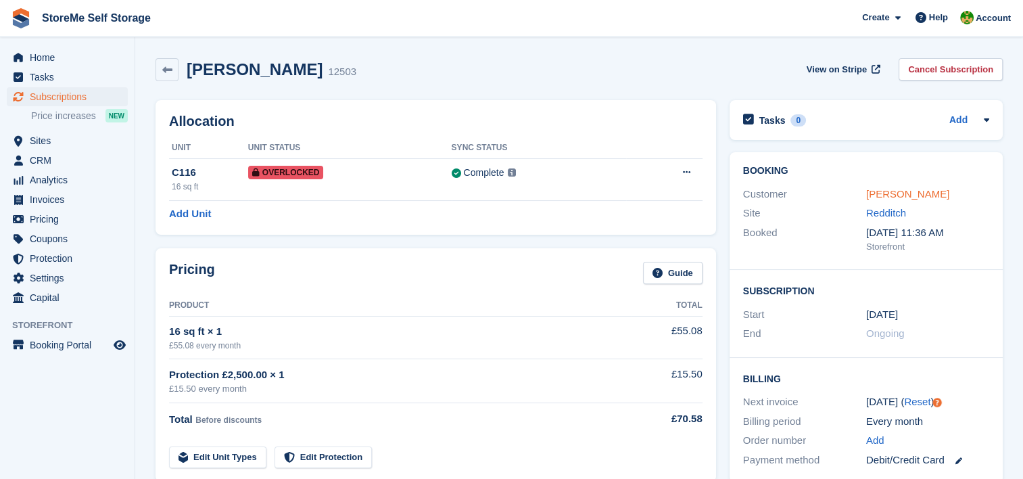
click at [886, 192] on link "Kyle Chambers" at bounding box center [907, 193] width 83 height 11
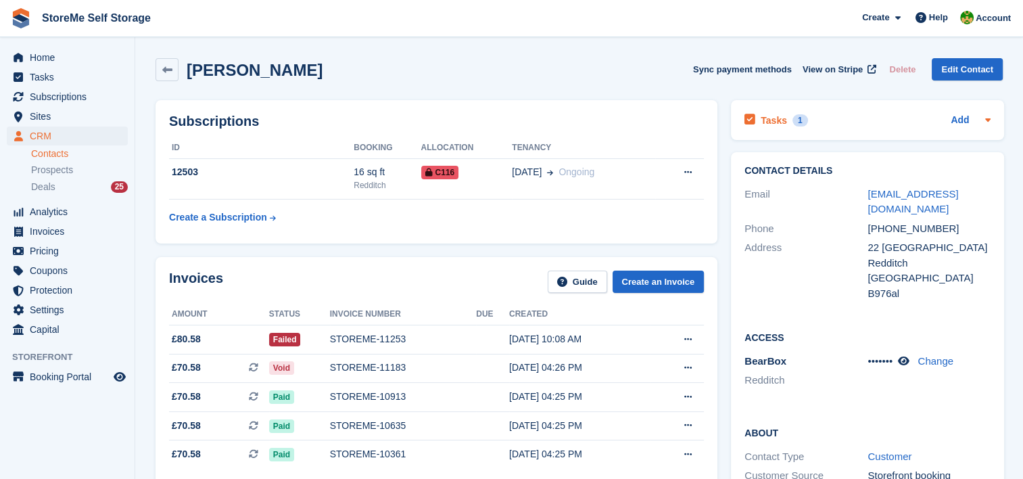
click at [781, 116] on div "Tasks 1" at bounding box center [775, 120] width 63 height 18
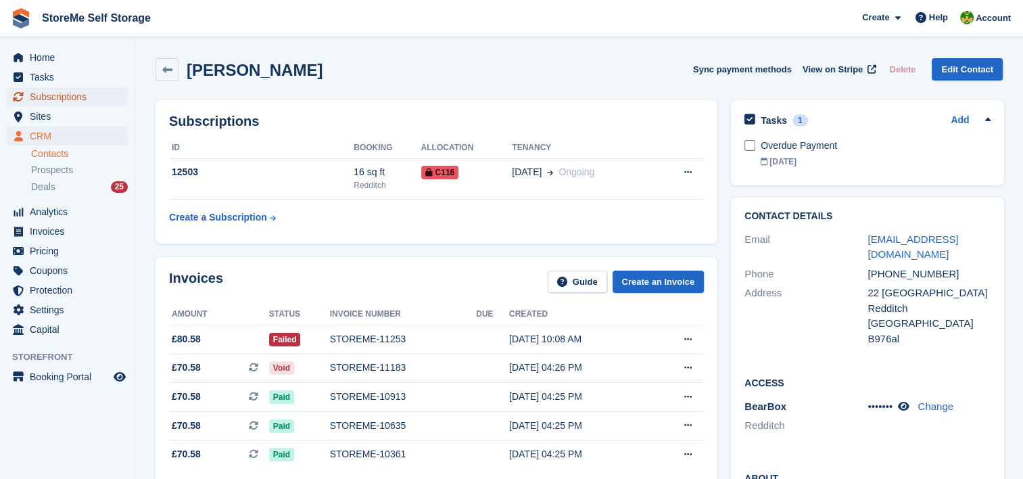
click at [74, 95] on span "Subscriptions" at bounding box center [70, 96] width 81 height 19
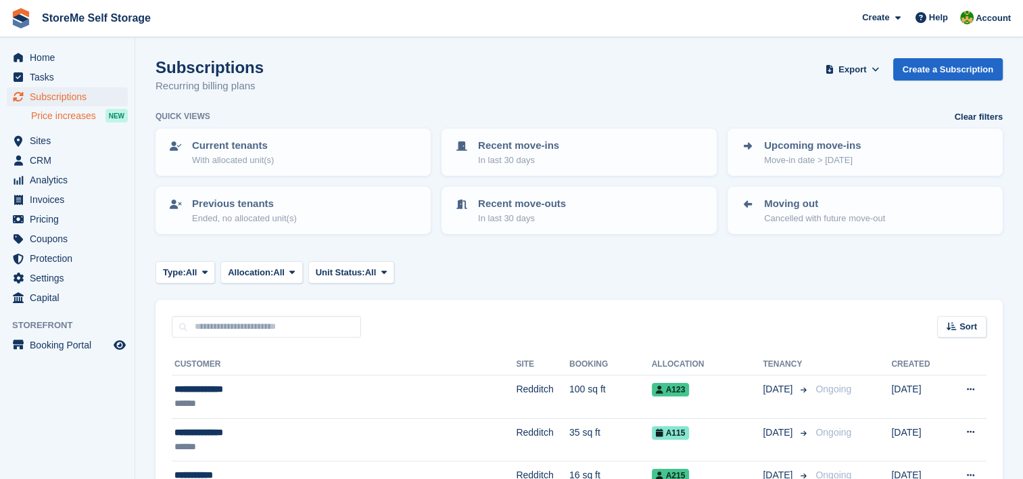
click at [91, 114] on span "Price increases" at bounding box center [63, 116] width 65 height 13
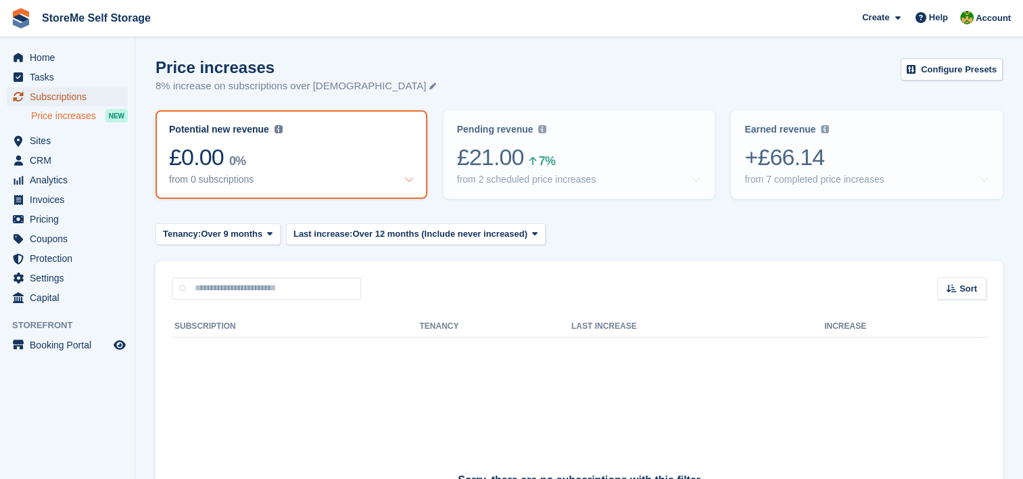
click at [49, 94] on span "Subscriptions" at bounding box center [70, 96] width 81 height 19
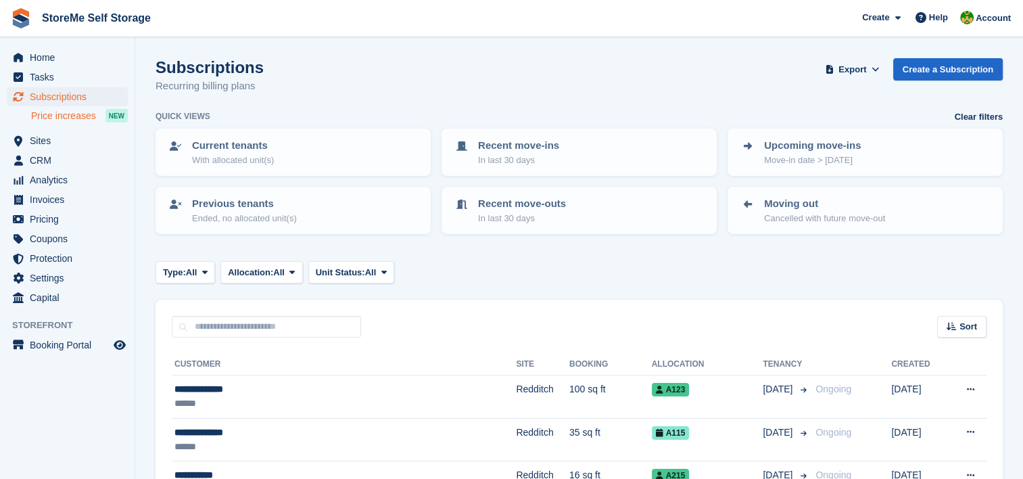
click at [56, 116] on span "Price increases" at bounding box center [63, 116] width 65 height 13
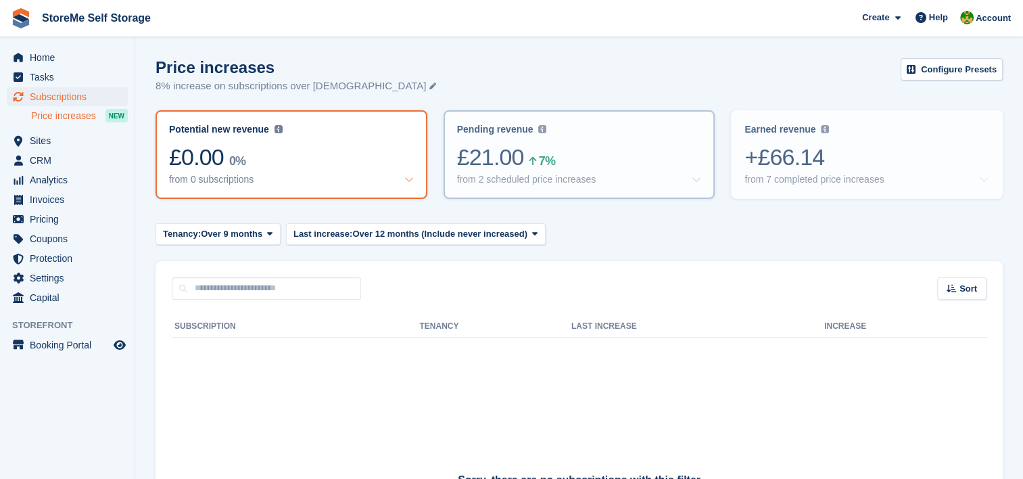
click at [585, 171] on div "£21.00 7% from 2 scheduled price increases" at bounding box center [579, 164] width 245 height 42
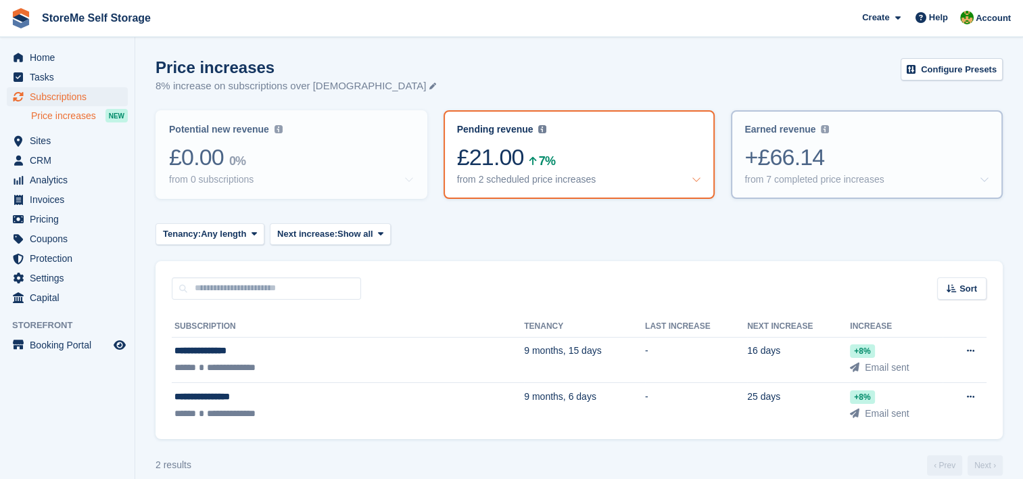
click at [813, 168] on div "+£66.14" at bounding box center [866, 157] width 245 height 28
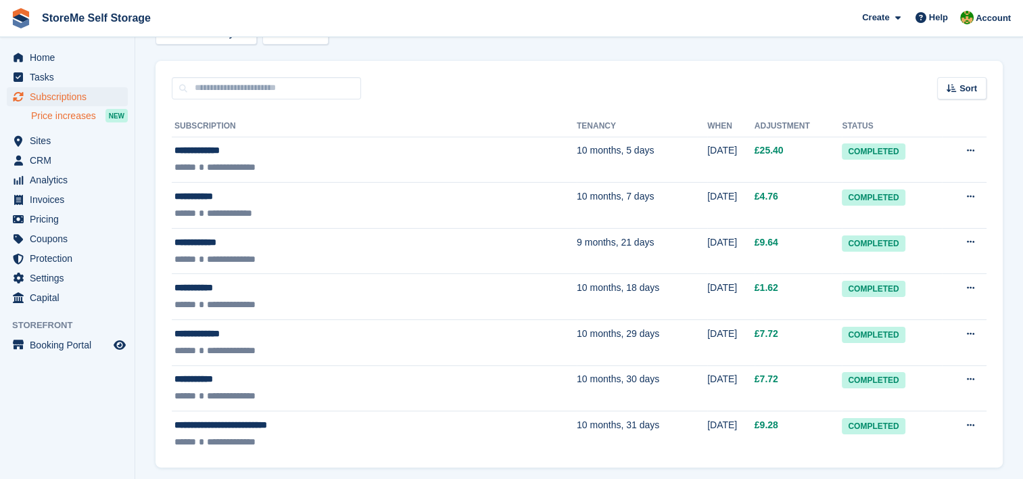
scroll to position [203, 0]
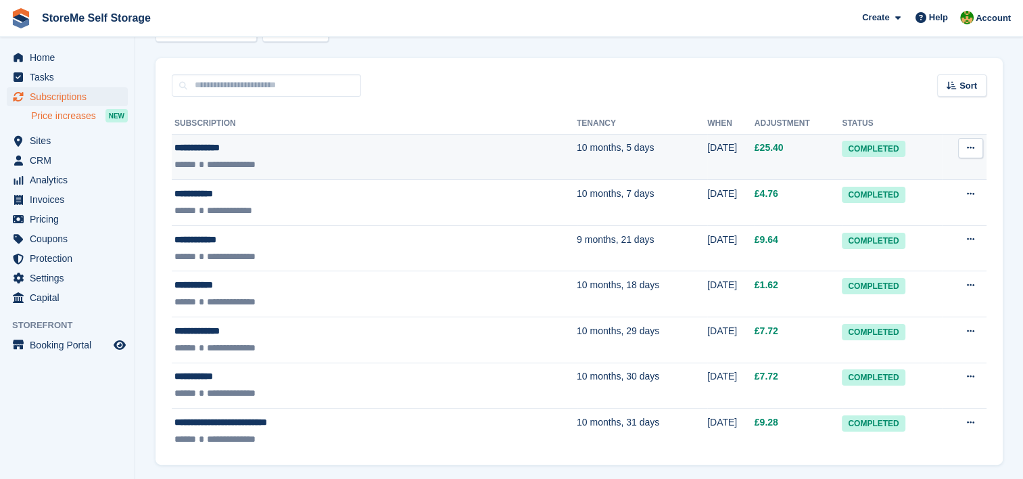
click at [577, 162] on td "10 months, 5 days" at bounding box center [642, 157] width 130 height 46
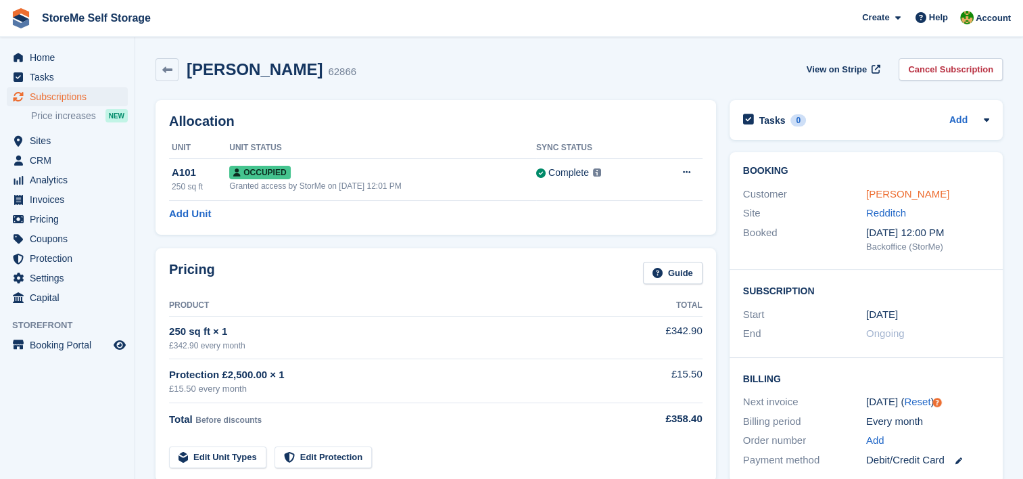
click at [884, 189] on link "[PERSON_NAME]" at bounding box center [907, 193] width 83 height 11
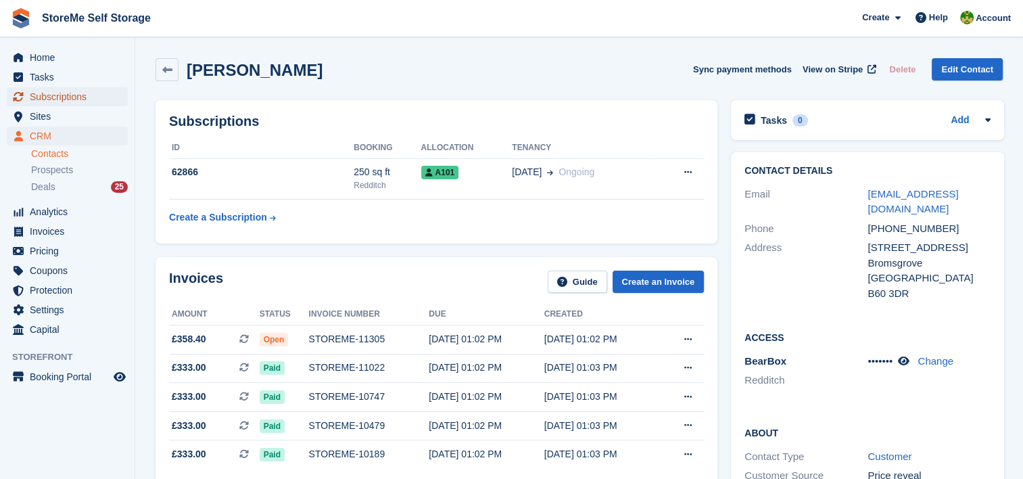
click at [77, 101] on span "Subscriptions" at bounding box center [70, 96] width 81 height 19
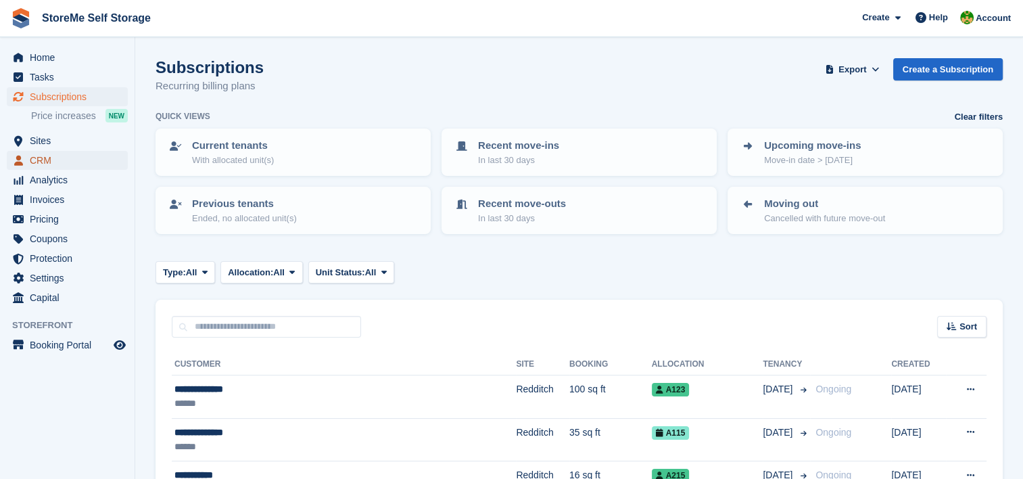
click at [72, 157] on span "CRM" at bounding box center [70, 160] width 81 height 19
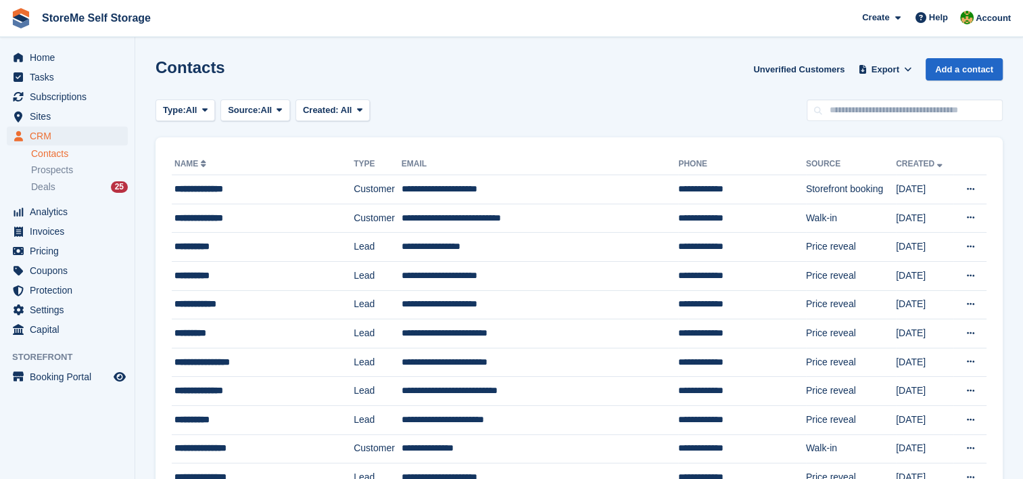
click at [638, 91] on div "Contacts Unverified Customers Export Export Contacts Export a CSV of all Contac…" at bounding box center [578, 77] width 847 height 39
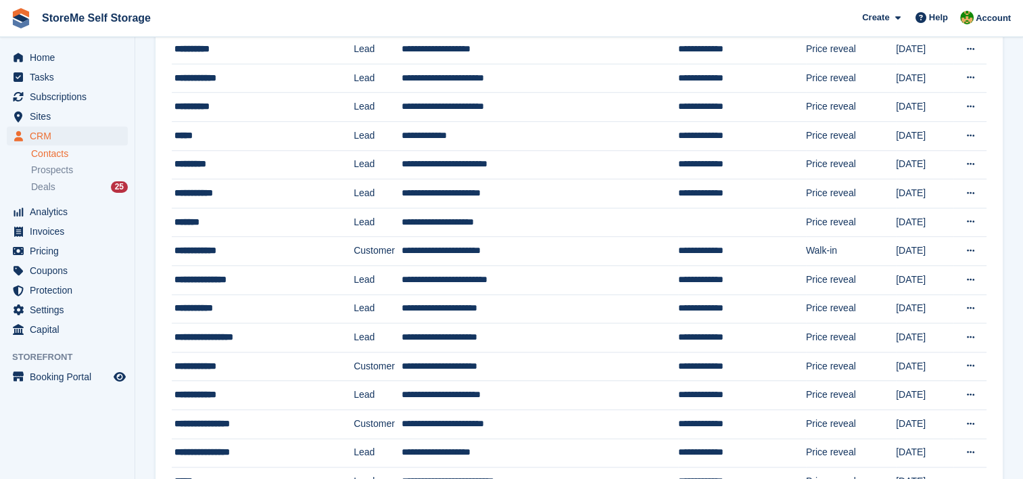
scroll to position [1129, 0]
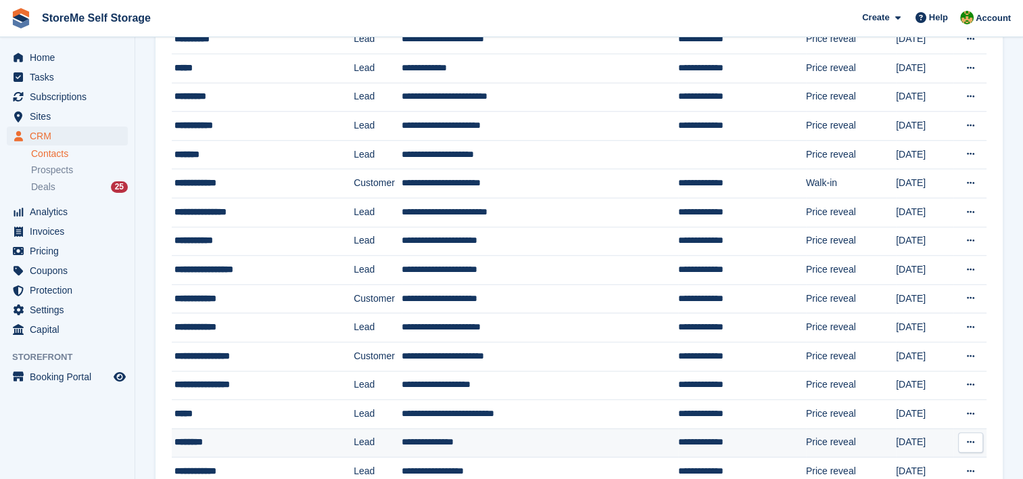
click at [450, 432] on td "**********" at bounding box center [540, 442] width 276 height 29
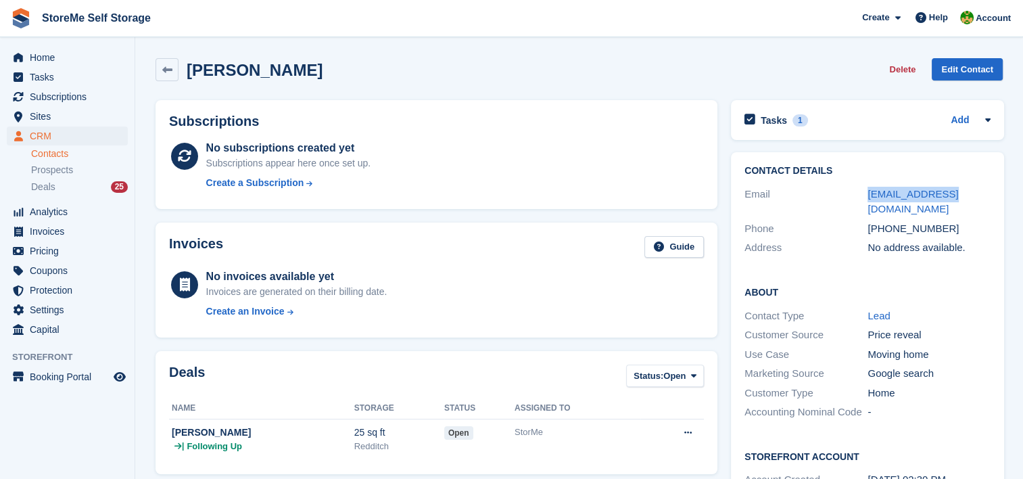
drag, startPoint x: 954, startPoint y: 195, endPoint x: 861, endPoint y: 196, distance: 93.3
click at [861, 196] on div "Email [EMAIL_ADDRESS][DOMAIN_NAME]" at bounding box center [867, 202] width 246 height 34
copy div "[EMAIL_ADDRESS][DOMAIN_NAME]"
drag, startPoint x: 949, startPoint y: 210, endPoint x: 885, endPoint y: 205, distance: 63.7
click at [885, 221] on div "[PHONE_NUMBER]" at bounding box center [928, 229] width 123 height 16
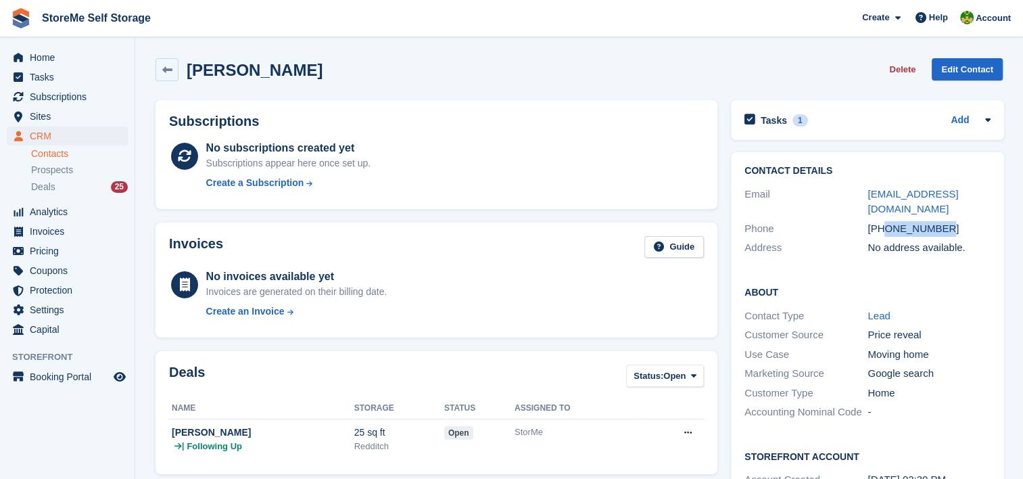
copy div "7875001059"
click at [779, 125] on h2 "Tasks" at bounding box center [773, 120] width 26 height 12
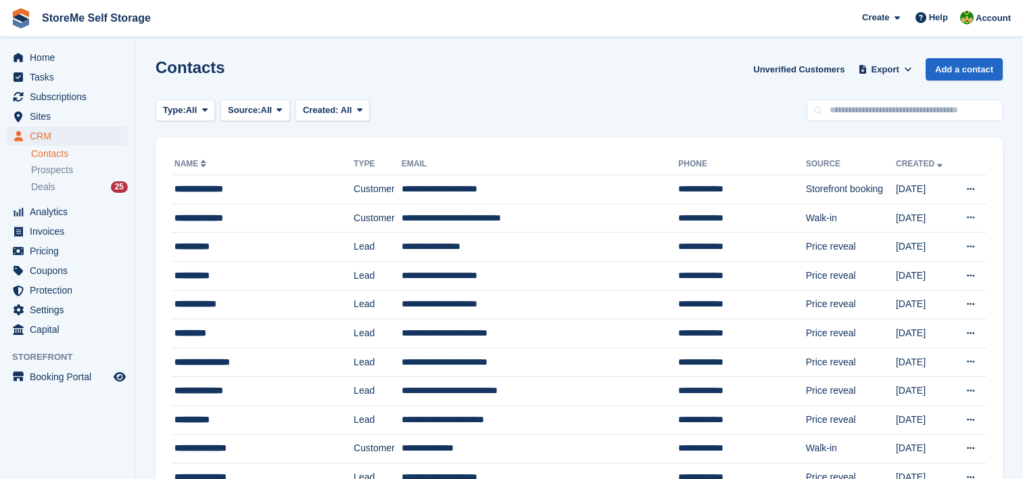
scroll to position [1129, 0]
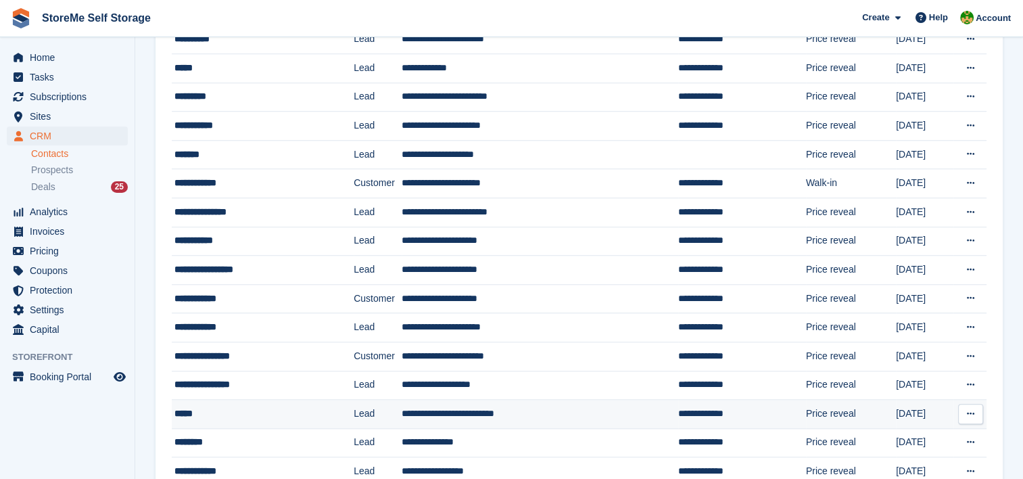
click at [422, 401] on td "**********" at bounding box center [540, 413] width 276 height 29
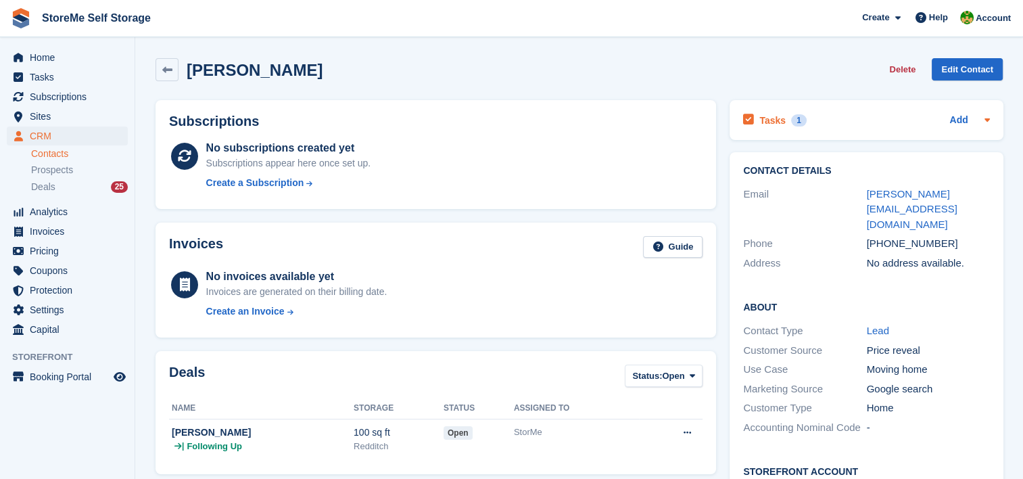
click at [779, 117] on h2 "Tasks" at bounding box center [772, 120] width 26 height 12
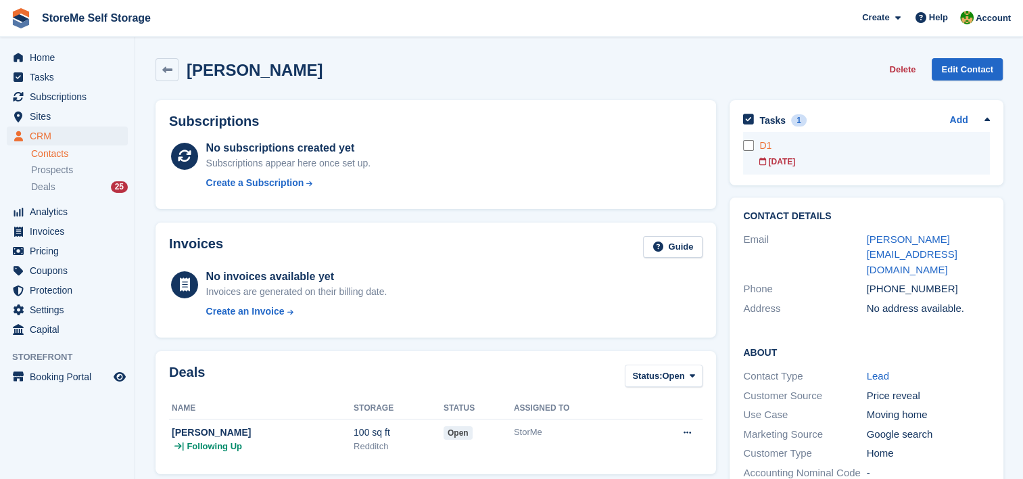
click at [802, 147] on div "D1" at bounding box center [874, 146] width 230 height 14
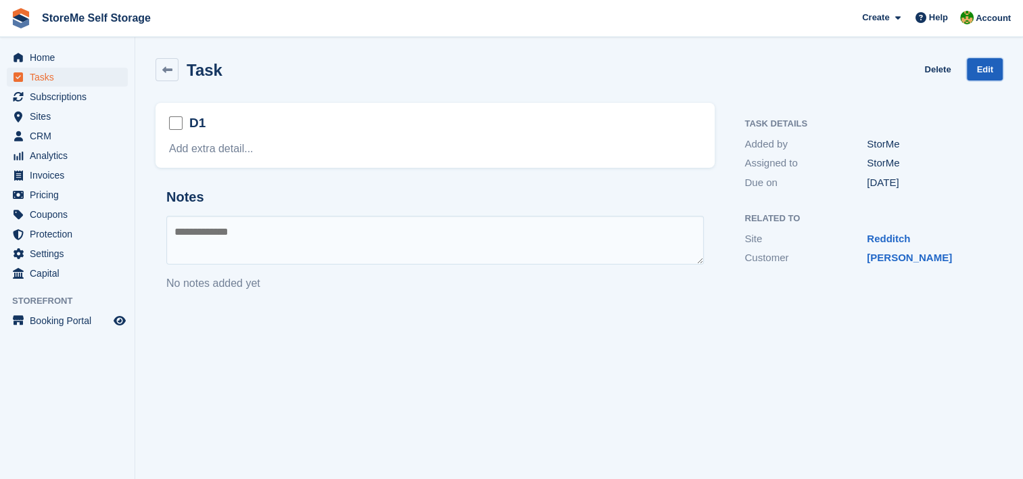
click at [985, 73] on link "Edit" at bounding box center [985, 69] width 36 height 22
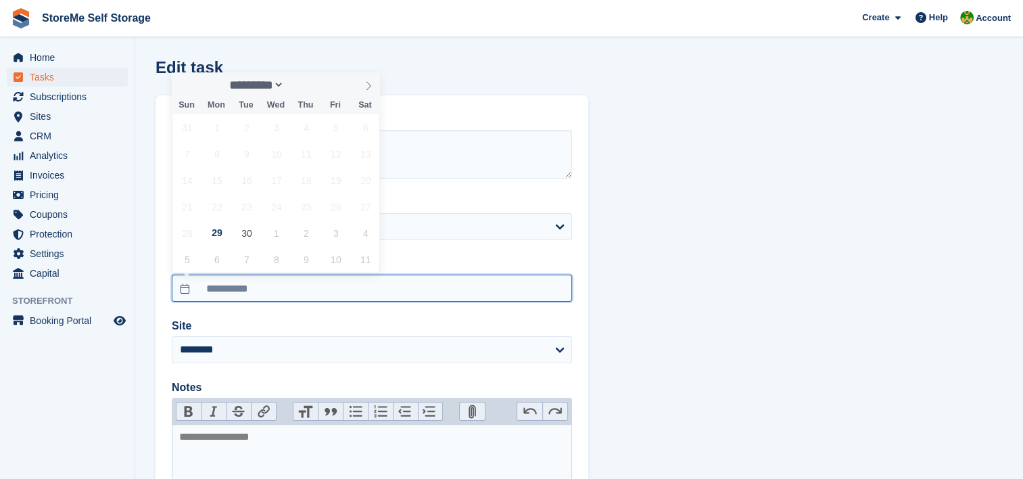
click at [220, 287] on input "**********" at bounding box center [372, 287] width 400 height 27
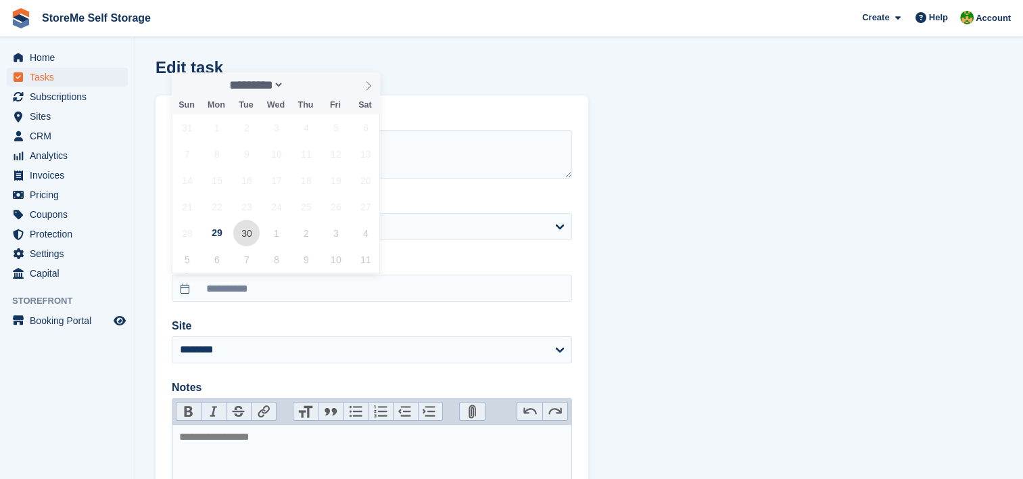
click at [247, 236] on span "30" at bounding box center [246, 233] width 26 height 26
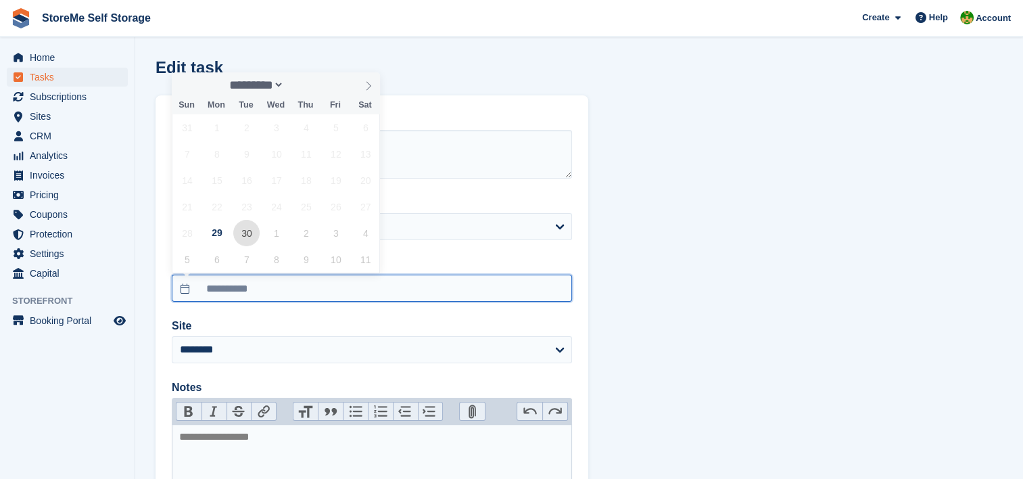
type input "**********"
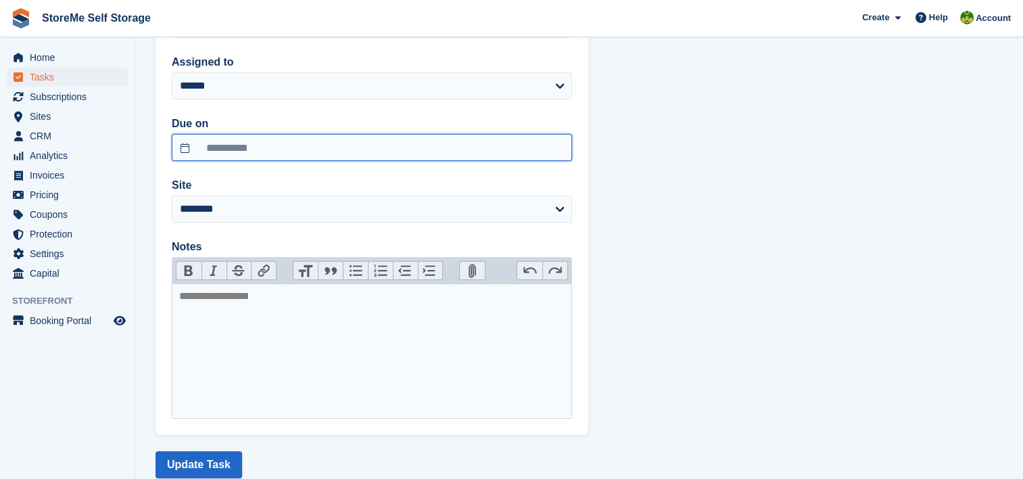
scroll to position [176, 0]
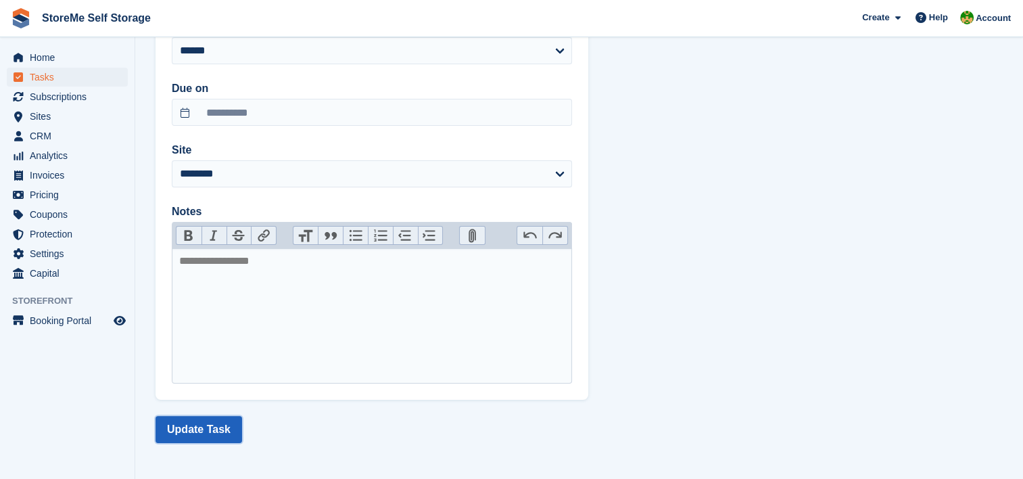
click at [221, 430] on button "Update Task" at bounding box center [198, 429] width 87 height 27
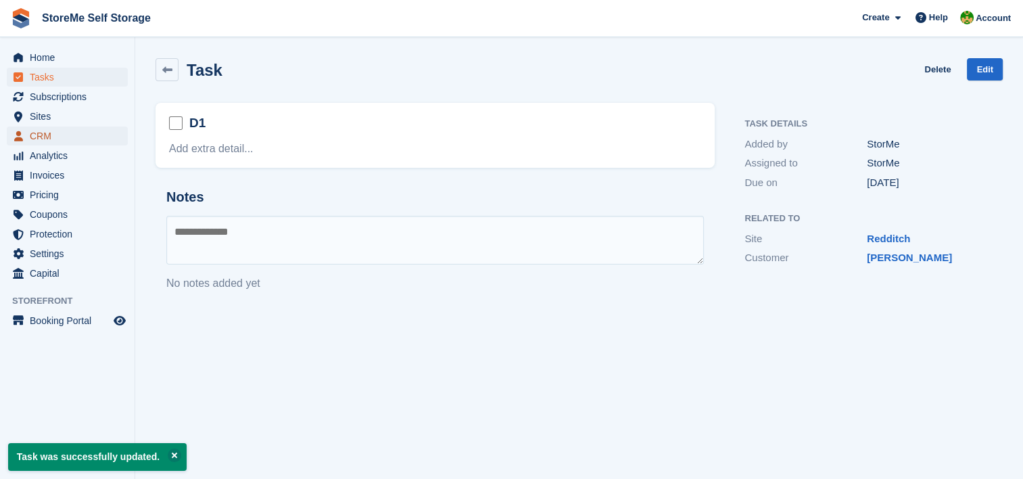
click at [41, 130] on span "CRM" at bounding box center [70, 135] width 81 height 19
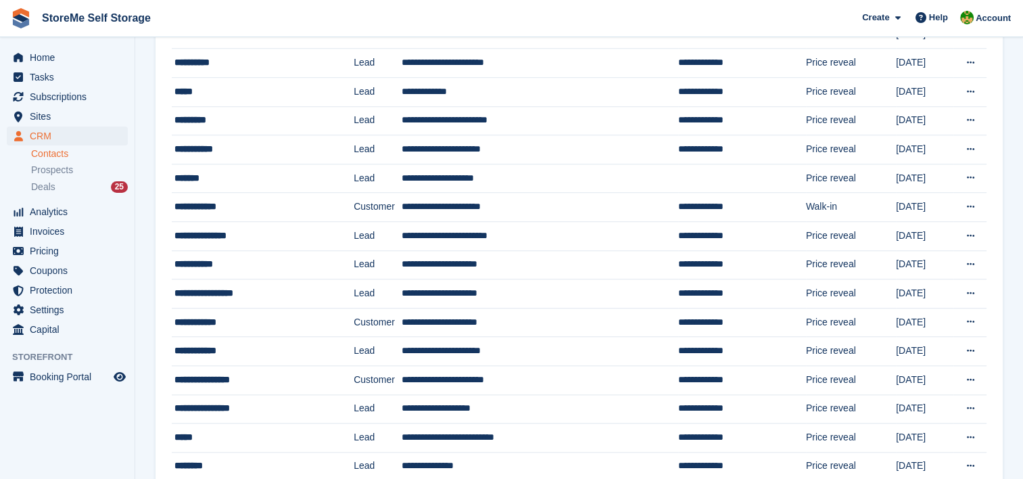
scroll to position [1082, 0]
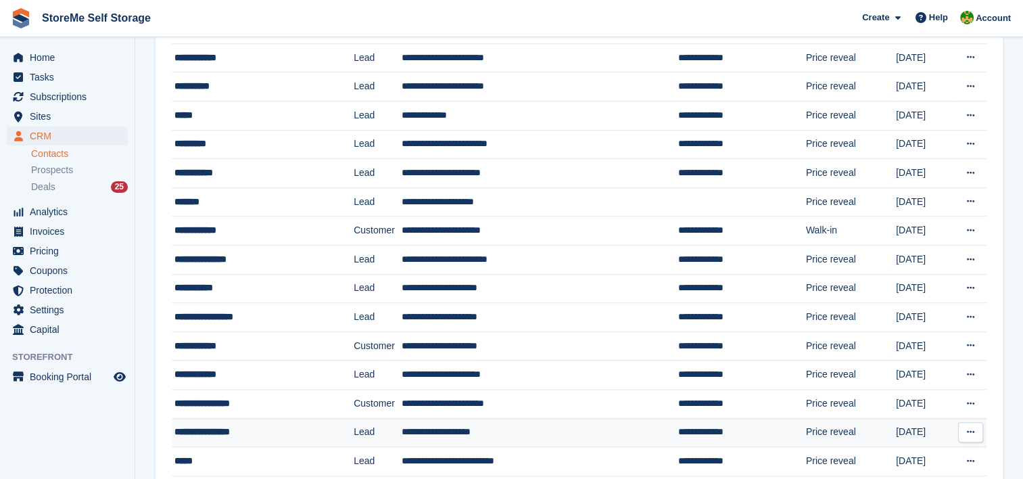
click at [408, 427] on td "**********" at bounding box center [540, 432] width 276 height 29
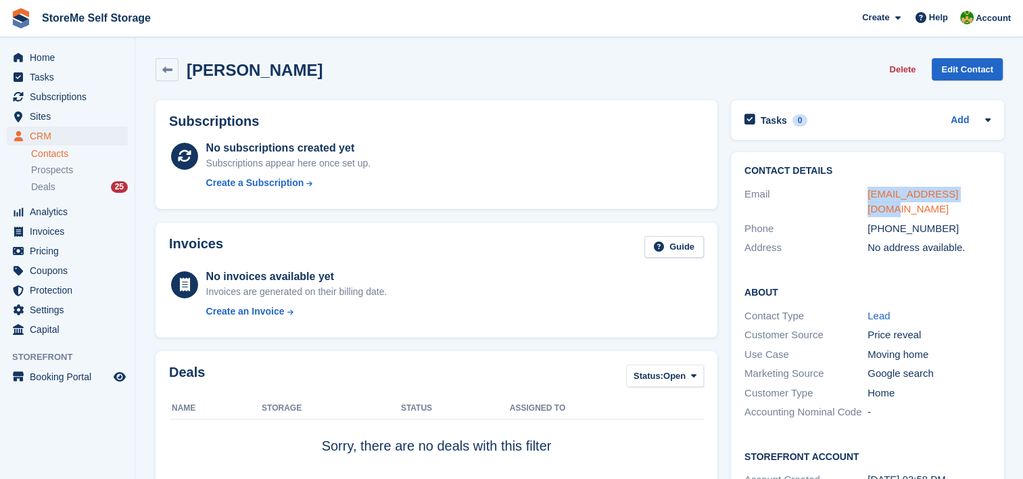
drag, startPoint x: 987, startPoint y: 192, endPoint x: 865, endPoint y: 199, distance: 121.9
click at [867, 199] on div "paulaaa231@gmail.com" at bounding box center [928, 202] width 123 height 30
copy link "paulaaa231@gmail.com"
drag, startPoint x: 946, startPoint y: 211, endPoint x: 883, endPoint y: 210, distance: 62.9
click at [883, 221] on div "[PHONE_NUMBER]" at bounding box center [928, 229] width 123 height 16
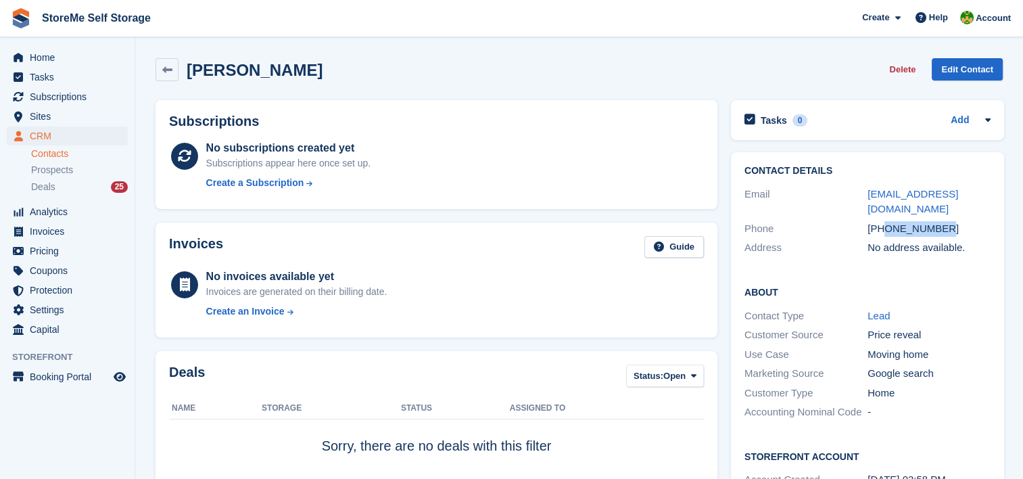
copy div "7834751183"
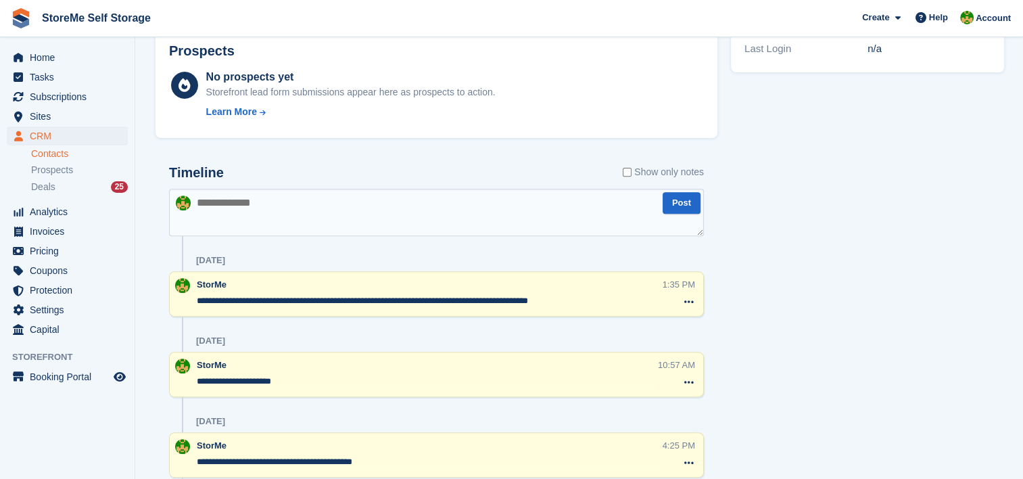
scroll to position [473, 0]
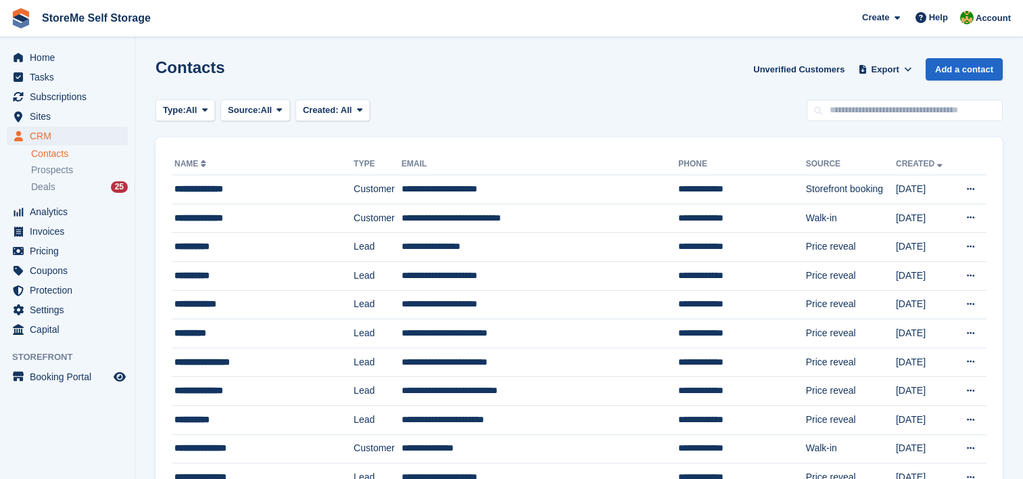
scroll to position [1082, 0]
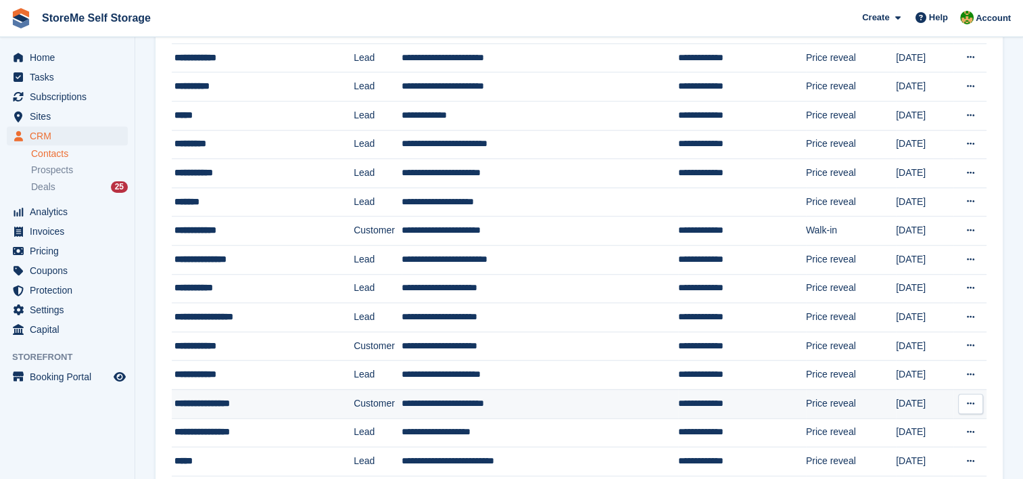
click at [459, 402] on td "**********" at bounding box center [540, 403] width 276 height 29
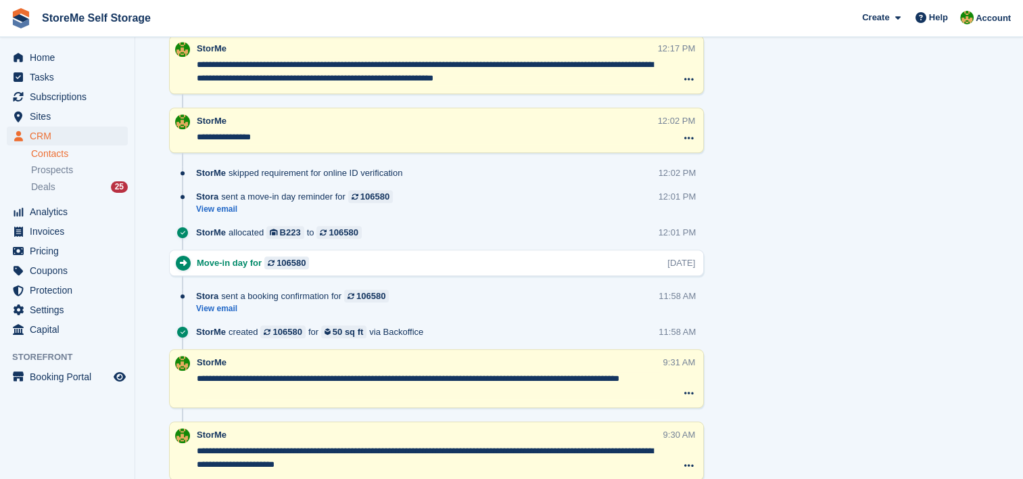
scroll to position [1155, 0]
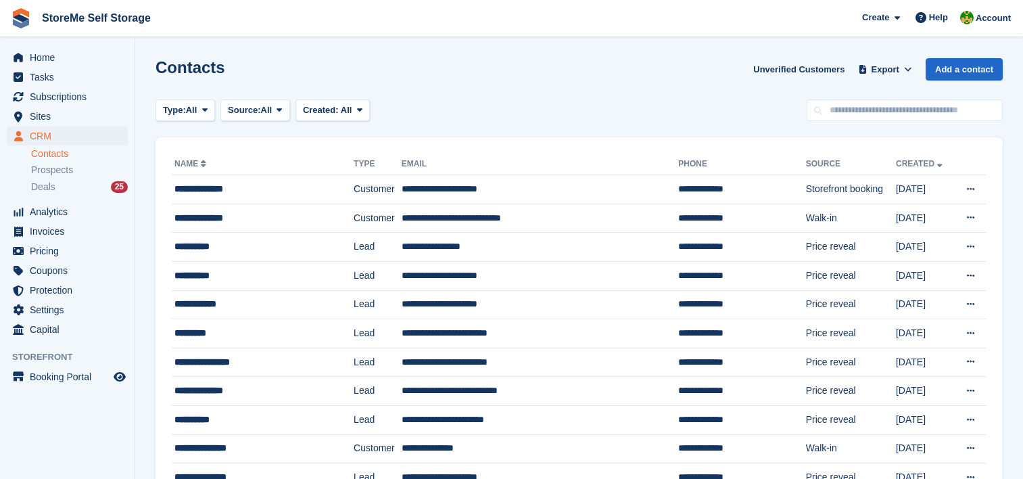
scroll to position [1082, 0]
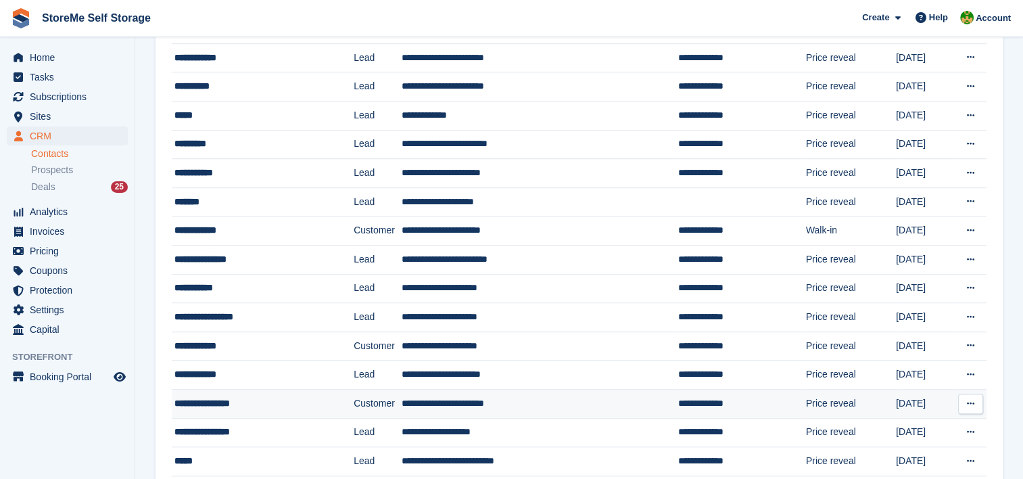
click at [457, 395] on td "**********" at bounding box center [540, 403] width 276 height 29
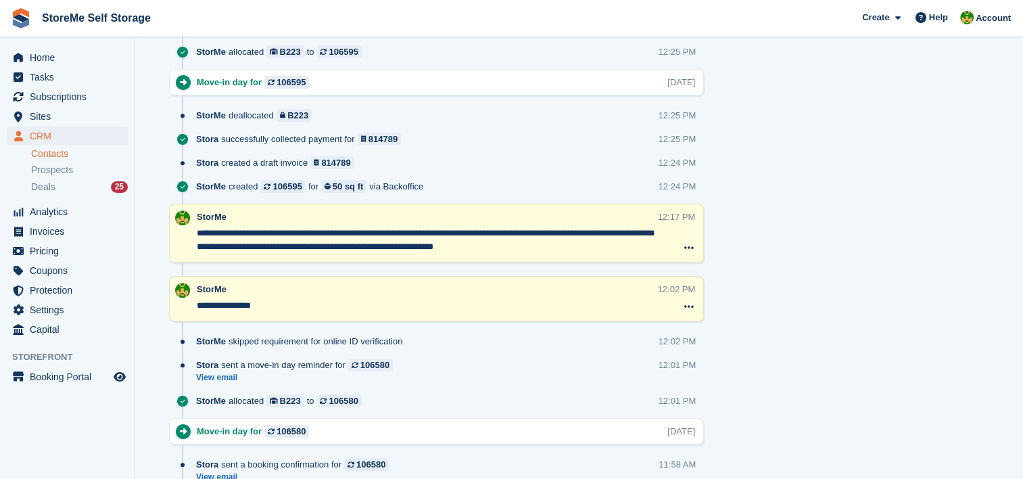
scroll to position [952, 0]
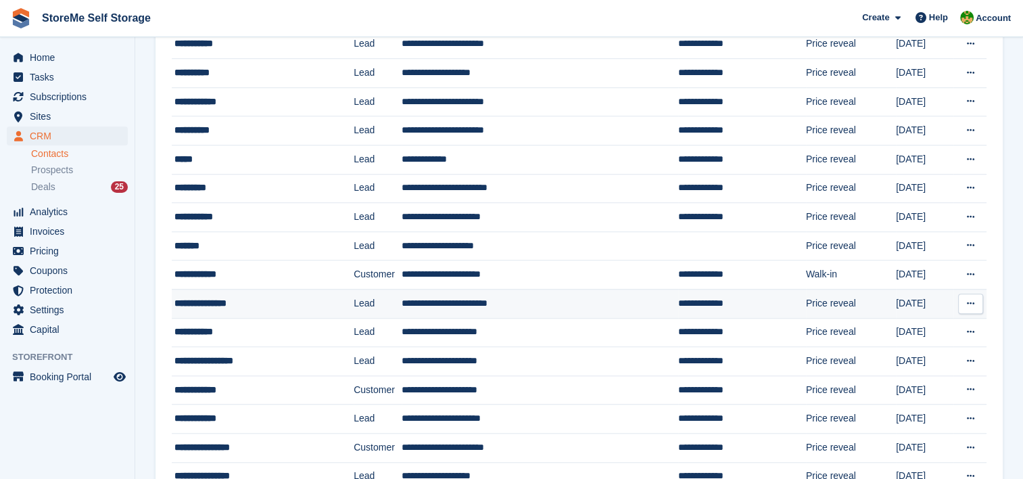
scroll to position [1014, 0]
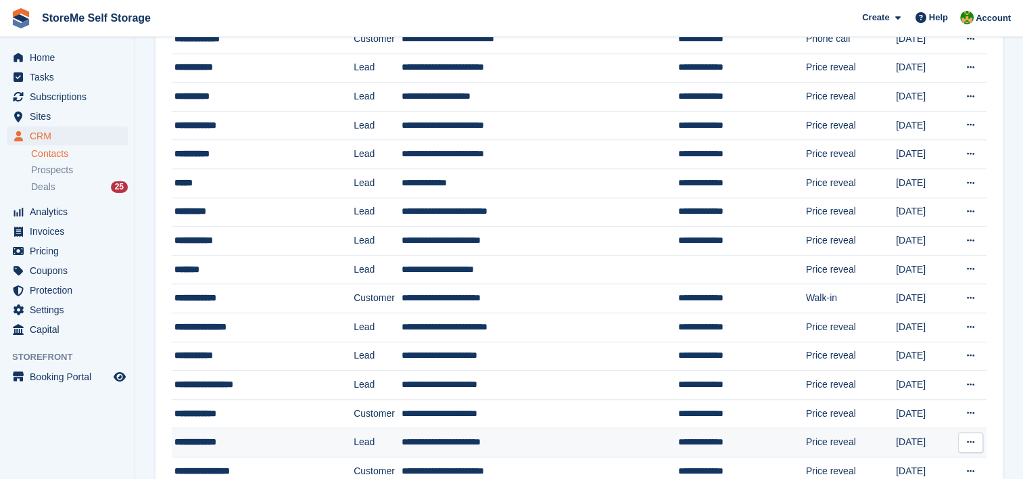
click at [441, 437] on td "**********" at bounding box center [540, 442] width 276 height 29
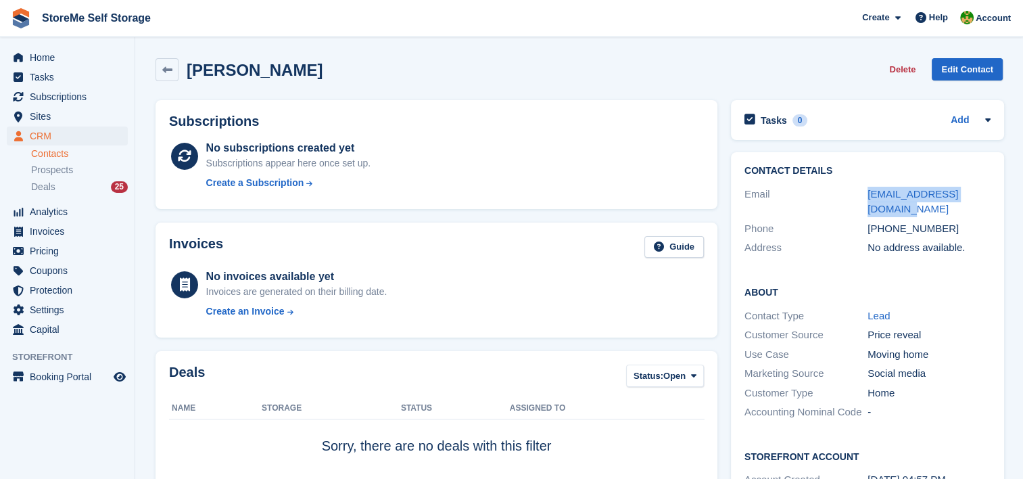
drag, startPoint x: 995, startPoint y: 192, endPoint x: 865, endPoint y: 189, distance: 130.5
click at [865, 189] on div "Contact Details Email adamskelly659@gmail.com Phone +447725636507 Address No ad…" at bounding box center [867, 211] width 273 height 119
copy div "adamskelly659@gmail.com"
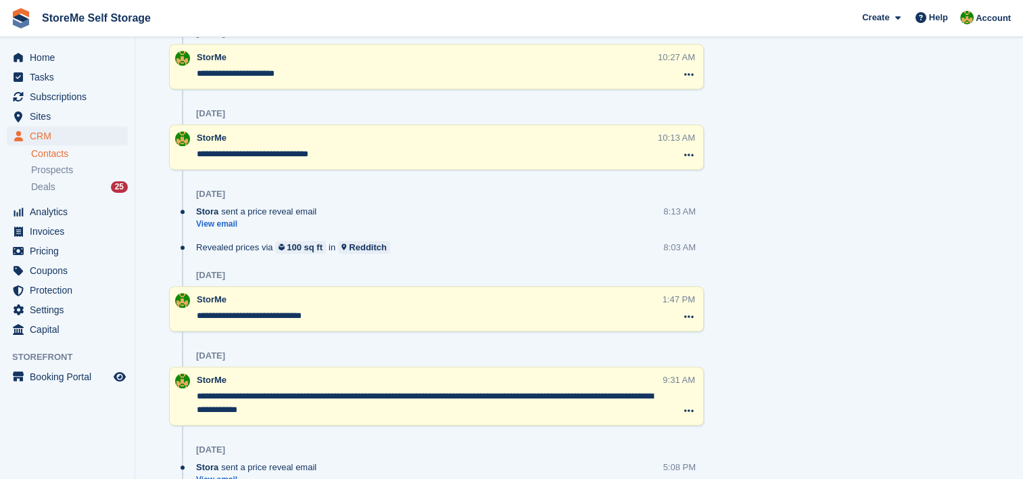
scroll to position [753, 0]
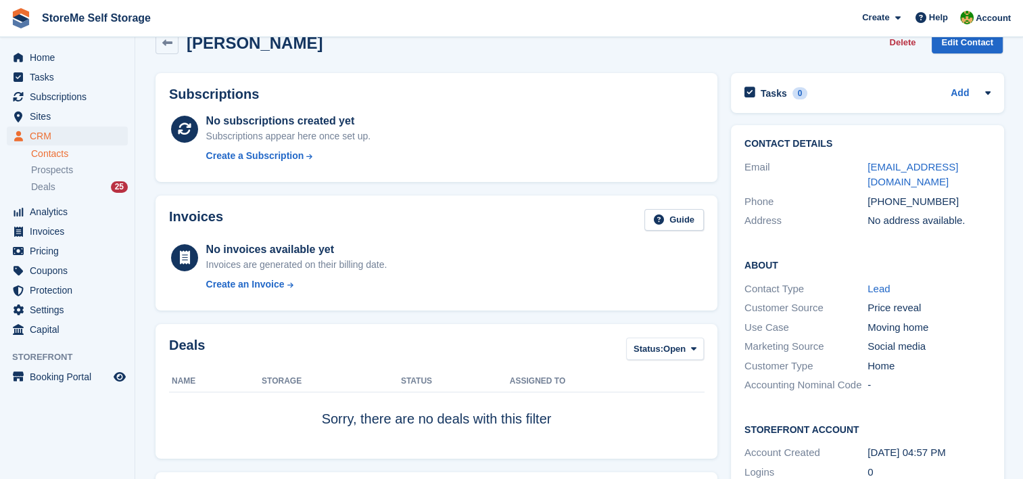
scroll to position [0, 0]
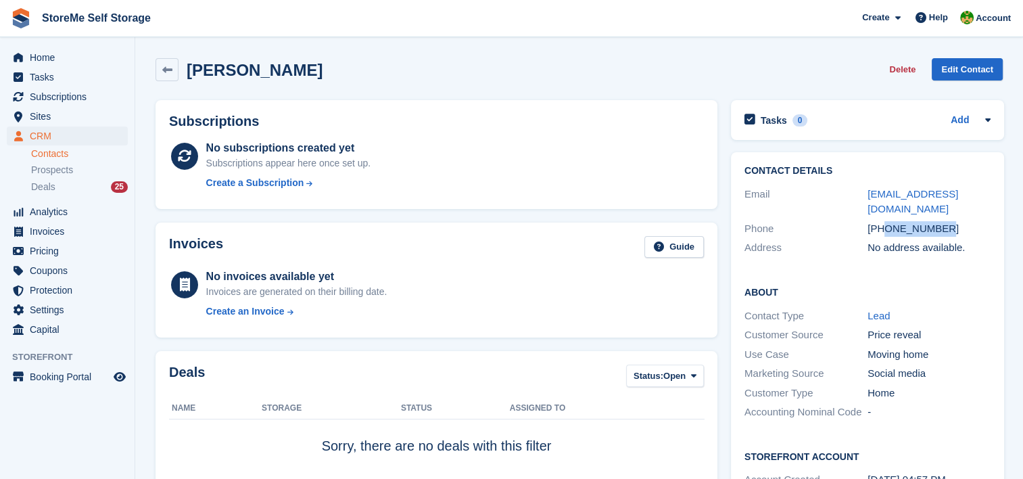
drag, startPoint x: 948, startPoint y: 211, endPoint x: 881, endPoint y: 211, distance: 66.9
click at [881, 221] on div "+447725636507" at bounding box center [928, 229] width 123 height 16
copy div "7725636507"
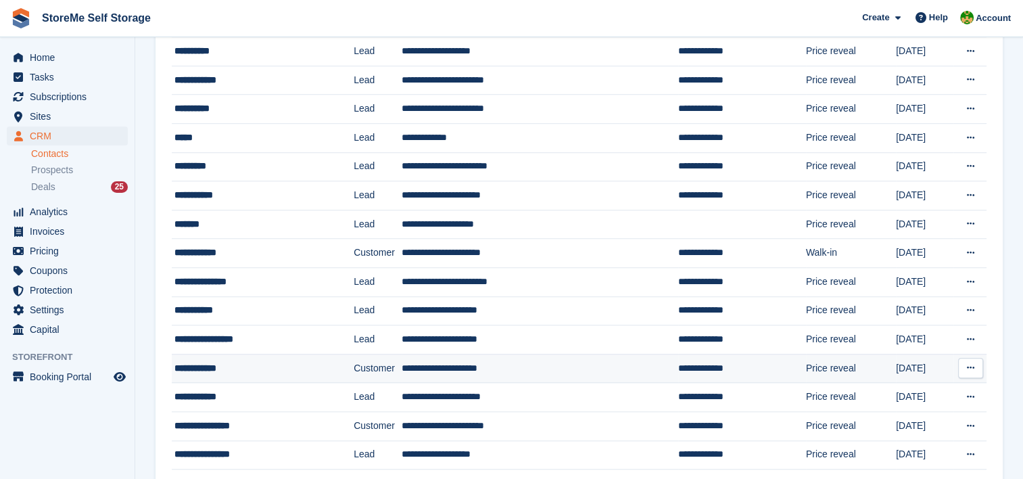
scroll to position [1082, 0]
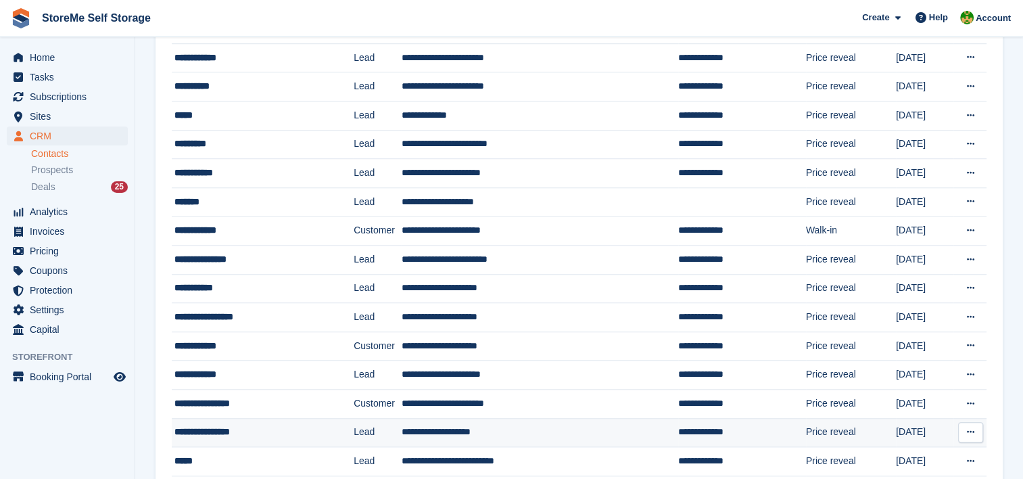
click at [517, 420] on td "**********" at bounding box center [540, 432] width 276 height 29
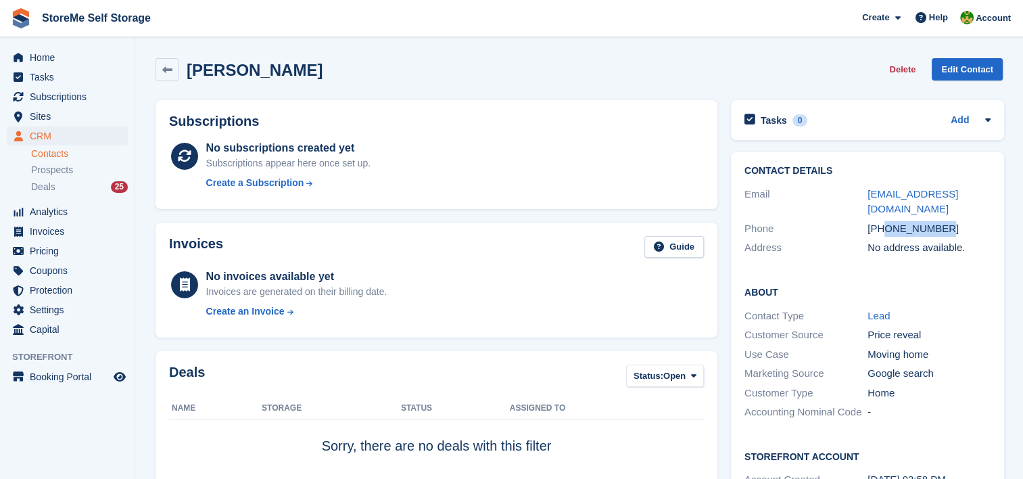
drag, startPoint x: 949, startPoint y: 216, endPoint x: 885, endPoint y: 215, distance: 63.5
click at [885, 221] on div "+447834751183" at bounding box center [928, 229] width 123 height 16
copy div "7834751183"
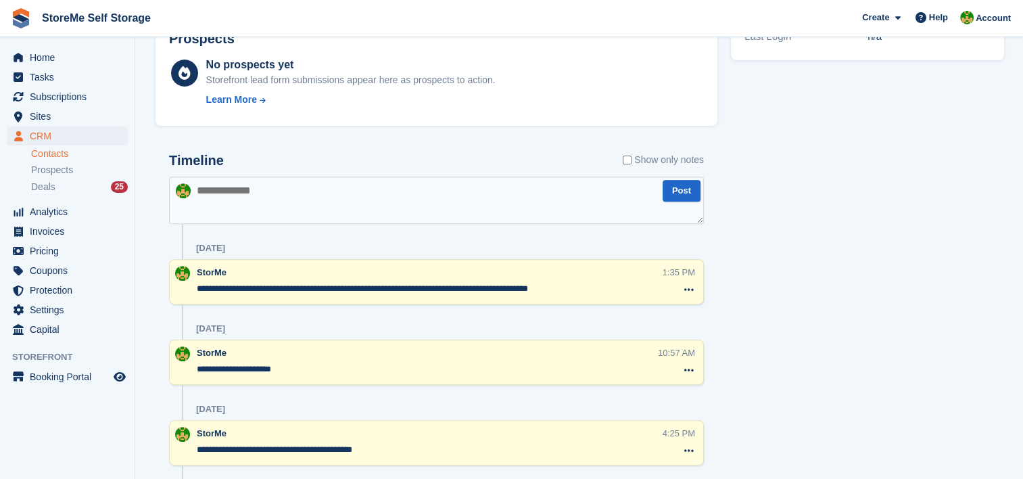
scroll to position [473, 0]
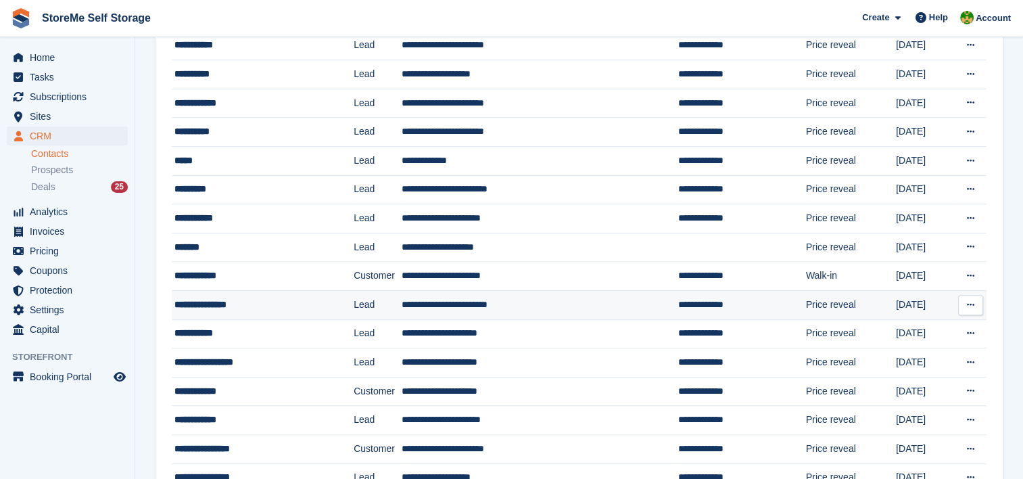
scroll to position [1014, 0]
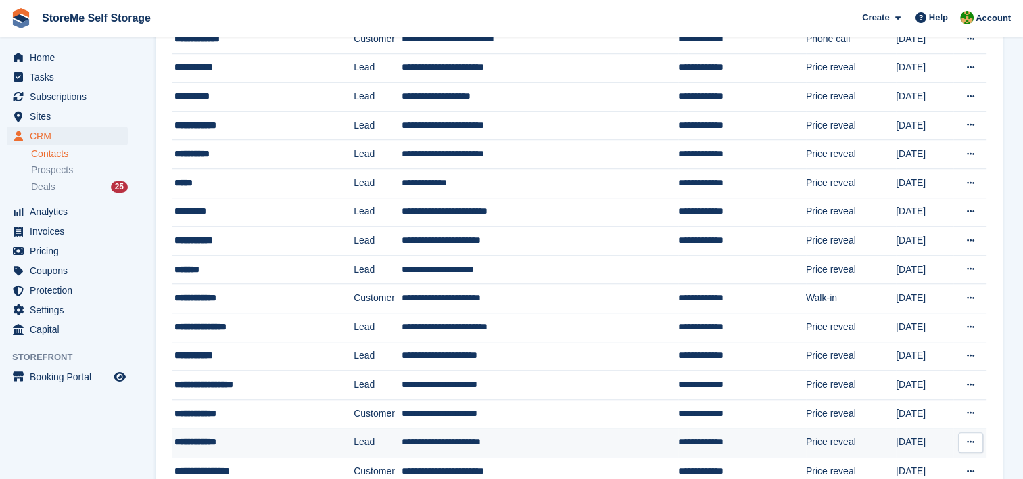
click at [438, 428] on td "**********" at bounding box center [540, 442] width 276 height 29
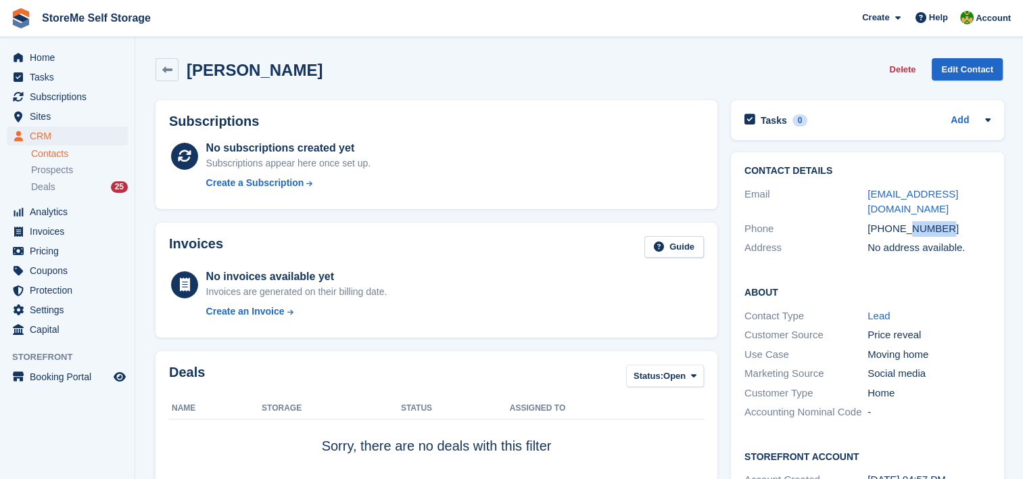
drag, startPoint x: 952, startPoint y: 213, endPoint x: 906, endPoint y: 214, distance: 46.0
click at [906, 221] on div "[PHONE_NUMBER]" at bounding box center [928, 229] width 123 height 16
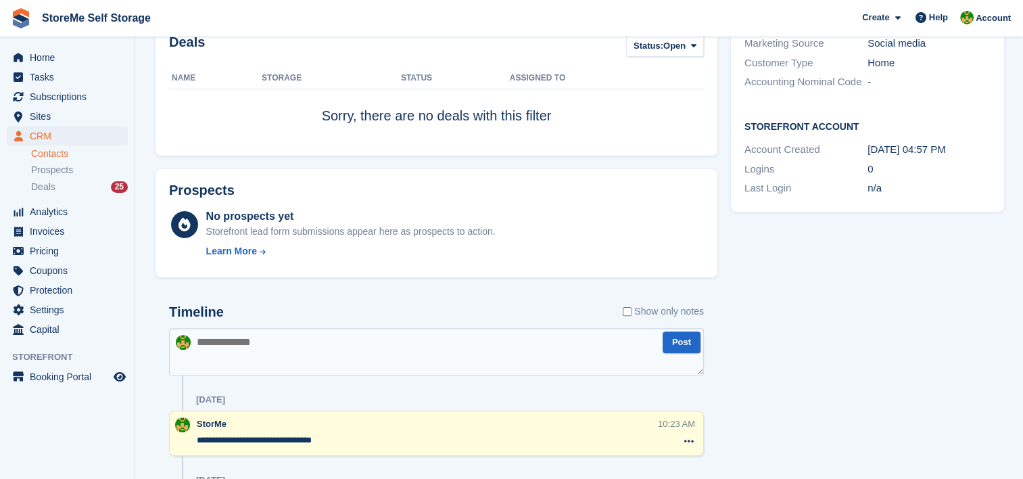
scroll to position [338, 0]
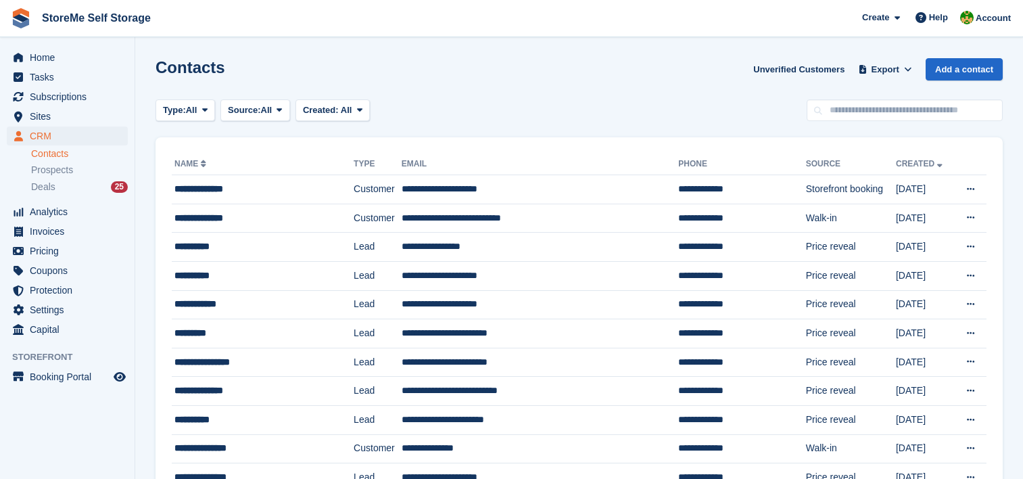
scroll to position [1014, 0]
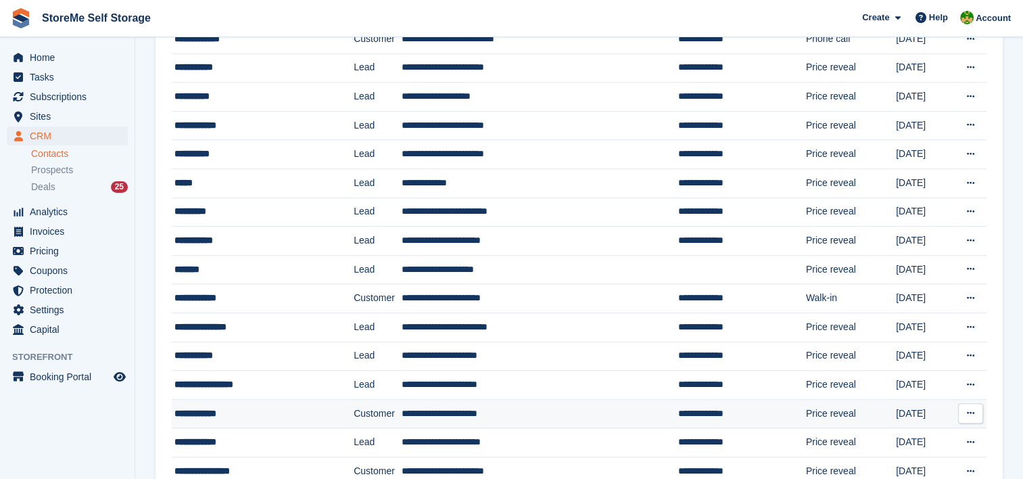
click at [423, 404] on td "**********" at bounding box center [540, 413] width 276 height 29
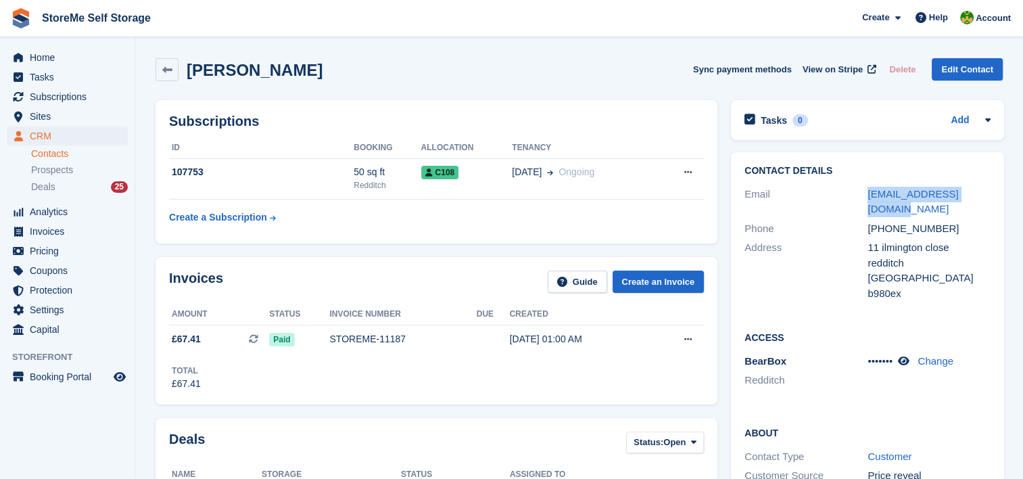
drag, startPoint x: 993, startPoint y: 192, endPoint x: 862, endPoint y: 192, distance: 131.1
click at [862, 192] on div "Contact Details Email djmabookings@gmail.com Phone +447891018888 Address 11 ilm…" at bounding box center [867, 234] width 273 height 164
copy div "djmabookings@gmail.com"
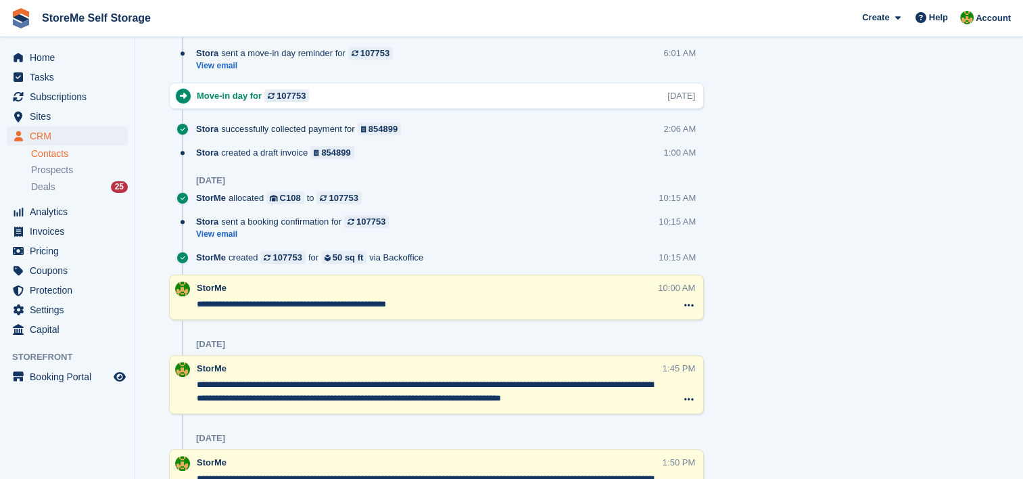
scroll to position [946, 0]
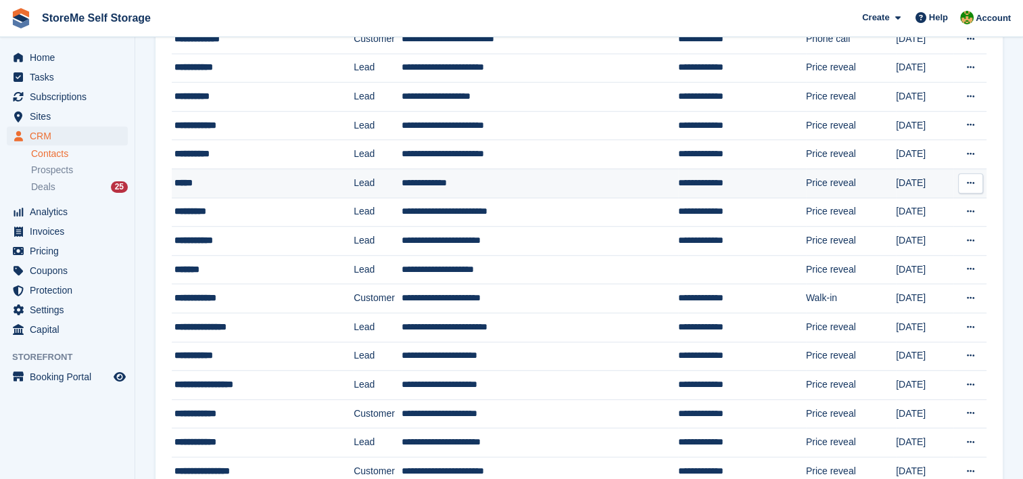
scroll to position [946, 0]
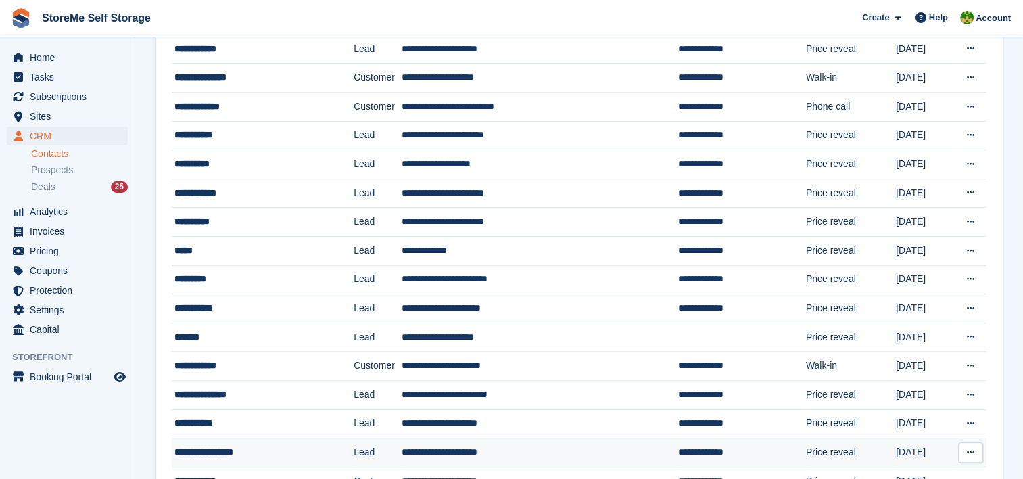
click at [439, 443] on td "**********" at bounding box center [540, 452] width 276 height 29
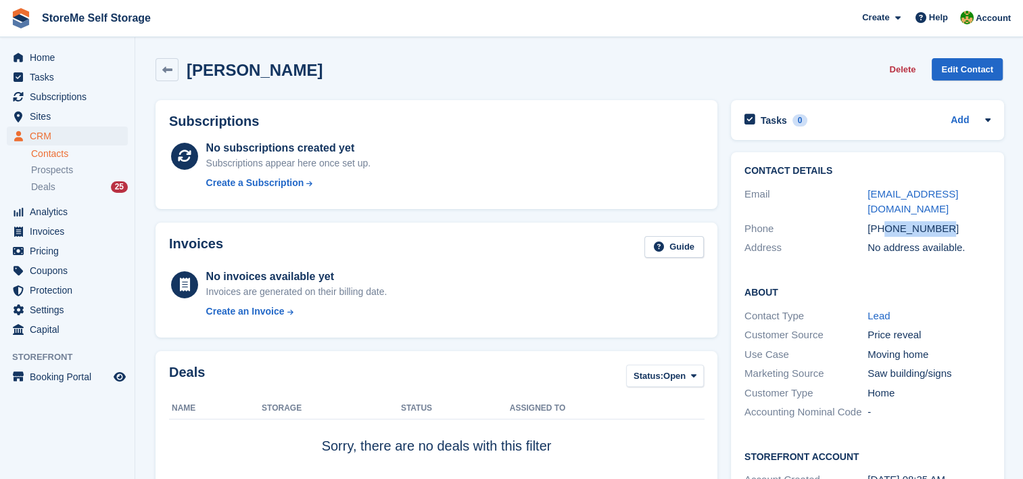
drag, startPoint x: 947, startPoint y: 208, endPoint x: 881, endPoint y: 210, distance: 66.3
click at [881, 221] on div "[PHONE_NUMBER]" at bounding box center [928, 229] width 123 height 16
copy div "7960719199"
drag, startPoint x: 989, startPoint y: 195, endPoint x: 858, endPoint y: 194, distance: 131.1
click at [858, 194] on div "Contact Details Email [EMAIL_ADDRESS][DOMAIN_NAME] Phone [PHONE_NUMBER] Address…" at bounding box center [867, 211] width 273 height 119
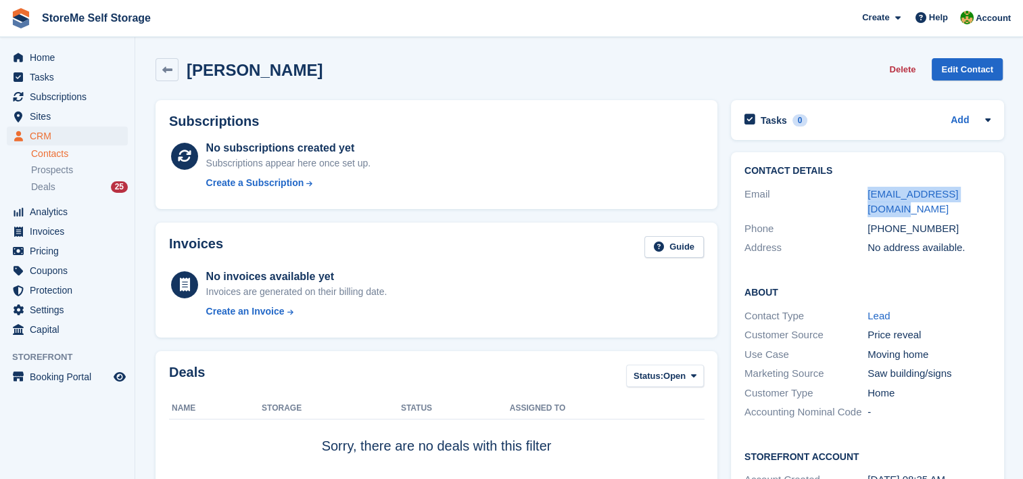
copy div "[EMAIL_ADDRESS][DOMAIN_NAME]"
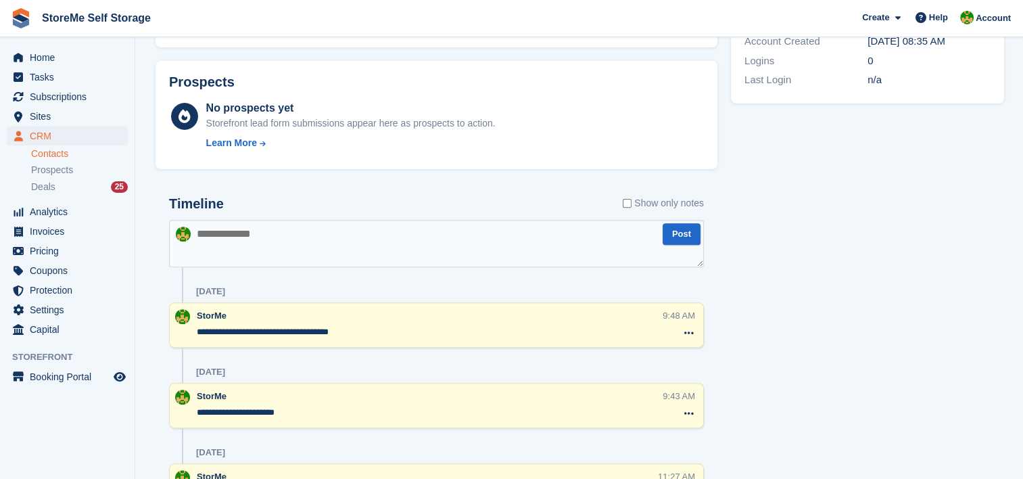
scroll to position [406, 0]
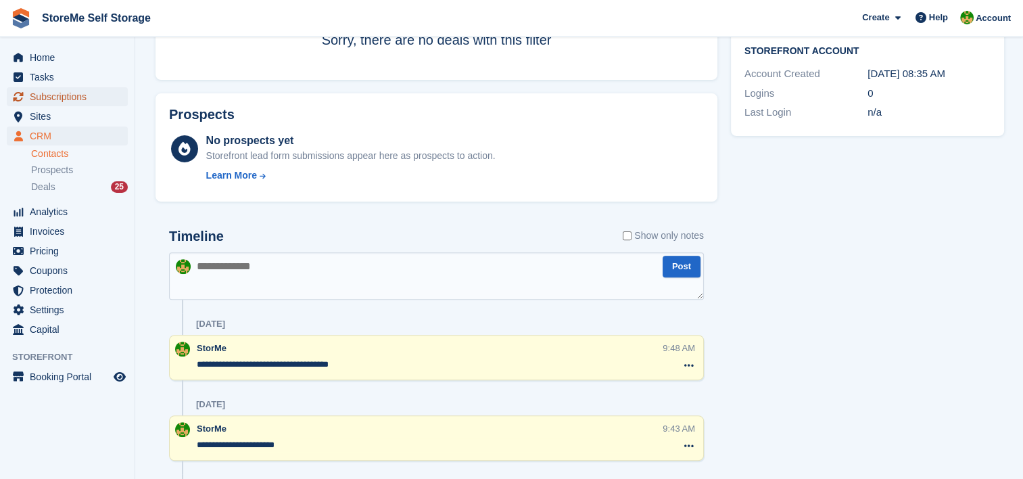
click at [64, 99] on span "Subscriptions" at bounding box center [70, 96] width 81 height 19
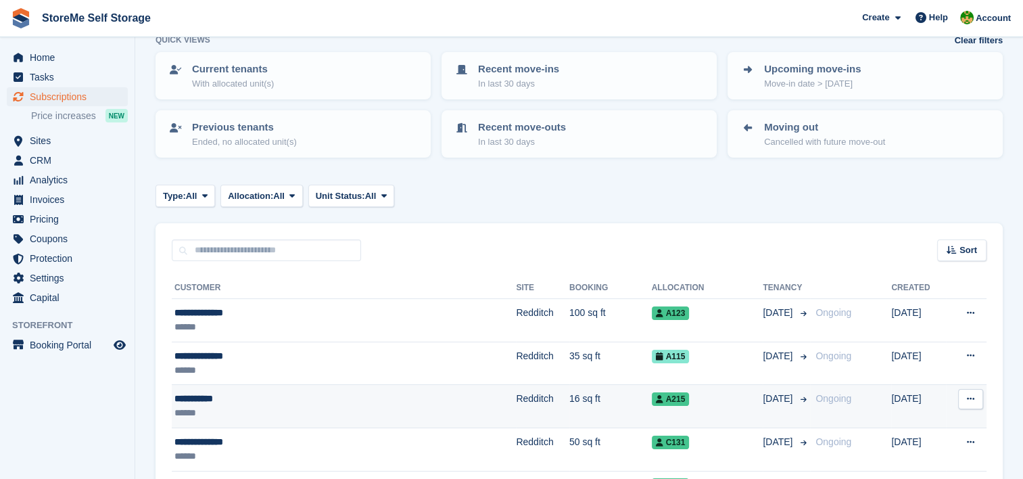
scroll to position [135, 0]
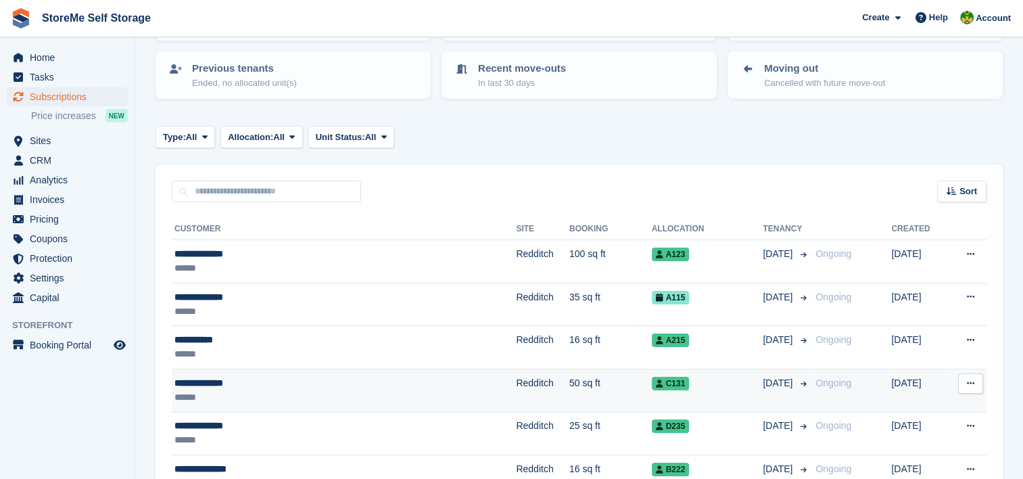
click at [355, 372] on td "**********" at bounding box center [344, 389] width 344 height 43
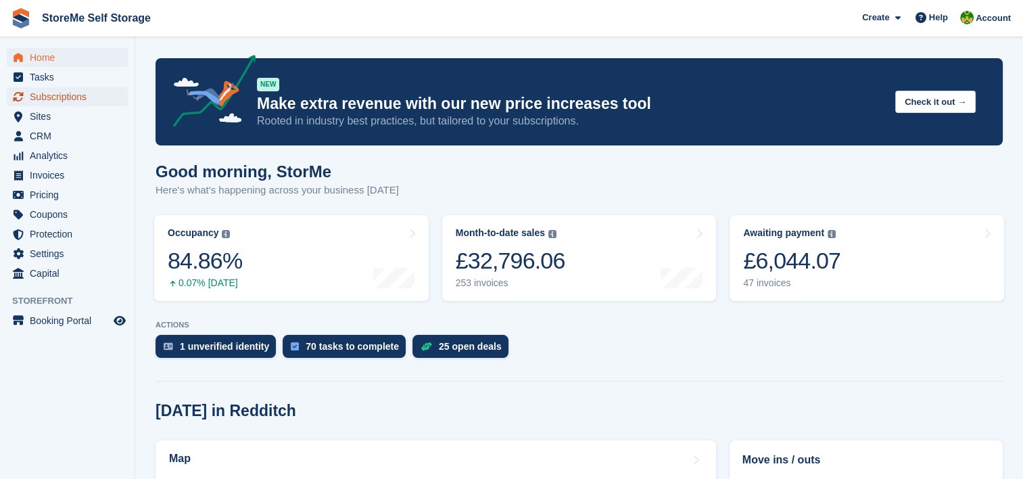
click at [77, 94] on span "Subscriptions" at bounding box center [70, 96] width 81 height 19
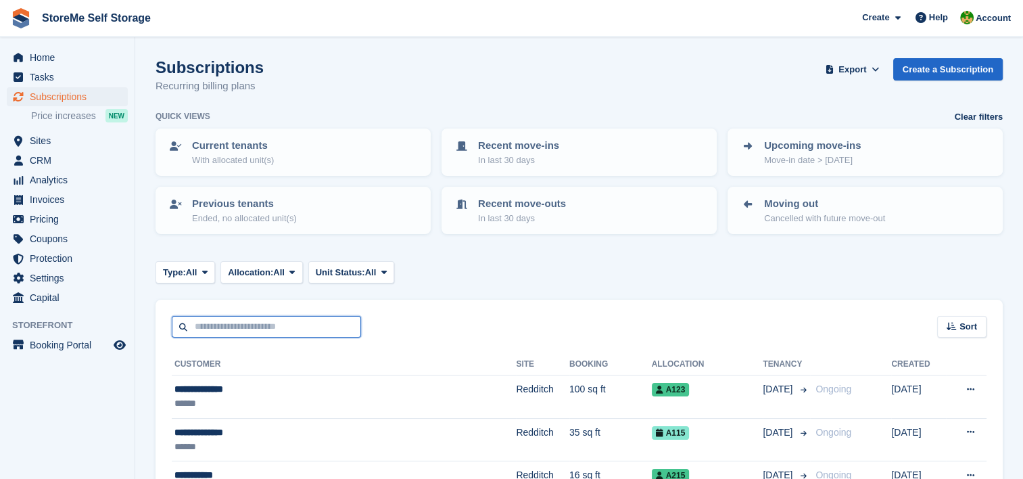
click at [295, 320] on input "text" at bounding box center [266, 327] width 189 height 22
type input "****"
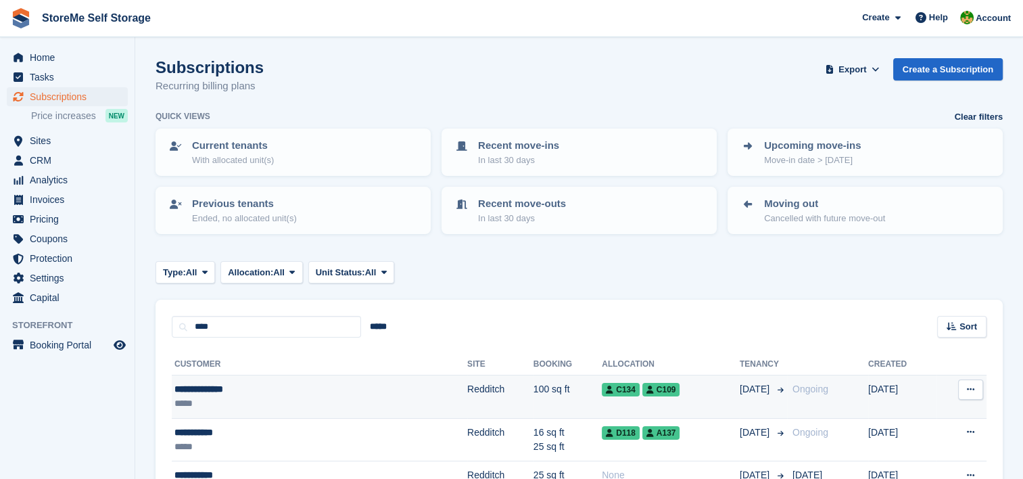
click at [533, 387] on td "100 sq ft" at bounding box center [567, 396] width 68 height 43
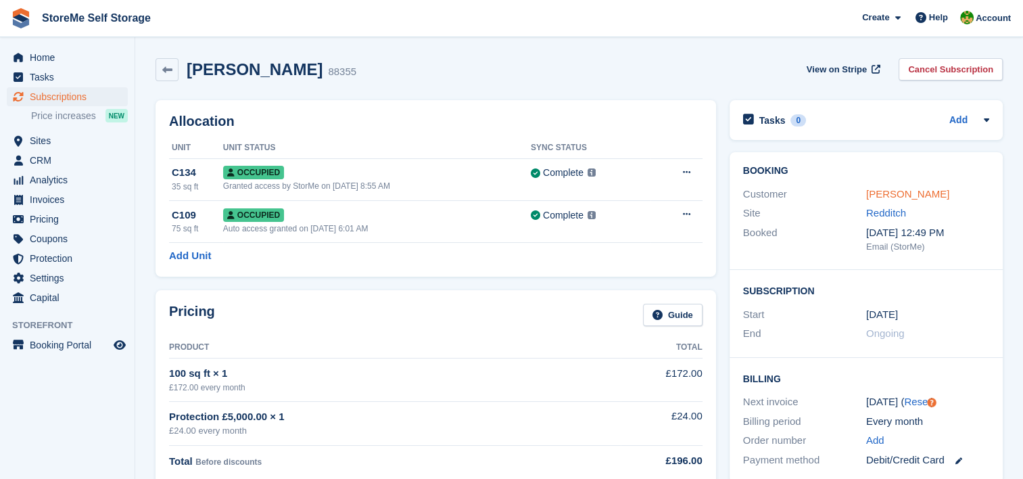
click at [873, 195] on link "[PERSON_NAME]" at bounding box center [907, 193] width 83 height 11
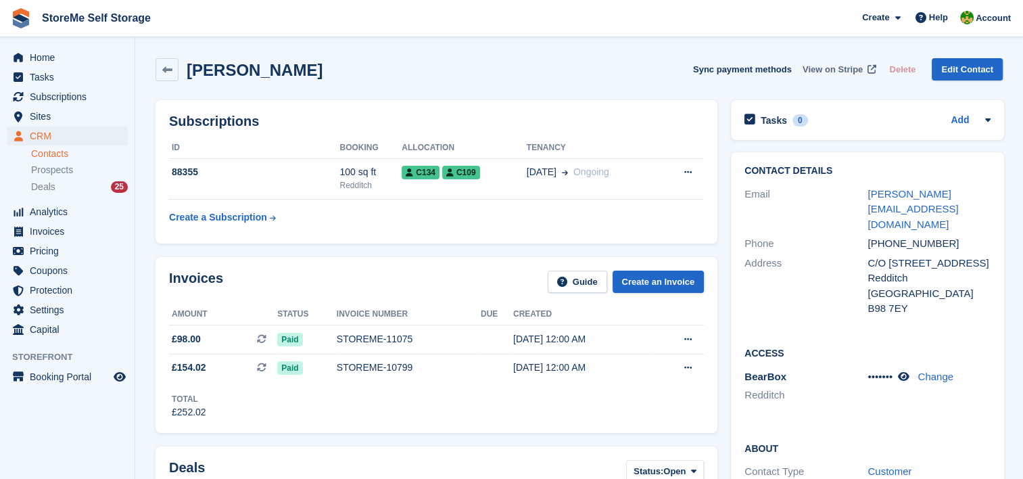
click at [831, 70] on span "View on Stripe" at bounding box center [832, 70] width 60 height 14
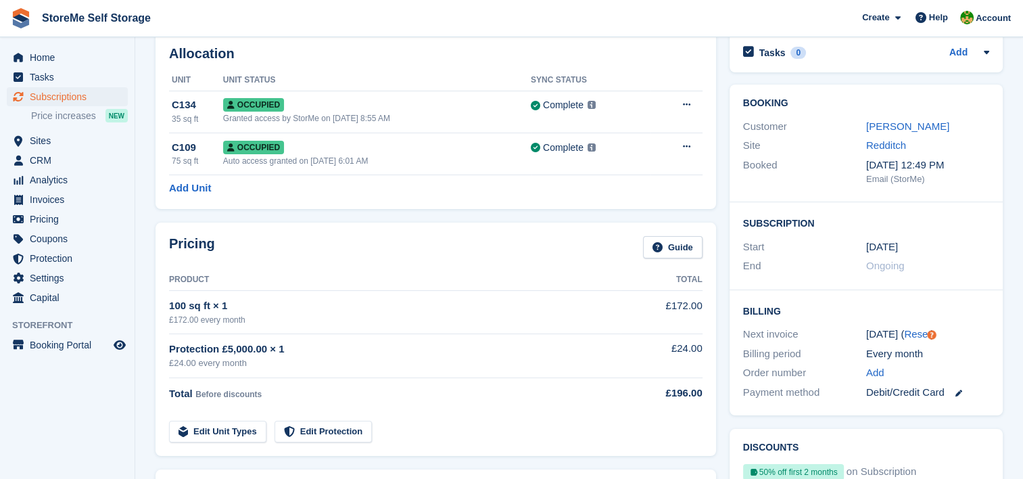
scroll to position [203, 0]
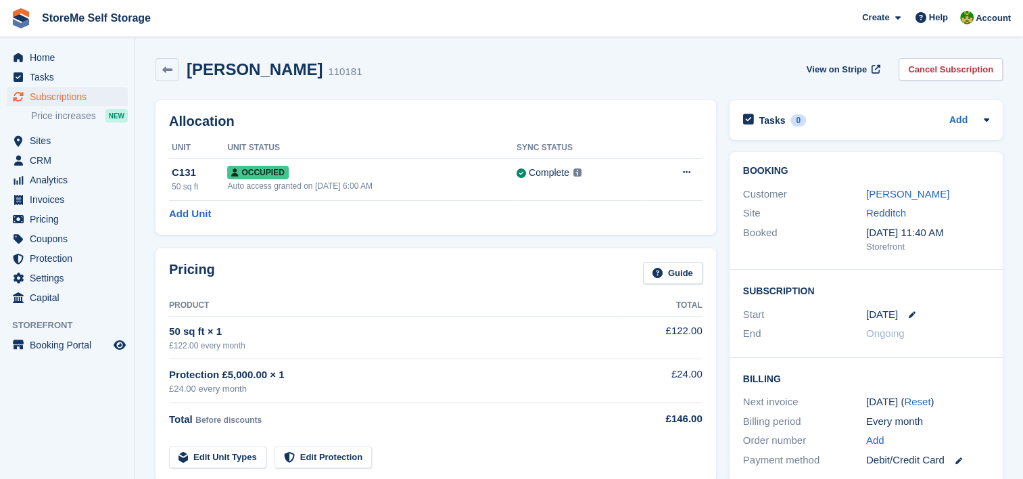
click at [908, 189] on link "[PERSON_NAME]" at bounding box center [907, 193] width 83 height 11
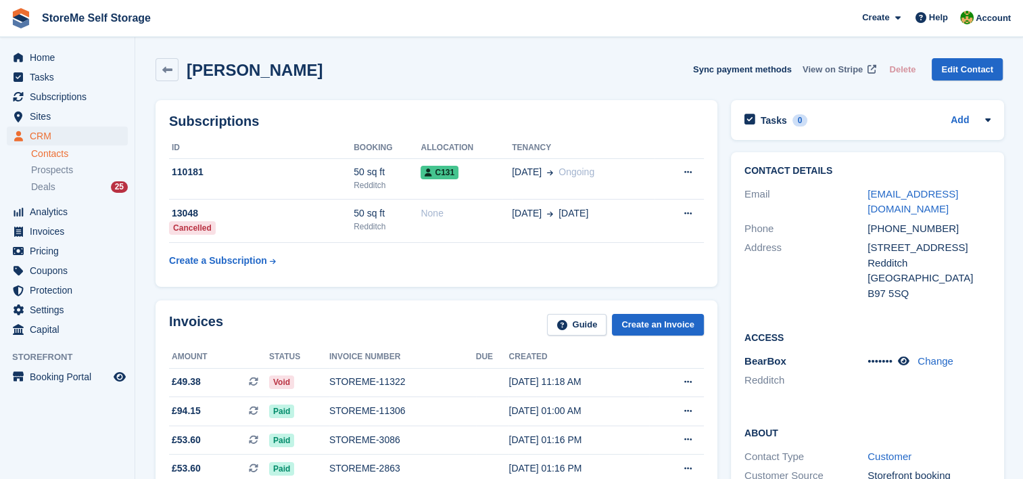
click at [857, 68] on span "View on Stripe" at bounding box center [832, 70] width 60 height 14
click at [57, 92] on span "Subscriptions" at bounding box center [70, 96] width 81 height 19
